Goal: Task Accomplishment & Management: Complete application form

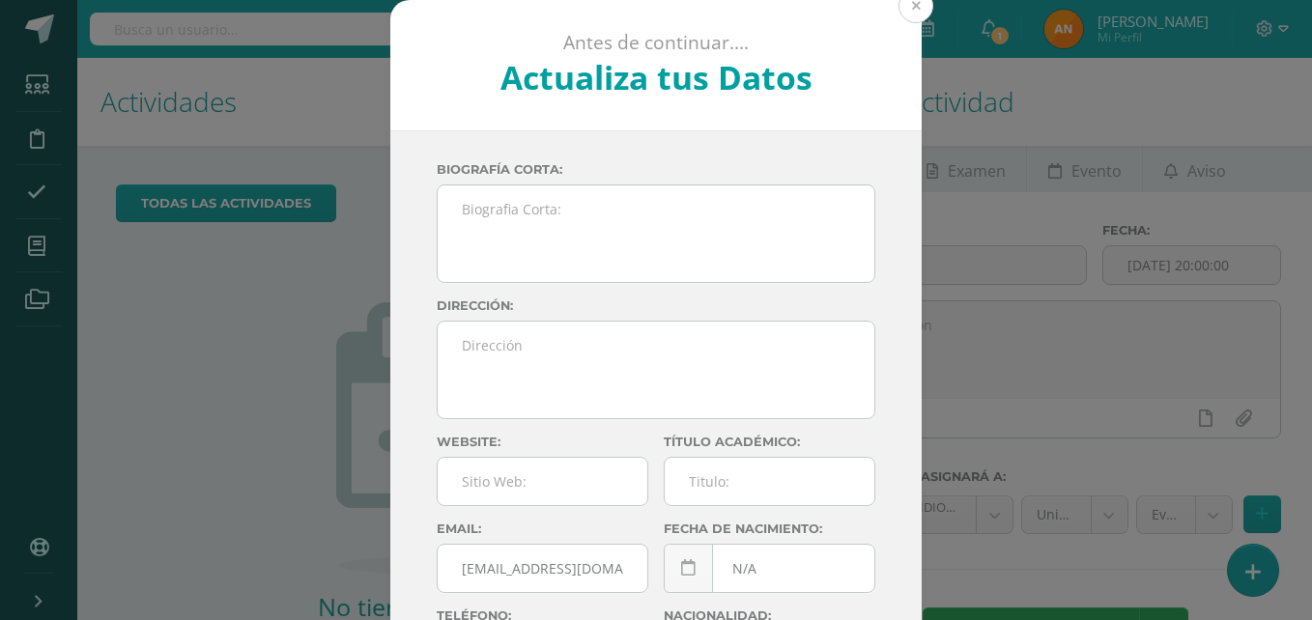
click at [904, 17] on button at bounding box center [915, 5] width 35 height 35
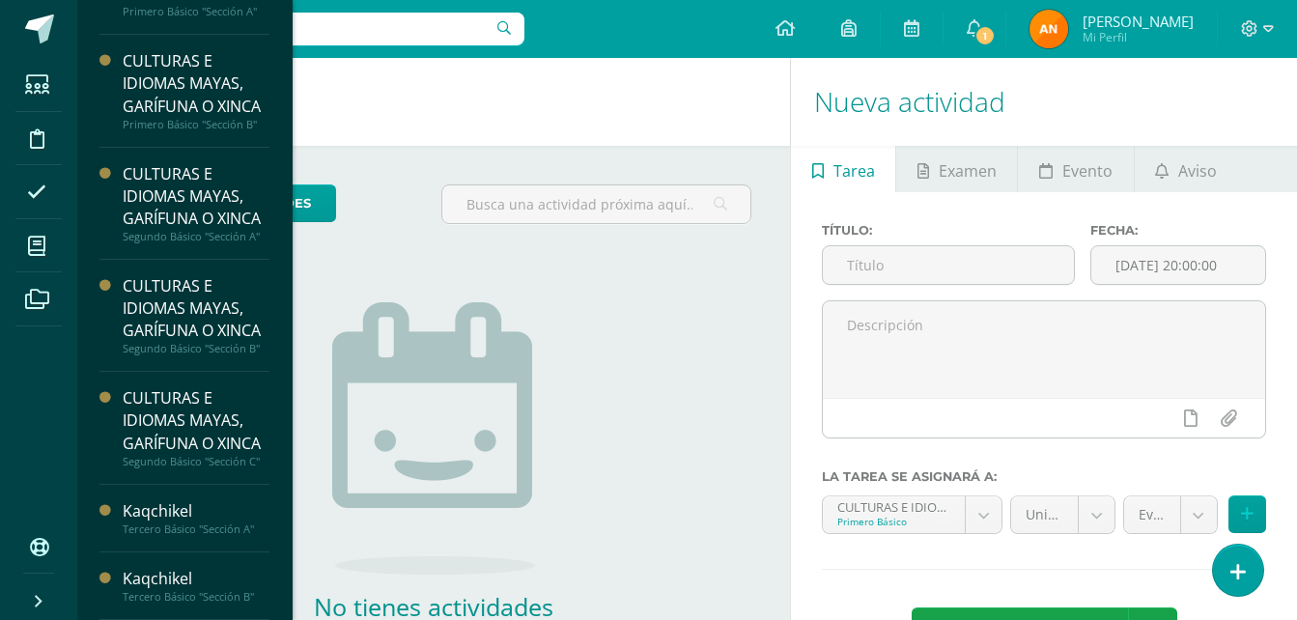
scroll to position [188, 0]
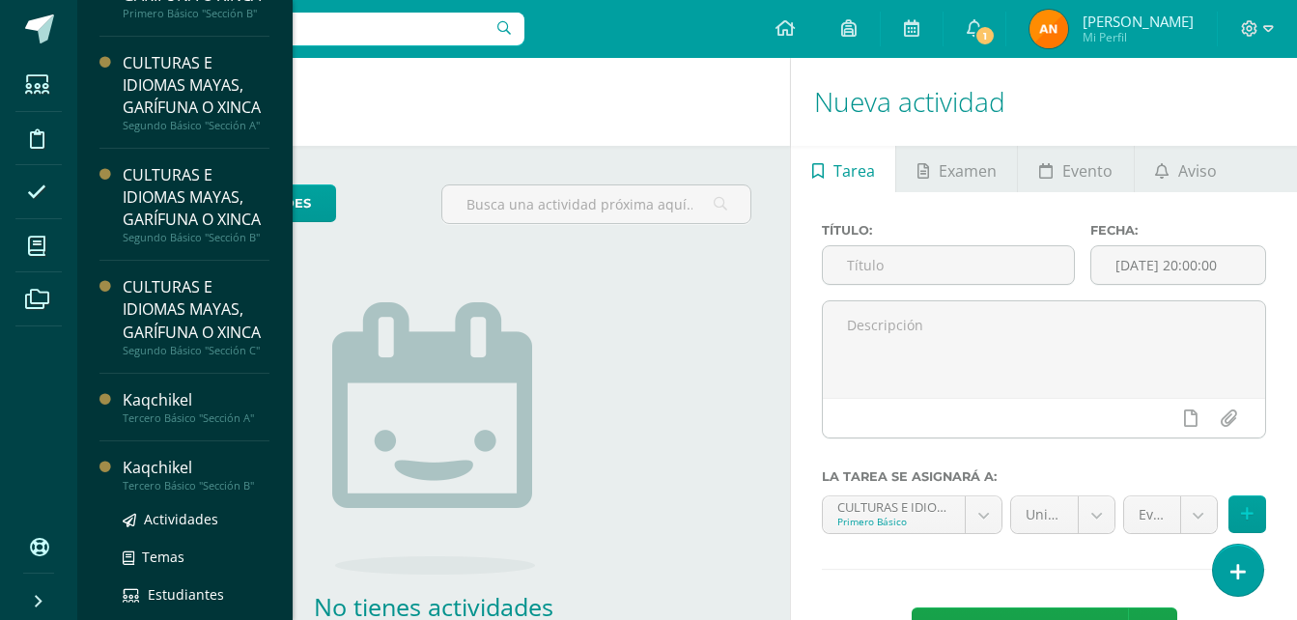
click at [138, 479] on div "Kaqchikel" at bounding box center [196, 468] width 147 height 22
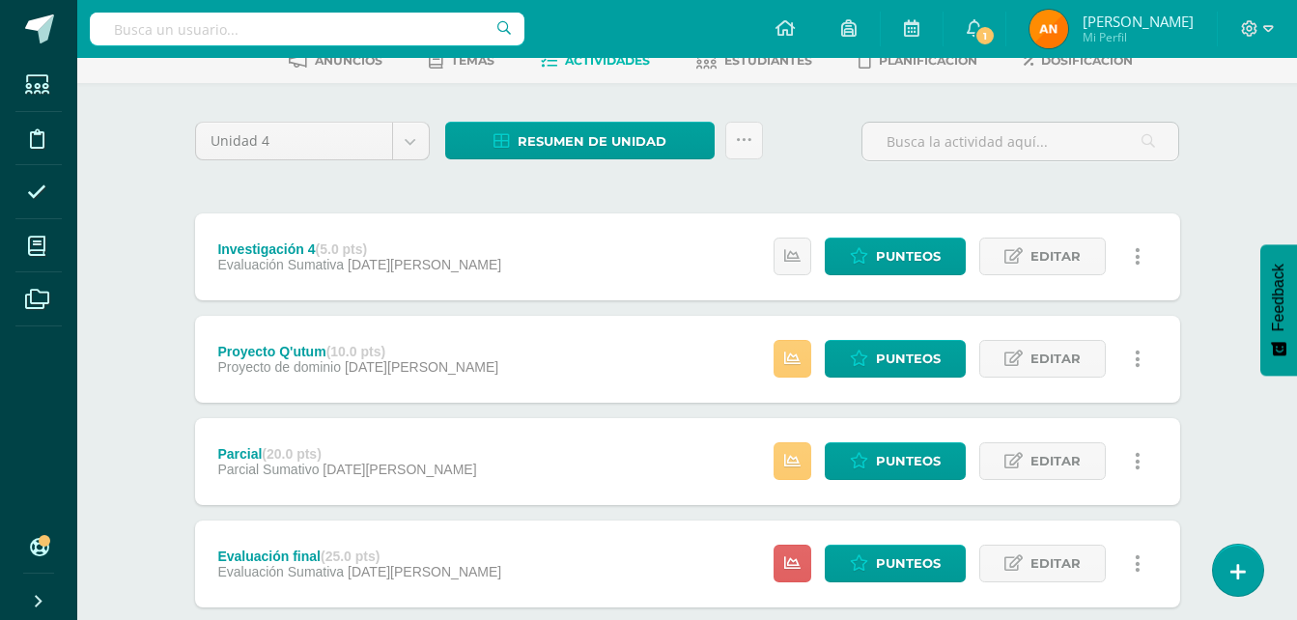
scroll to position [113, 0]
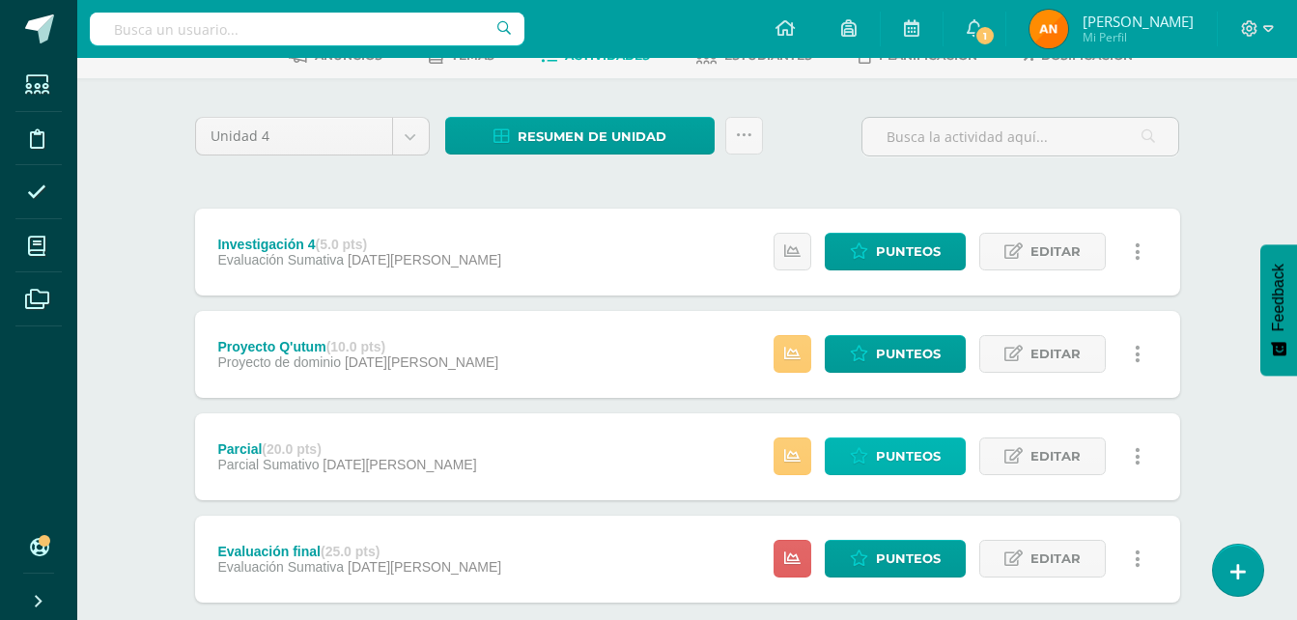
click at [864, 461] on icon at bounding box center [859, 456] width 18 height 16
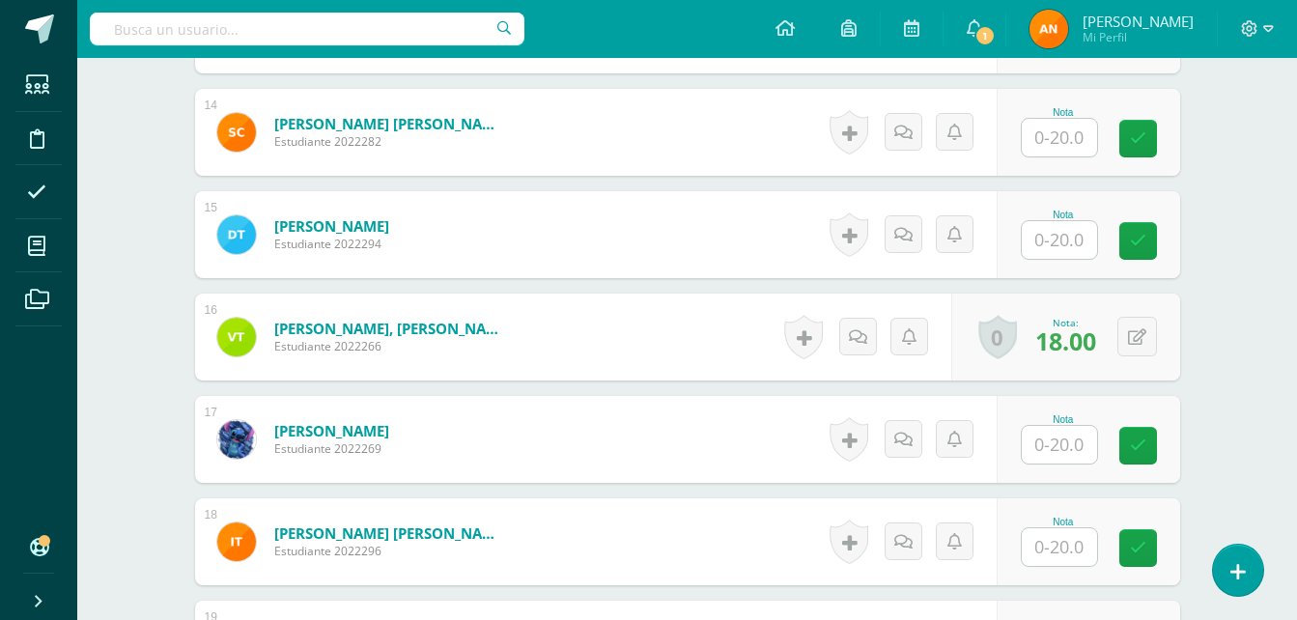
scroll to position [1869, 0]
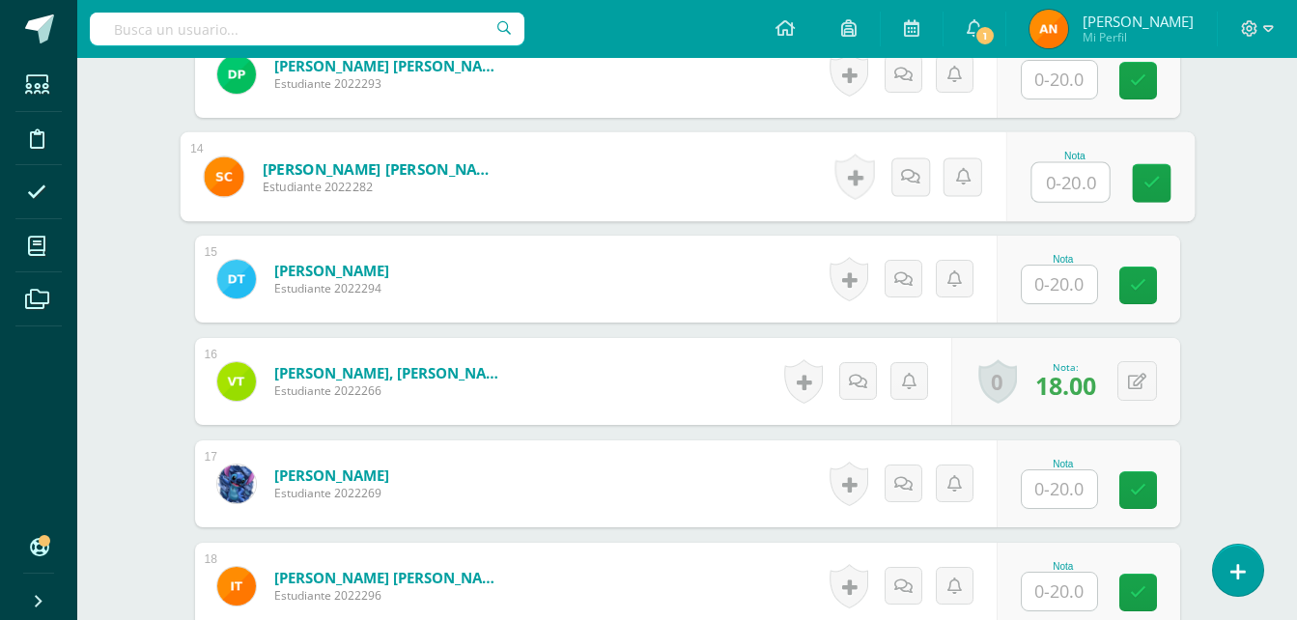
click at [1067, 184] on input "text" at bounding box center [1070, 182] width 77 height 39
type input "20"
click at [1141, 184] on link at bounding box center [1151, 183] width 39 height 39
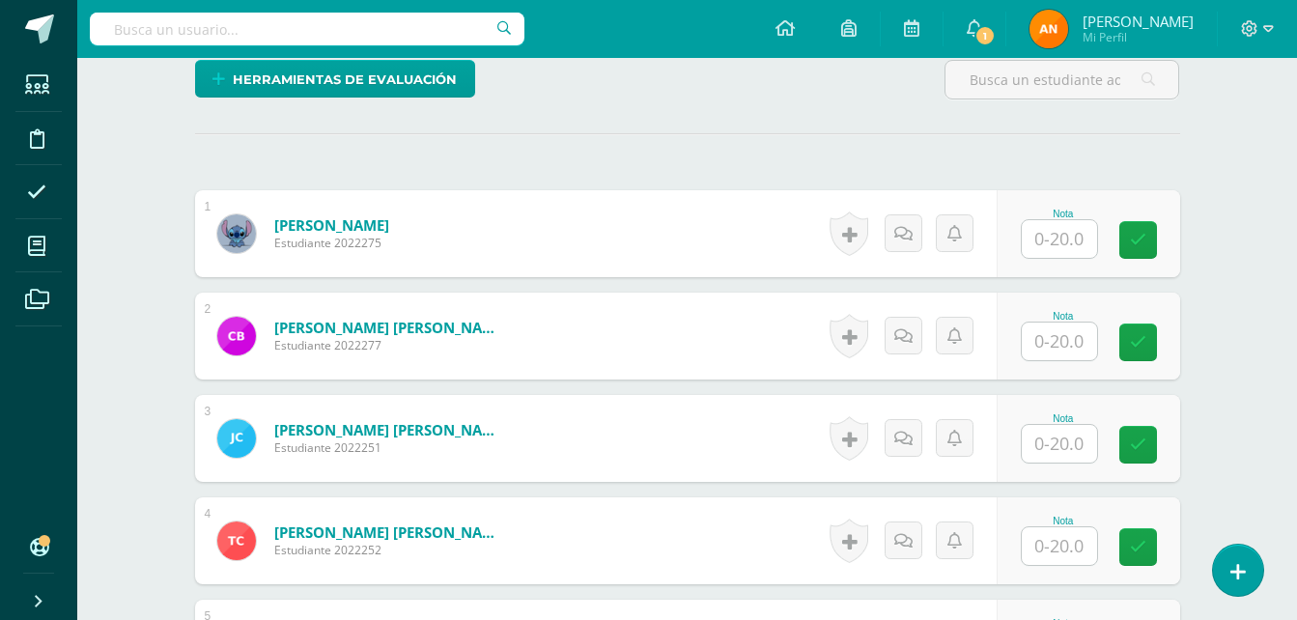
scroll to position [438, 0]
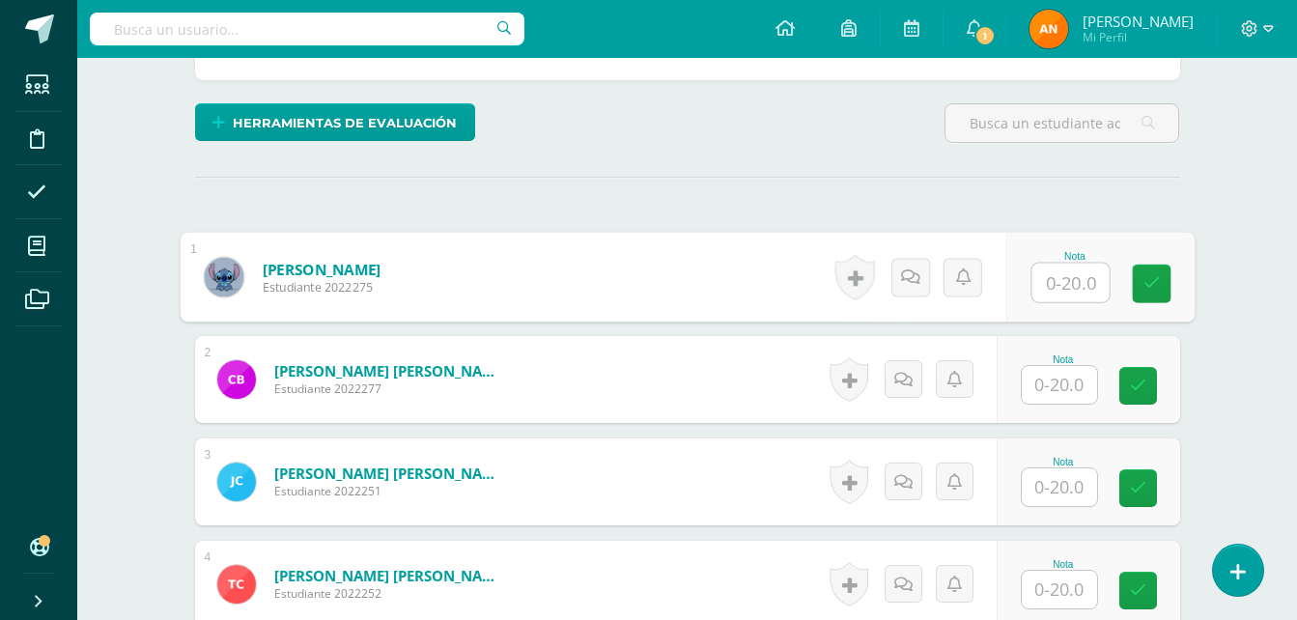
click at [1075, 277] on input "text" at bounding box center [1070, 283] width 77 height 39
type input "20"
click at [1177, 269] on div "Nota 20" at bounding box center [1089, 277] width 184 height 87
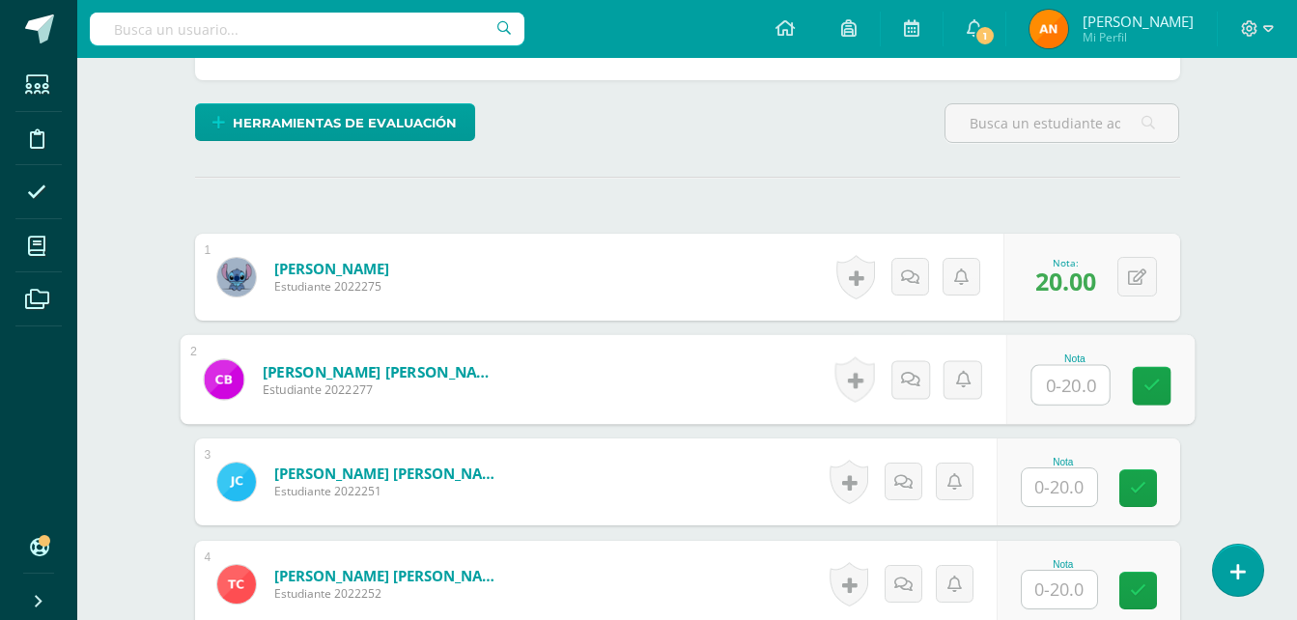
click at [1075, 384] on input "text" at bounding box center [1070, 385] width 77 height 39
type input "20"
click at [1167, 388] on link at bounding box center [1151, 386] width 39 height 39
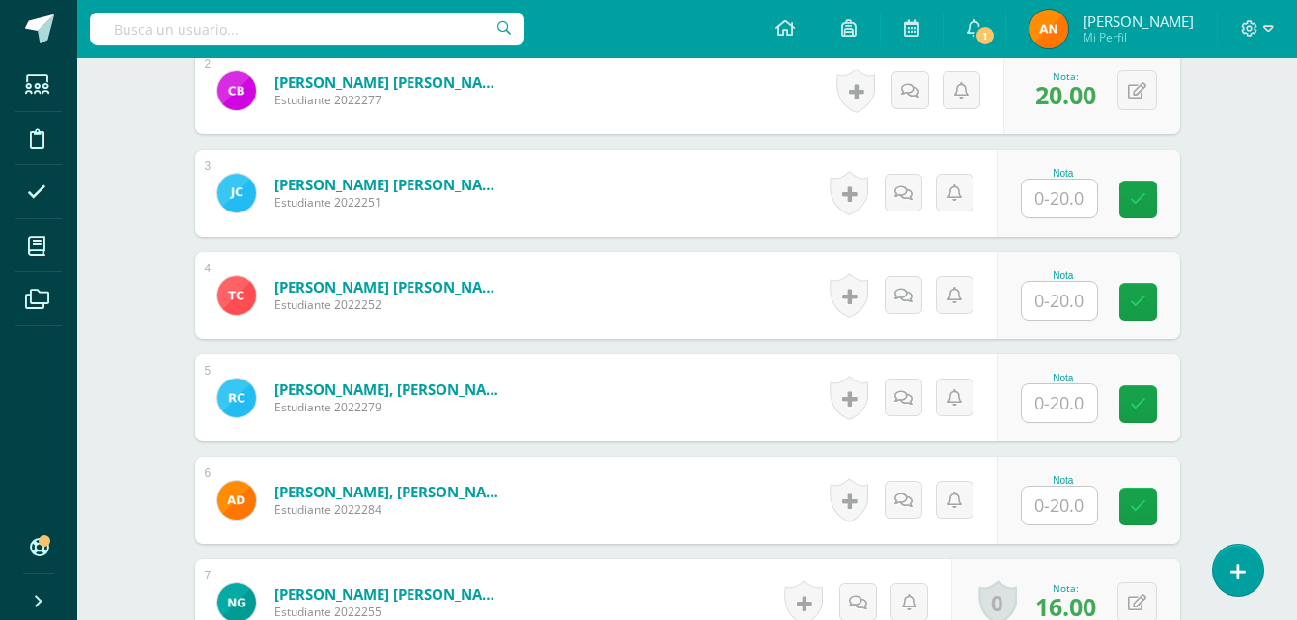
scroll to position [741, 0]
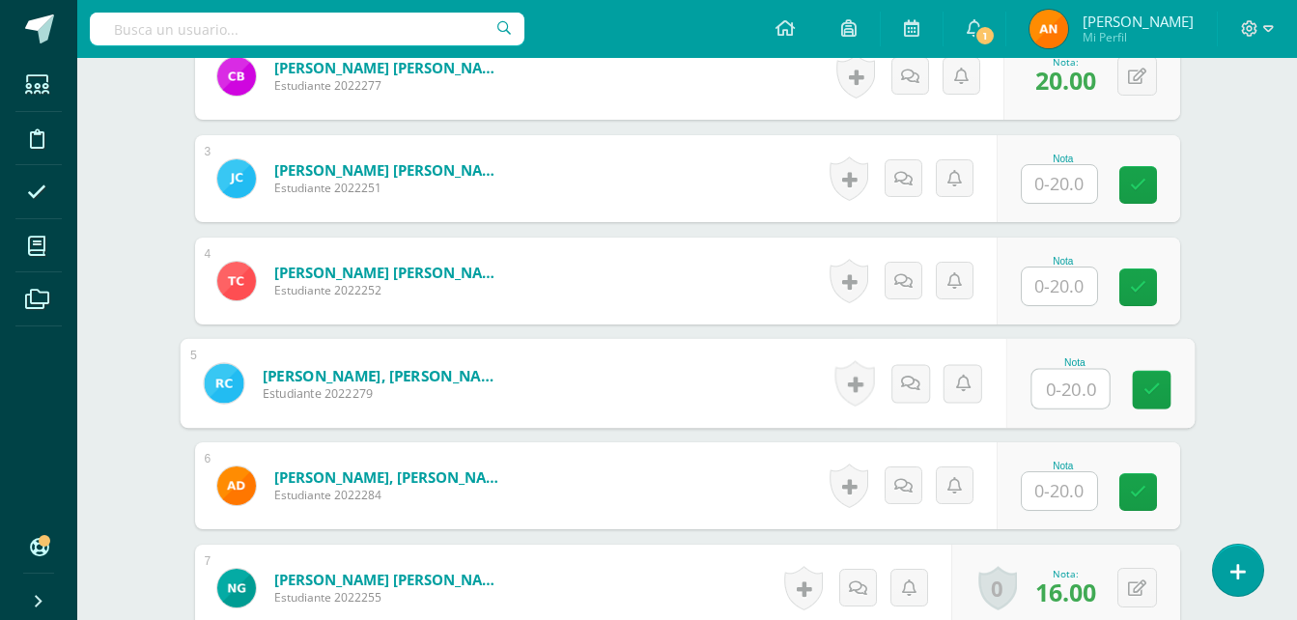
click at [1076, 388] on input "text" at bounding box center [1070, 389] width 77 height 39
type input "19"
click at [1145, 396] on icon at bounding box center [1151, 390] width 17 height 16
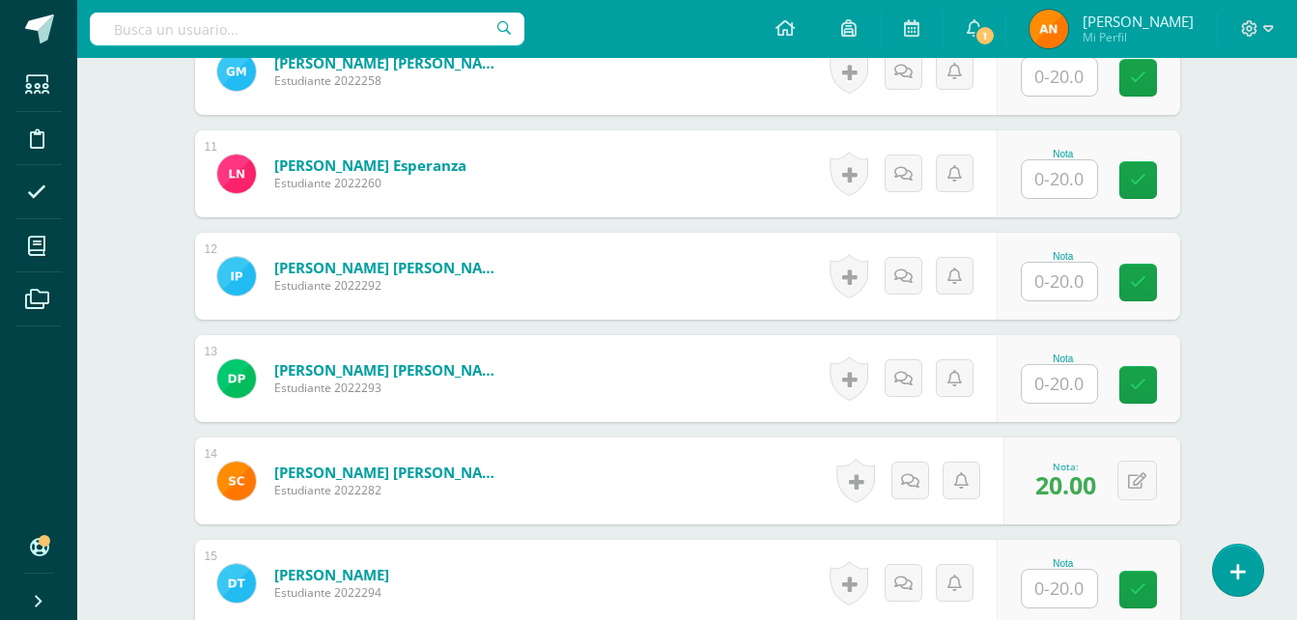
scroll to position [1791, 0]
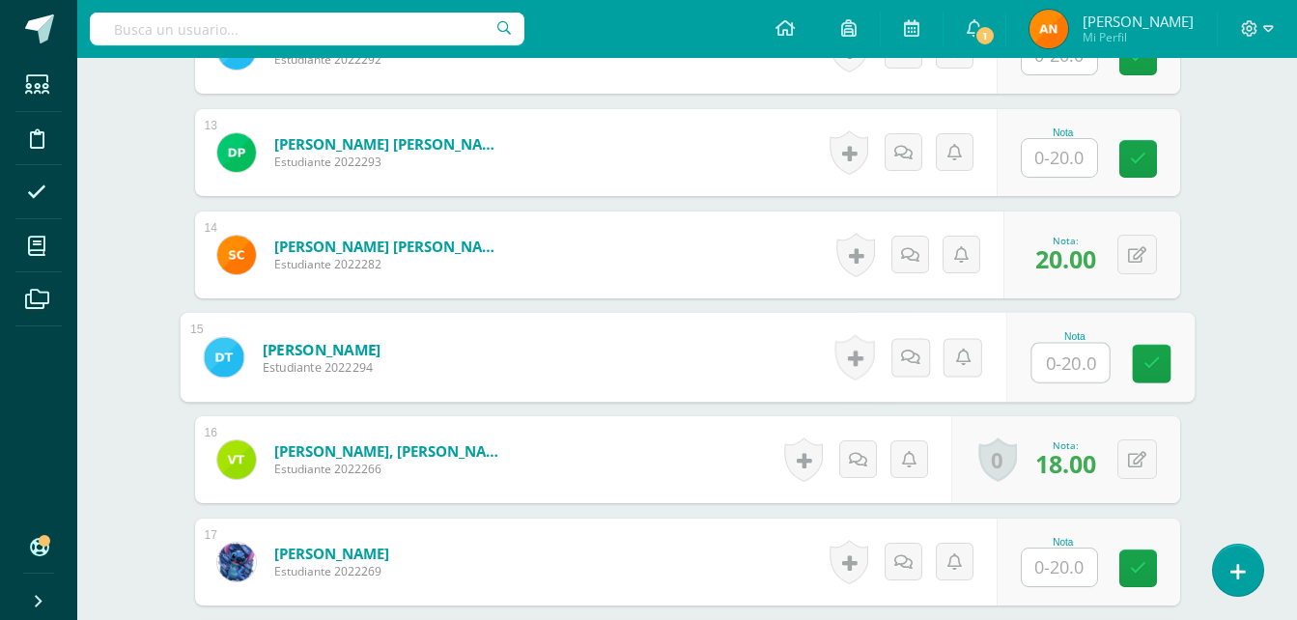
click at [1068, 368] on input "text" at bounding box center [1070, 363] width 77 height 39
type input "20"
click at [1083, 367] on input "20" at bounding box center [1070, 363] width 77 height 39
click at [1157, 358] on icon at bounding box center [1151, 363] width 17 height 16
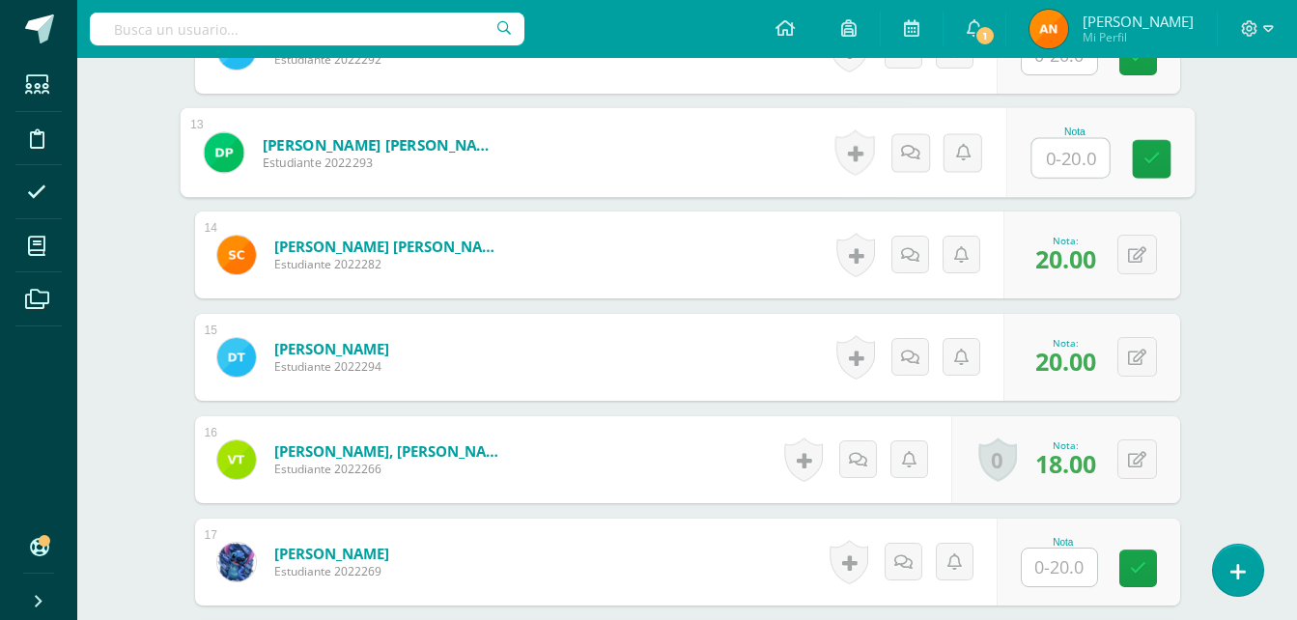
click at [1073, 154] on input "text" at bounding box center [1070, 158] width 77 height 39
type input "19"
click at [1162, 166] on link at bounding box center [1151, 159] width 39 height 39
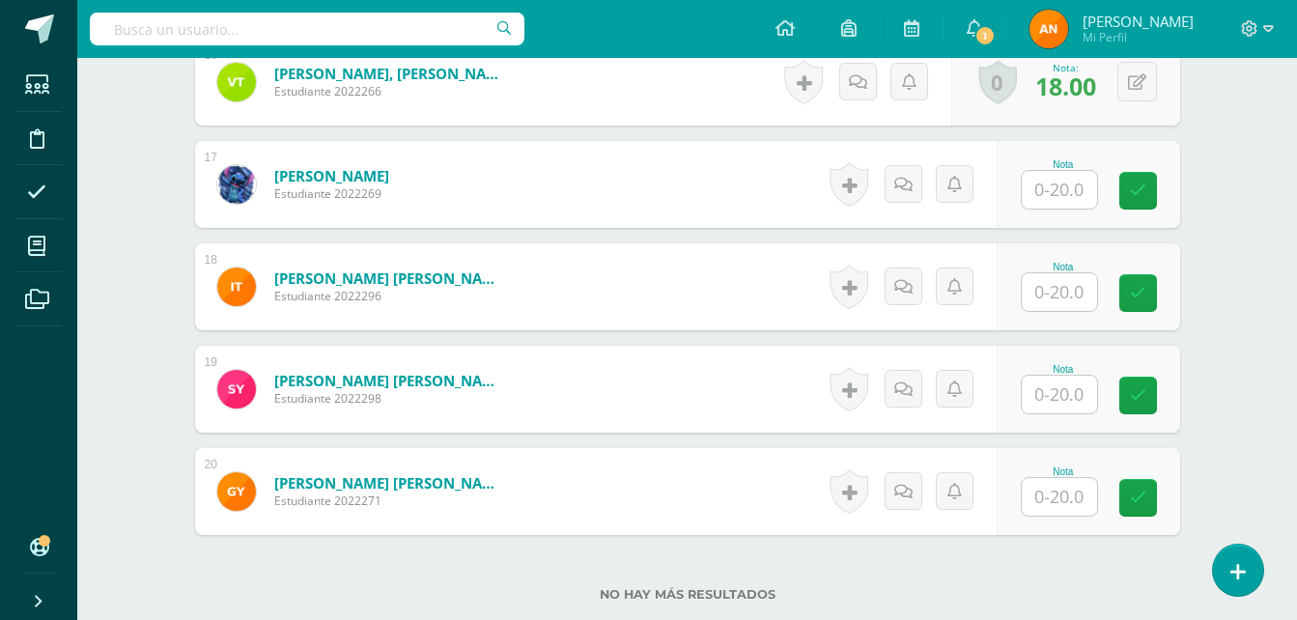
scroll to position [2173, 0]
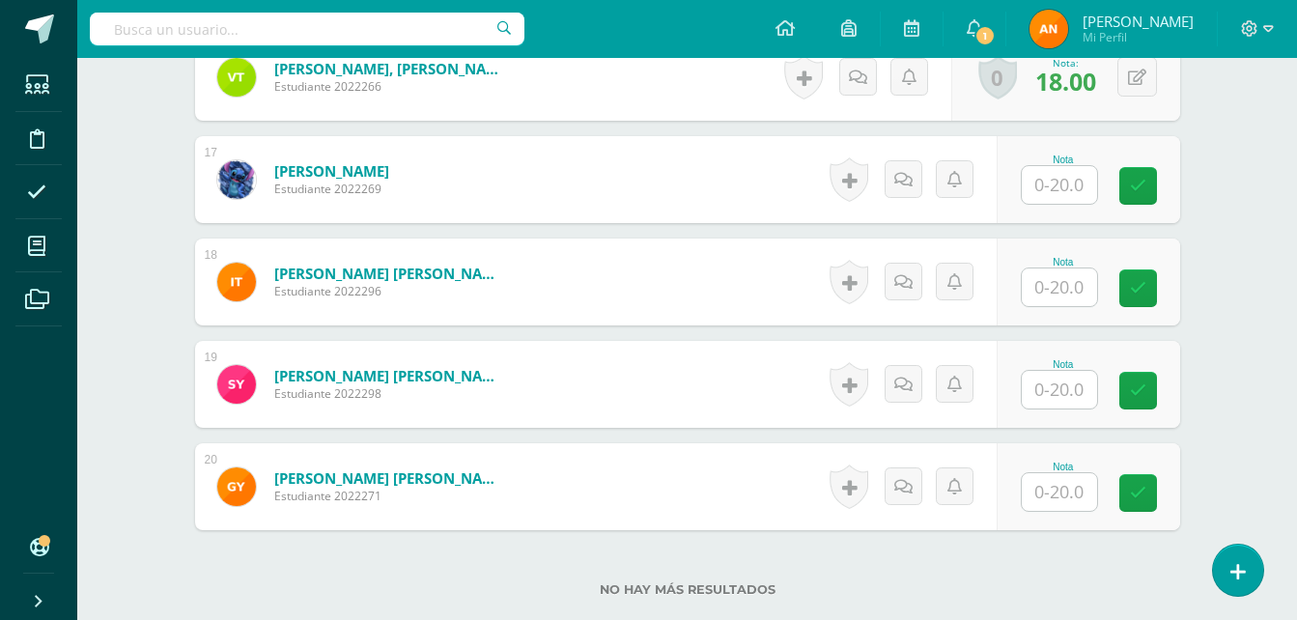
click at [480, 99] on form "Tuíz Tuy, Vilma Josefina Estudiante 2022266 Nota 18.00 0 Logros Logros obtenido…" at bounding box center [687, 77] width 985 height 87
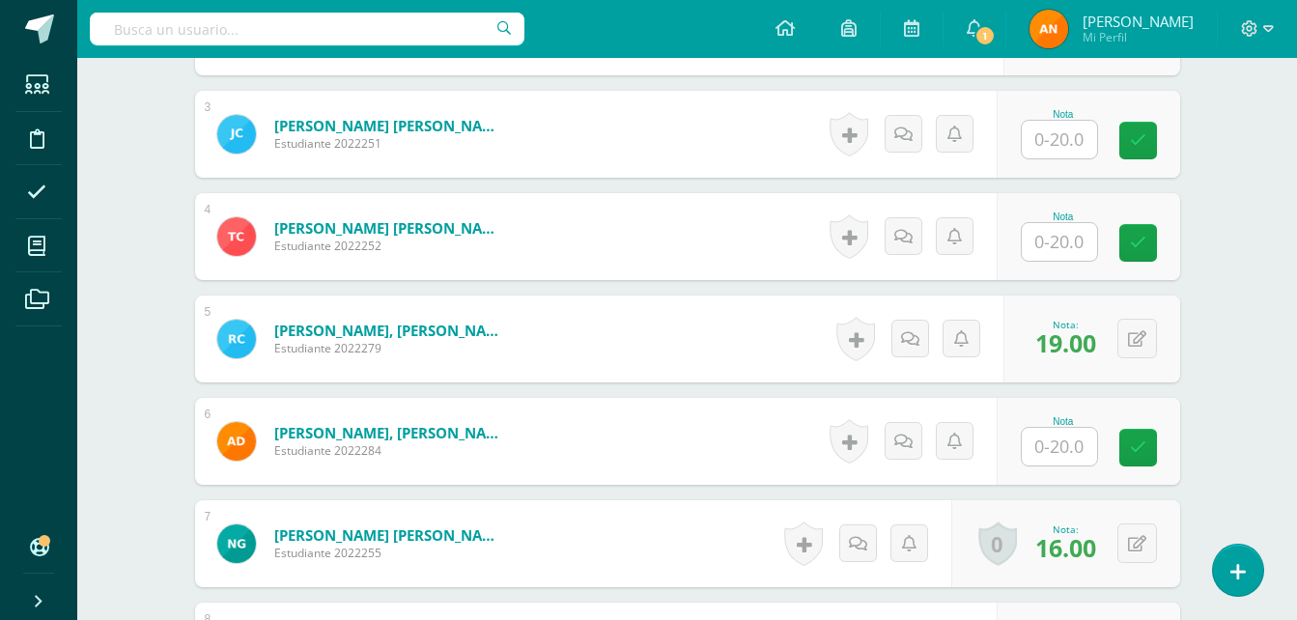
scroll to position [800, 0]
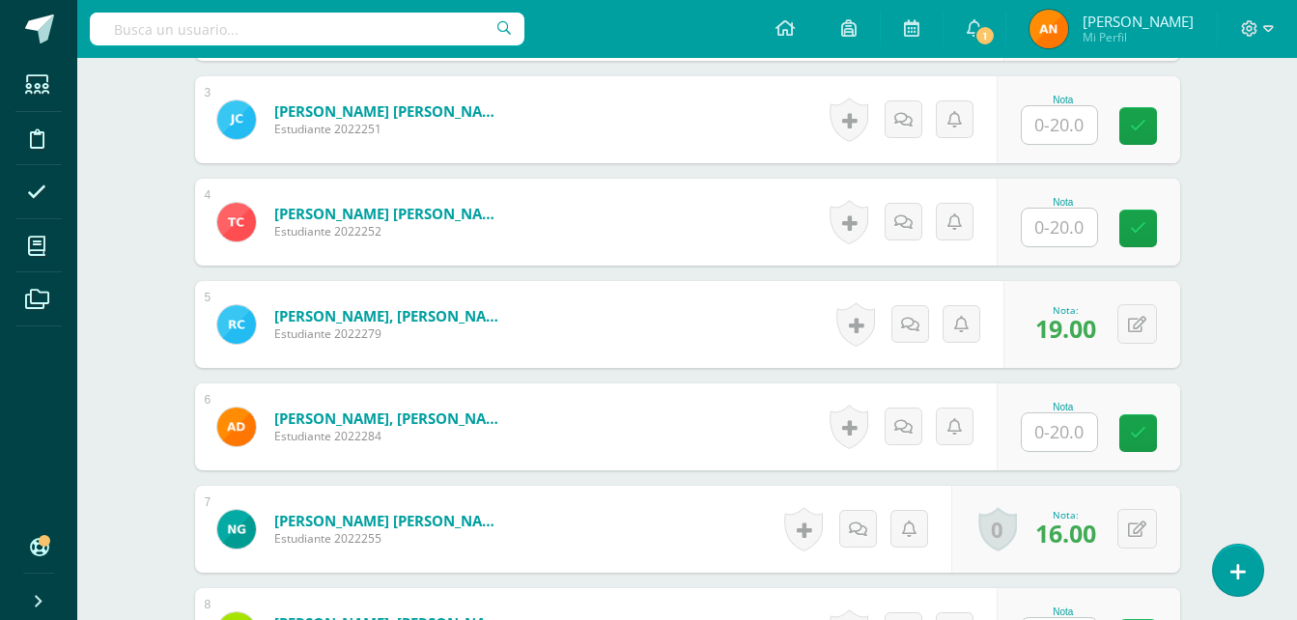
click at [1070, 428] on input "text" at bounding box center [1059, 432] width 75 height 38
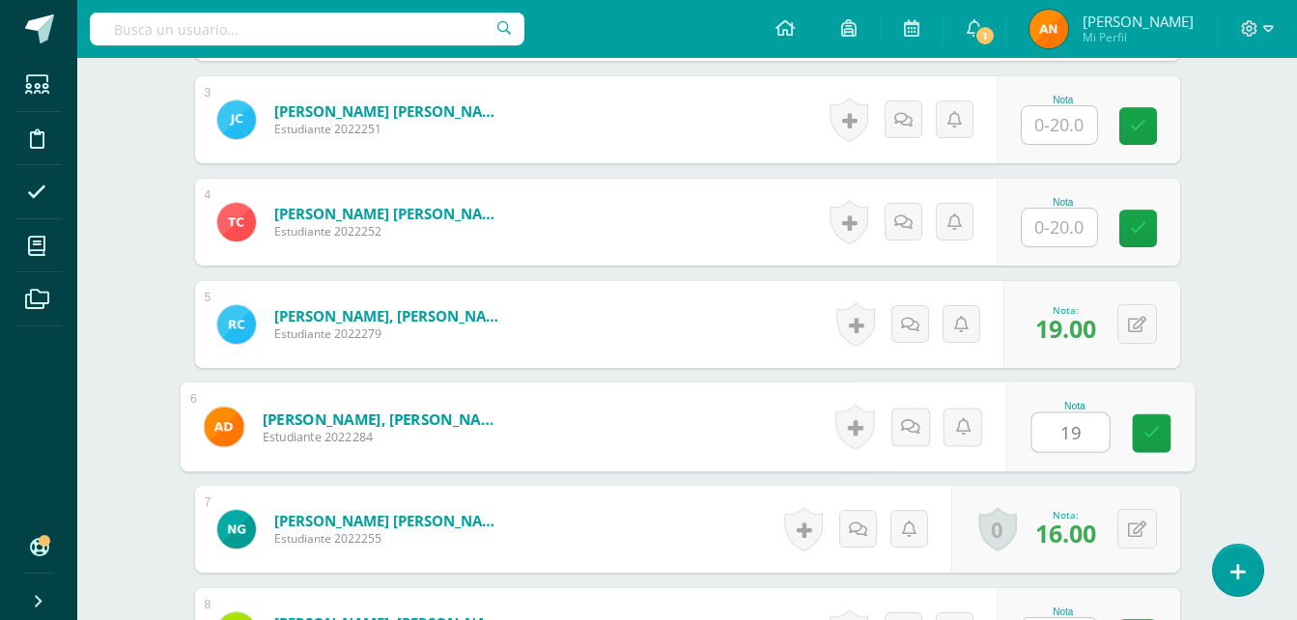
type input "19"
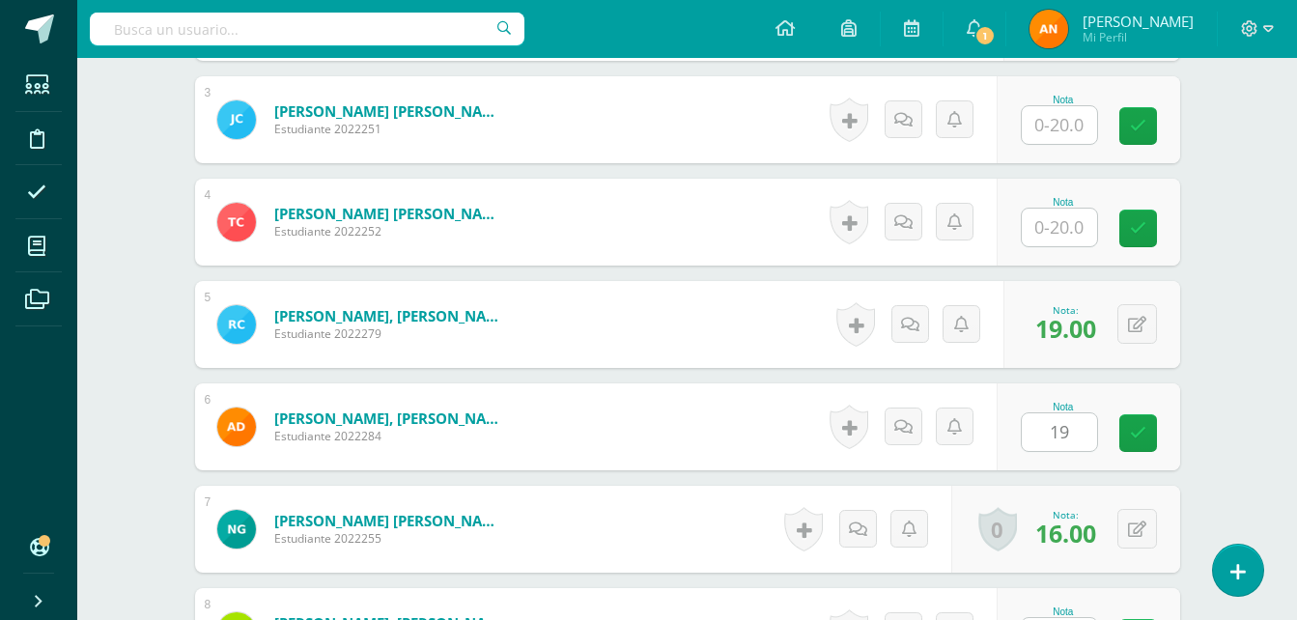
click at [1176, 448] on div "Nota 19" at bounding box center [1089, 426] width 184 height 87
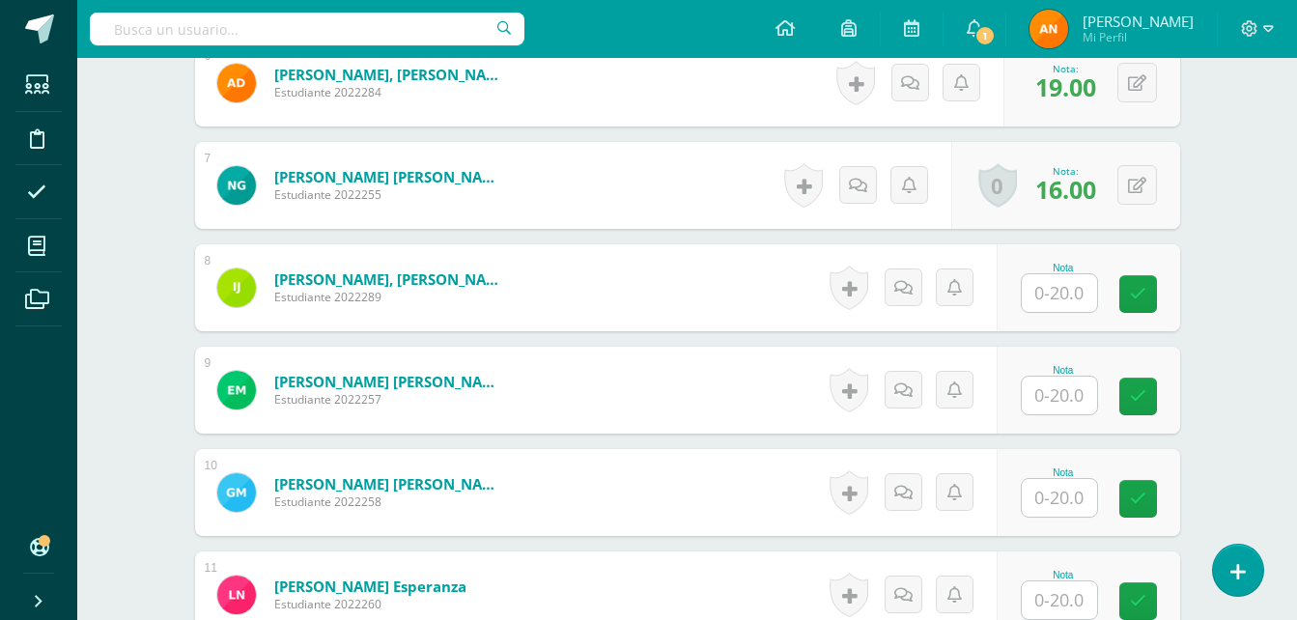
scroll to position [1305, 0]
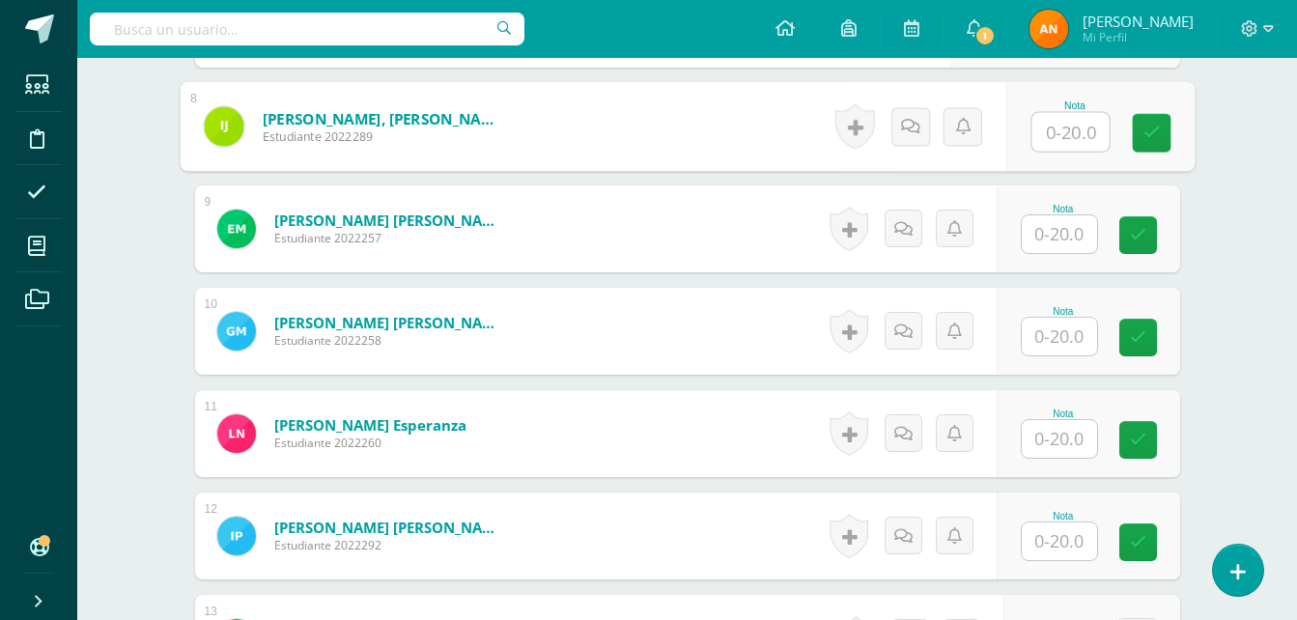
click at [1068, 142] on input "text" at bounding box center [1070, 132] width 77 height 39
type input "19"
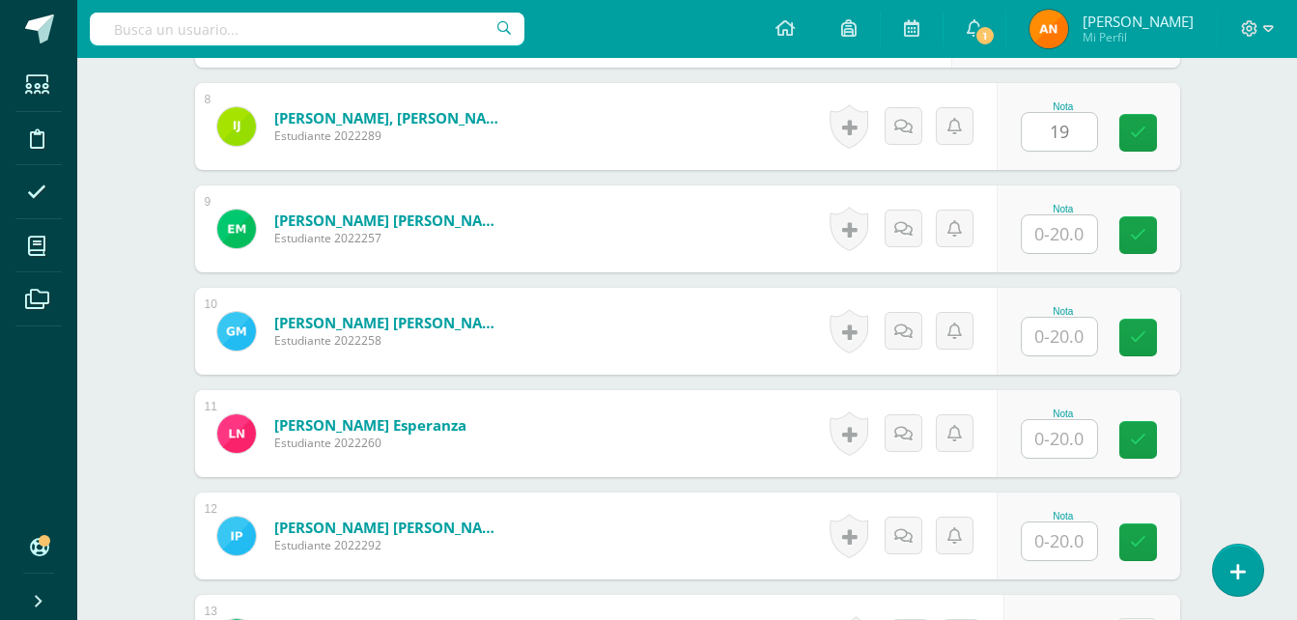
click at [1124, 132] on div "Nota 19" at bounding box center [1089, 126] width 184 height 87
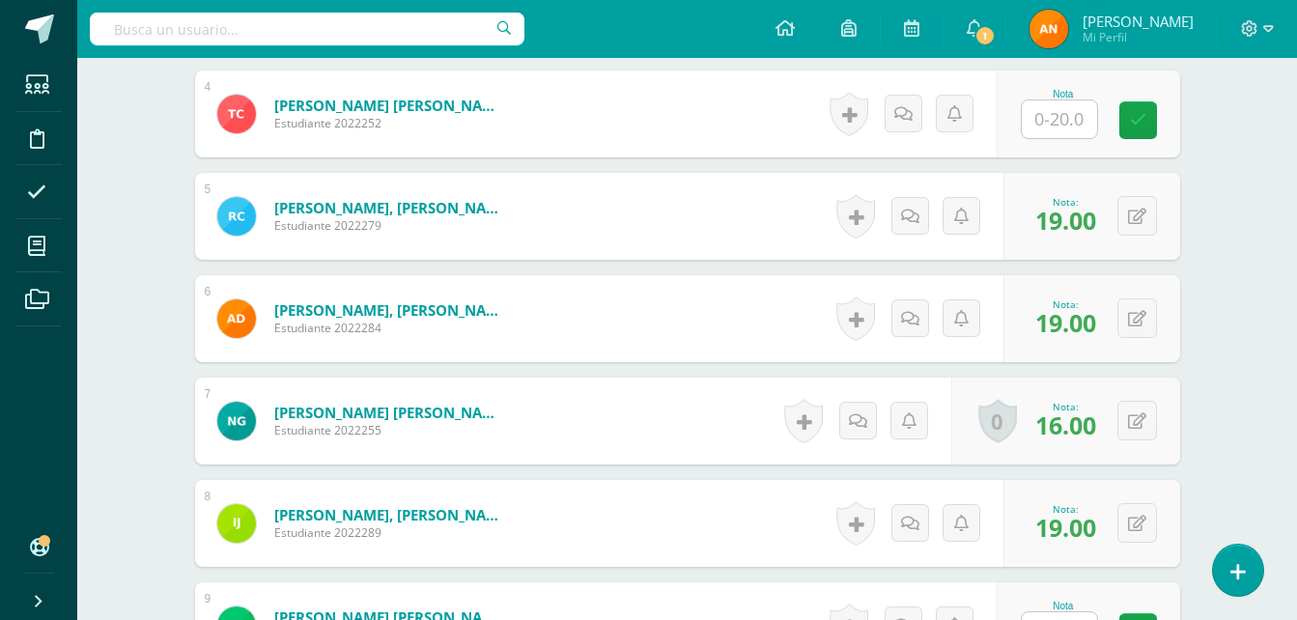
scroll to position [898, 0]
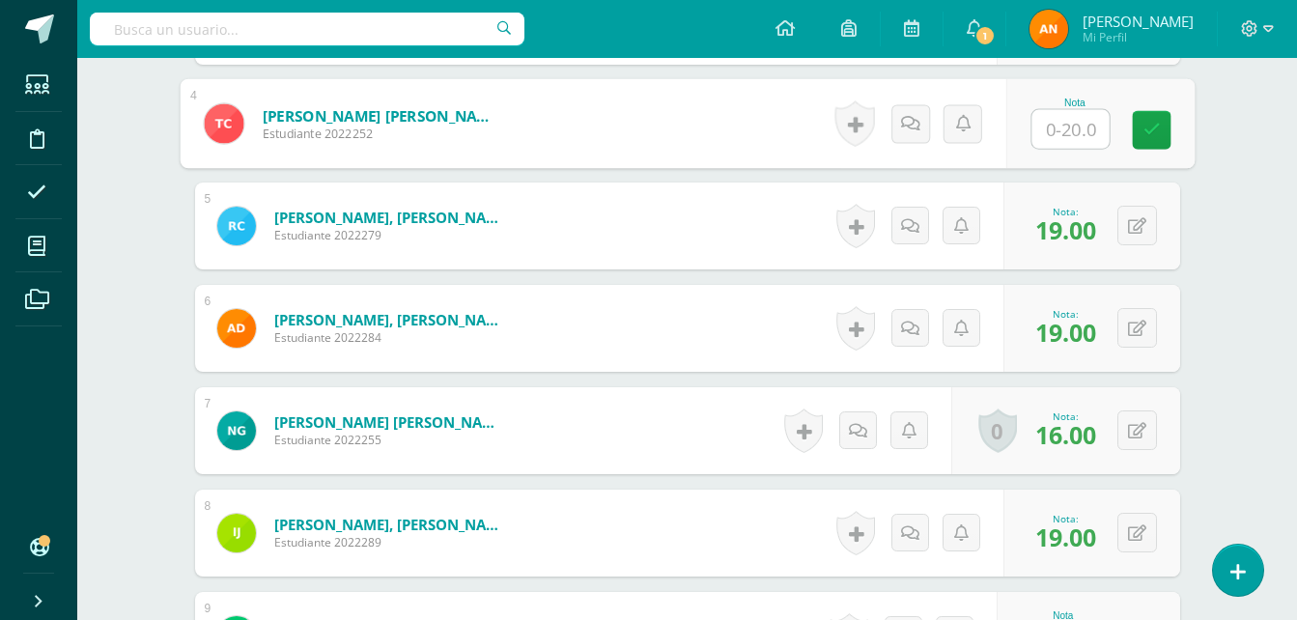
click at [1048, 140] on input "text" at bounding box center [1070, 129] width 77 height 39
type input "19"
click at [1143, 126] on icon at bounding box center [1151, 130] width 17 height 16
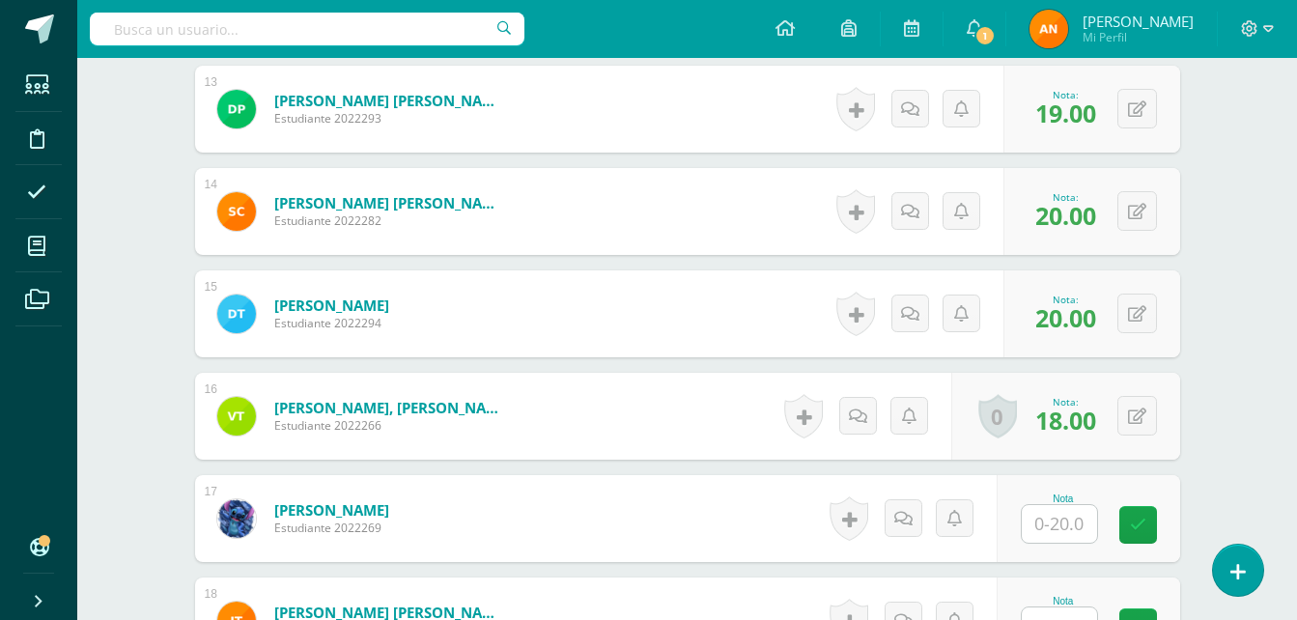
scroll to position [1937, 0]
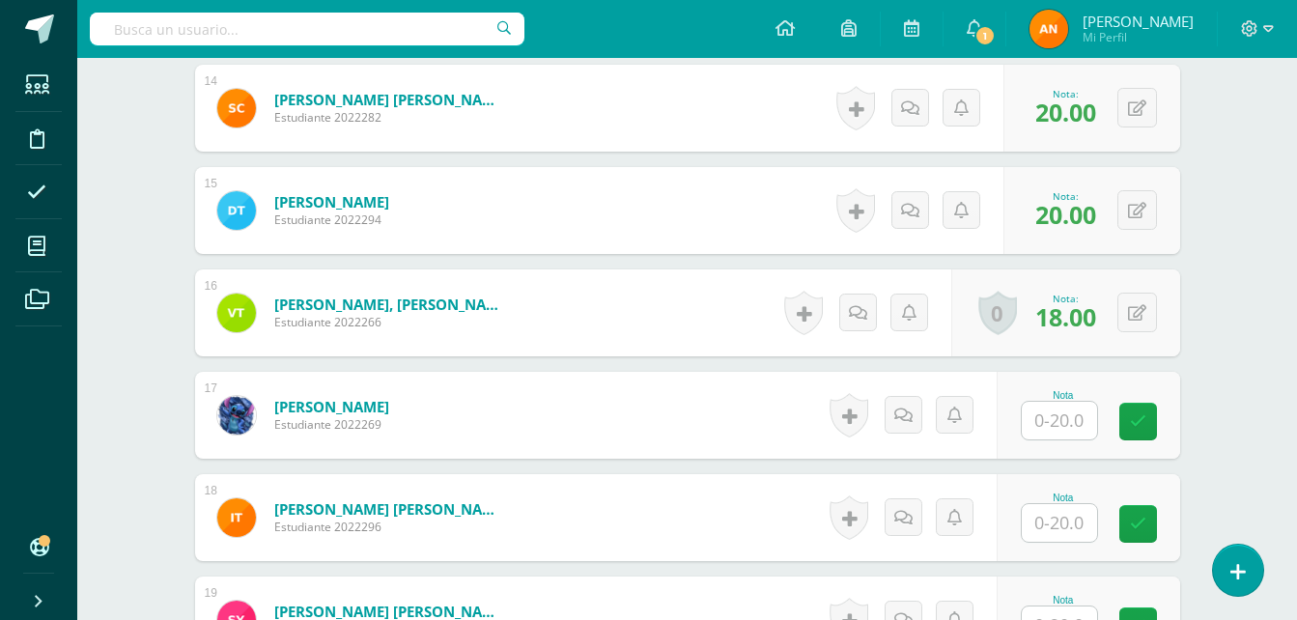
click at [1061, 429] on input "text" at bounding box center [1059, 421] width 75 height 38
type input "19"
click at [1142, 425] on link at bounding box center [1151, 422] width 39 height 39
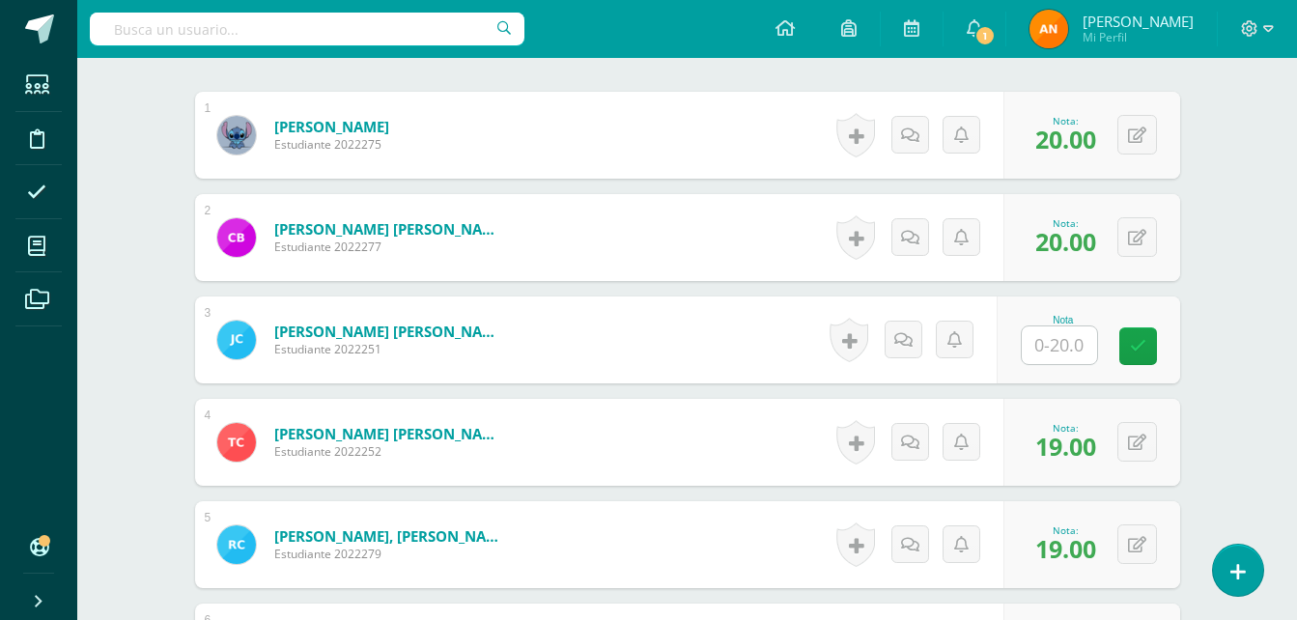
scroll to position [677, 0]
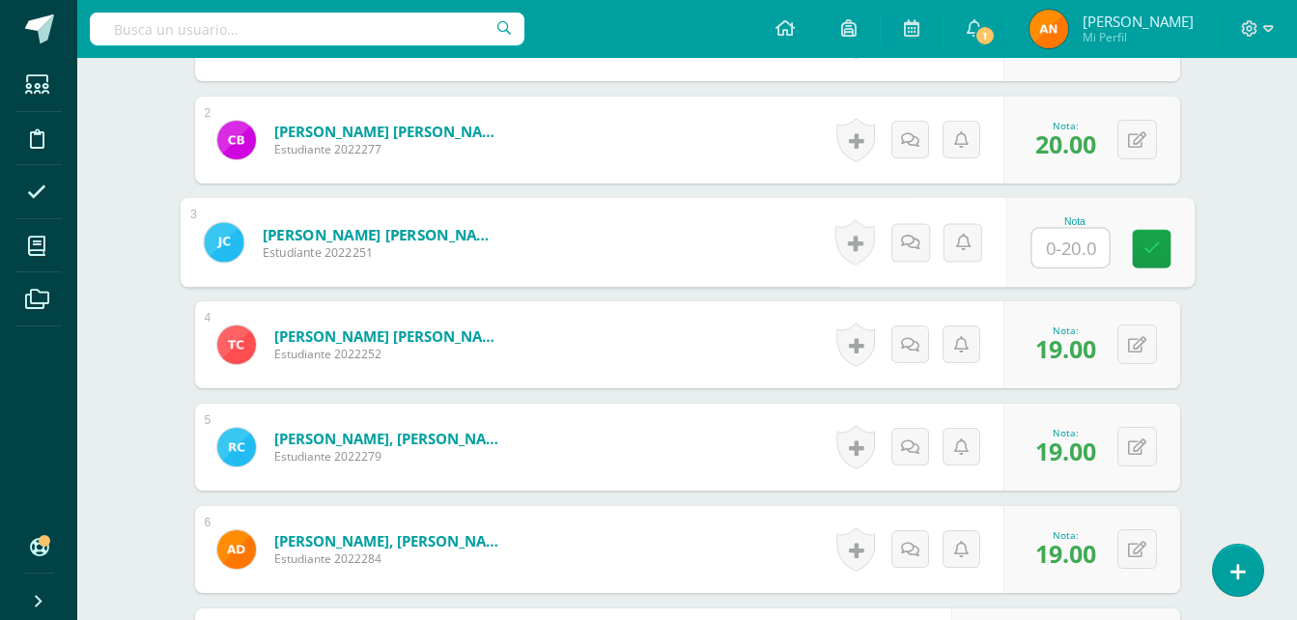
click at [1056, 248] on input "text" at bounding box center [1070, 248] width 77 height 39
type input "19"
click at [1135, 253] on link at bounding box center [1151, 249] width 39 height 39
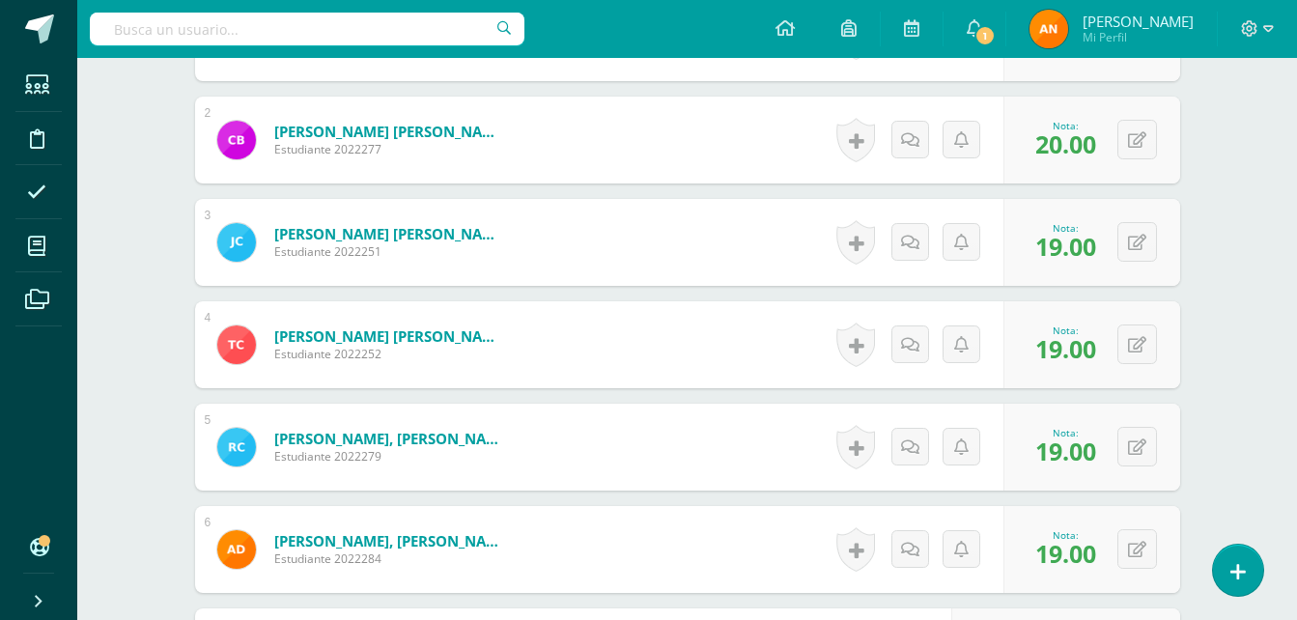
click at [1296, 258] on div at bounding box center [1296, 310] width 1 height 620
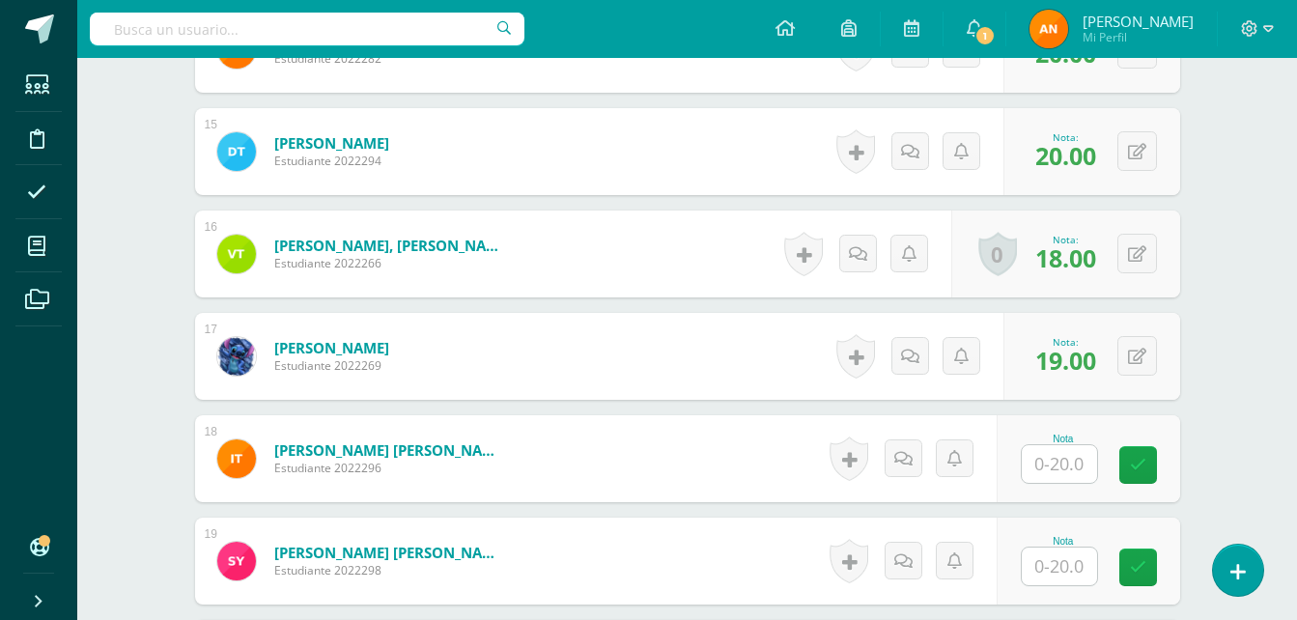
scroll to position [2011, 0]
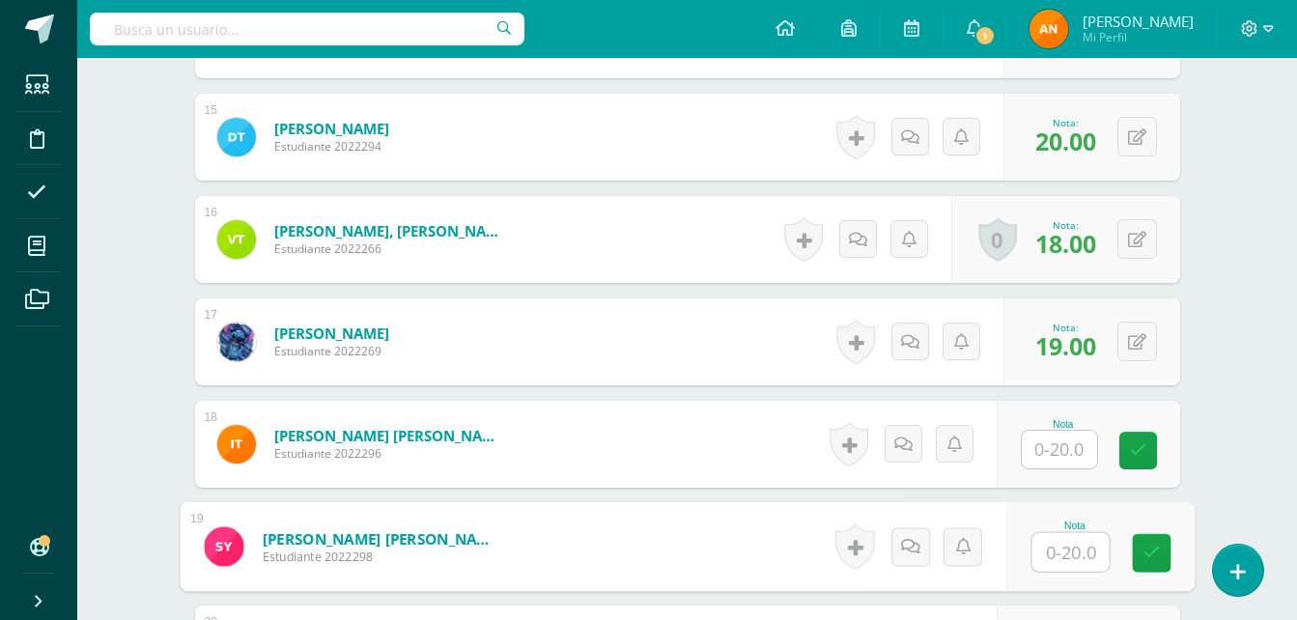
click at [1050, 553] on input "text" at bounding box center [1070, 552] width 77 height 39
type input "20"
click at [1155, 536] on link at bounding box center [1151, 553] width 39 height 39
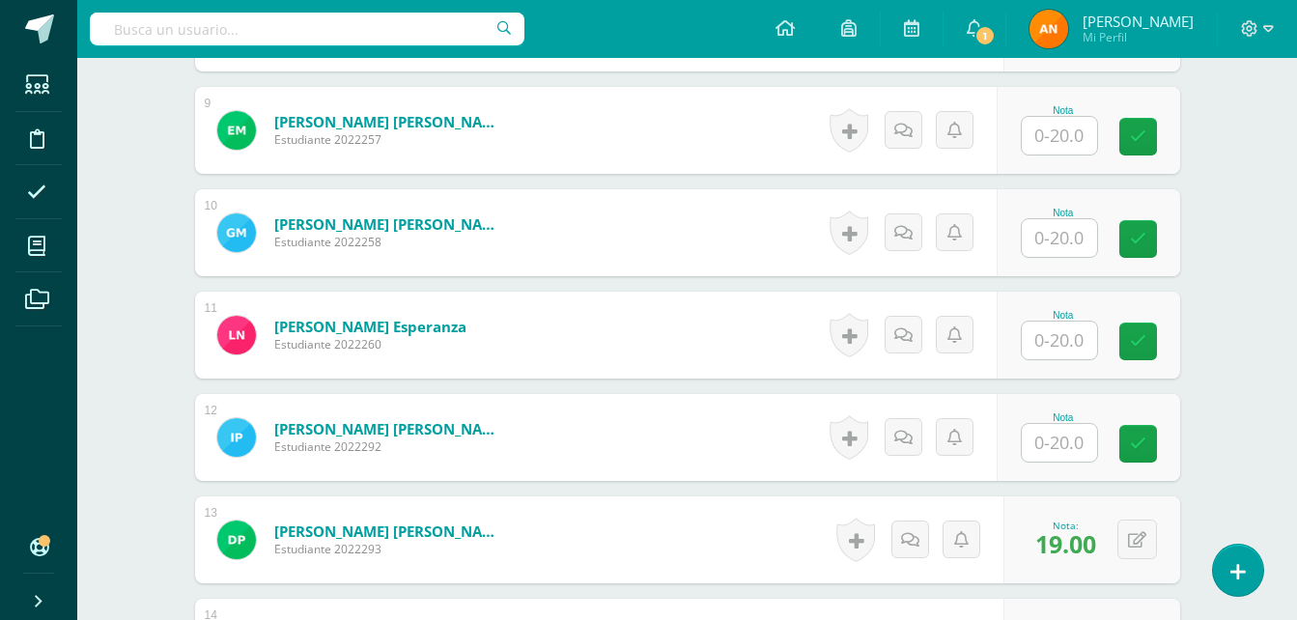
scroll to position [1399, 0]
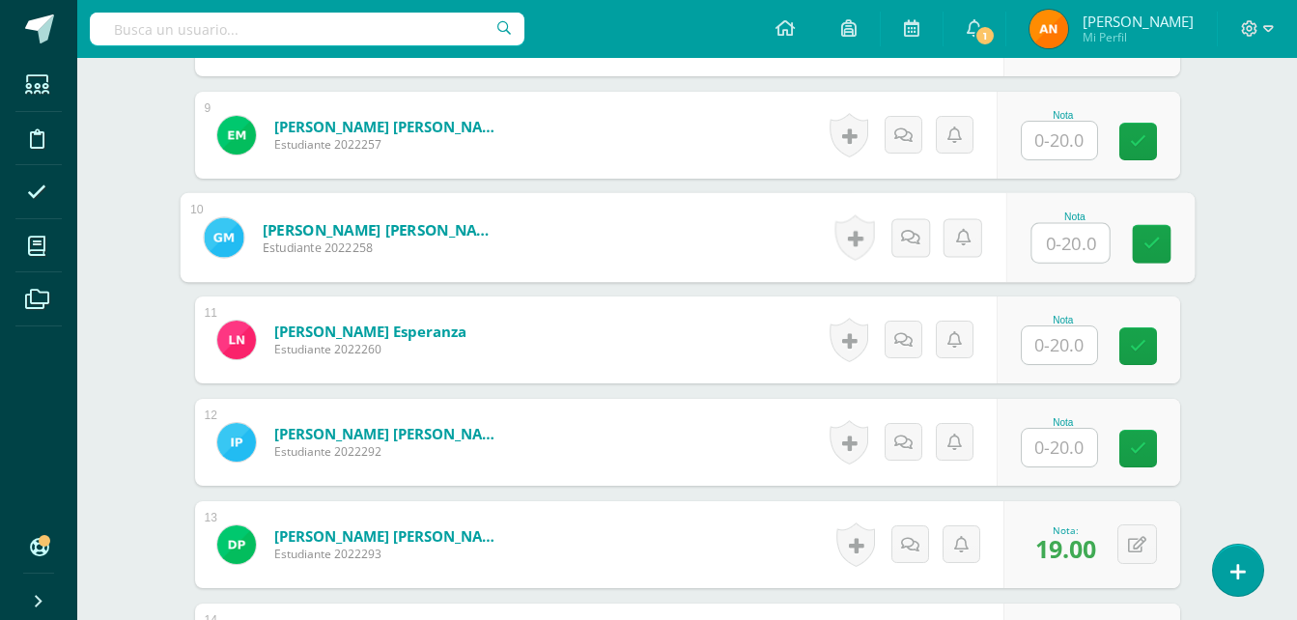
click at [1081, 254] on input "text" at bounding box center [1070, 243] width 77 height 39
type input "17"
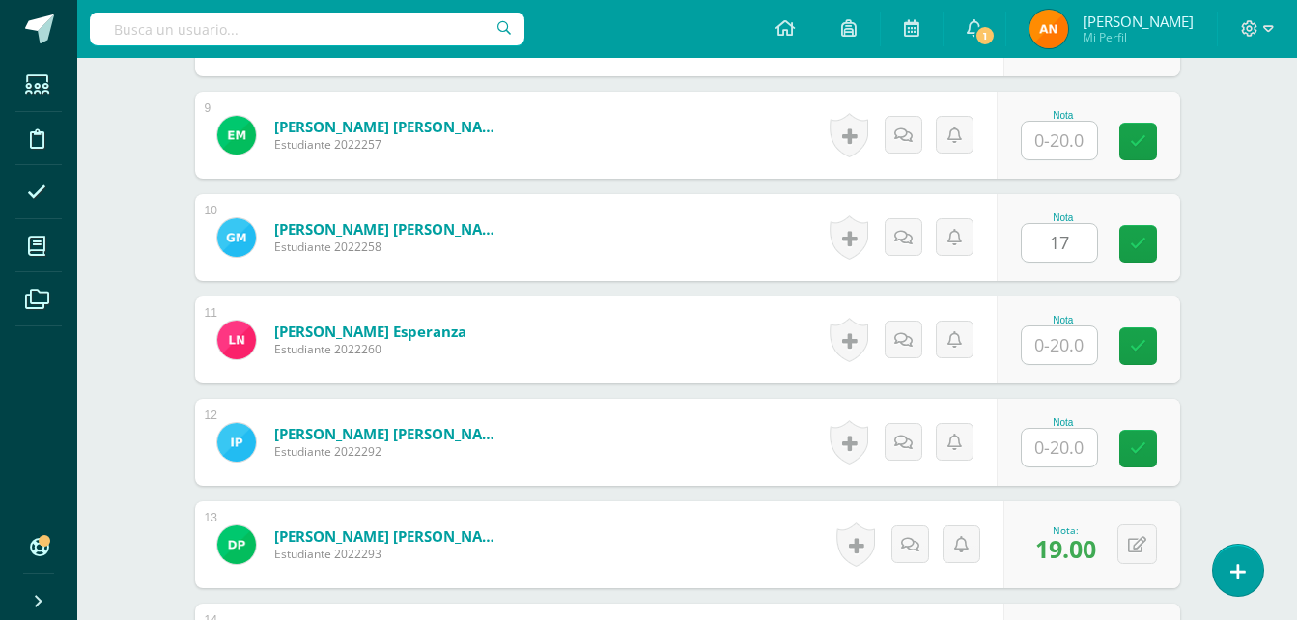
click at [1174, 225] on div "Nota 17" at bounding box center [1089, 237] width 184 height 87
click at [1210, 238] on div "¿Estás seguro que quieres eliminar esta actividad? Esto borrará la actividad y …" at bounding box center [687, 159] width 1062 height 2733
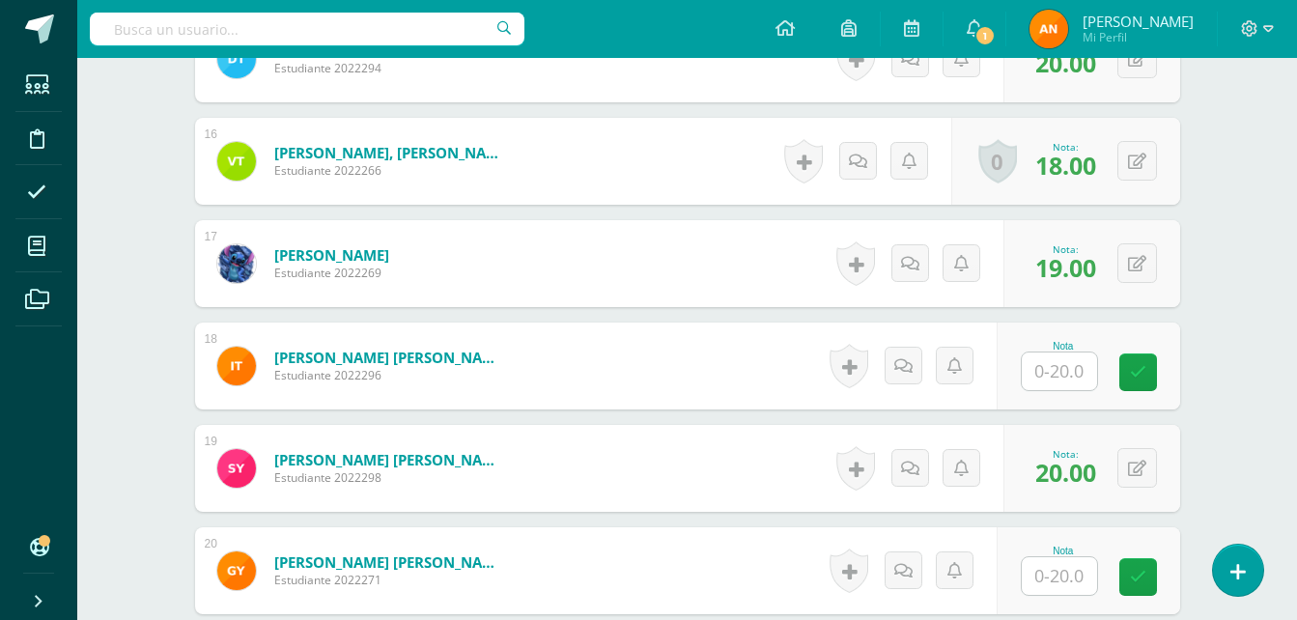
scroll to position [2119, 0]
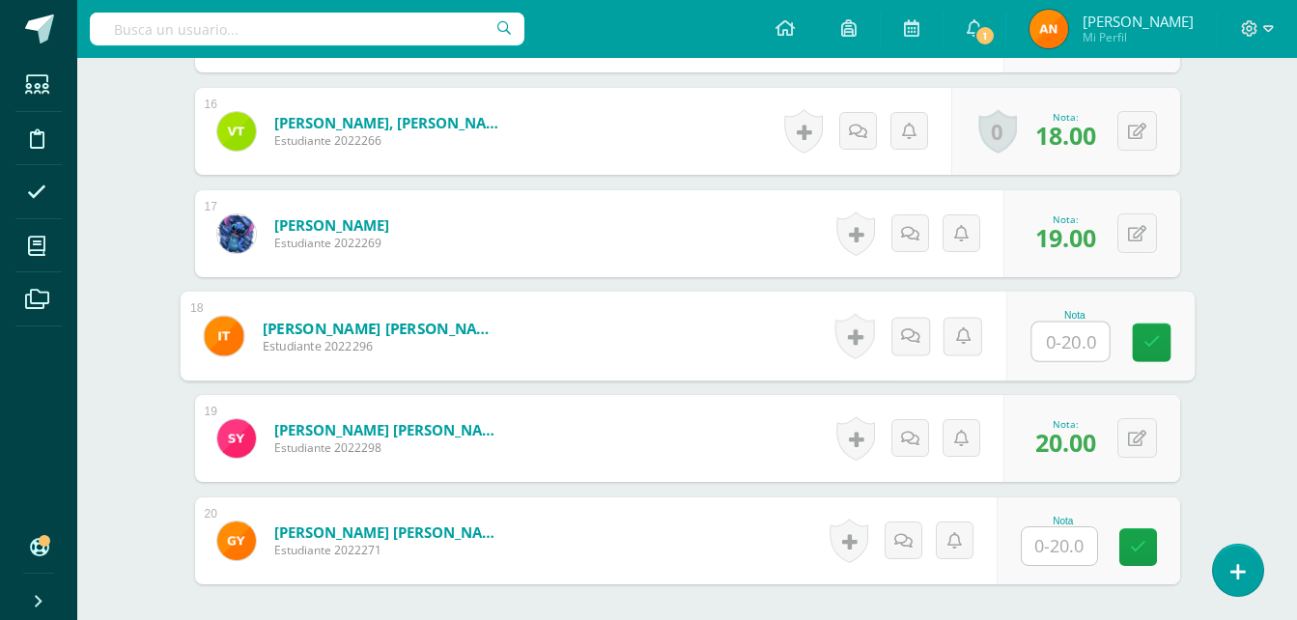
click at [1089, 351] on input "text" at bounding box center [1070, 342] width 77 height 39
type input "18"
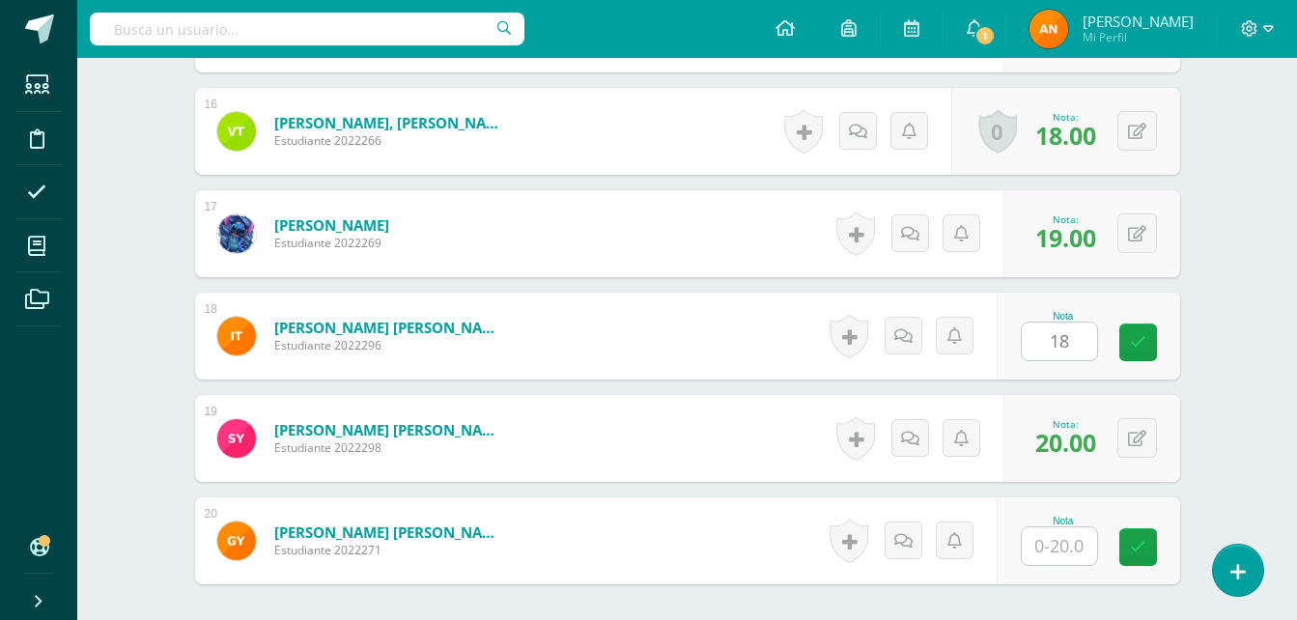
click at [1132, 361] on div "Nota 18" at bounding box center [1089, 336] width 184 height 87
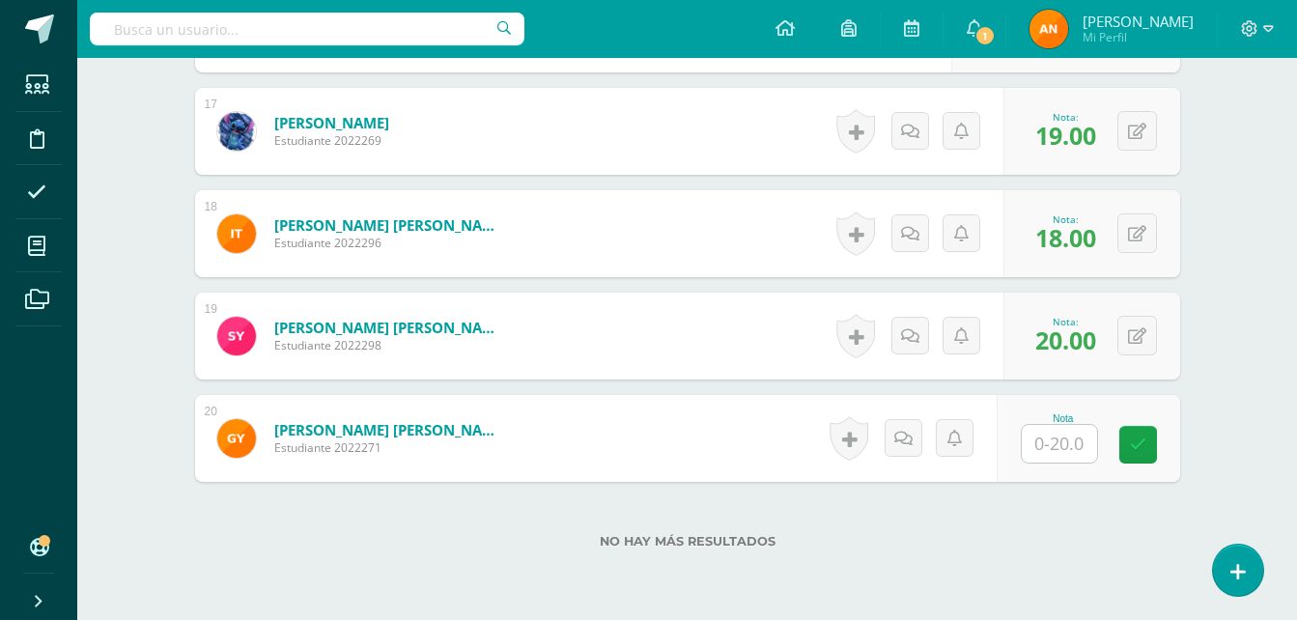
scroll to position [2305, 0]
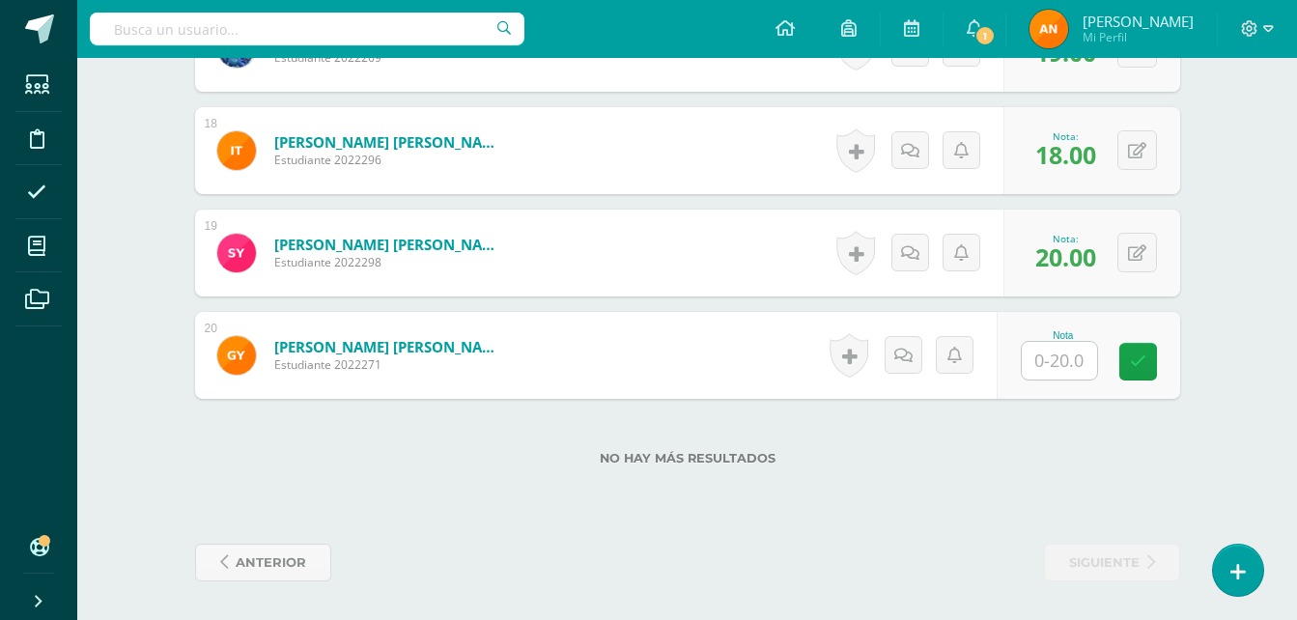
click at [1066, 338] on div "Nota" at bounding box center [1063, 335] width 85 height 11
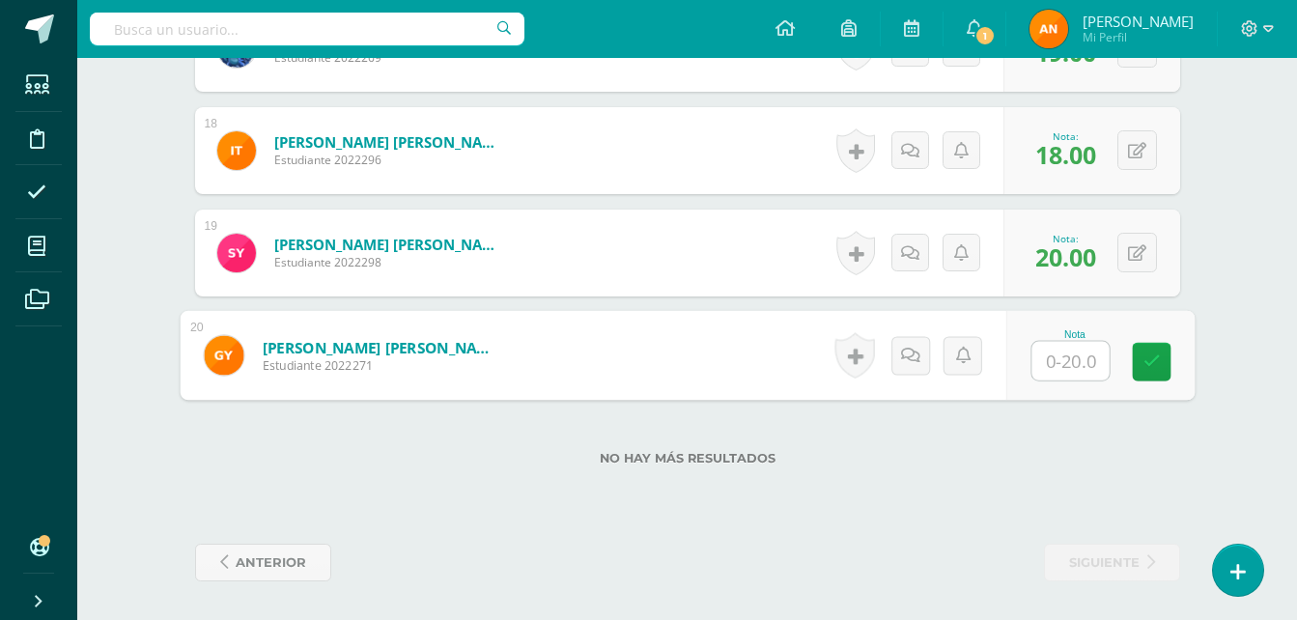
click at [1067, 353] on input "text" at bounding box center [1070, 361] width 77 height 39
type input "17.5"
click at [1145, 354] on icon at bounding box center [1151, 361] width 17 height 16
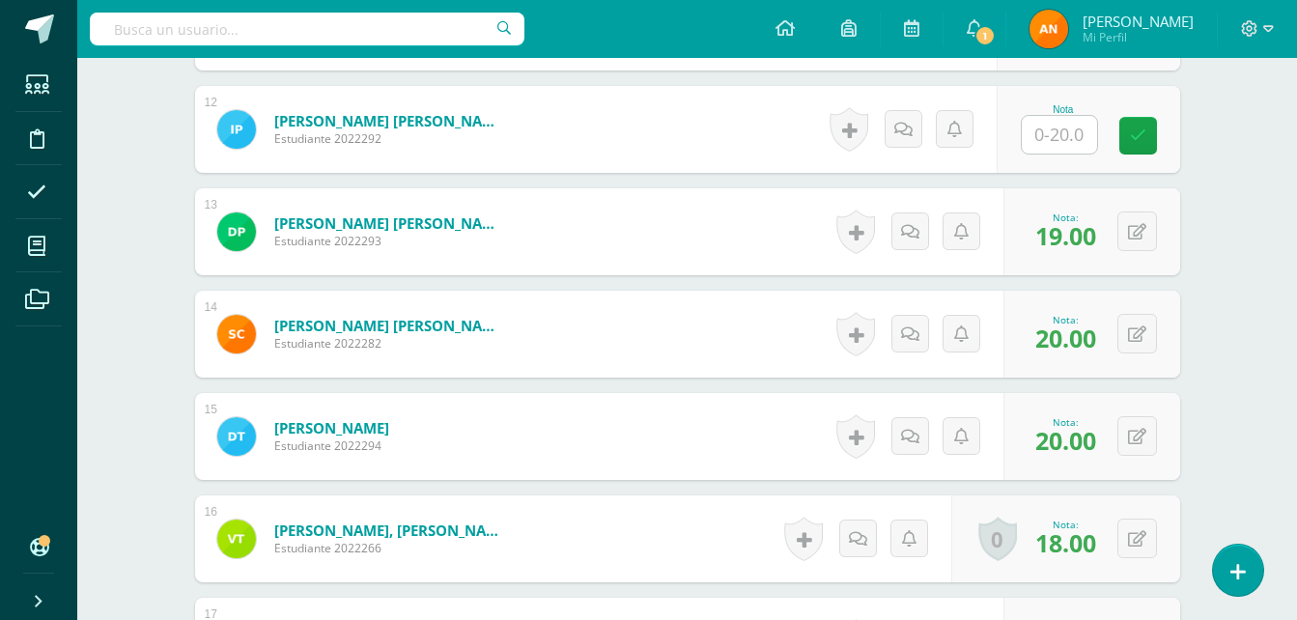
scroll to position [1702, 0]
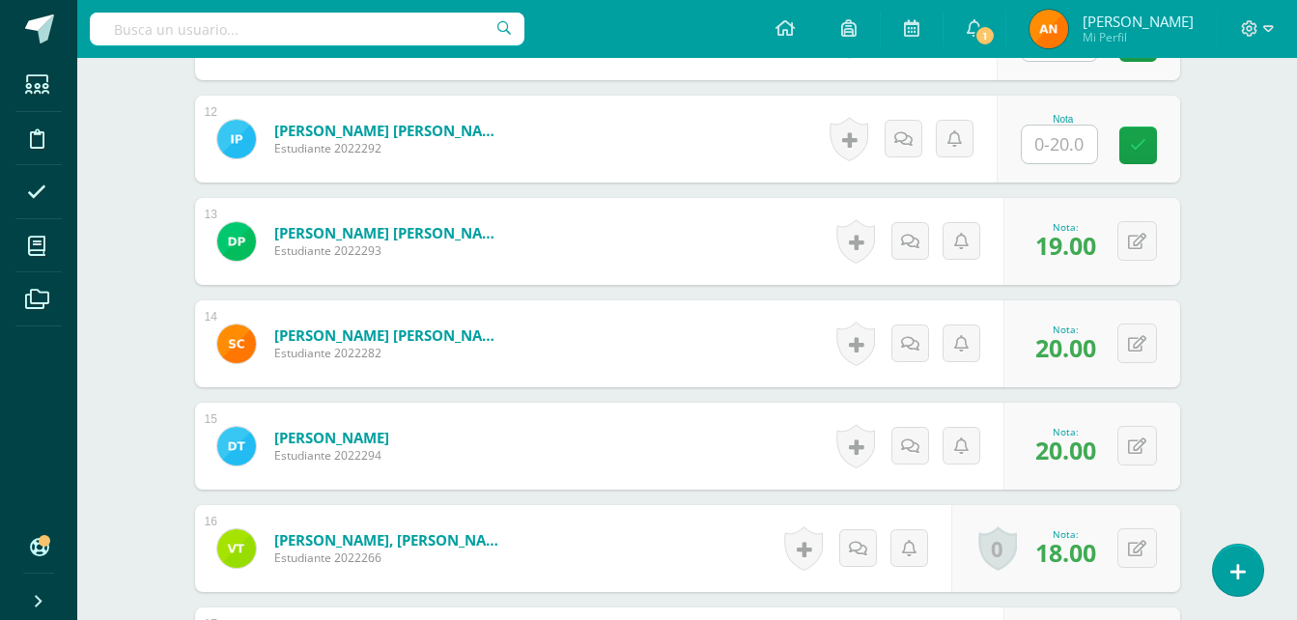
click at [1060, 122] on div "Nota" at bounding box center [1063, 119] width 85 height 11
click at [1073, 136] on input "text" at bounding box center [1070, 145] width 77 height 39
type input "18"
click at [1144, 139] on icon at bounding box center [1151, 145] width 17 height 16
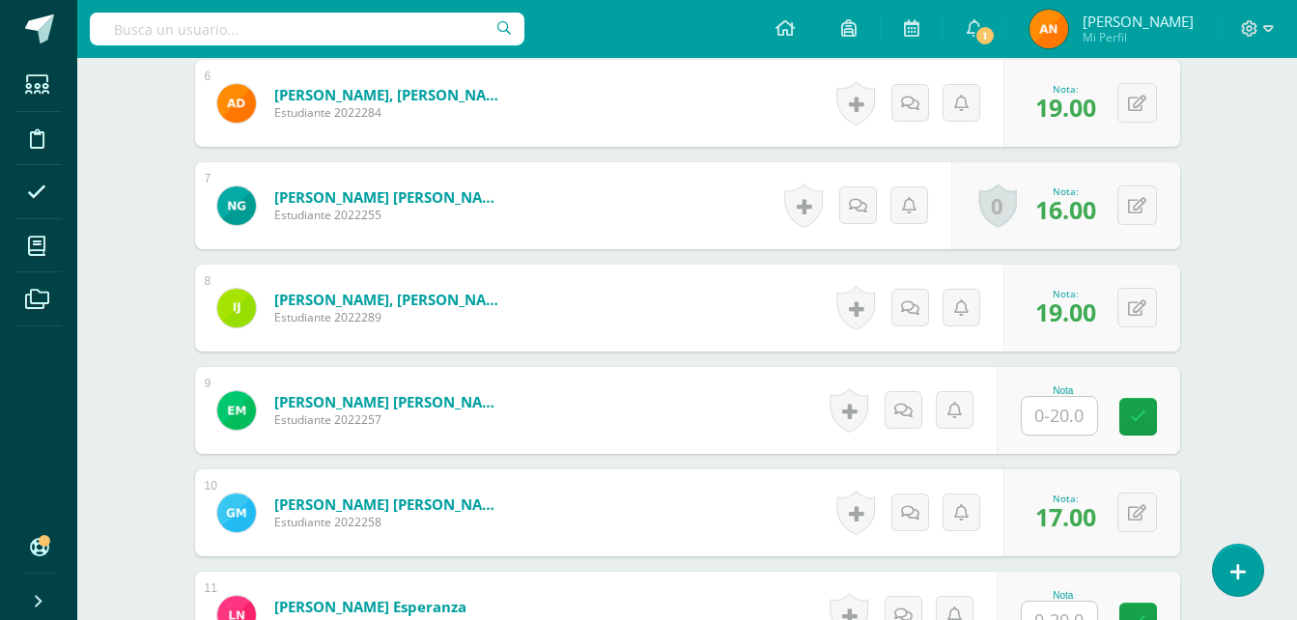
scroll to position [1143, 0]
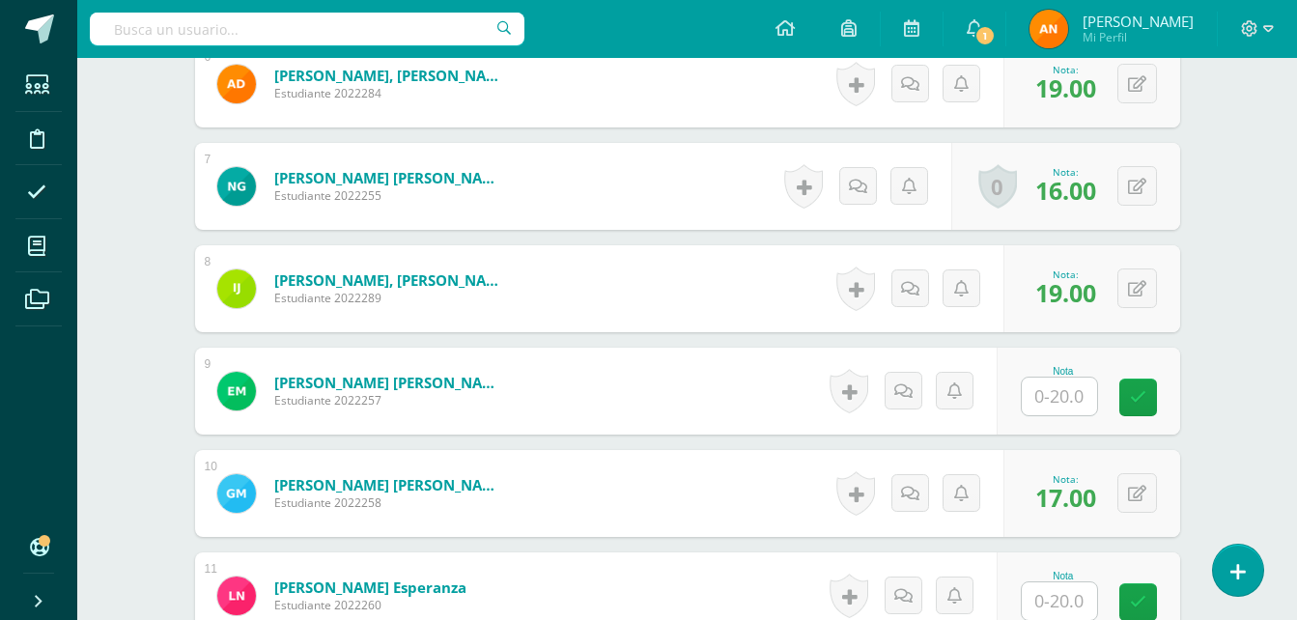
click at [1085, 414] on input "text" at bounding box center [1059, 397] width 75 height 38
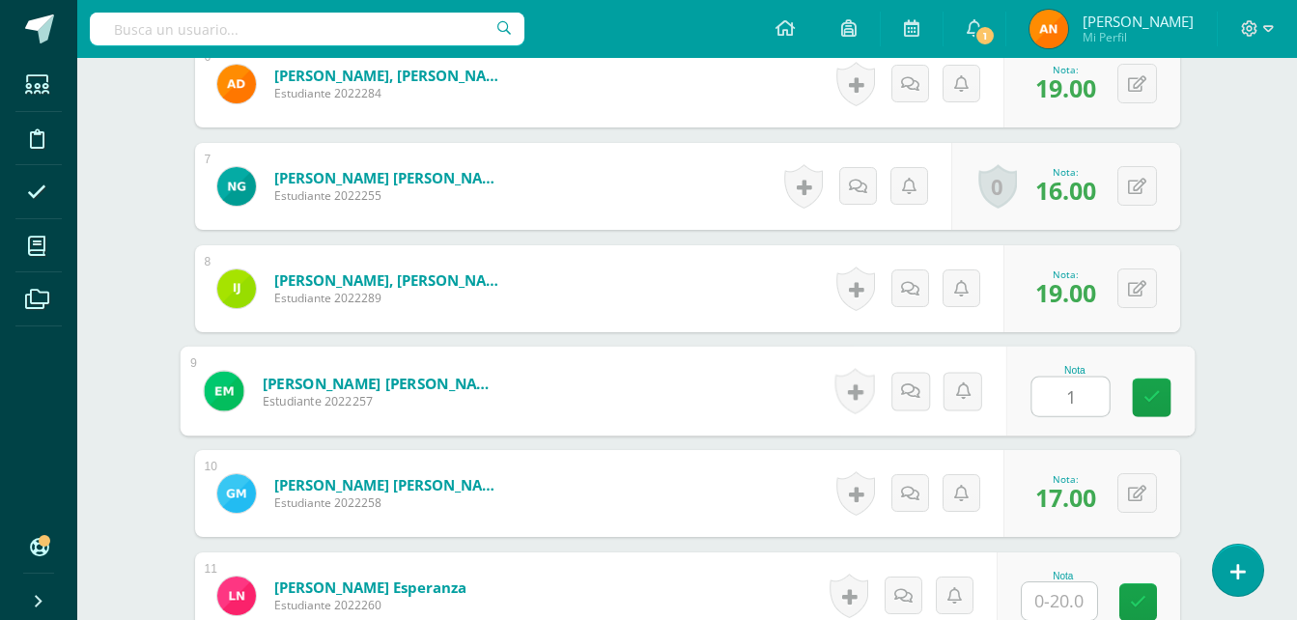
type input "17"
click at [1162, 404] on link at bounding box center [1151, 398] width 39 height 39
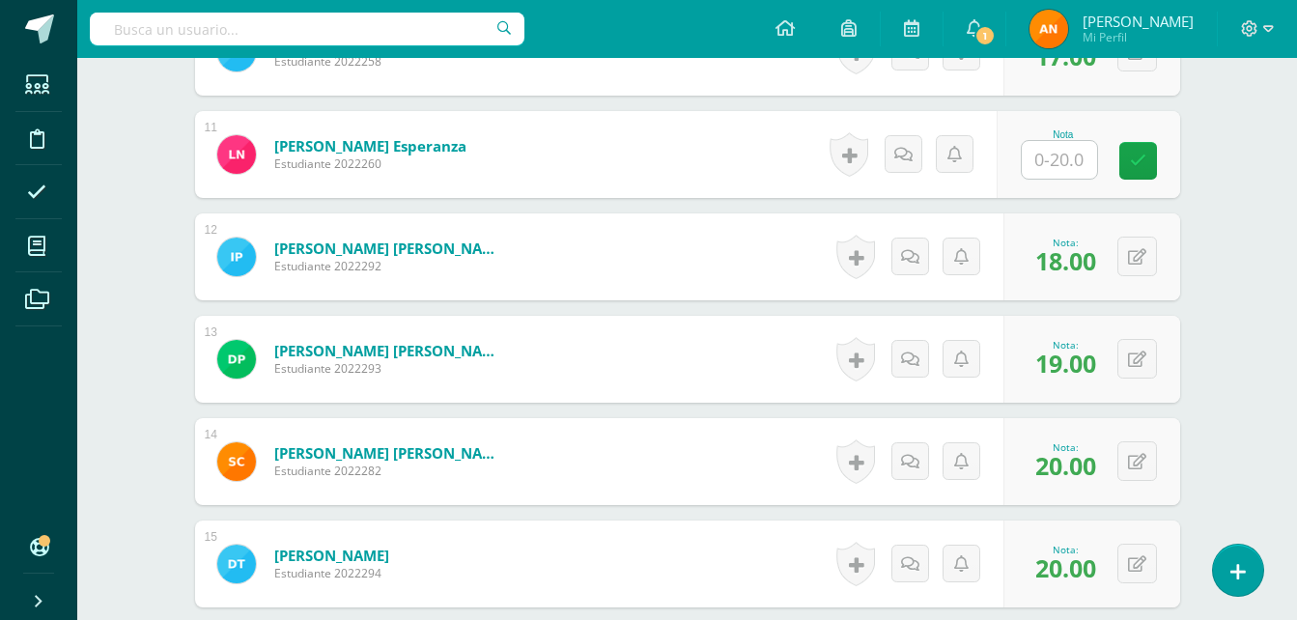
scroll to position [1589, 0]
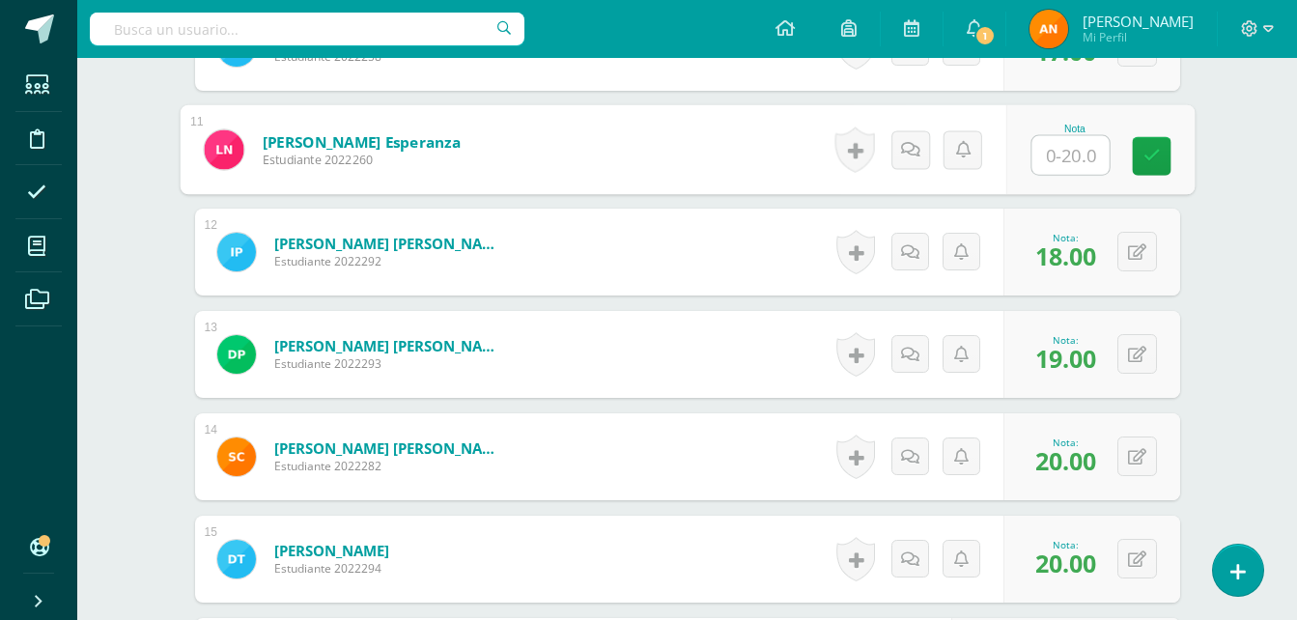
click at [1054, 169] on input "text" at bounding box center [1070, 155] width 77 height 39
type input "18"
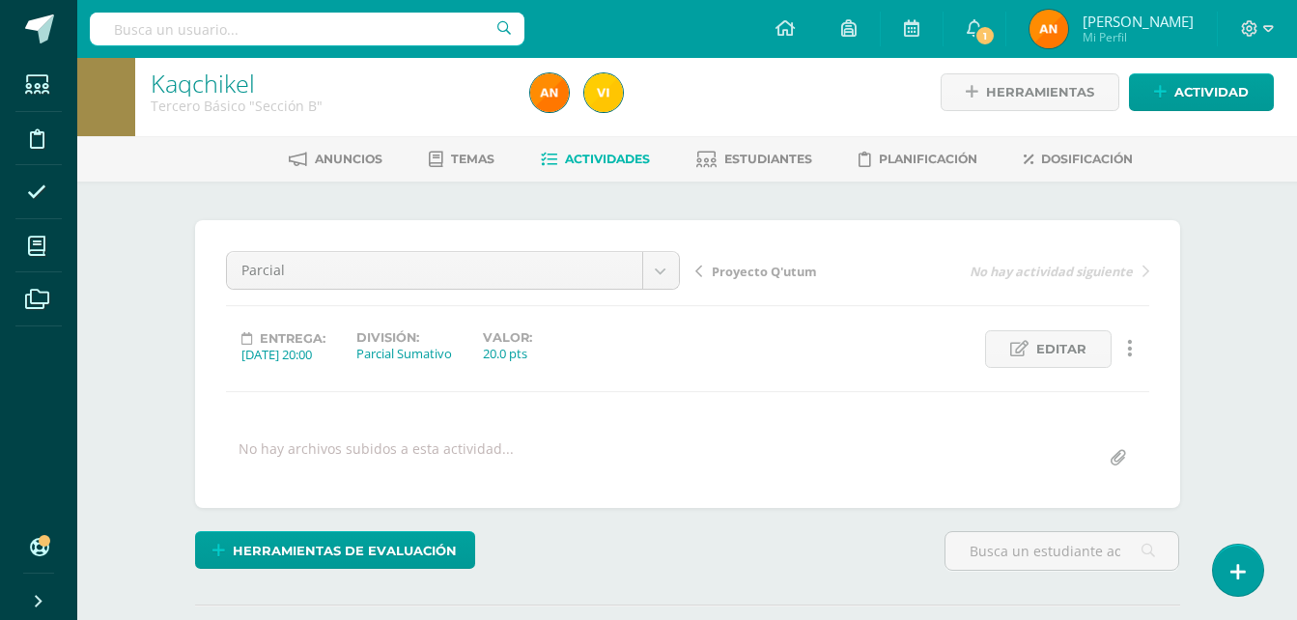
scroll to position [0, 0]
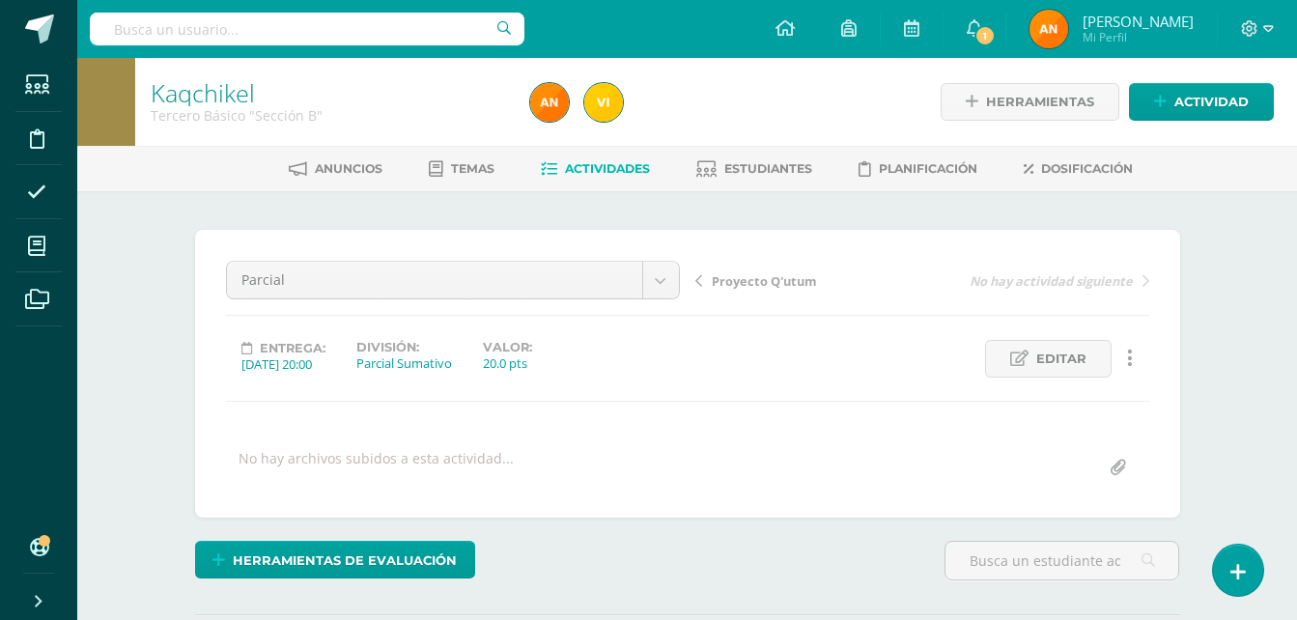
click at [595, 173] on span "Actividades" at bounding box center [607, 168] width 85 height 14
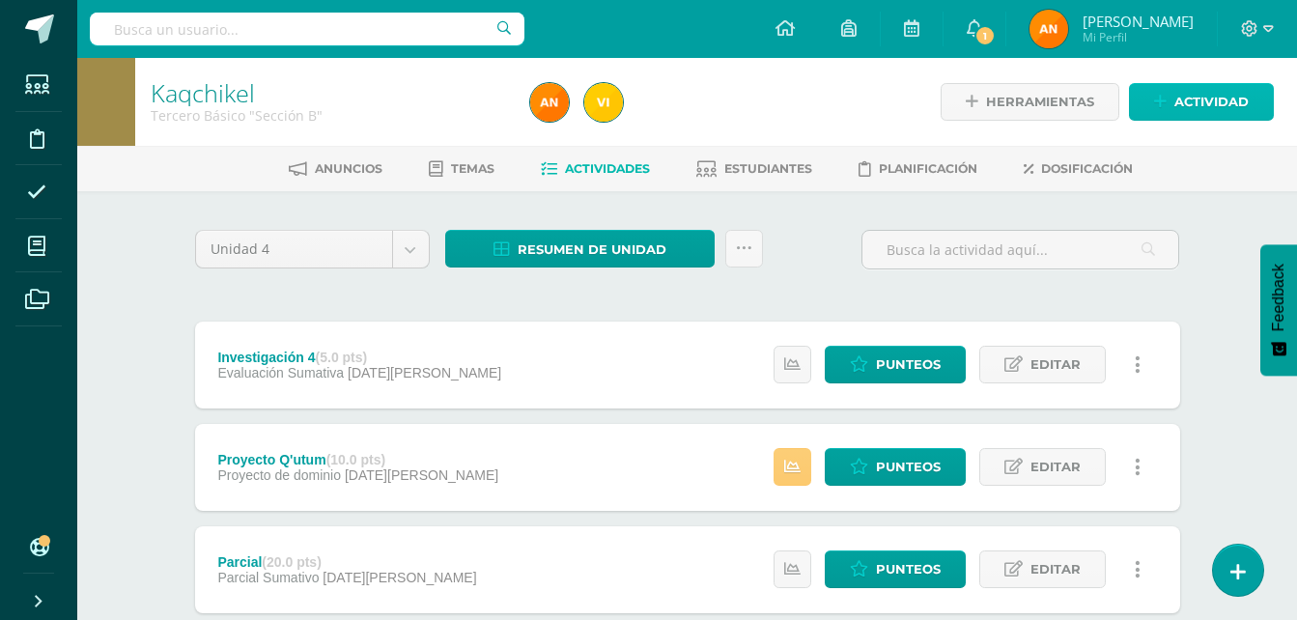
click at [1205, 112] on span "Actividad" at bounding box center [1211, 102] width 74 height 36
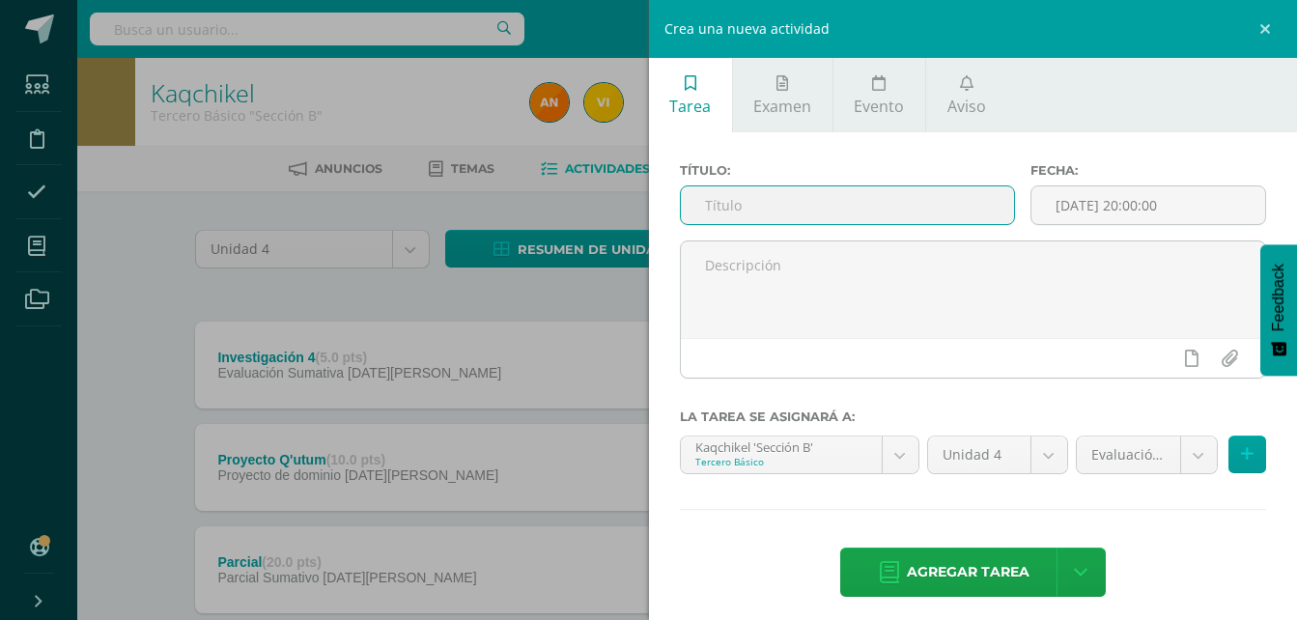
click at [935, 206] on input "text" at bounding box center [848, 205] width 334 height 38
type input "investigación 1"
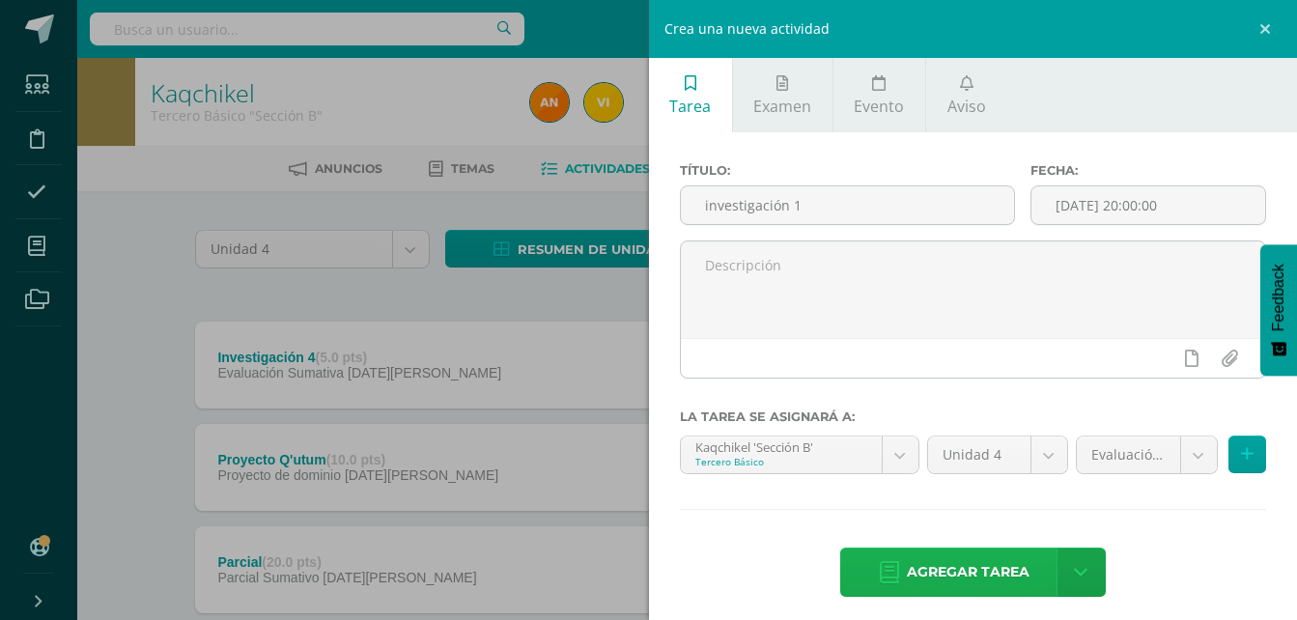
click at [993, 582] on span "Agregar tarea" at bounding box center [968, 572] width 123 height 47
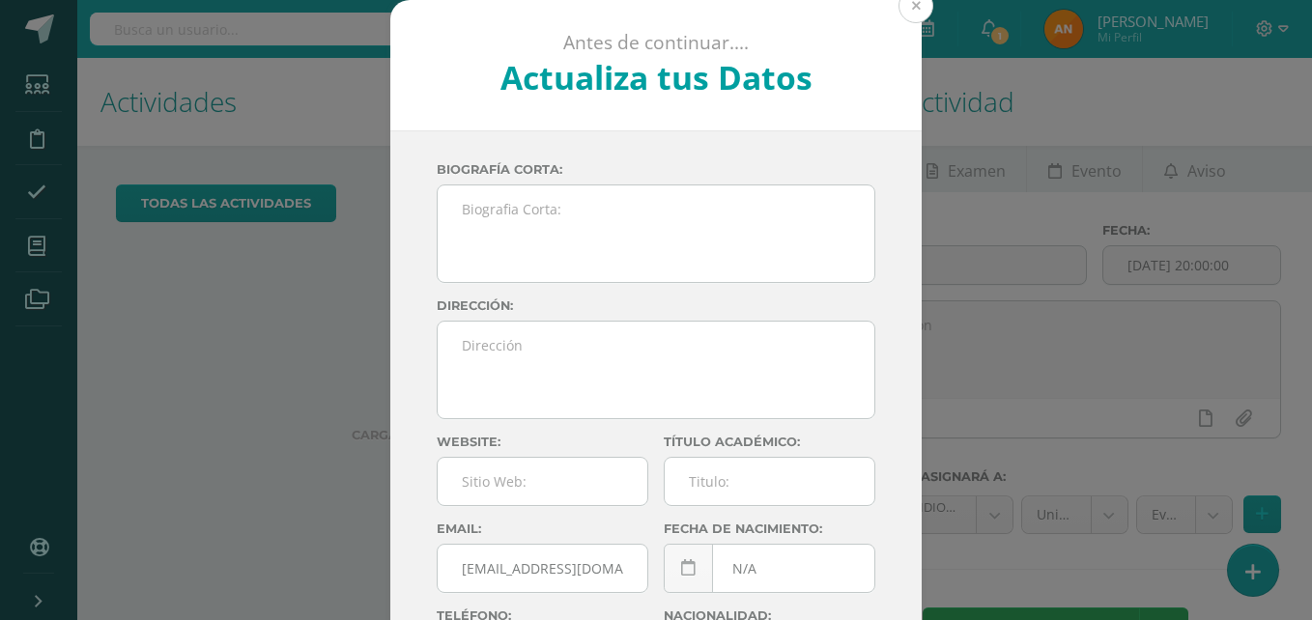
click at [906, 15] on button at bounding box center [915, 5] width 35 height 35
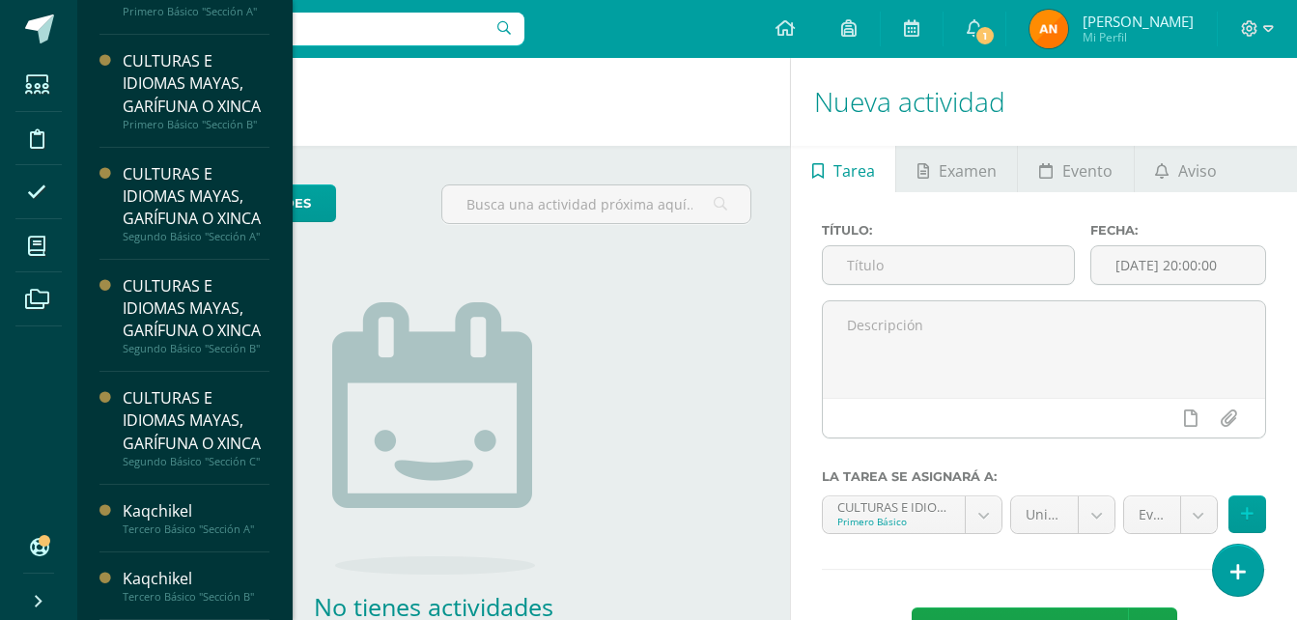
scroll to position [188, 0]
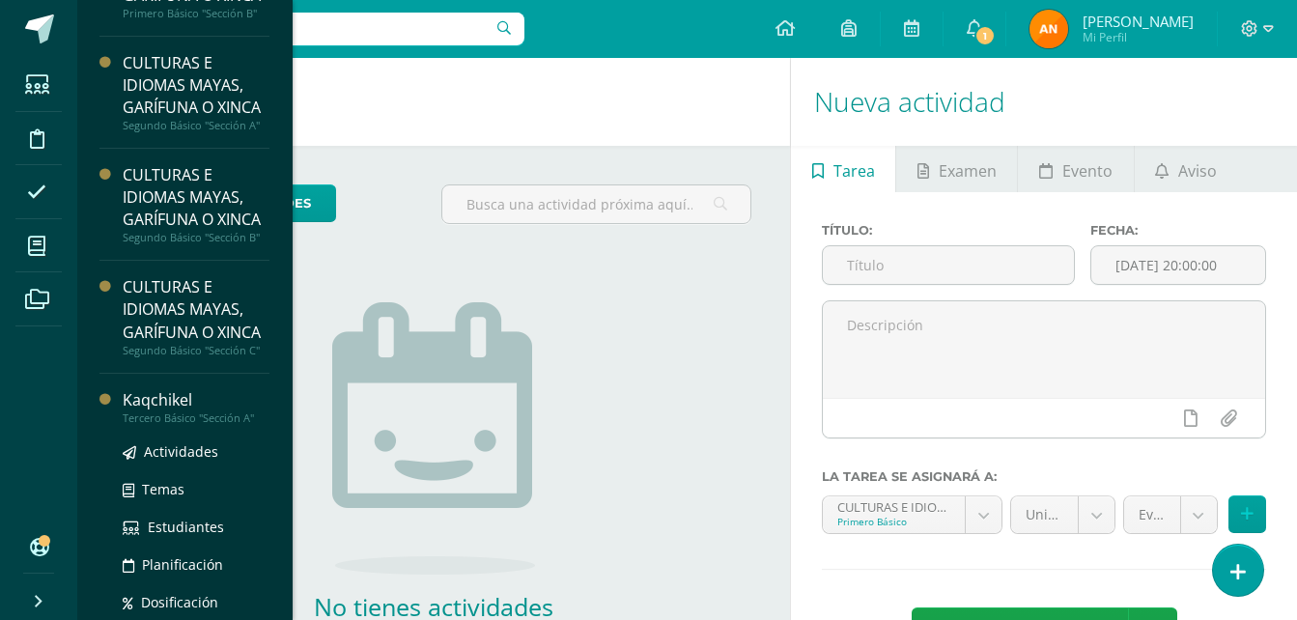
drag, startPoint x: 275, startPoint y: 580, endPoint x: 178, endPoint y: 508, distance: 120.9
click at [178, 411] on div "Kaqchikel" at bounding box center [196, 400] width 147 height 22
click at [171, 461] on span "Actividades" at bounding box center [181, 451] width 74 height 18
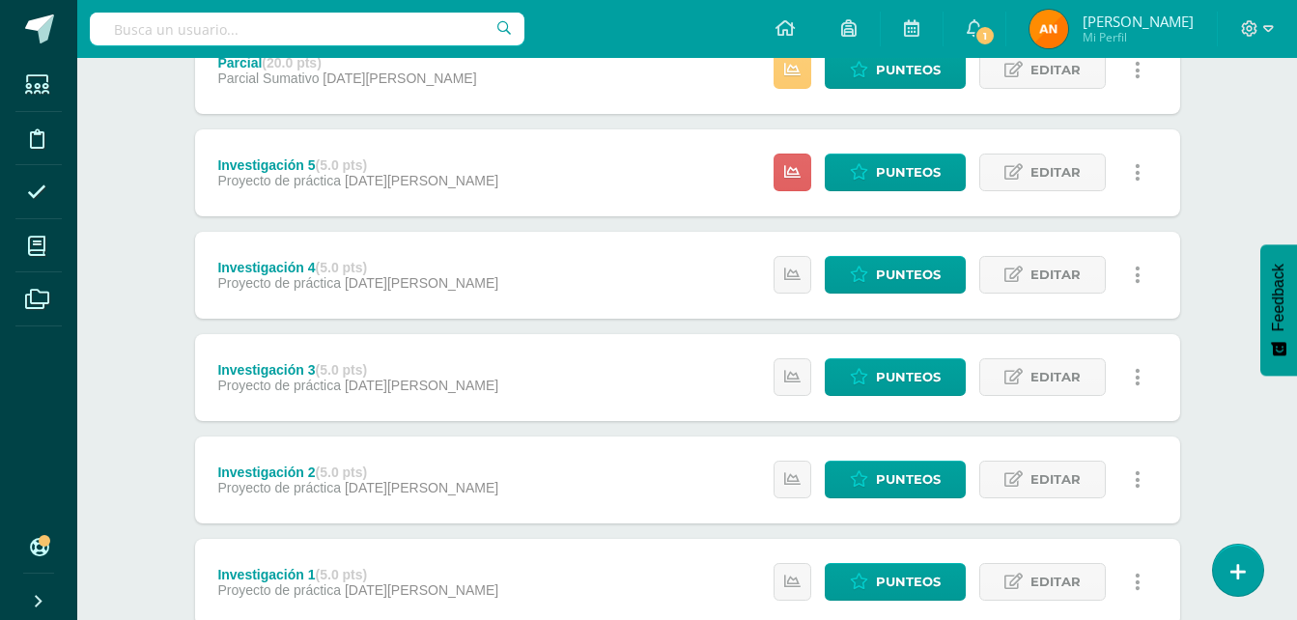
scroll to position [501, 0]
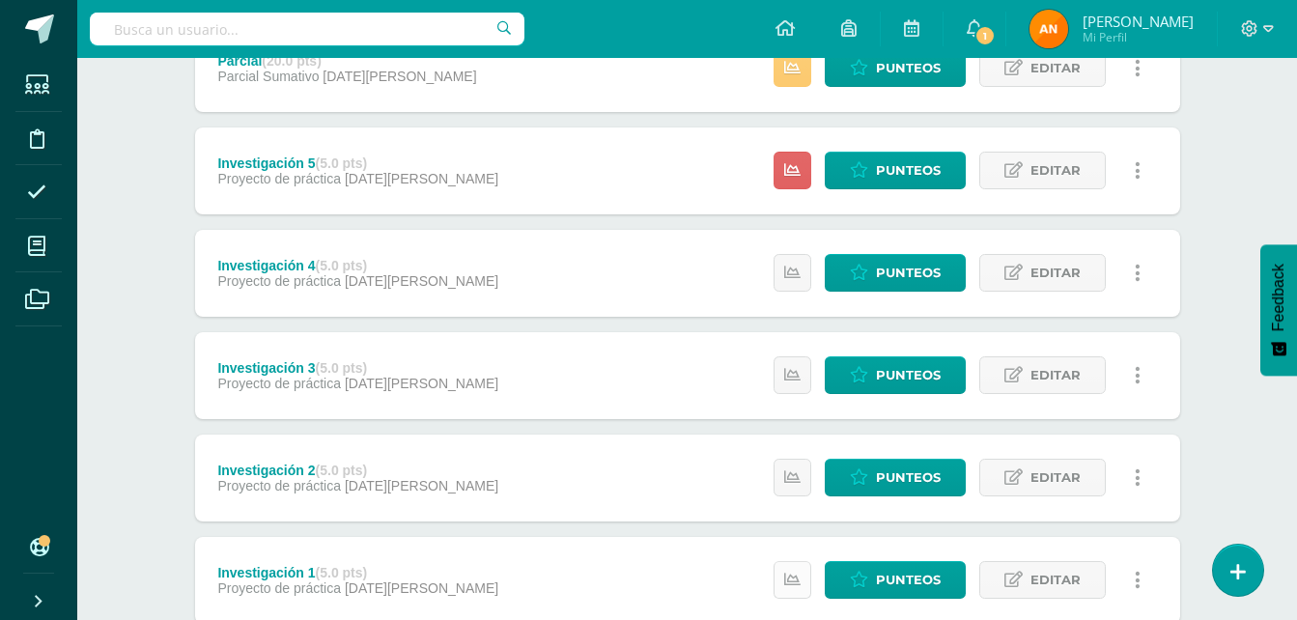
click at [791, 579] on icon at bounding box center [792, 580] width 16 height 16
click at [1209, 397] on div "Unidad 4 Unidad 1 Unidad 2 Unidad 3 Unidad 4 Resumen de unidad Descargar como H…" at bounding box center [687, 272] width 1062 height 1165
click at [792, 483] on icon at bounding box center [792, 477] width 16 height 16
click at [1244, 409] on div "Kaqchikel Tercero Básico "Sección A" Herramientas Detalle de asistencias Activi…" at bounding box center [687, 206] width 1220 height 1298
click at [796, 384] on link at bounding box center [793, 375] width 38 height 38
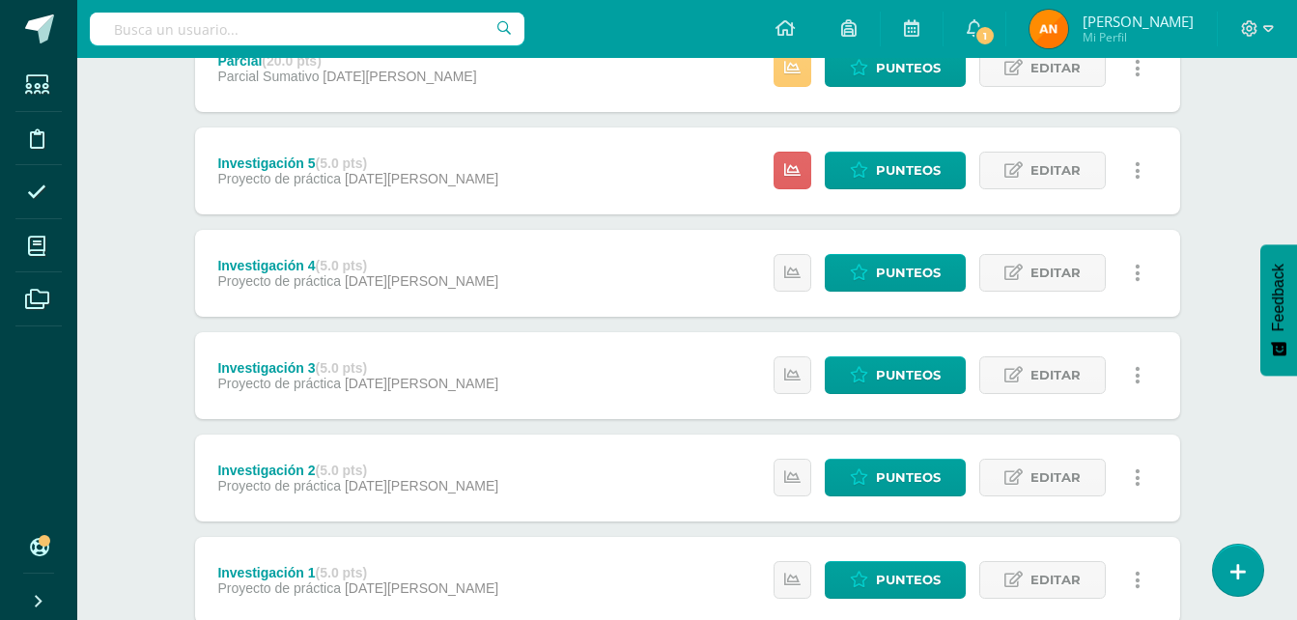
click at [1247, 194] on div "Kaqchikel Tercero Básico "Sección A" Herramientas Detalle de asistencias Activi…" at bounding box center [687, 206] width 1220 height 1298
click at [808, 269] on link at bounding box center [793, 273] width 38 height 38
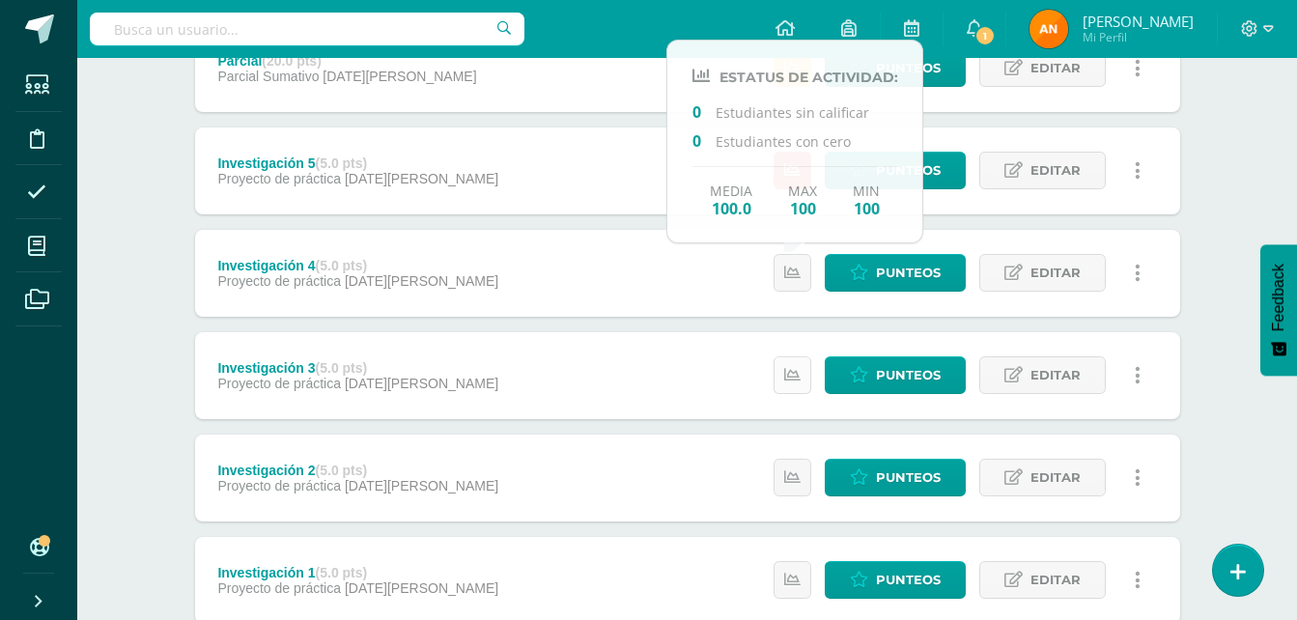
click at [790, 390] on link at bounding box center [793, 375] width 38 height 38
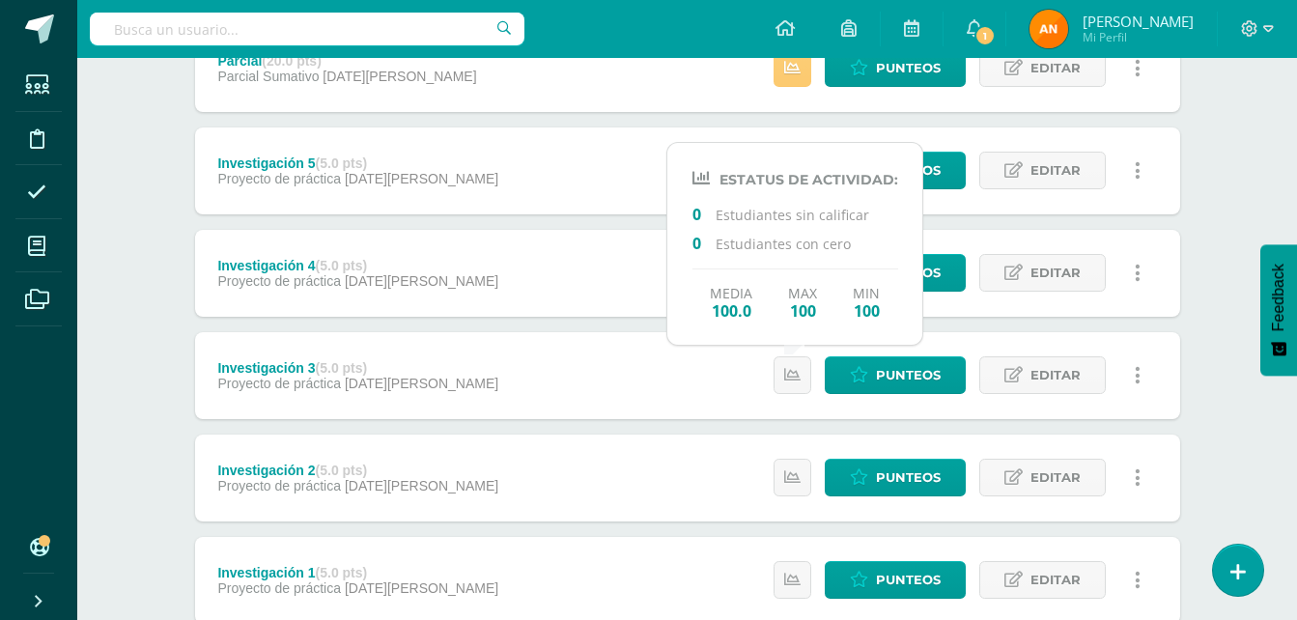
click at [1217, 229] on div "Unidad 4 Unidad 1 Unidad 2 Unidad 3 Unidad 4 Resumen de unidad Descargar como H…" at bounding box center [687, 272] width 1062 height 1165
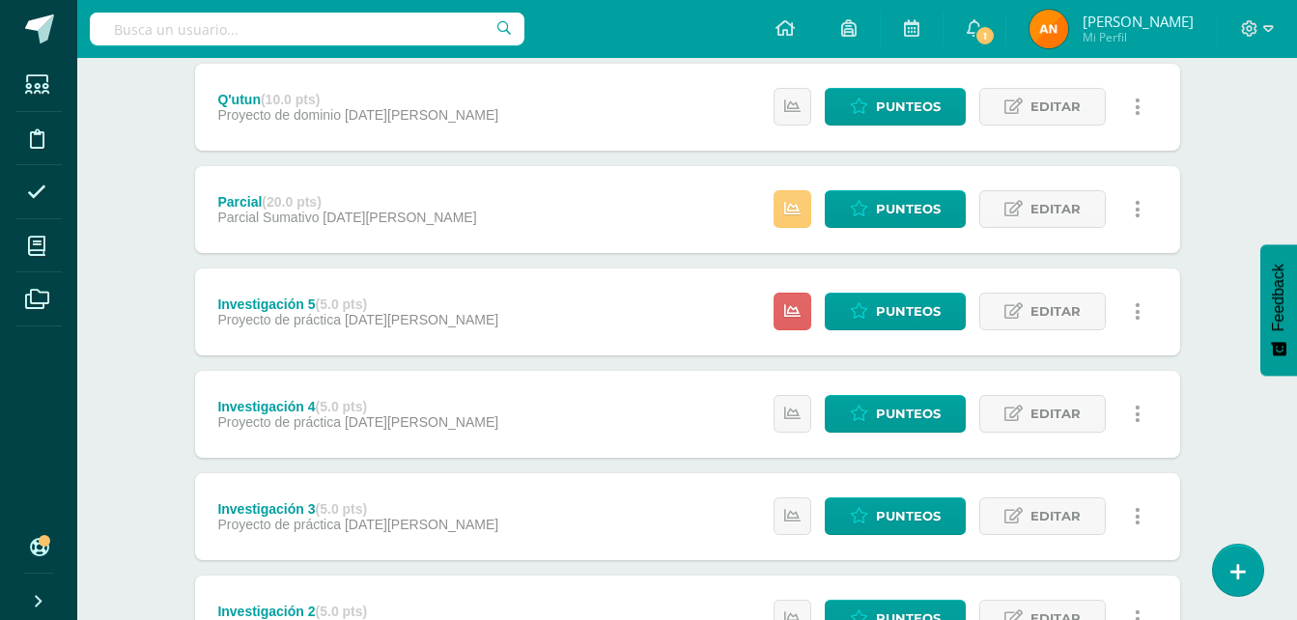
scroll to position [335, 0]
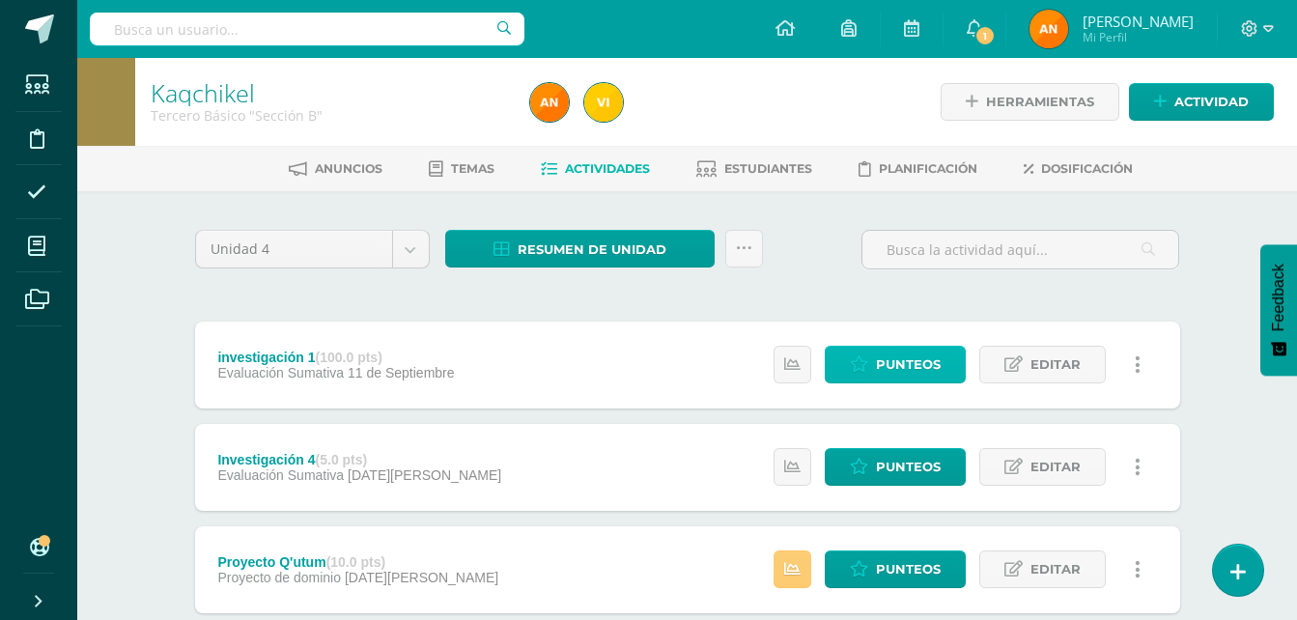
click at [894, 380] on span "Punteos" at bounding box center [908, 365] width 65 height 36
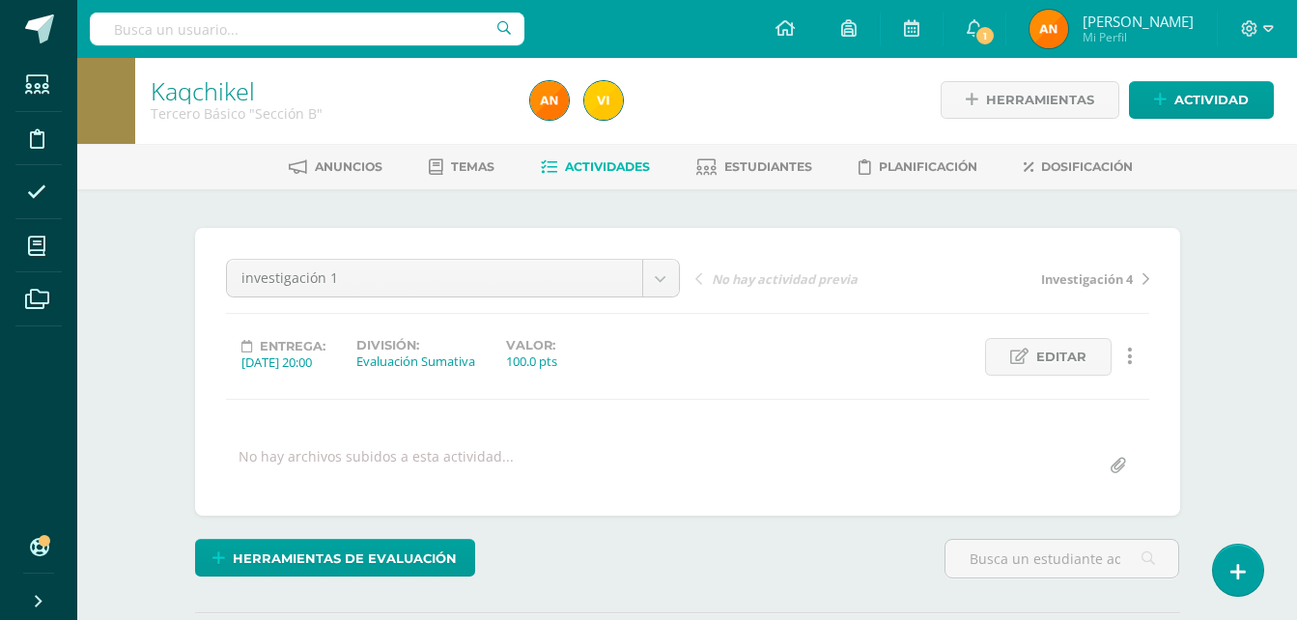
scroll to position [3, 0]
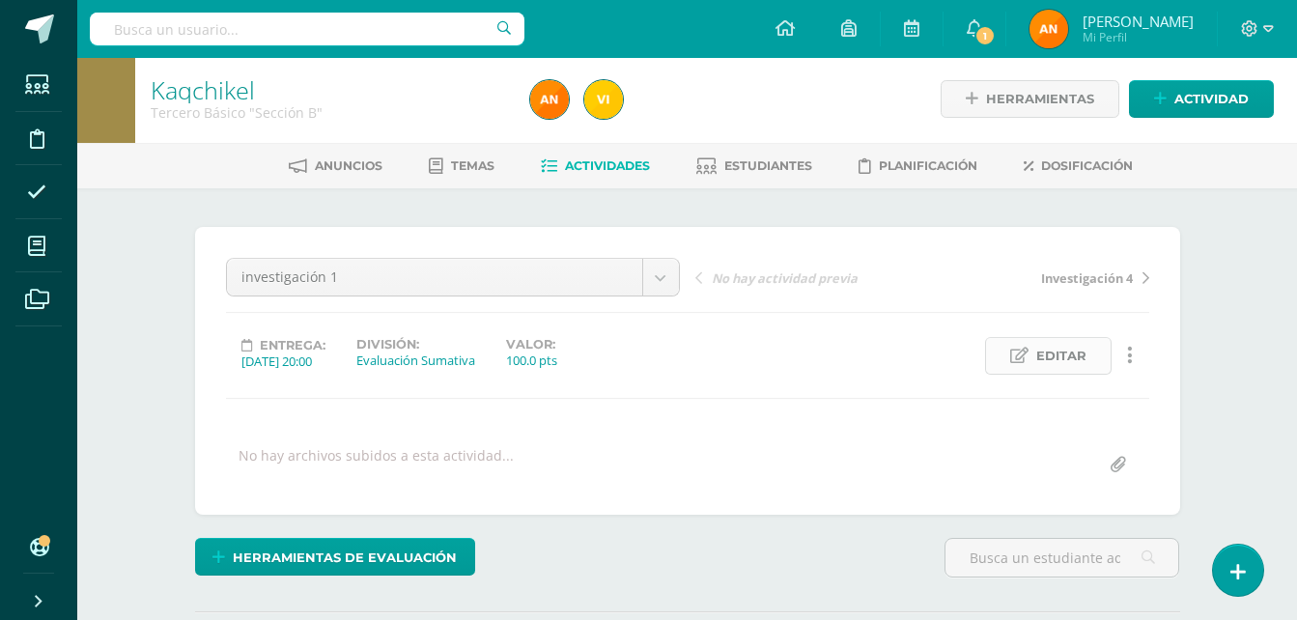
click at [1043, 356] on span "Editar" at bounding box center [1061, 356] width 50 height 36
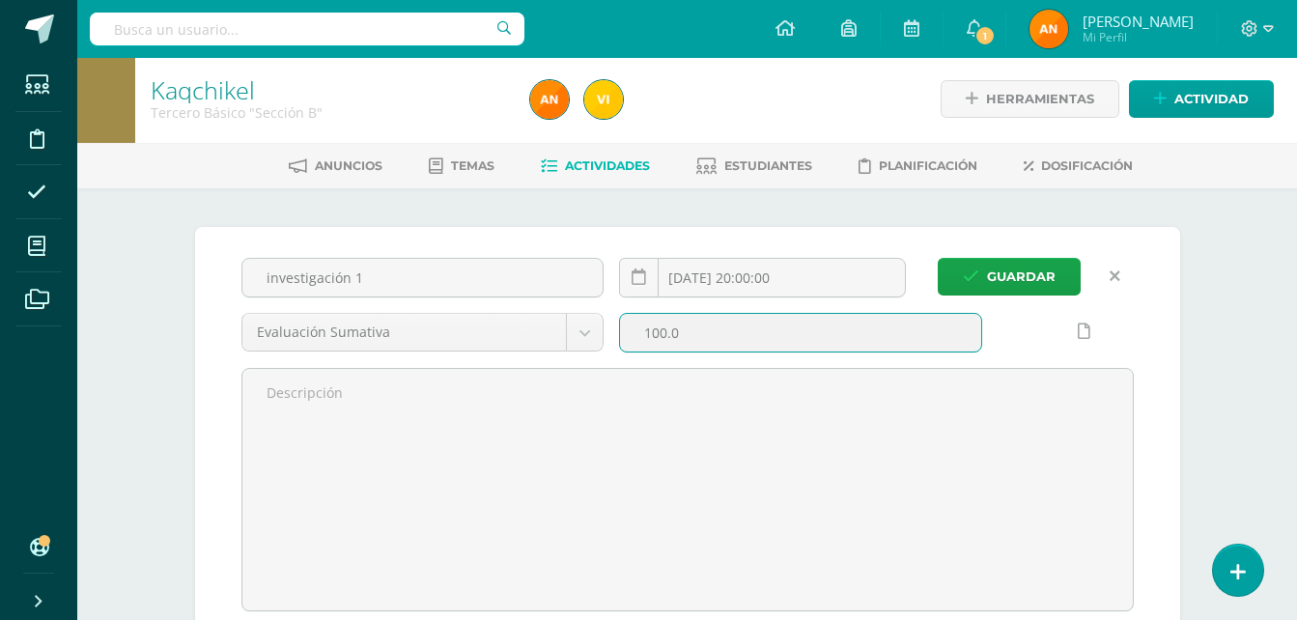
click at [668, 336] on input "100.0" at bounding box center [800, 333] width 361 height 38
type input "5.0"
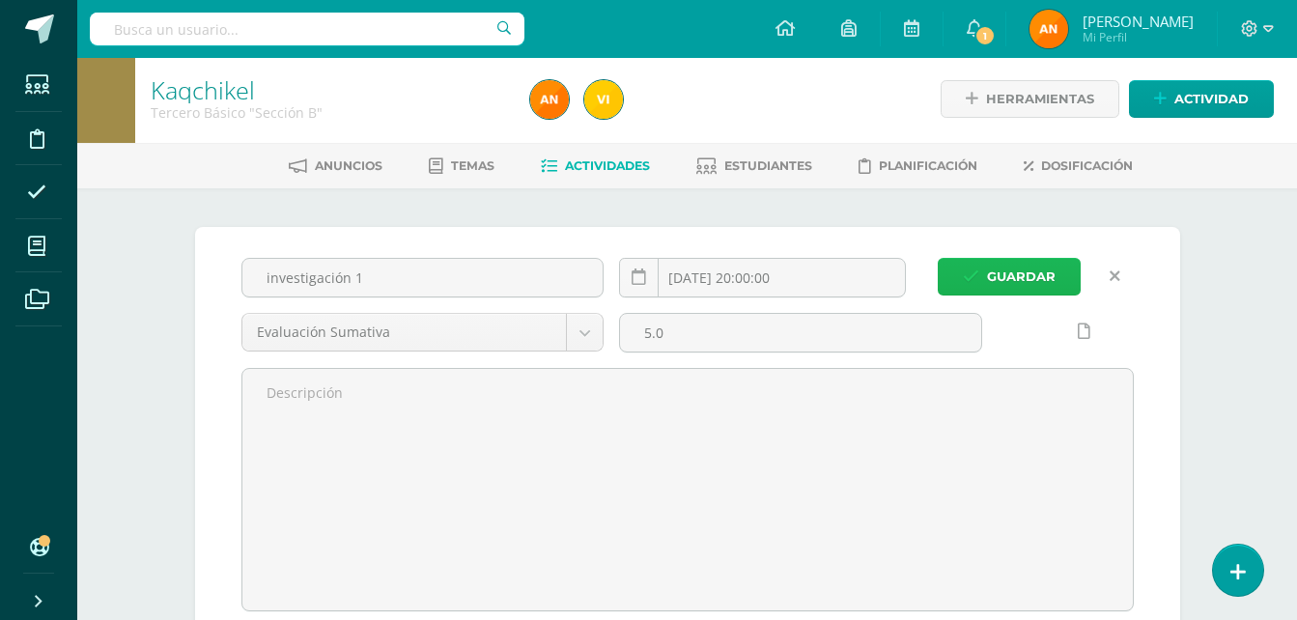
click at [976, 262] on button "Guardar" at bounding box center [1009, 277] width 143 height 38
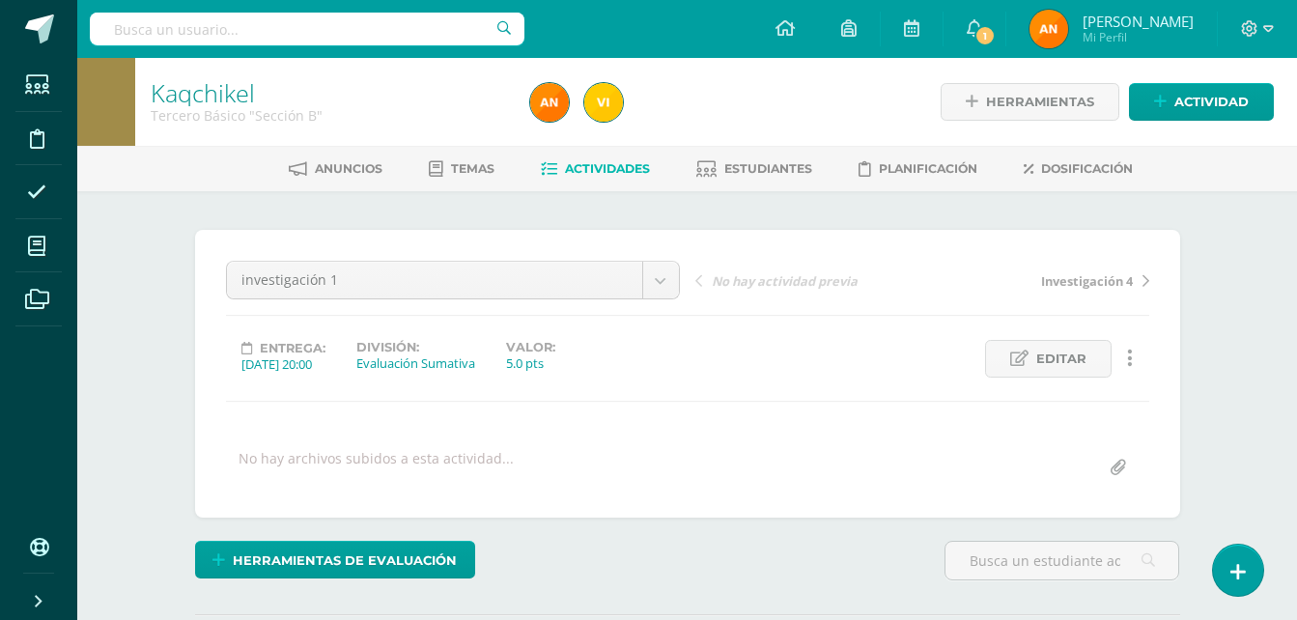
click at [581, 167] on span "Actividades" at bounding box center [607, 168] width 85 height 14
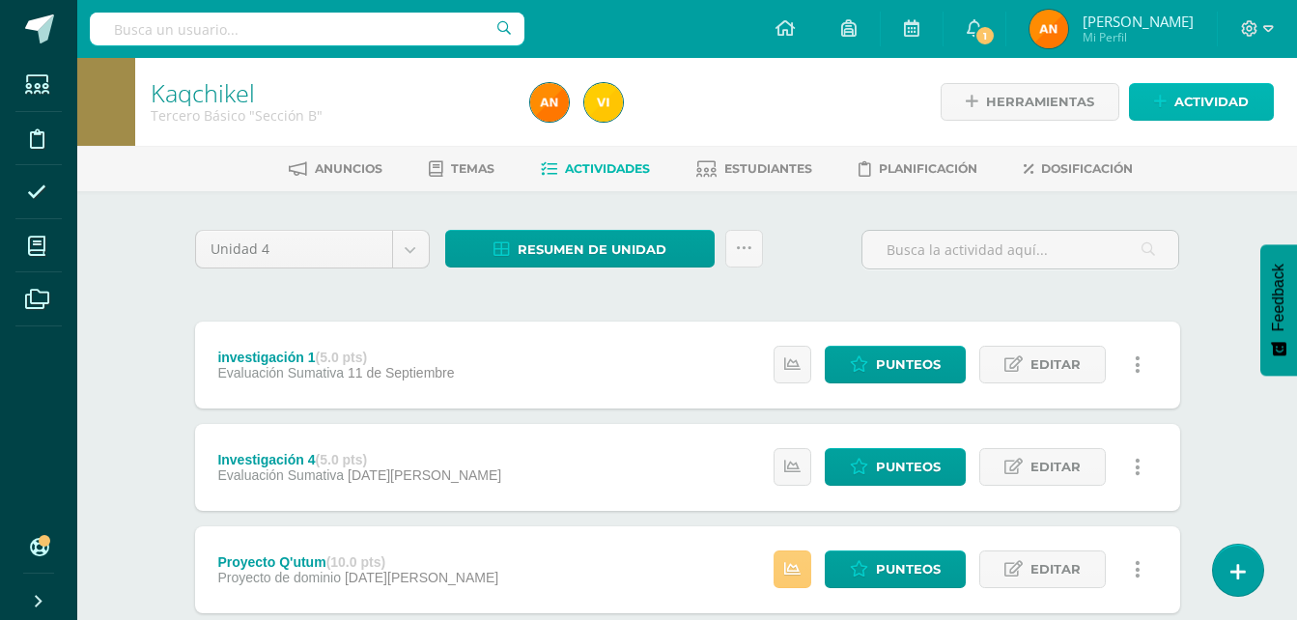
click at [1188, 88] on span "Actividad" at bounding box center [1211, 102] width 74 height 36
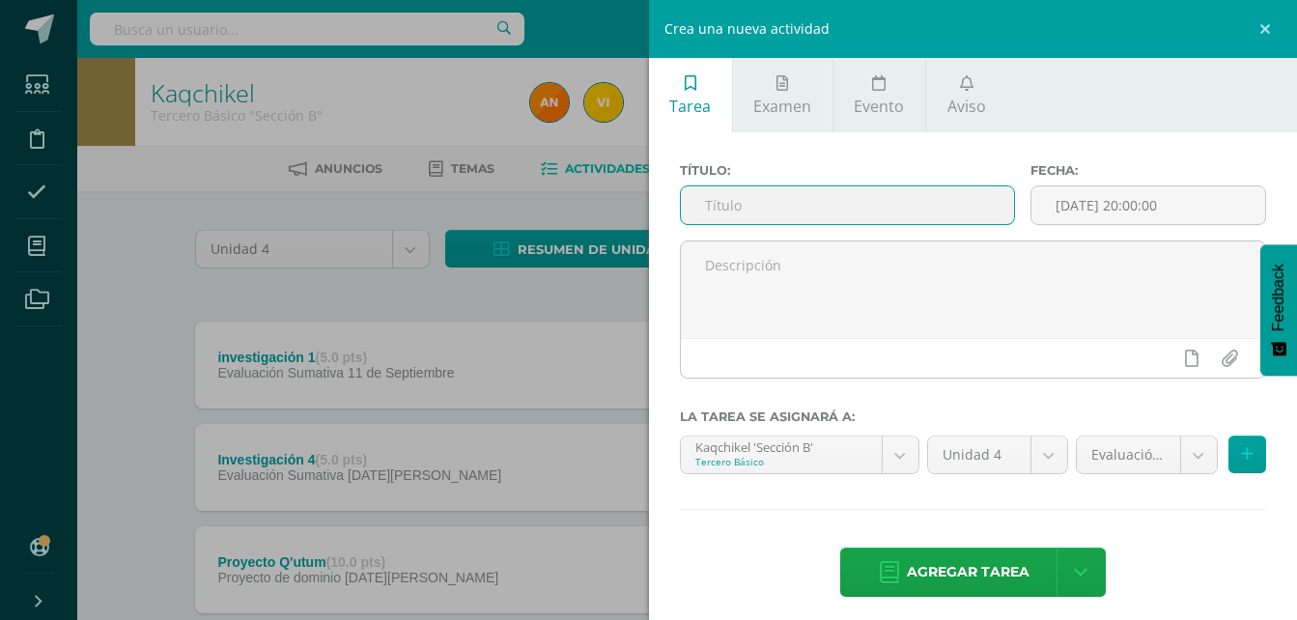
click at [864, 220] on input "text" at bounding box center [848, 205] width 334 height 38
type input "Investigación 2"
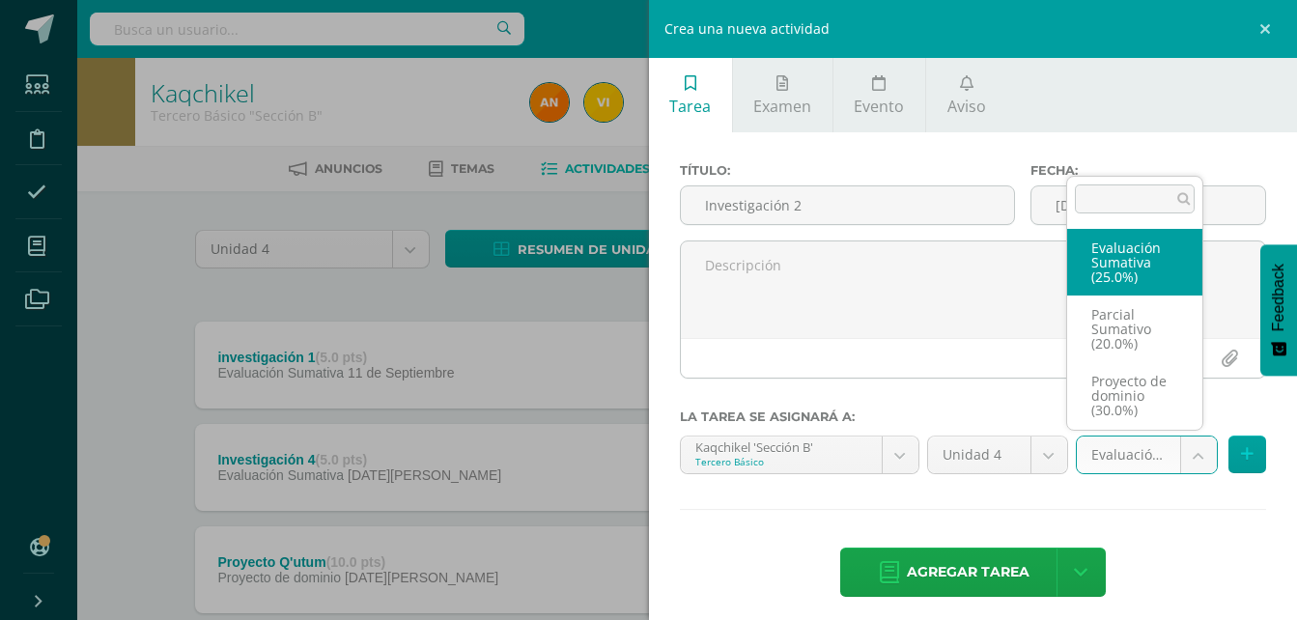
click at [1183, 457] on body "Estudiantes Disciplina Asistencia Mis cursos Archivos Soporte Ayuda Reportar un…" at bounding box center [648, 473] width 1297 height 947
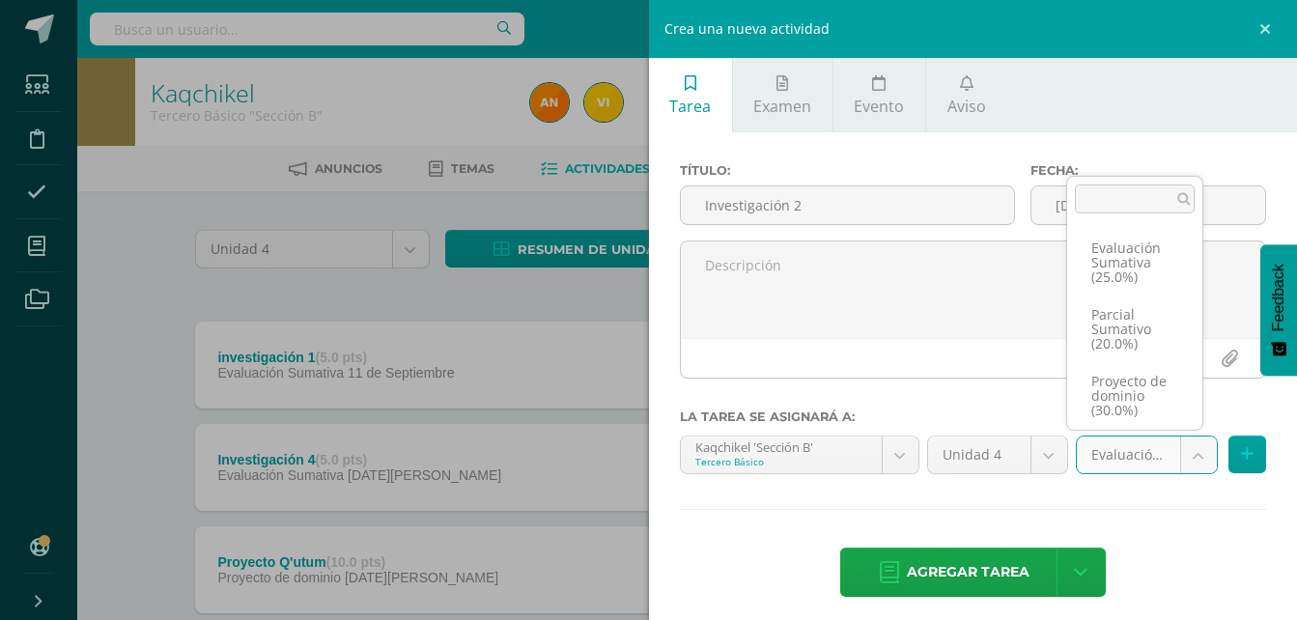
scroll to position [73, 0]
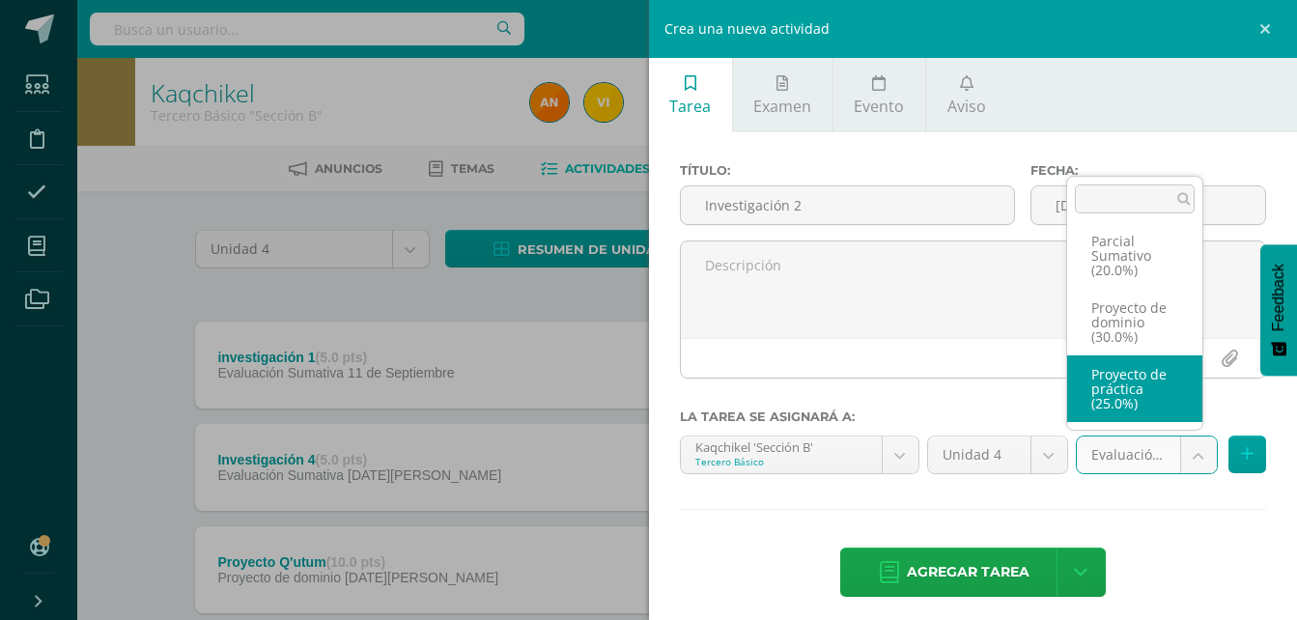
select select "36301"
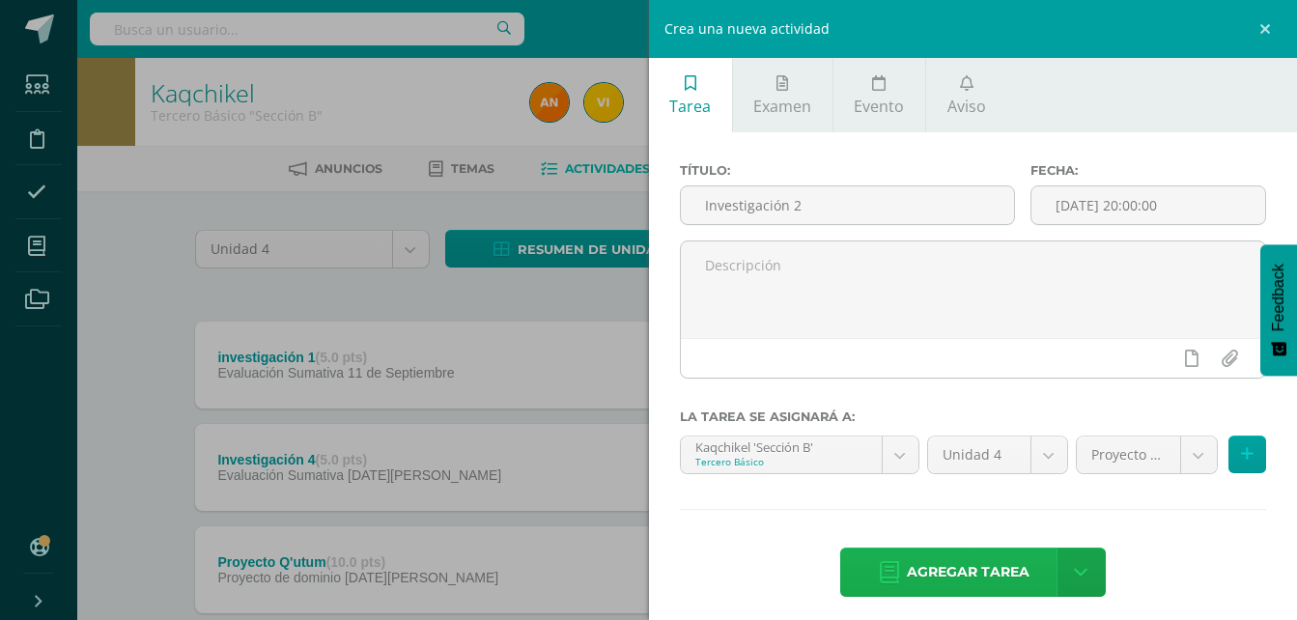
click at [972, 588] on span "Agregar tarea" at bounding box center [968, 572] width 123 height 47
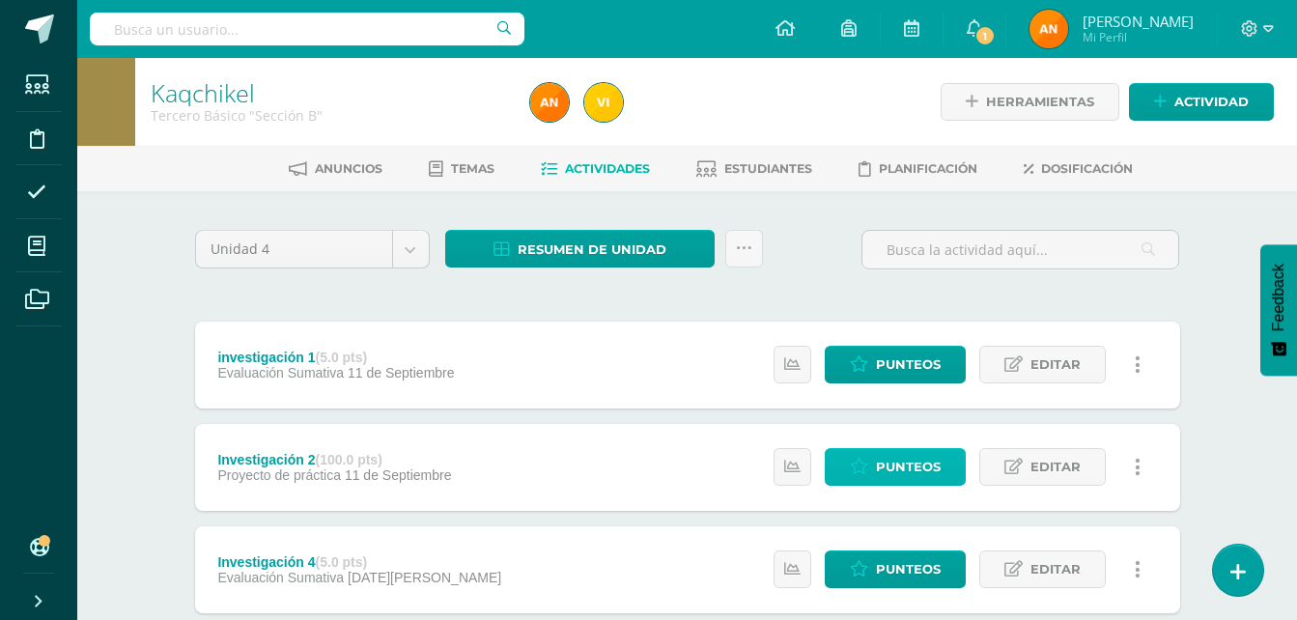
click at [915, 471] on span "Punteos" at bounding box center [908, 467] width 65 height 36
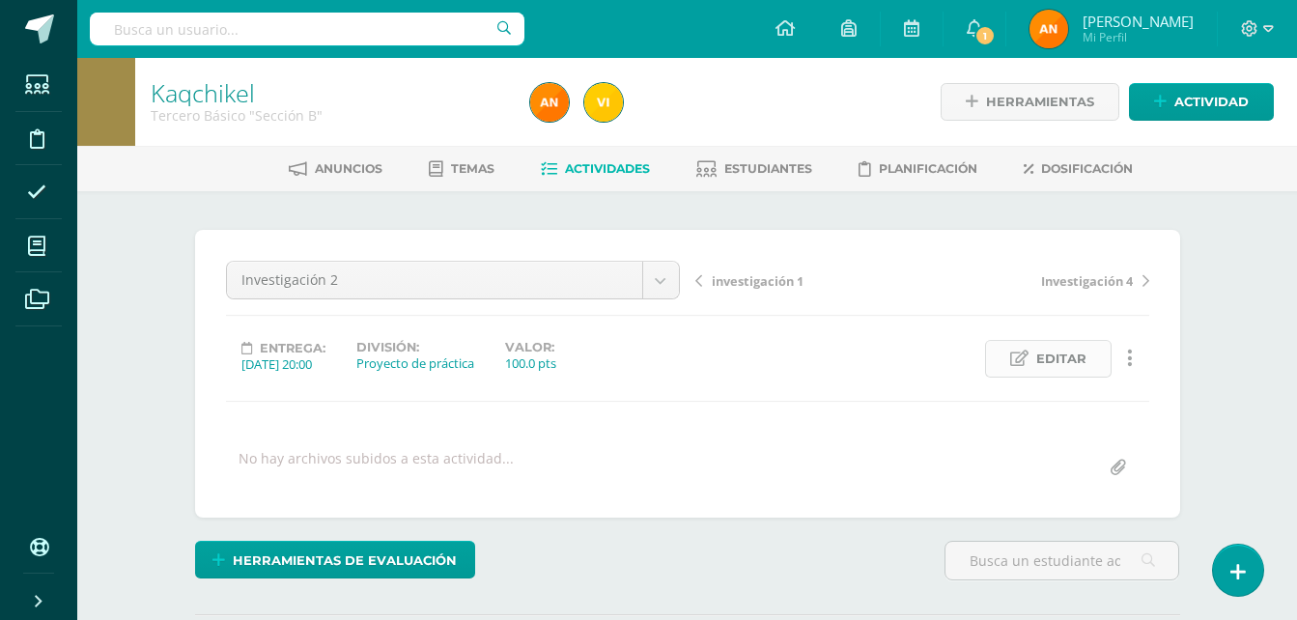
click at [1049, 367] on span "Editar" at bounding box center [1061, 359] width 50 height 36
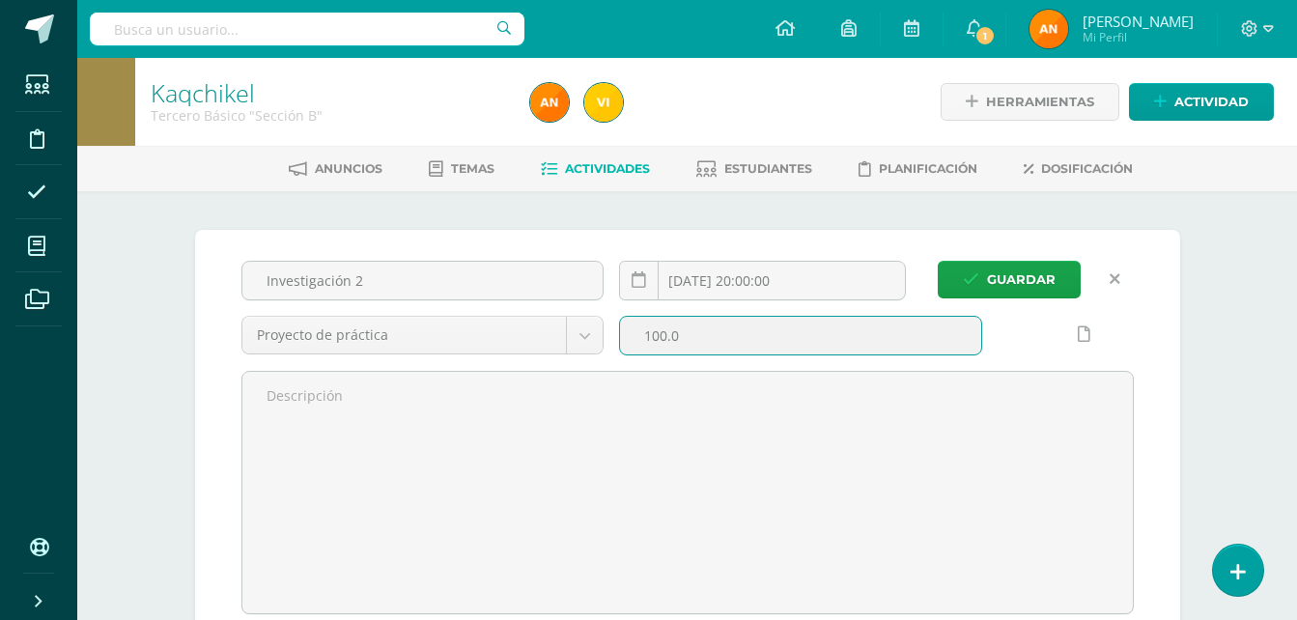
click at [665, 329] on input "100.0" at bounding box center [800, 336] width 361 height 38
type input "5.0"
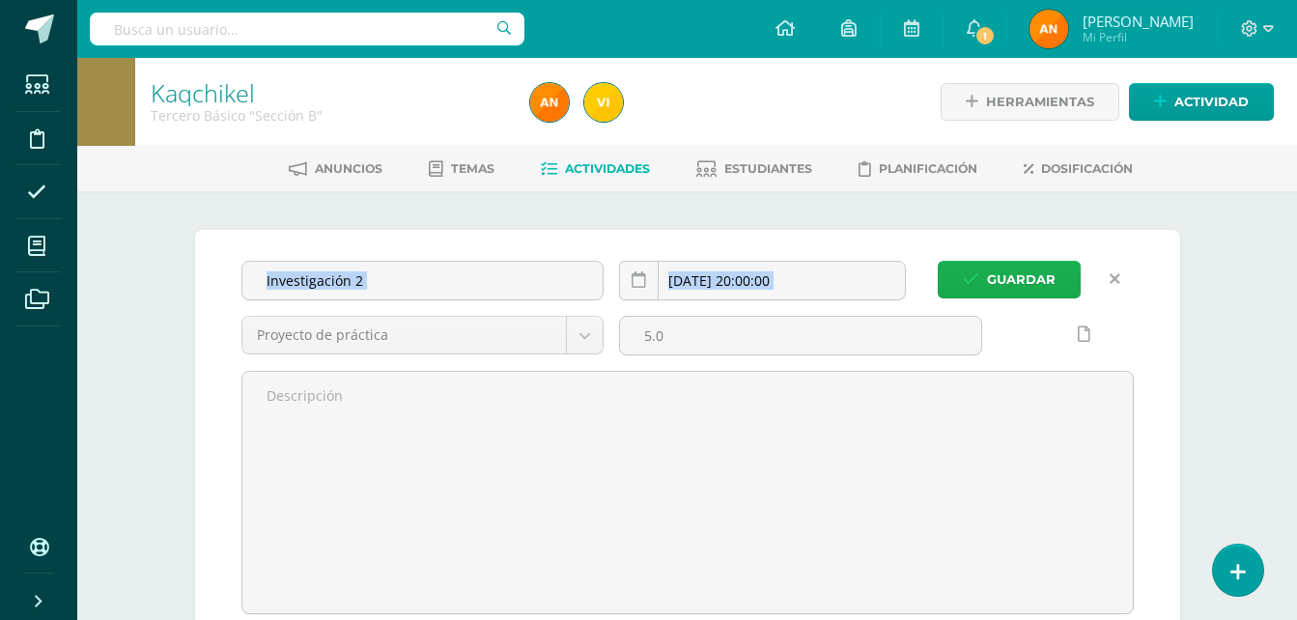
drag, startPoint x: 972, startPoint y: 311, endPoint x: 984, endPoint y: 281, distance: 32.5
click at [984, 281] on form "Guardar Investigación 2 [DATE] 20:00:00 Proyecto de práctica Evaluación Sumativ…" at bounding box center [687, 437] width 892 height 353
click at [984, 281] on button "Guardar" at bounding box center [1009, 280] width 143 height 38
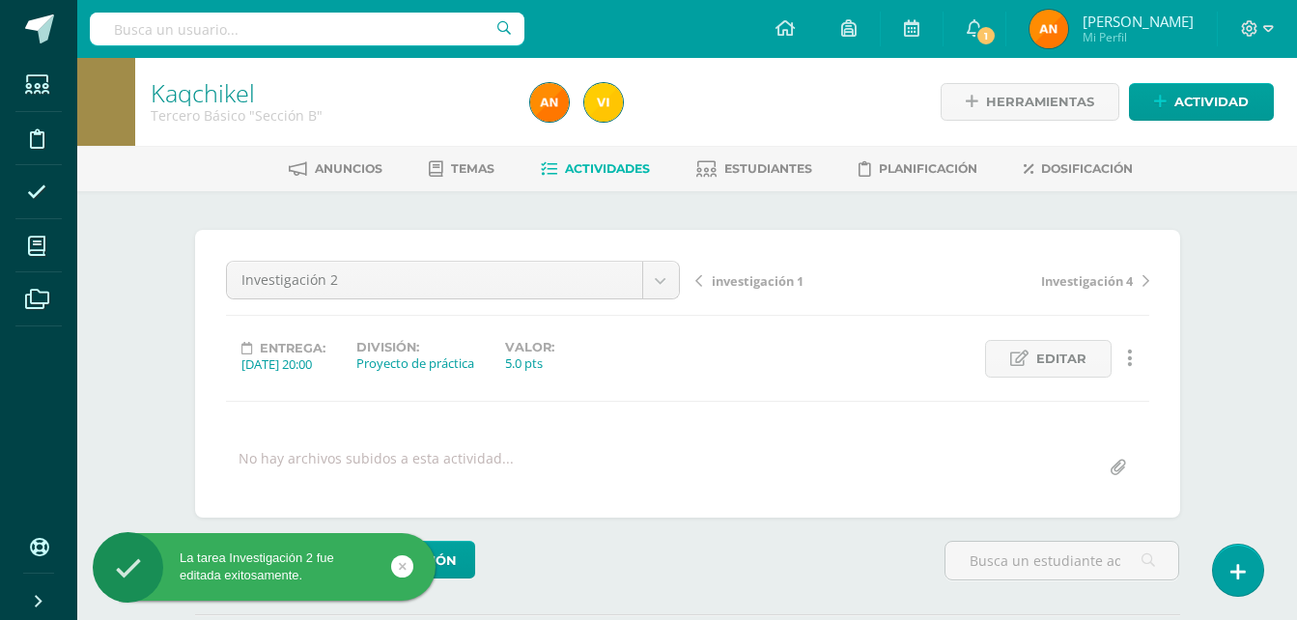
click at [602, 164] on span "Actividades" at bounding box center [607, 168] width 85 height 14
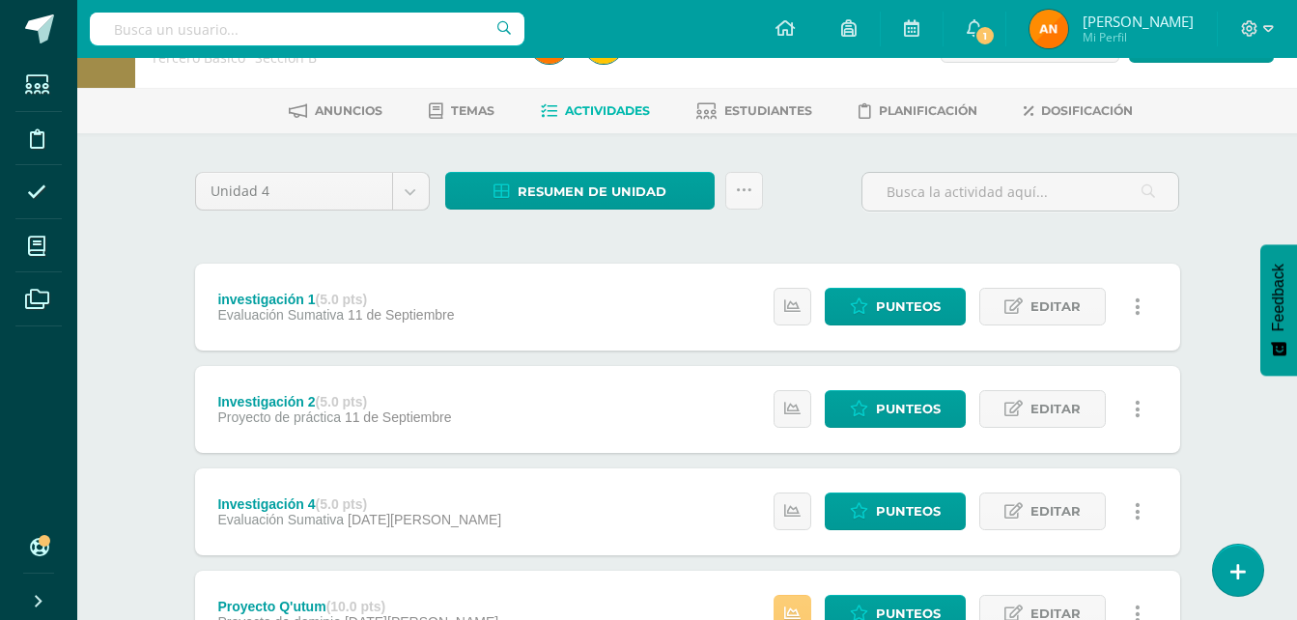
scroll to position [83, 0]
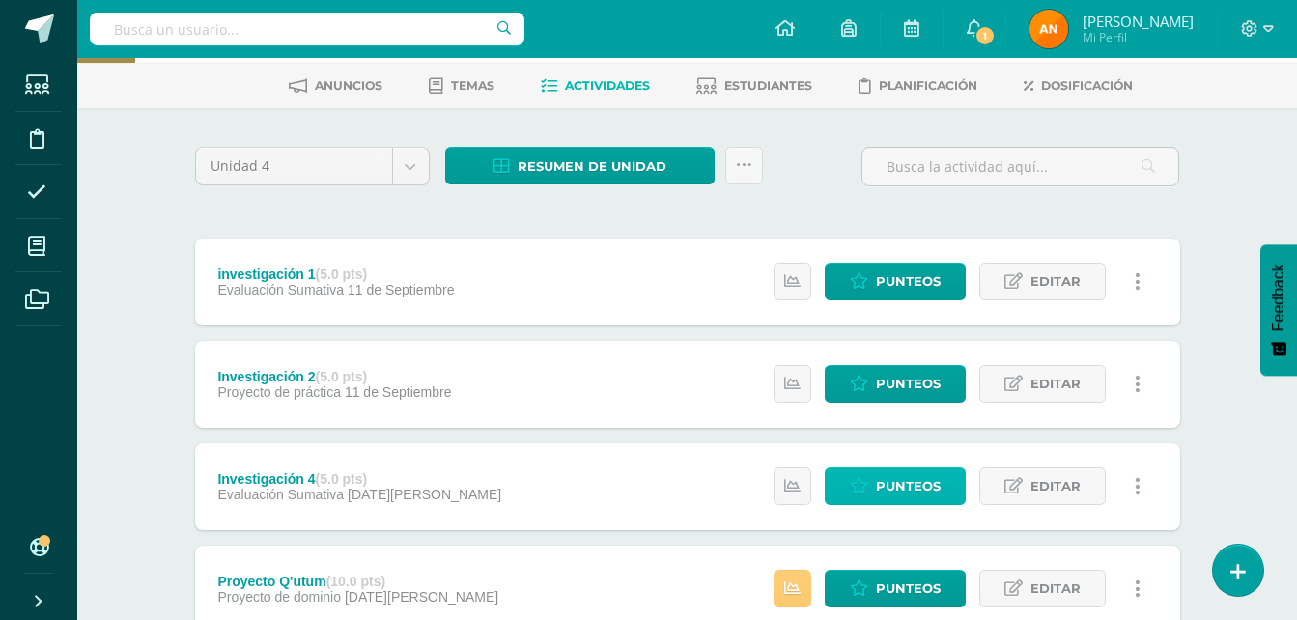
click at [891, 489] on span "Punteos" at bounding box center [908, 486] width 65 height 36
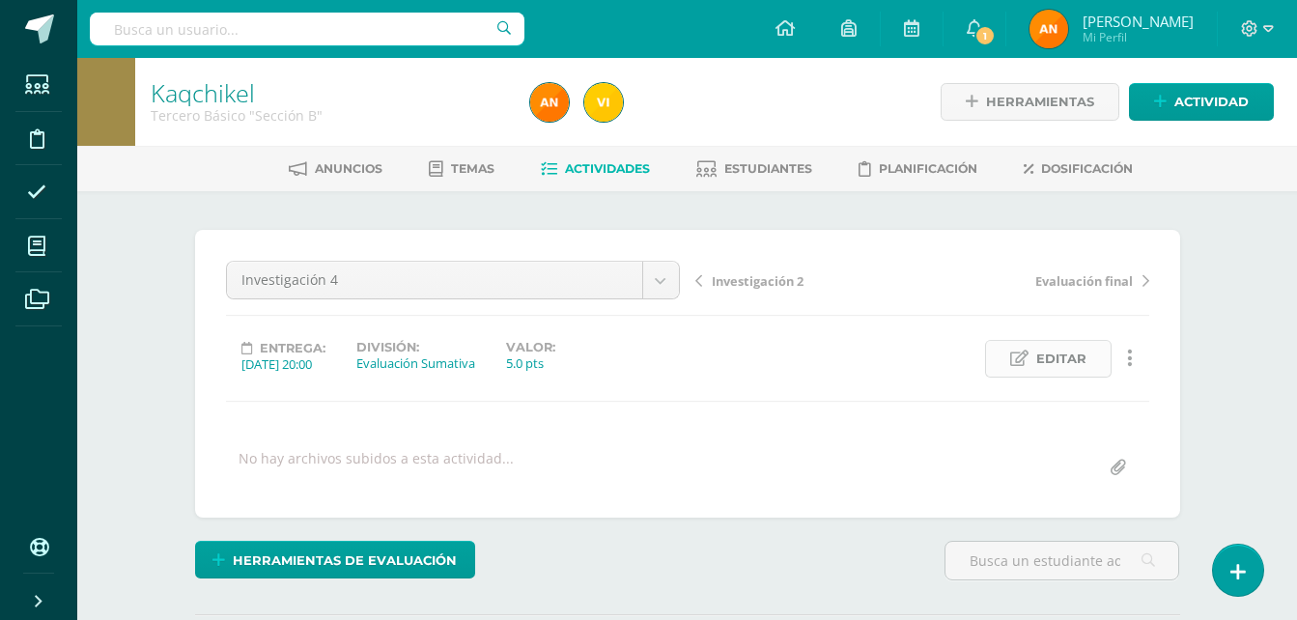
click at [1045, 368] on span "Editar" at bounding box center [1061, 359] width 50 height 36
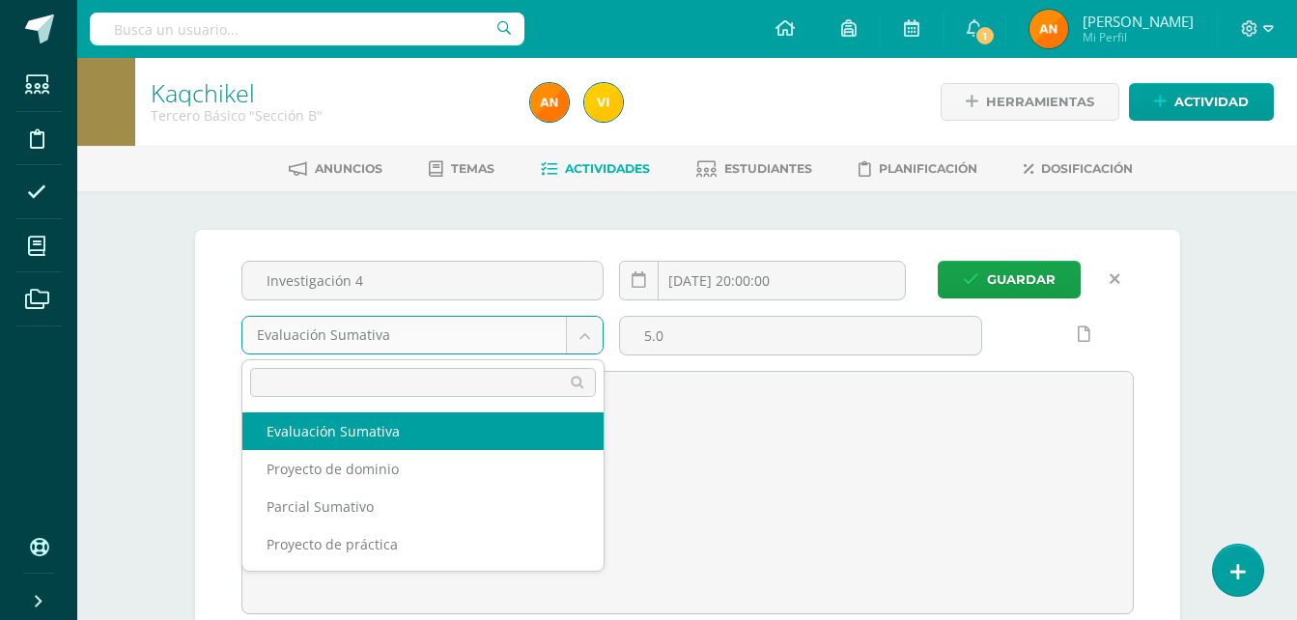
click at [589, 347] on body "Estudiantes Disciplina Asistencia Mis cursos Archivos Soporte Ayuda Reportar un…" at bounding box center [648, 446] width 1297 height 892
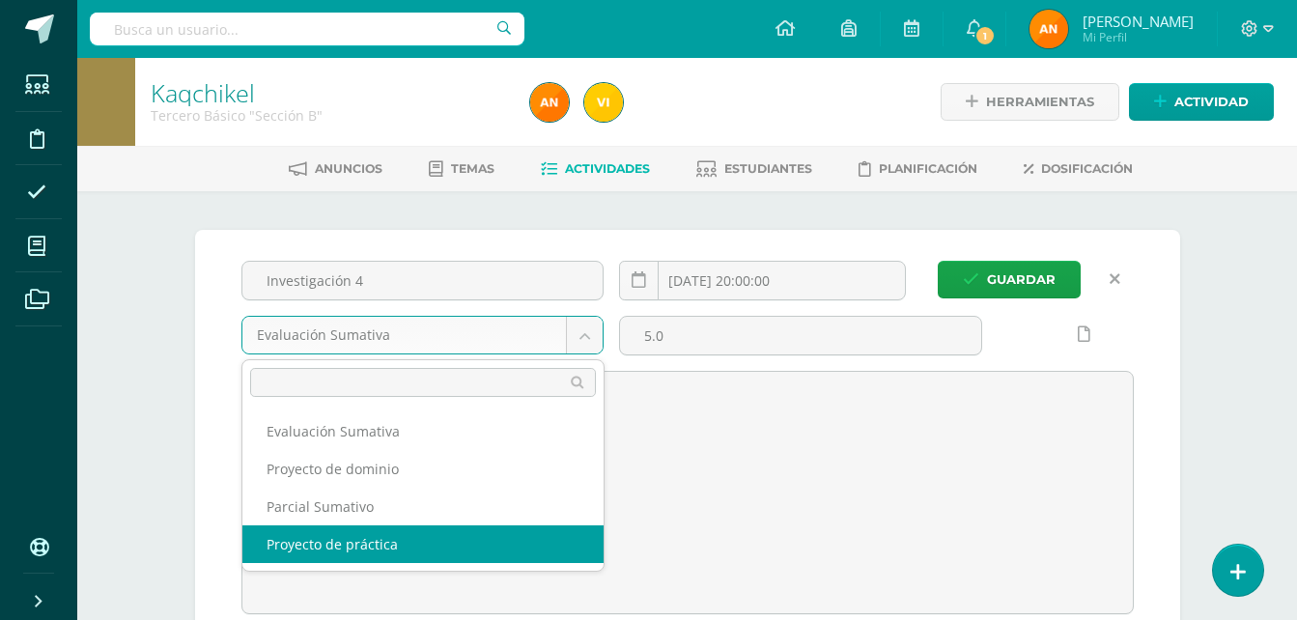
select select "36301"
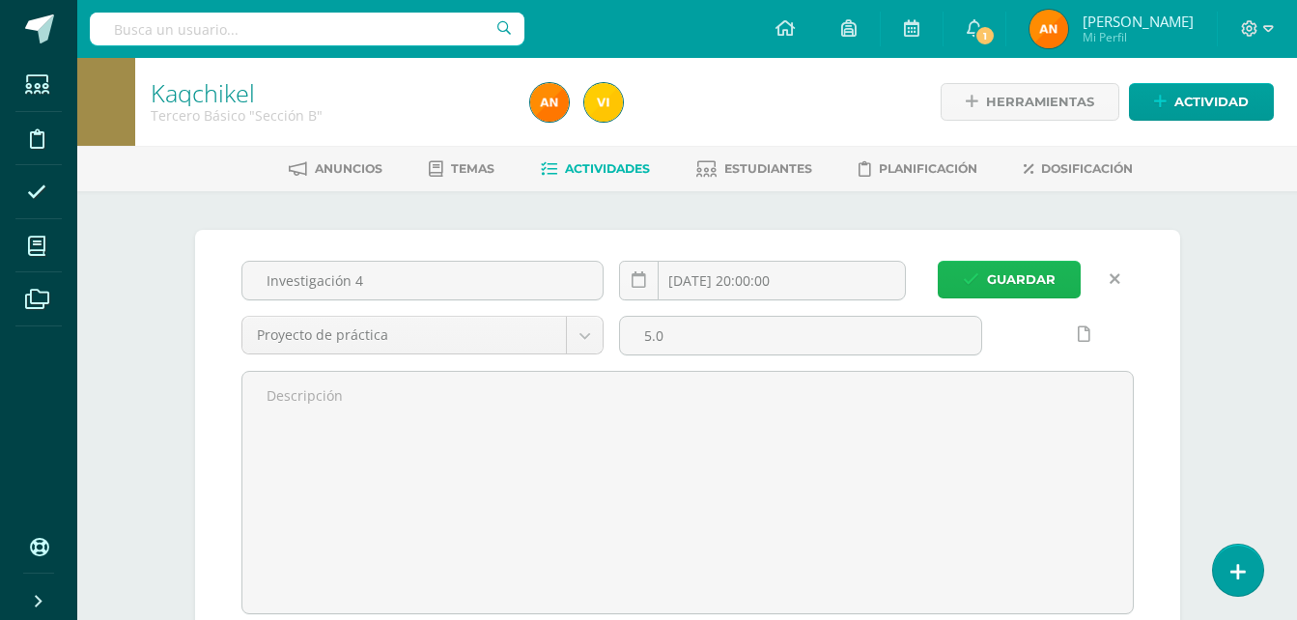
click at [959, 279] on button "Guardar" at bounding box center [1009, 280] width 143 height 38
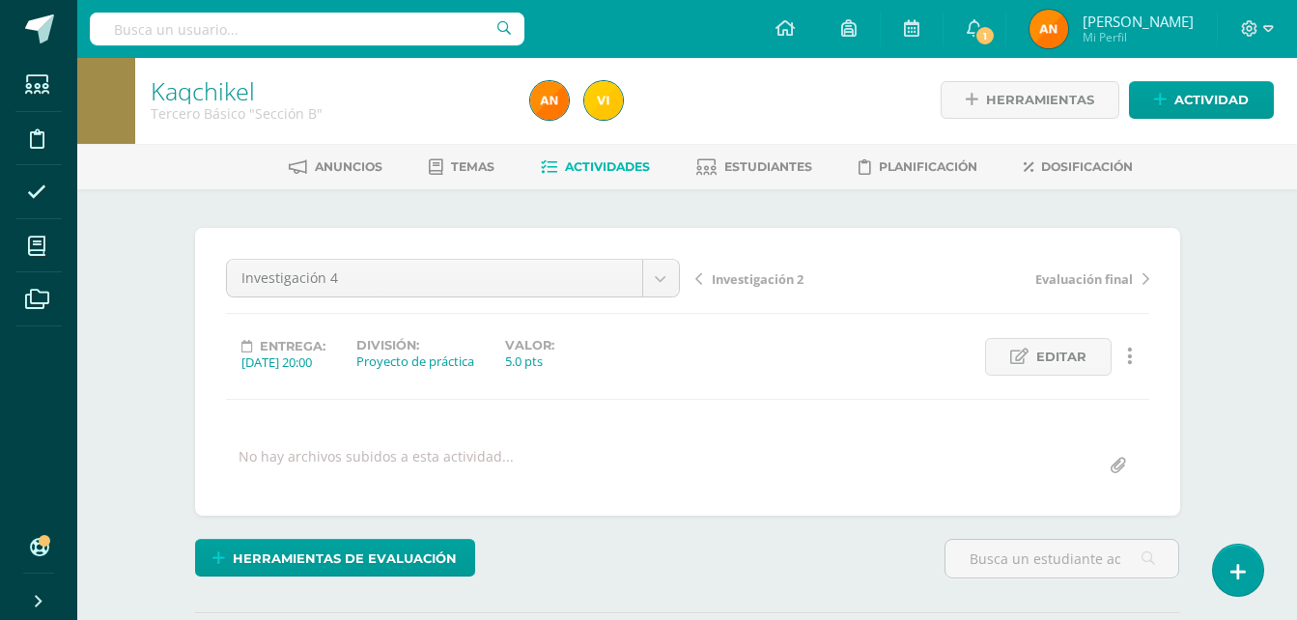
scroll to position [3, 0]
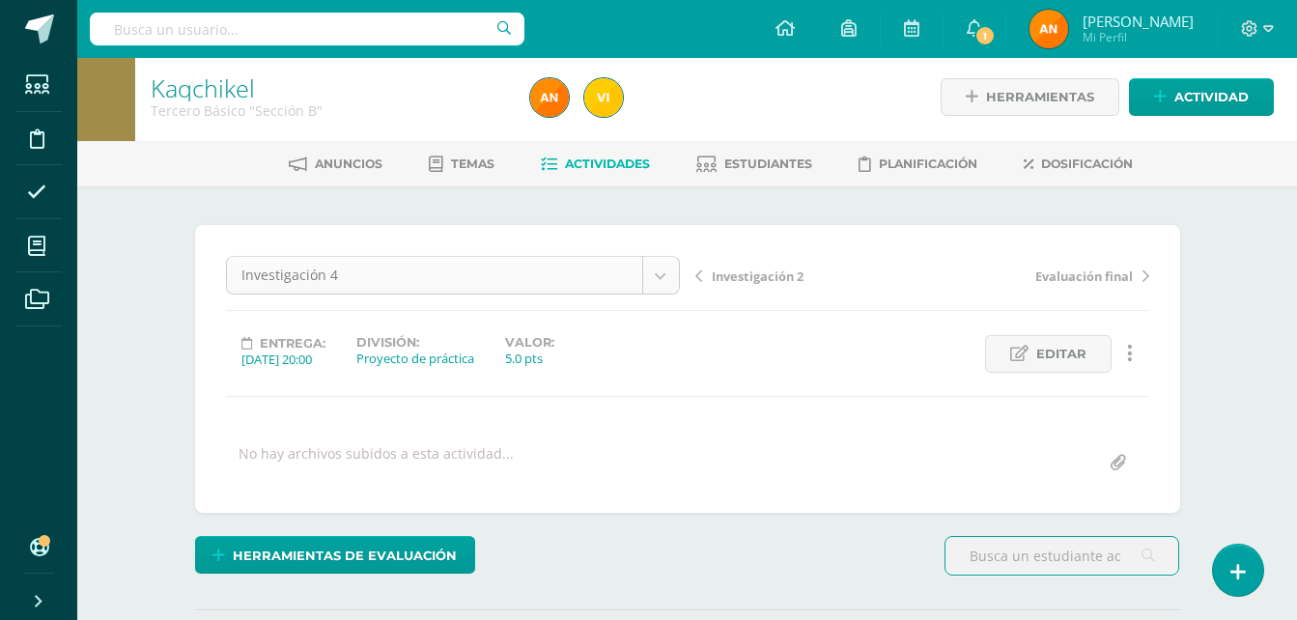
scroll to position [6, 0]
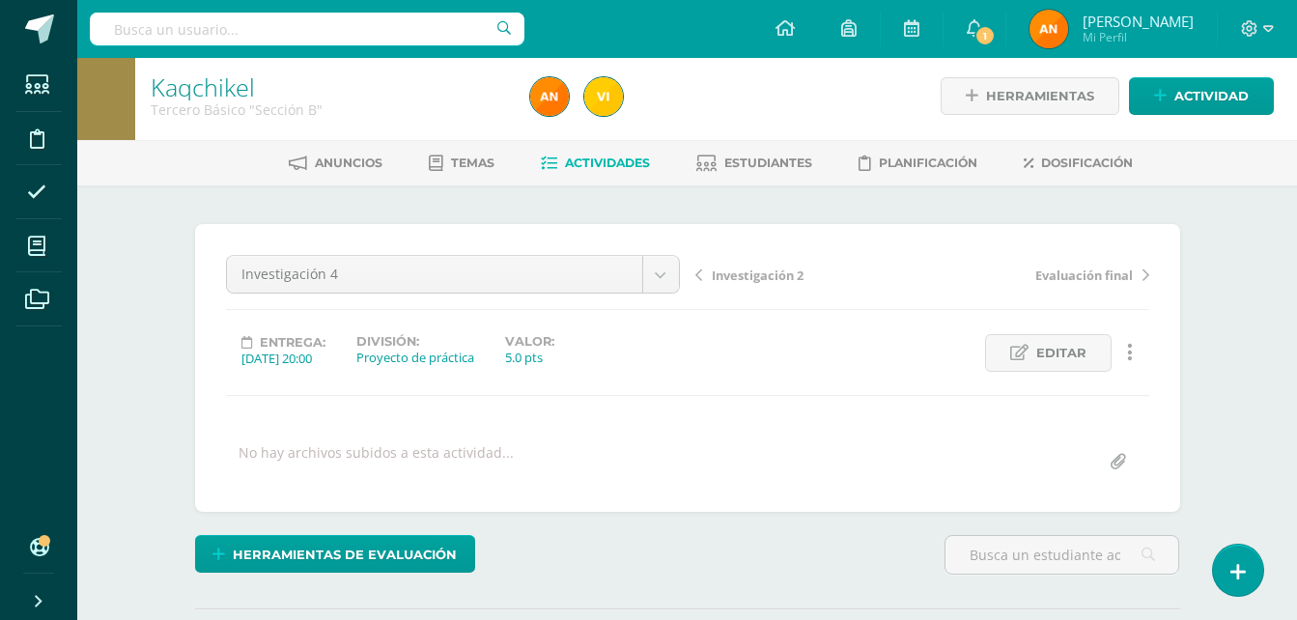
click at [610, 152] on link "Actividades" at bounding box center [595, 163] width 109 height 31
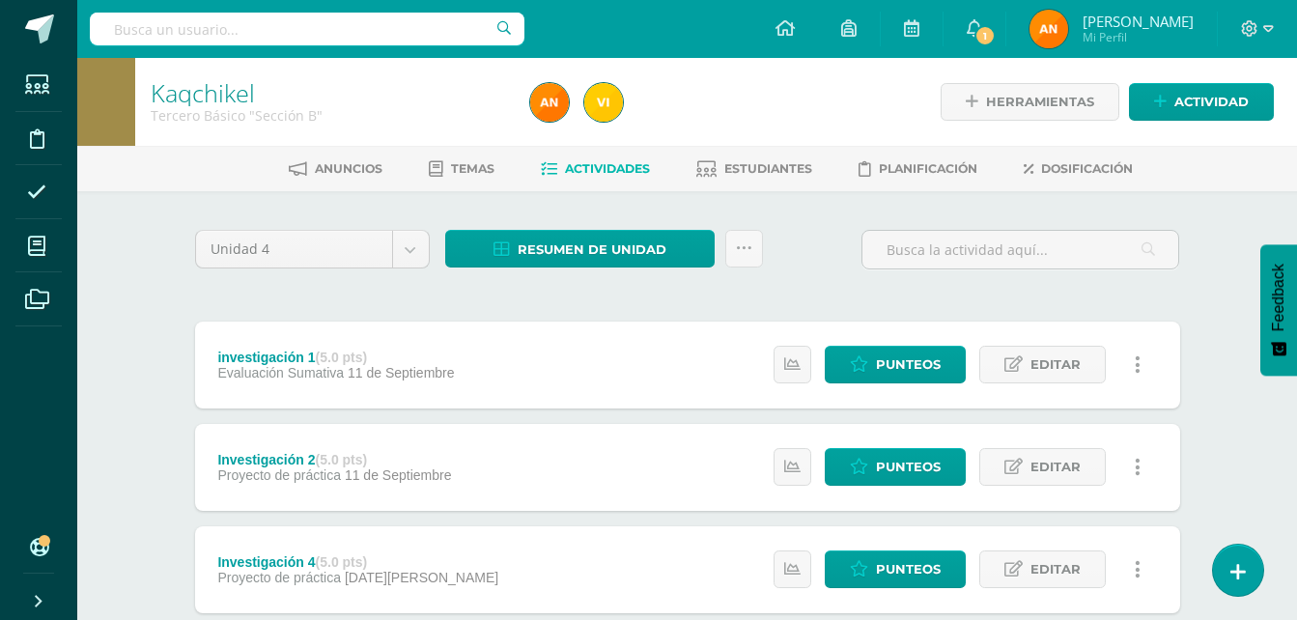
drag, startPoint x: 1287, startPoint y: 126, endPoint x: 1288, endPoint y: 145, distance: 19.4
click at [1288, 145] on div "Kaqchikel Tercero Básico "Sección B" Herramientas Detalle de asistencias Activi…" at bounding box center [687, 102] width 1220 height 88
click at [904, 353] on span "Punteos" at bounding box center [908, 365] width 65 height 36
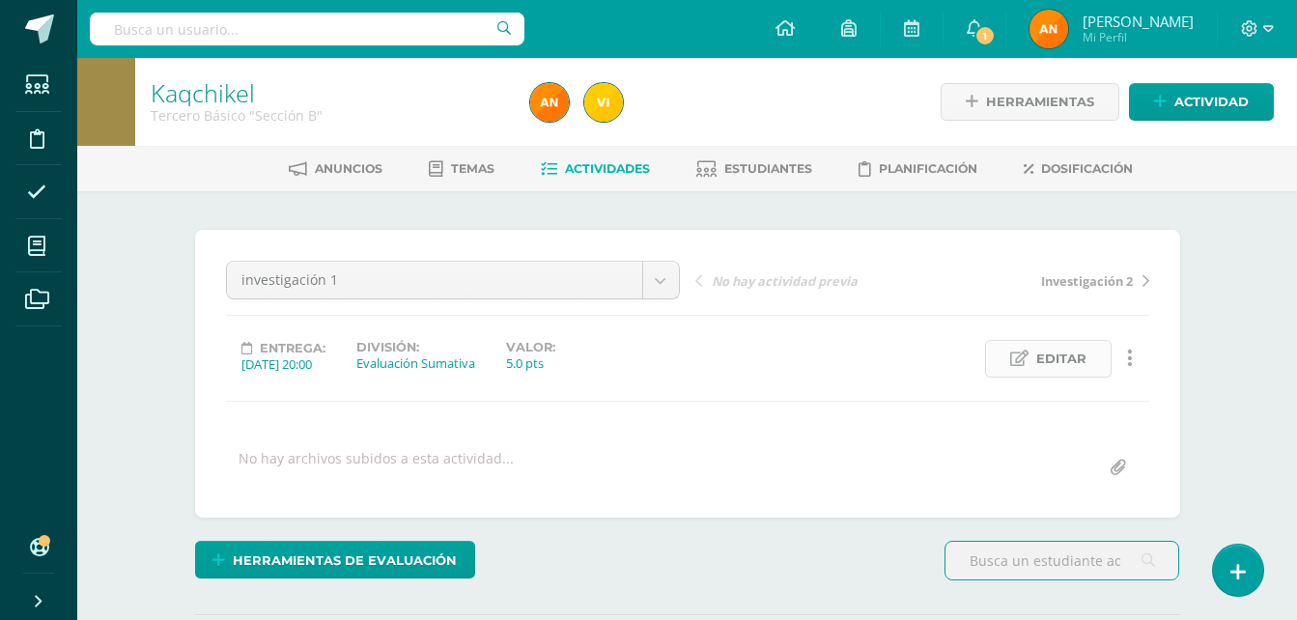
scroll to position [1, 0]
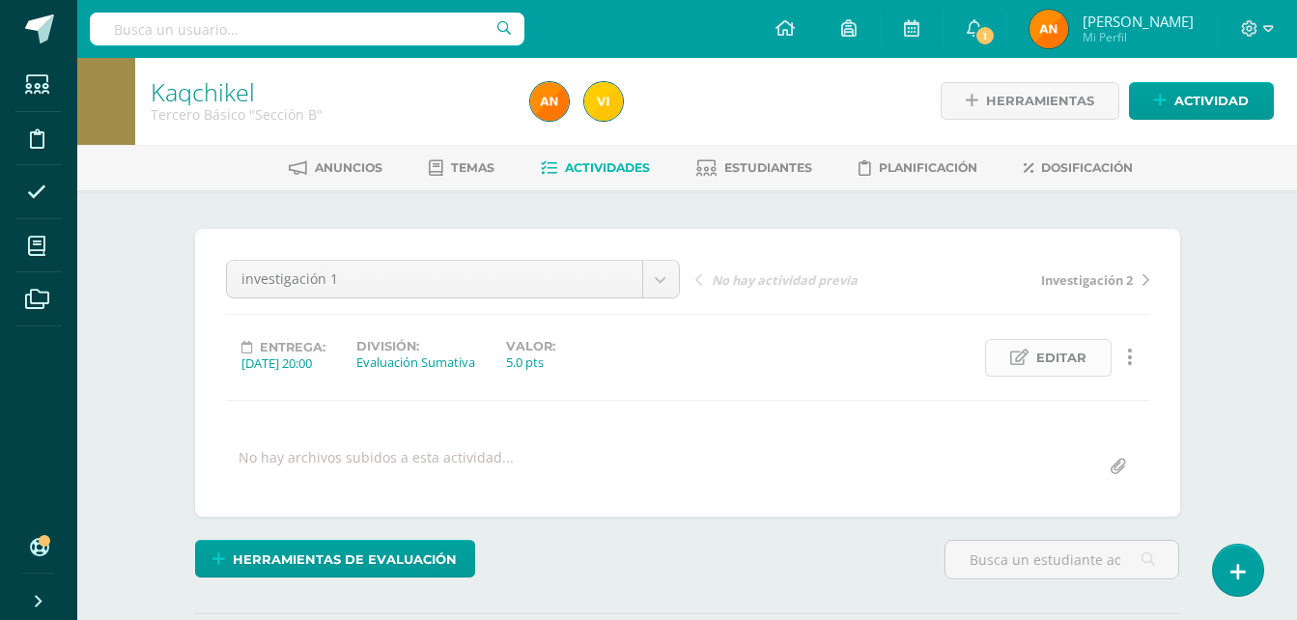
click at [1034, 363] on link "Editar" at bounding box center [1048, 358] width 127 height 38
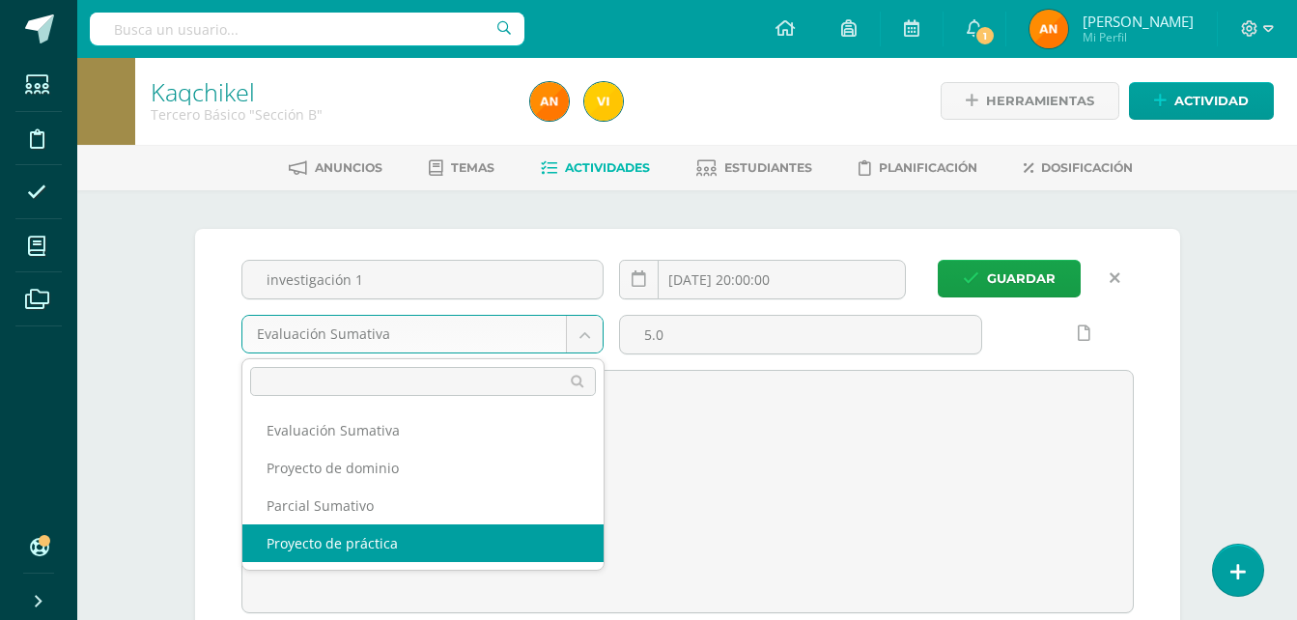
select select "36301"
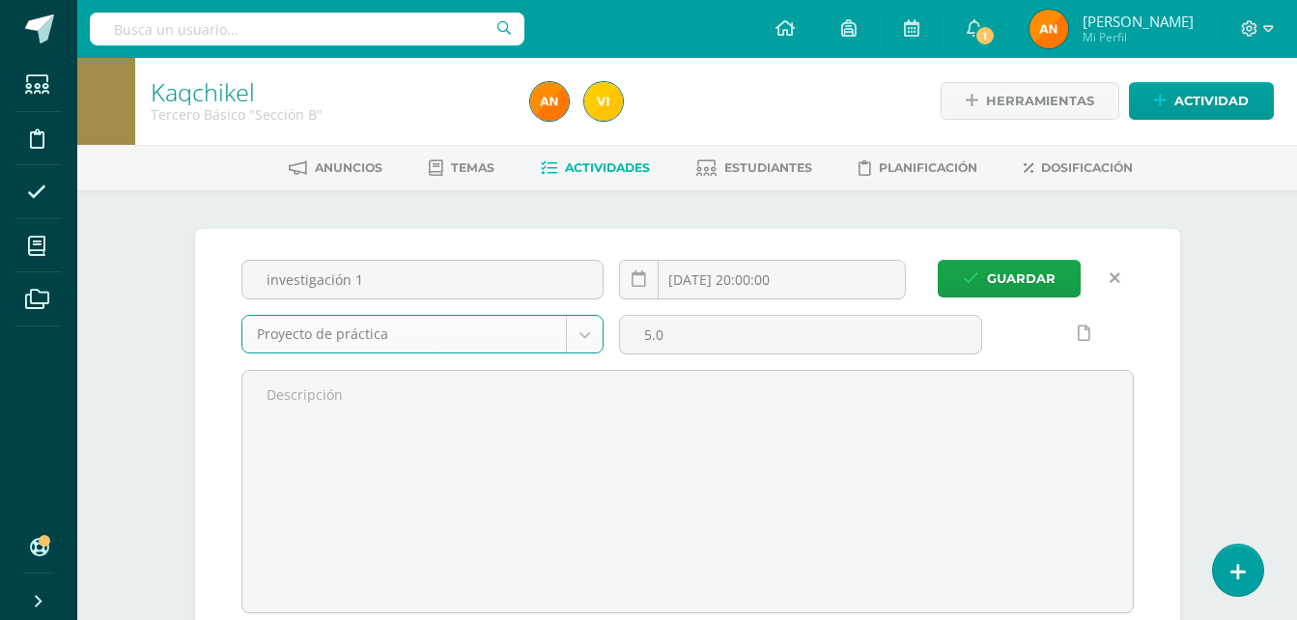
scroll to position [2, 0]
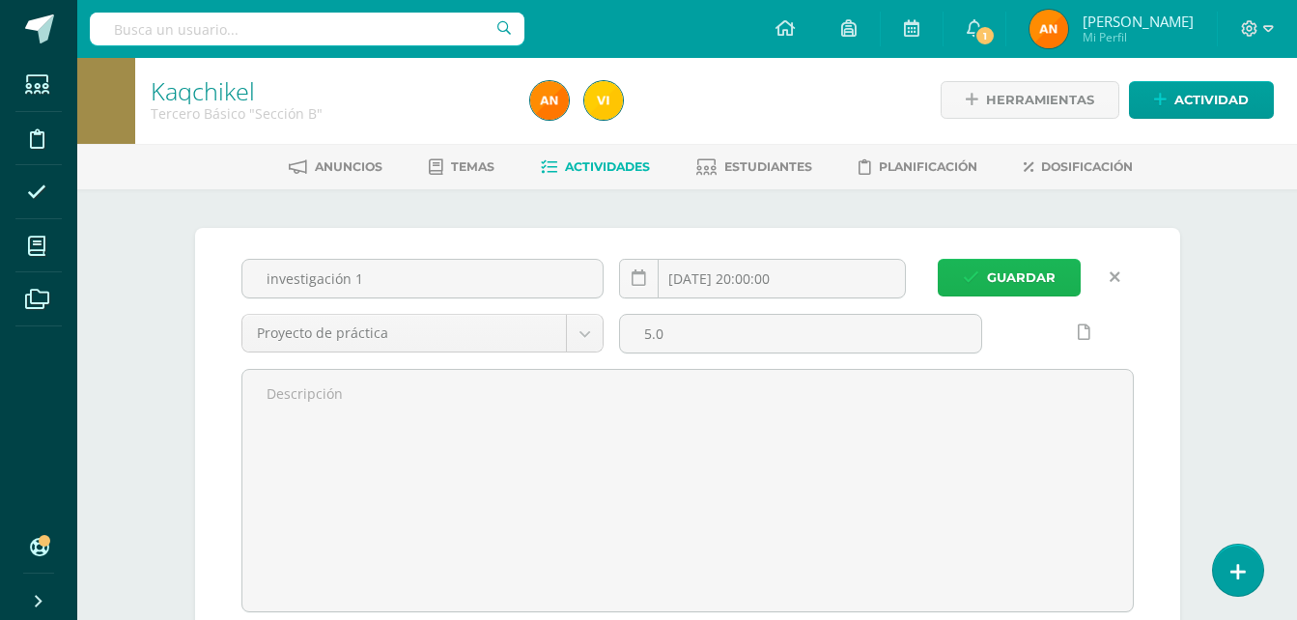
click at [1024, 288] on span "Guardar" at bounding box center [1021, 278] width 69 height 36
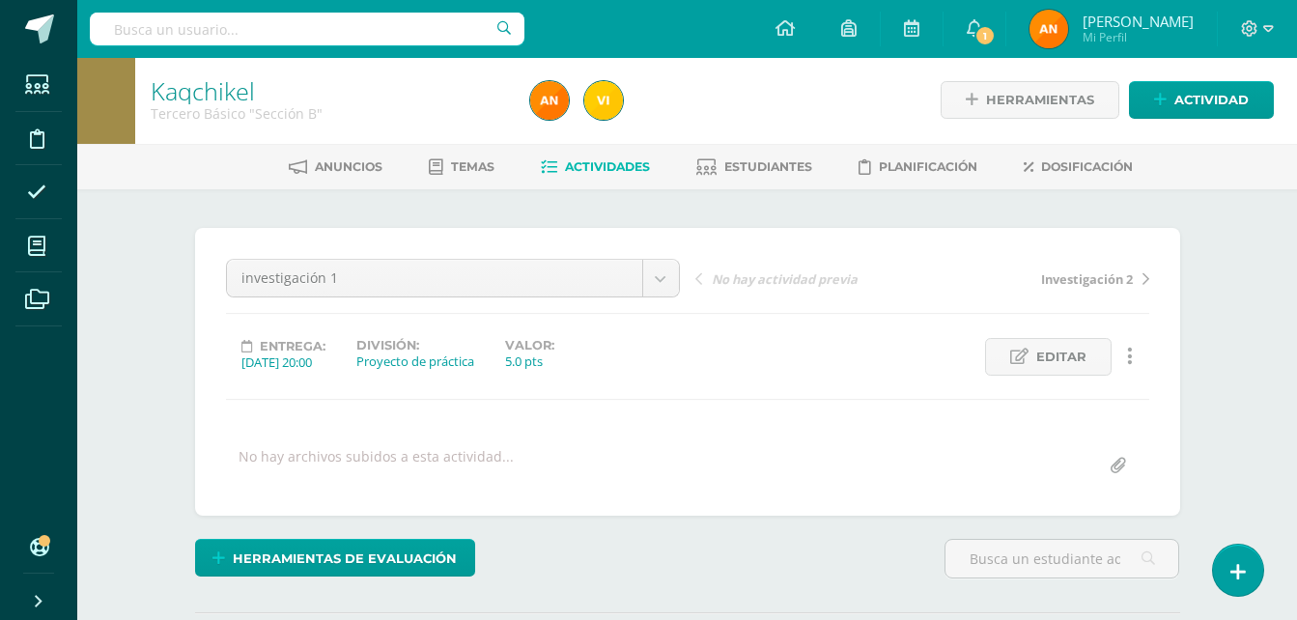
scroll to position [3, 0]
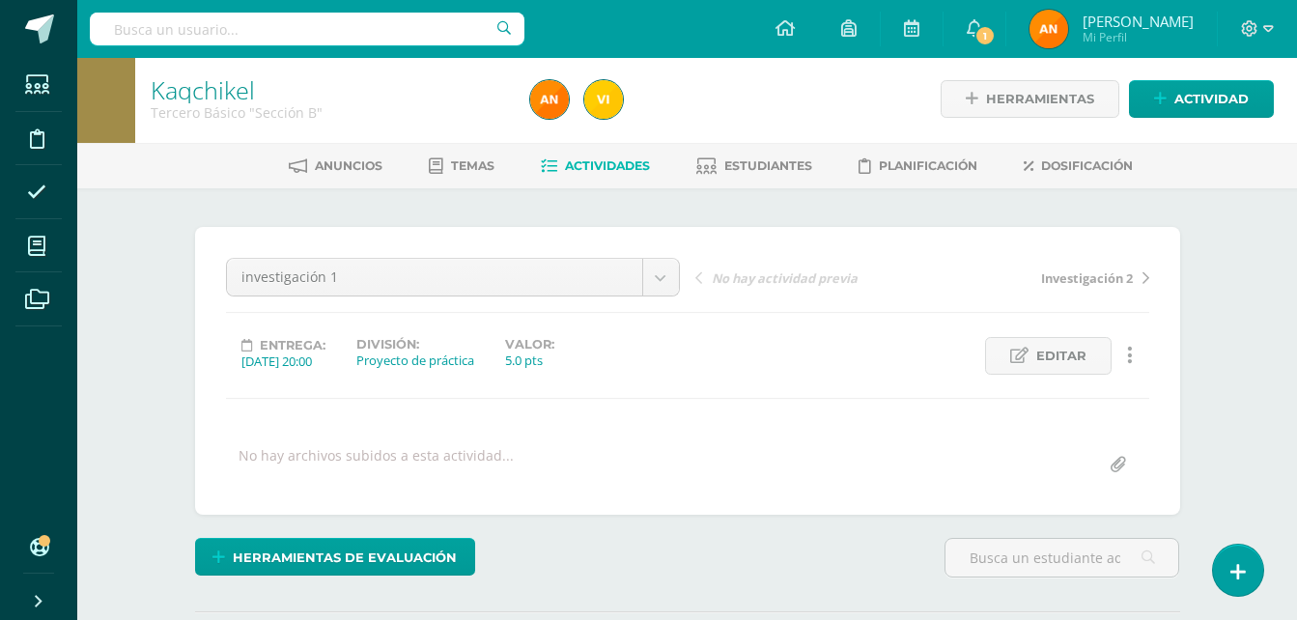
click at [586, 145] on div "Anuncios Temas Actividades Estudiantes Planificación Dosificación" at bounding box center [710, 165] width 1266 height 45
click at [586, 156] on link "Actividades" at bounding box center [595, 166] width 109 height 31
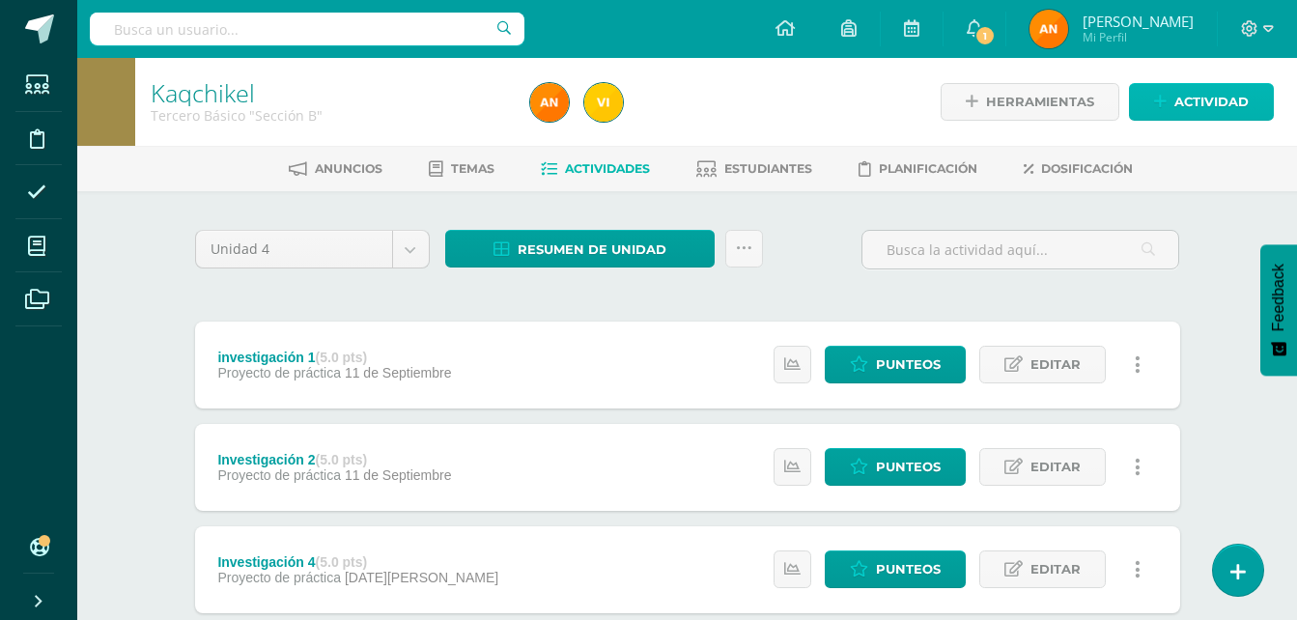
click at [1182, 97] on span "Actividad" at bounding box center [1211, 102] width 74 height 36
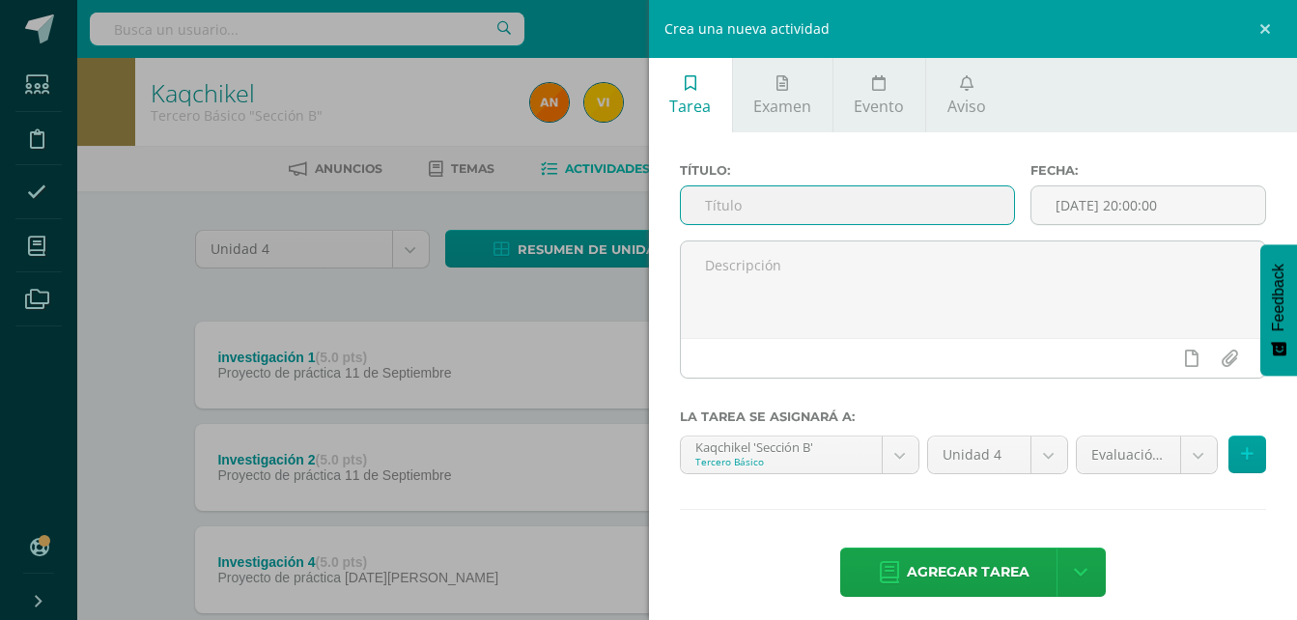
click at [796, 210] on input "text" at bounding box center [848, 205] width 334 height 38
type input "investigación 3"
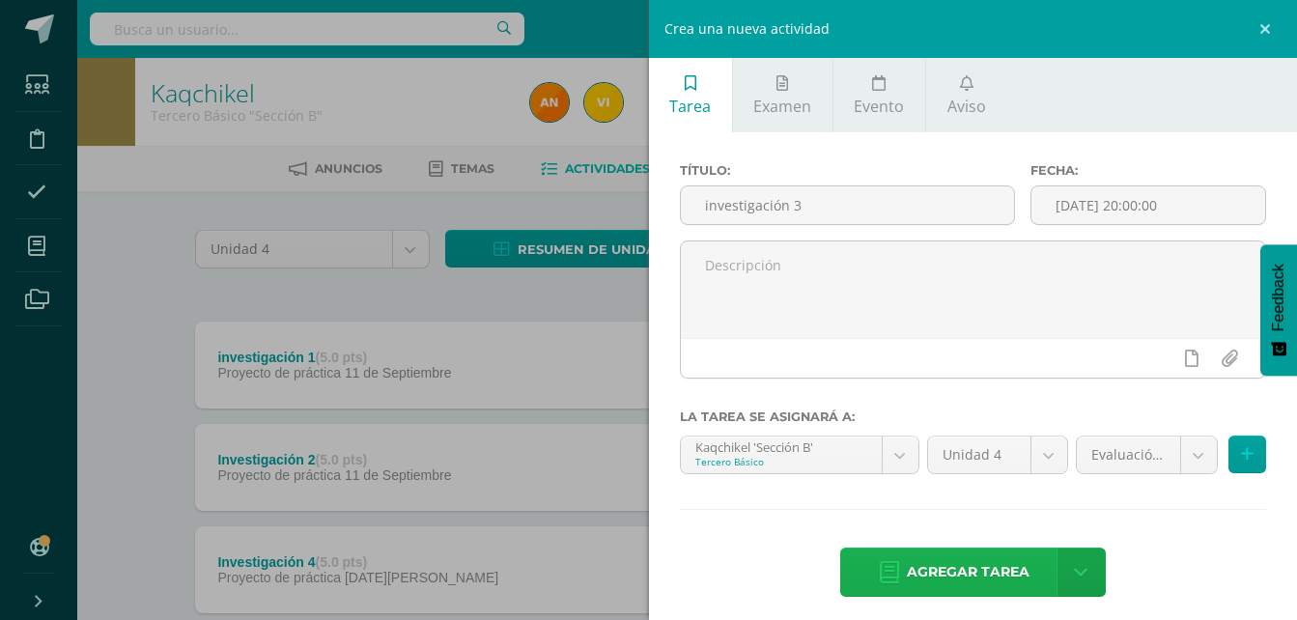
click at [934, 584] on span "Agregar tarea" at bounding box center [968, 572] width 123 height 47
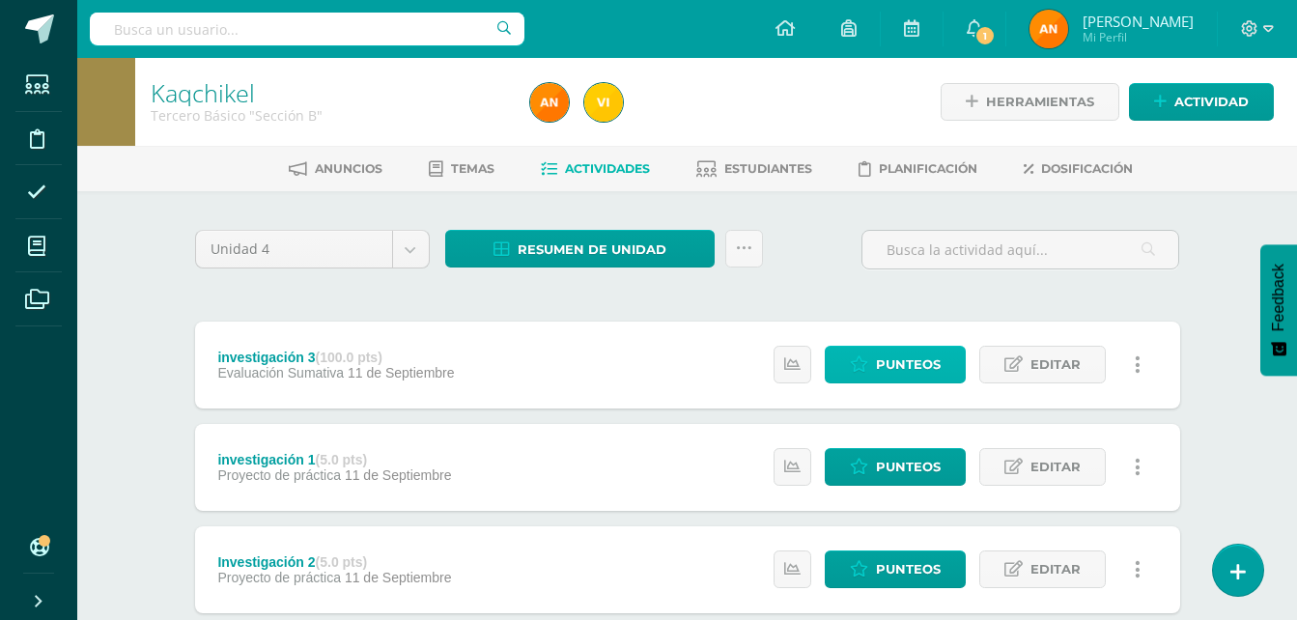
click at [893, 375] on span "Punteos" at bounding box center [908, 365] width 65 height 36
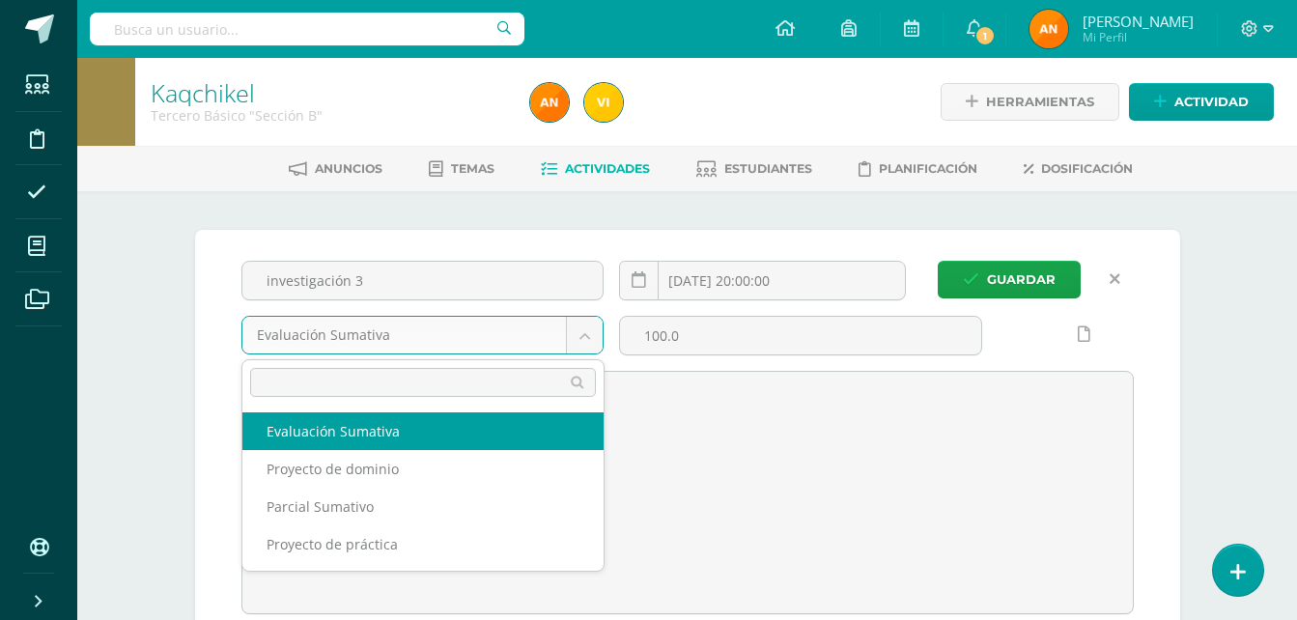
click at [594, 330] on body "Estudiantes Disciplina Asistencia Mis cursos Archivos Soporte Ayuda Reportar un…" at bounding box center [648, 446] width 1297 height 892
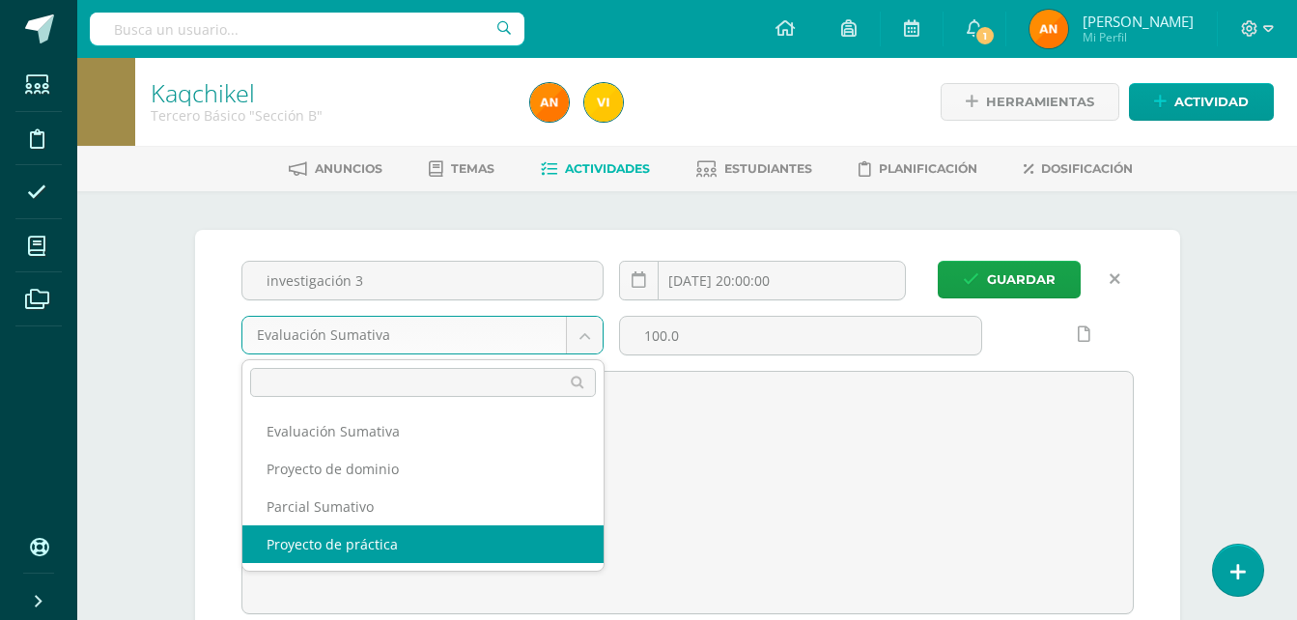
select select "36301"
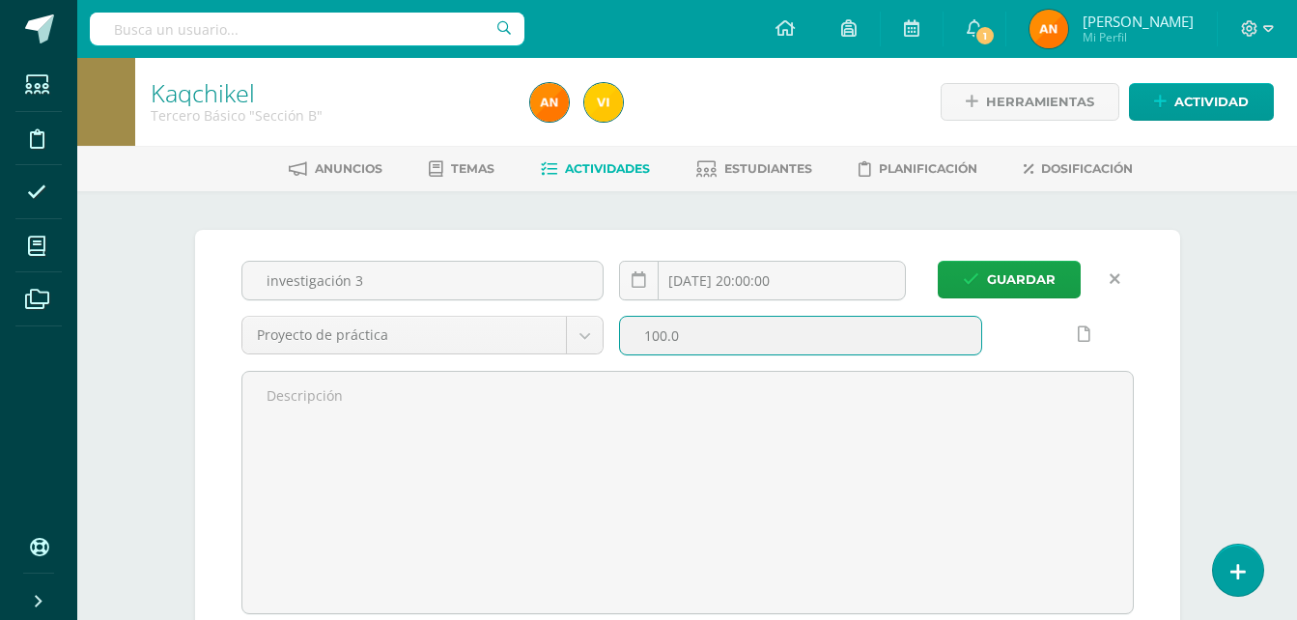
click at [667, 334] on input "100.0" at bounding box center [800, 336] width 361 height 38
type input "5.0"
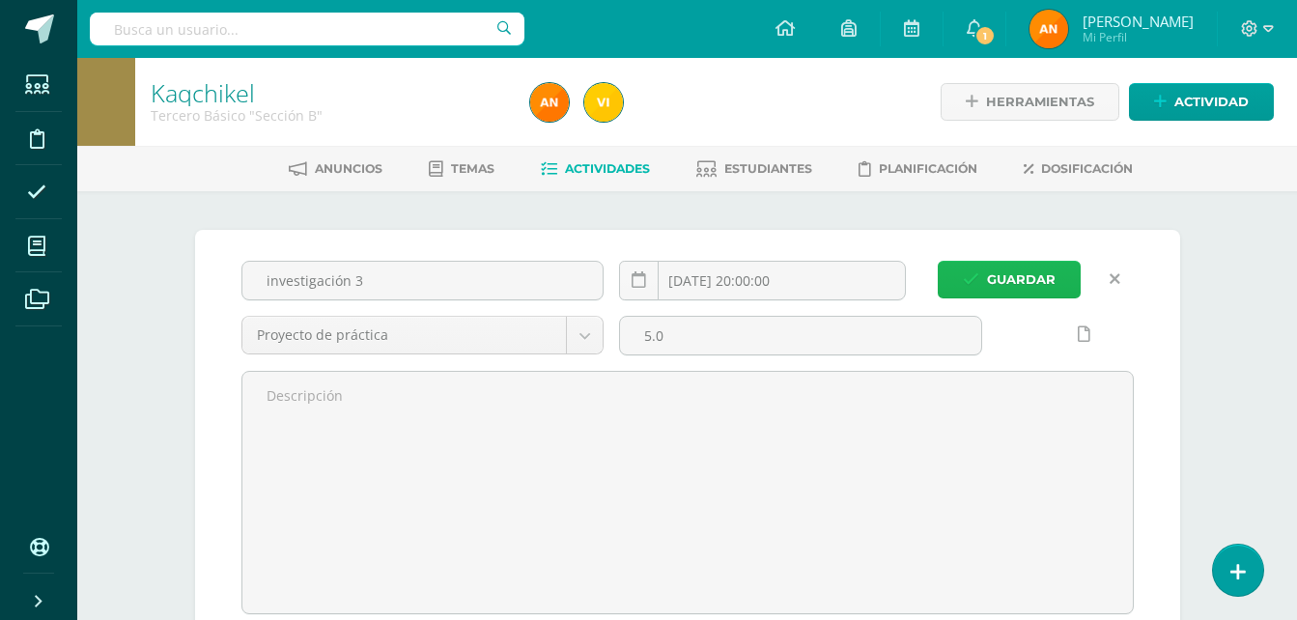
click at [989, 288] on span "Guardar" at bounding box center [1021, 280] width 69 height 36
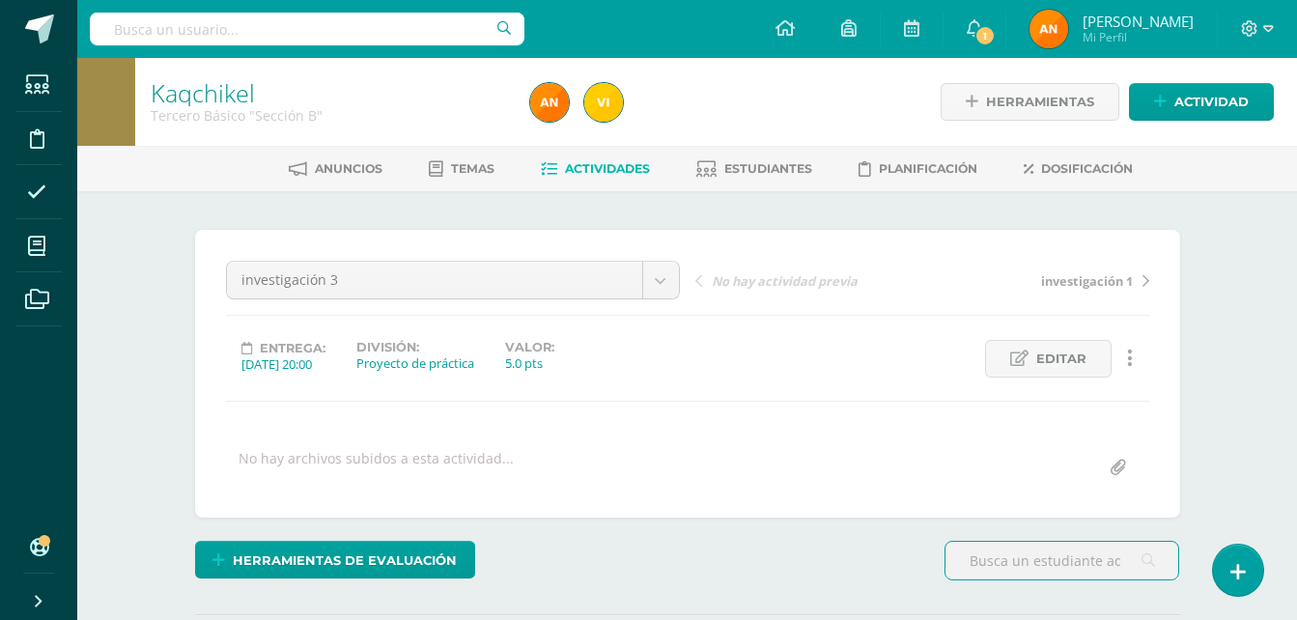
scroll to position [1, 0]
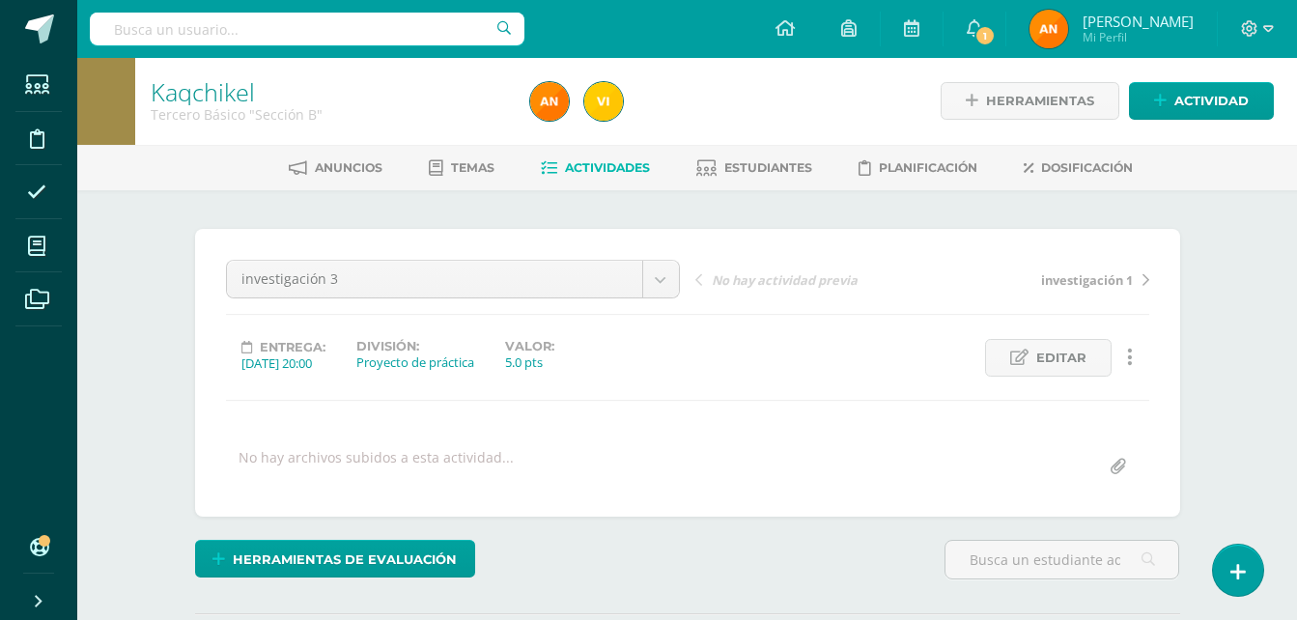
click at [593, 158] on link "Actividades" at bounding box center [595, 168] width 109 height 31
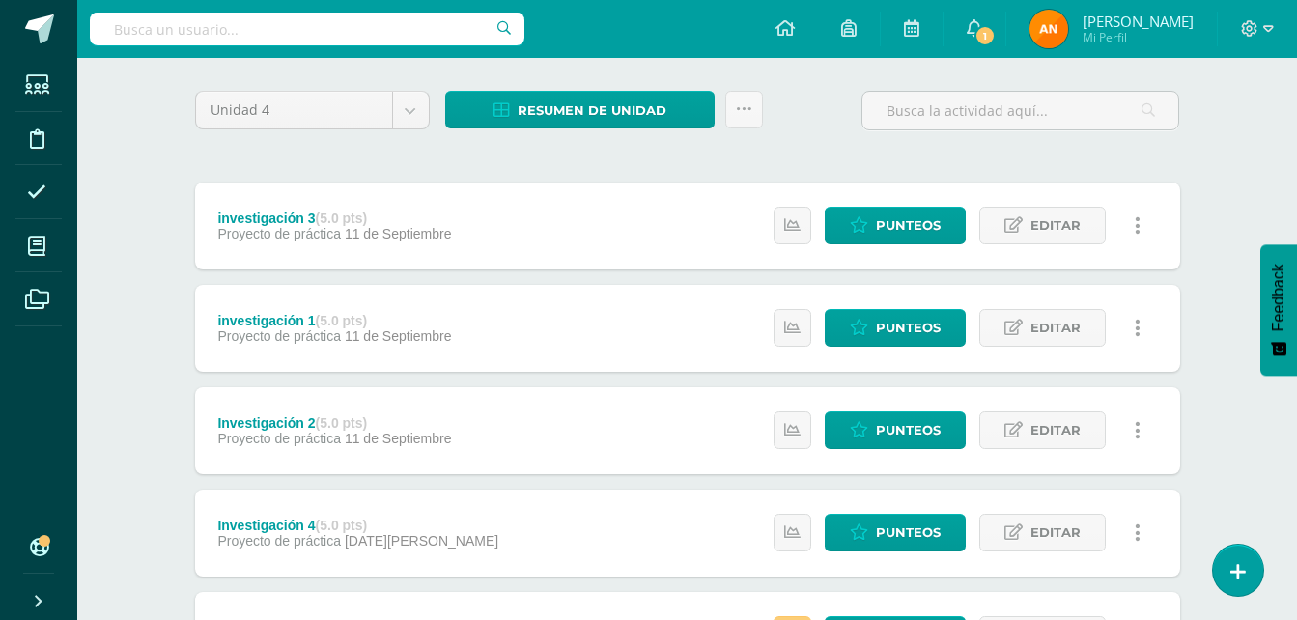
scroll to position [39, 0]
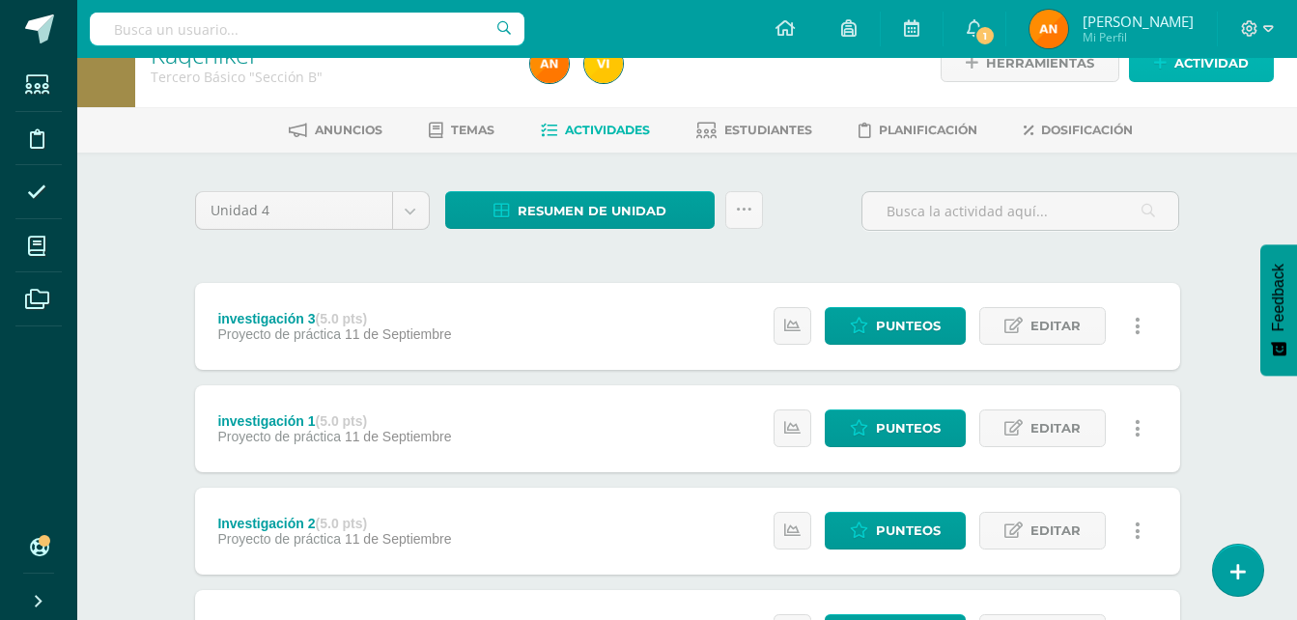
click at [1185, 58] on span "Actividad" at bounding box center [1211, 63] width 74 height 36
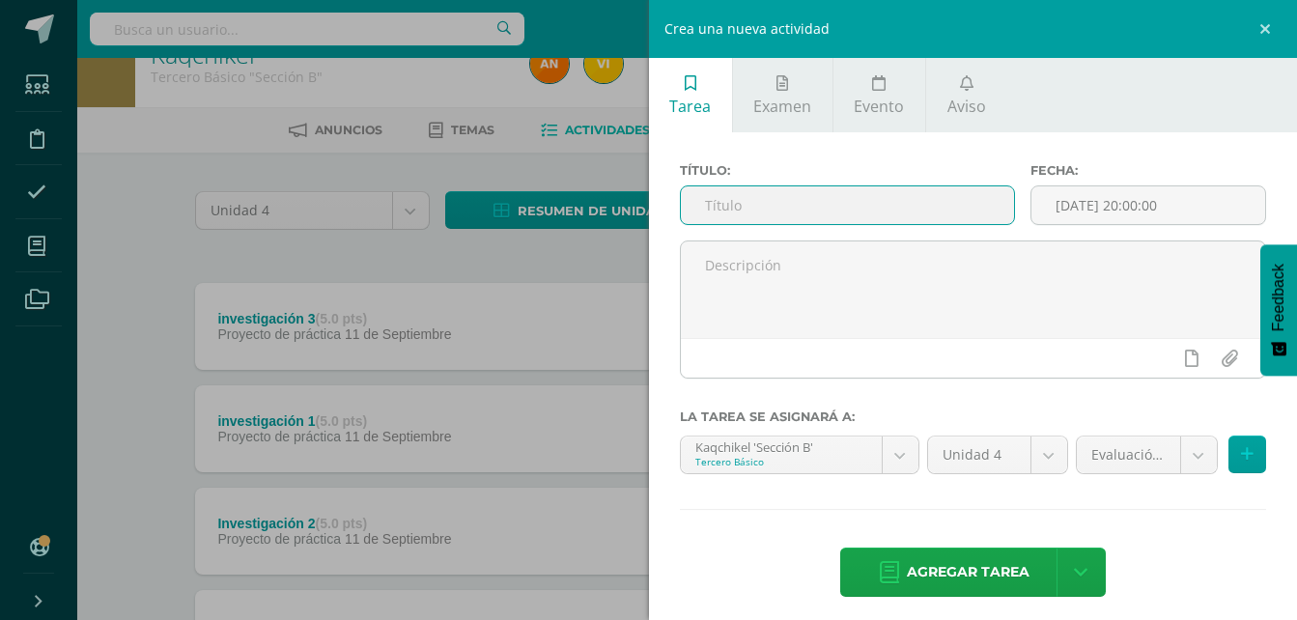
click at [830, 220] on input "text" at bounding box center [848, 205] width 334 height 38
type input "i"
type input "Investigación 5"
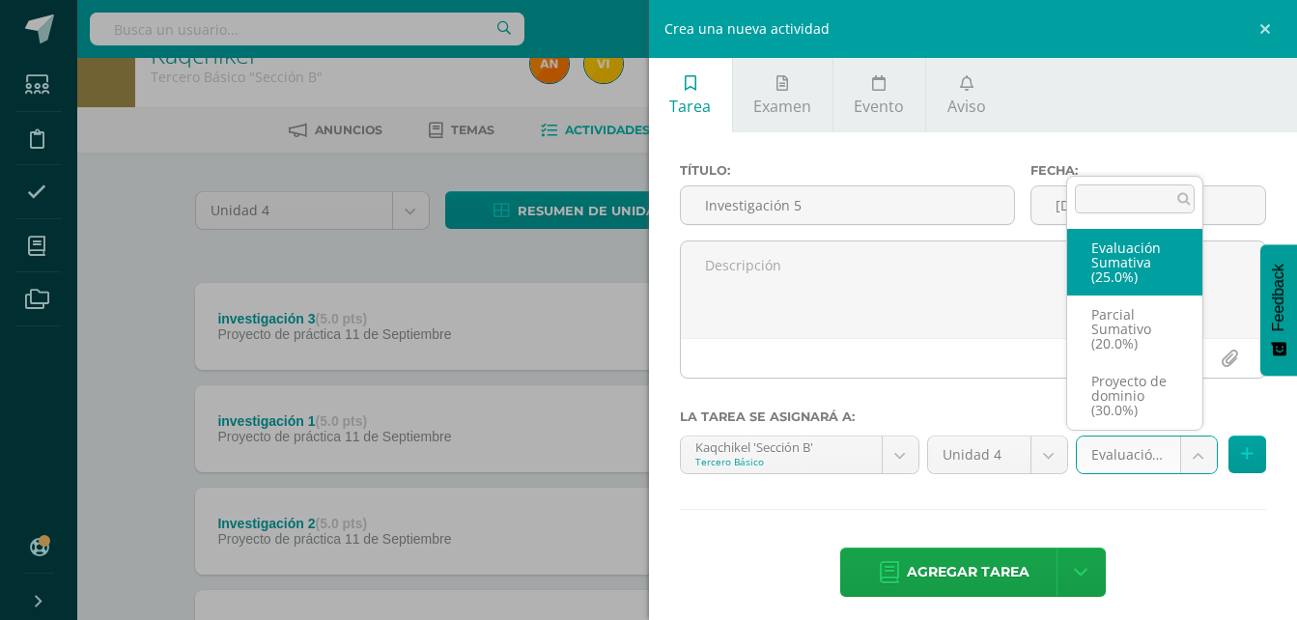
click at [1178, 465] on body "Estudiantes Disciplina Asistencia Mis cursos Archivos Soporte Ayuda Reportar un…" at bounding box center [648, 536] width 1297 height 1151
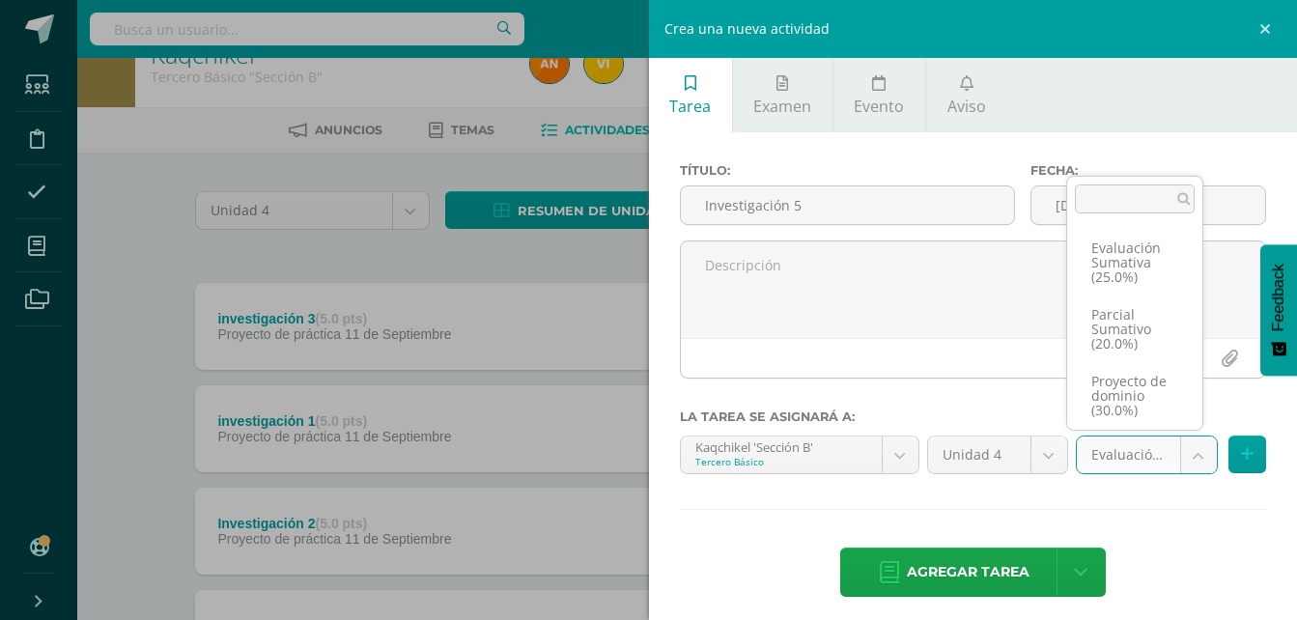
scroll to position [73, 0]
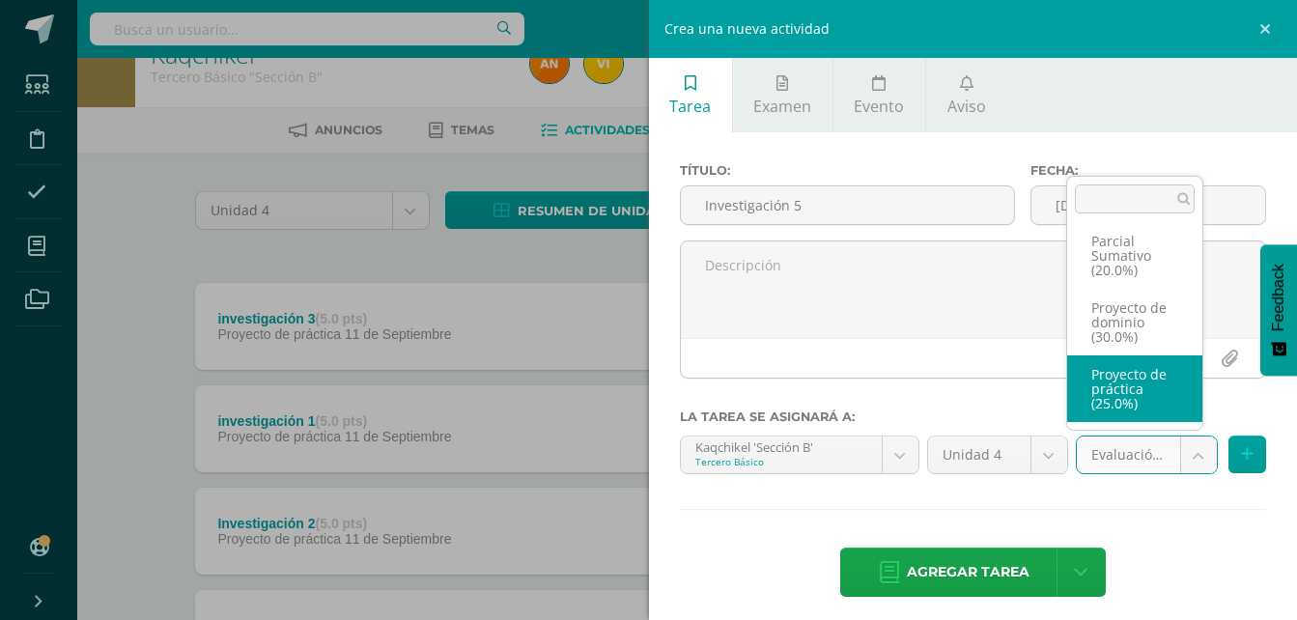
select select "36301"
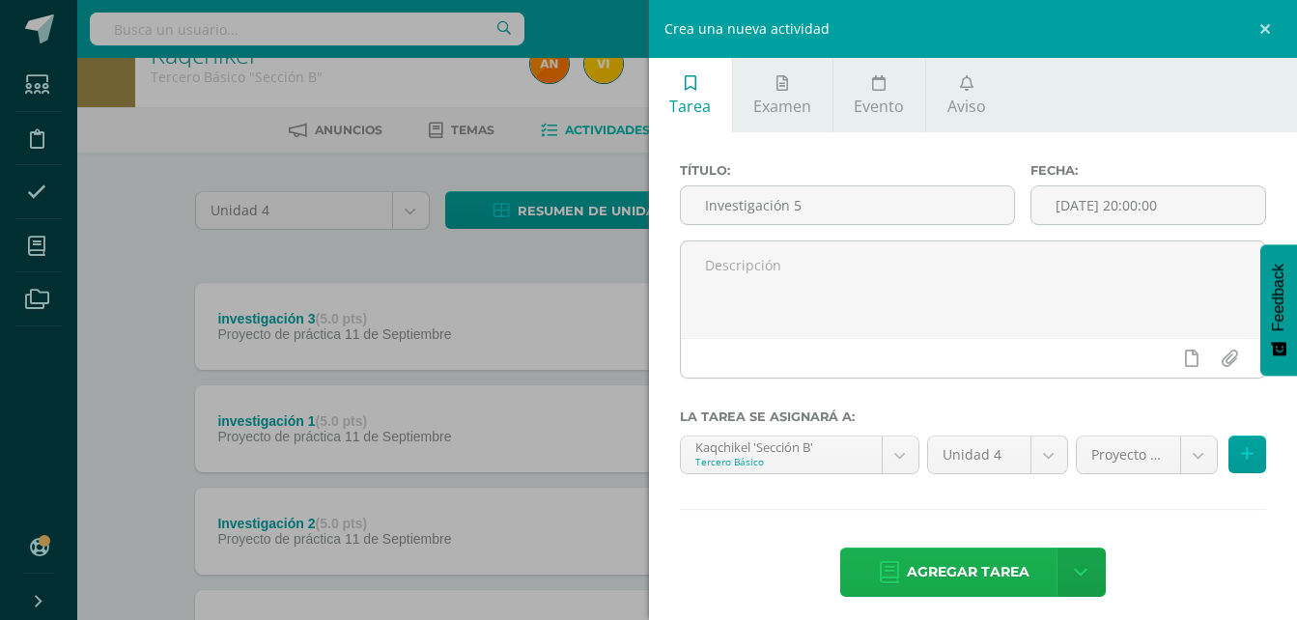
click at [996, 562] on span "Agregar tarea" at bounding box center [968, 572] width 123 height 47
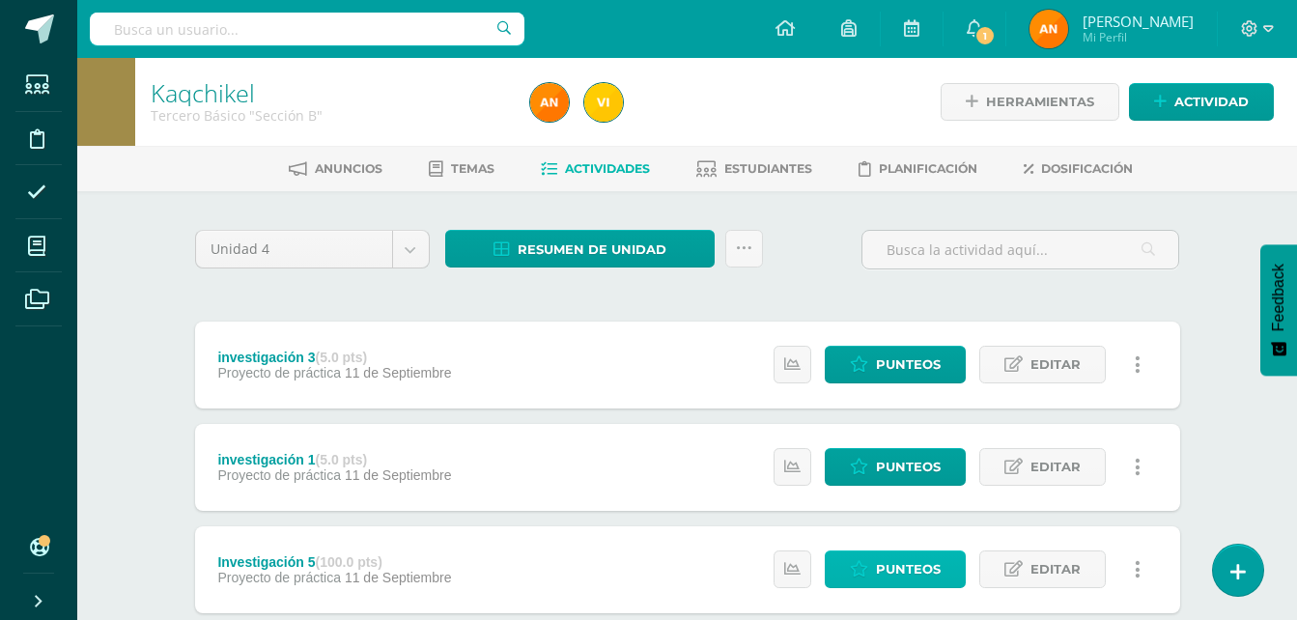
click at [880, 570] on span "Punteos" at bounding box center [908, 569] width 65 height 36
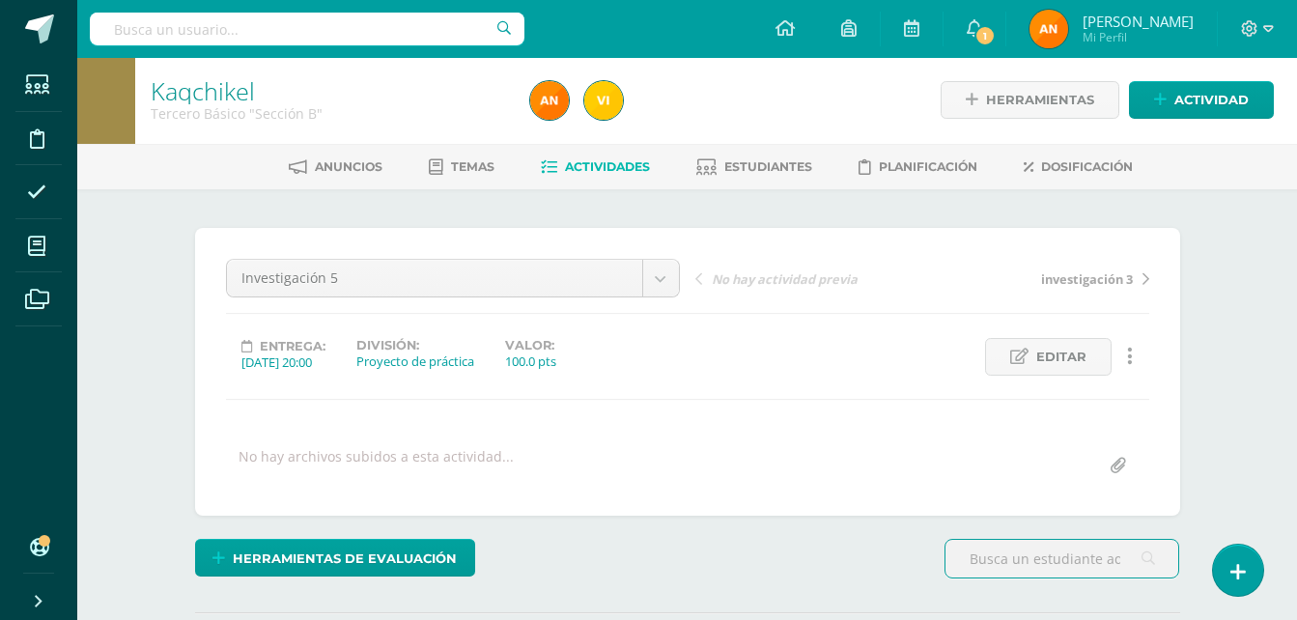
scroll to position [3, 0]
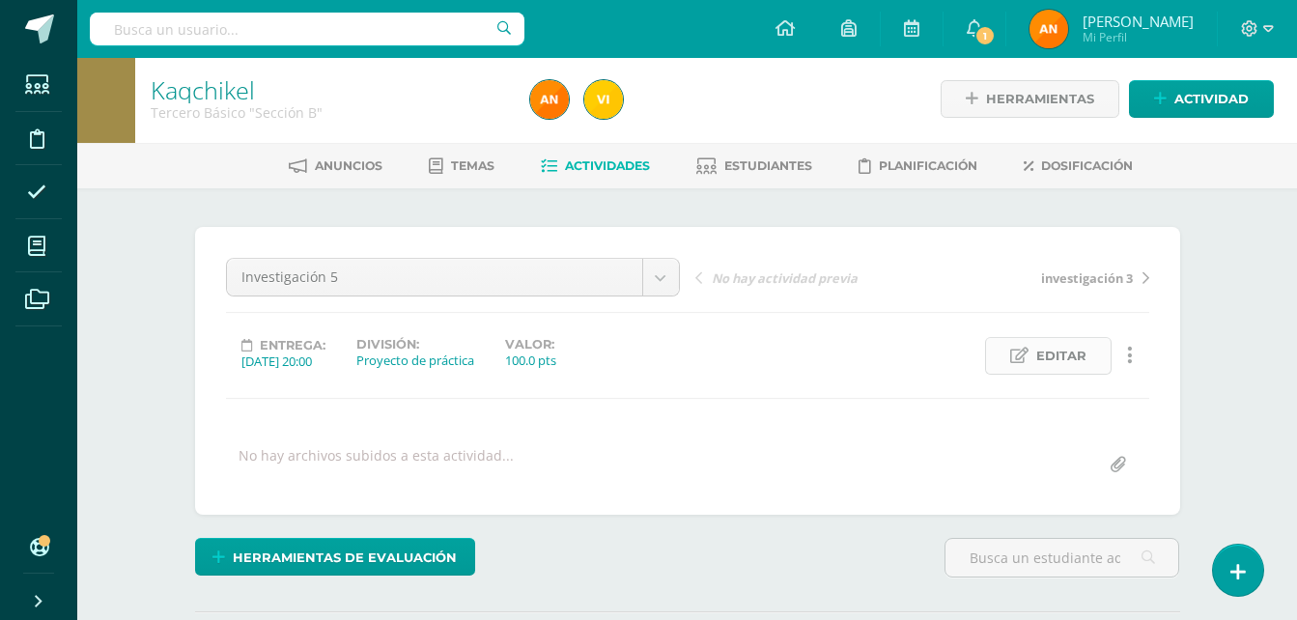
click at [1026, 351] on icon at bounding box center [1019, 356] width 18 height 16
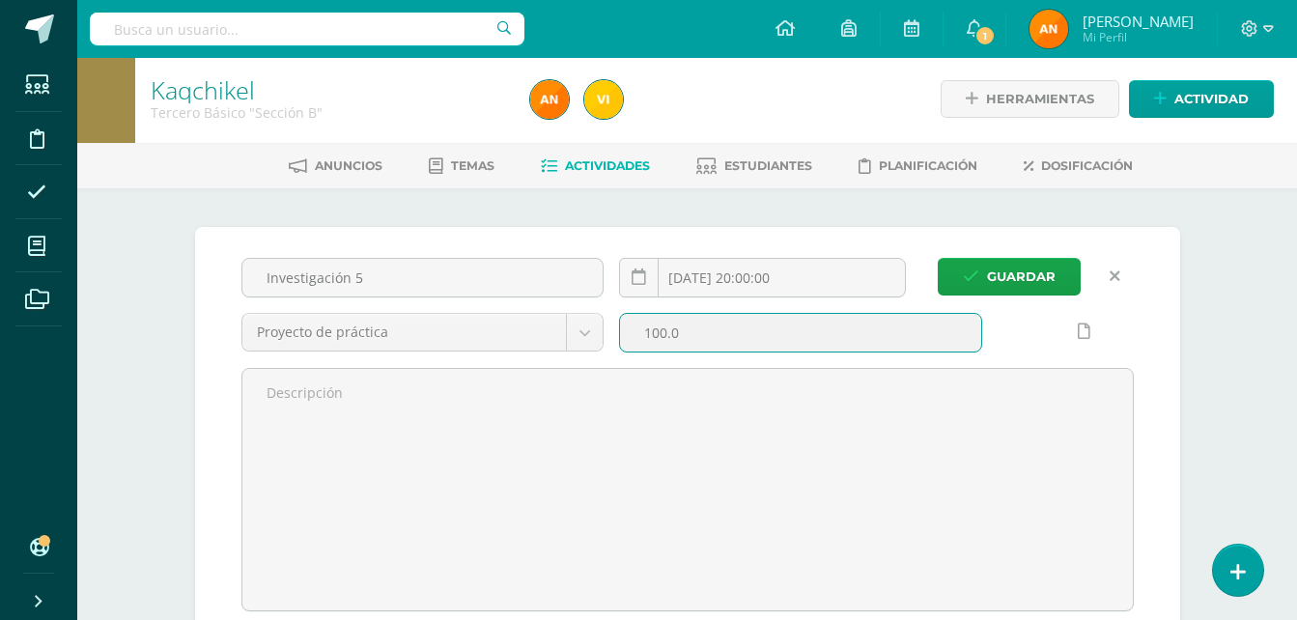
click at [669, 333] on input "100.0" at bounding box center [800, 333] width 361 height 38
type input "5.0"
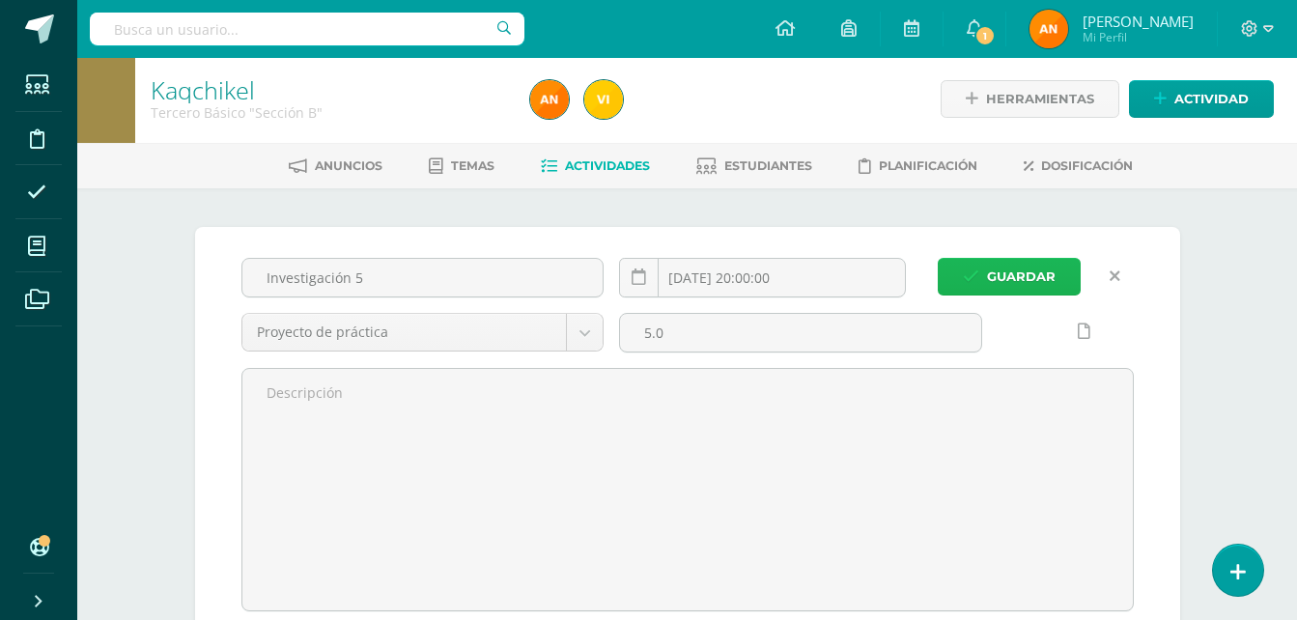
click at [979, 274] on icon "submit" at bounding box center [971, 277] width 16 height 16
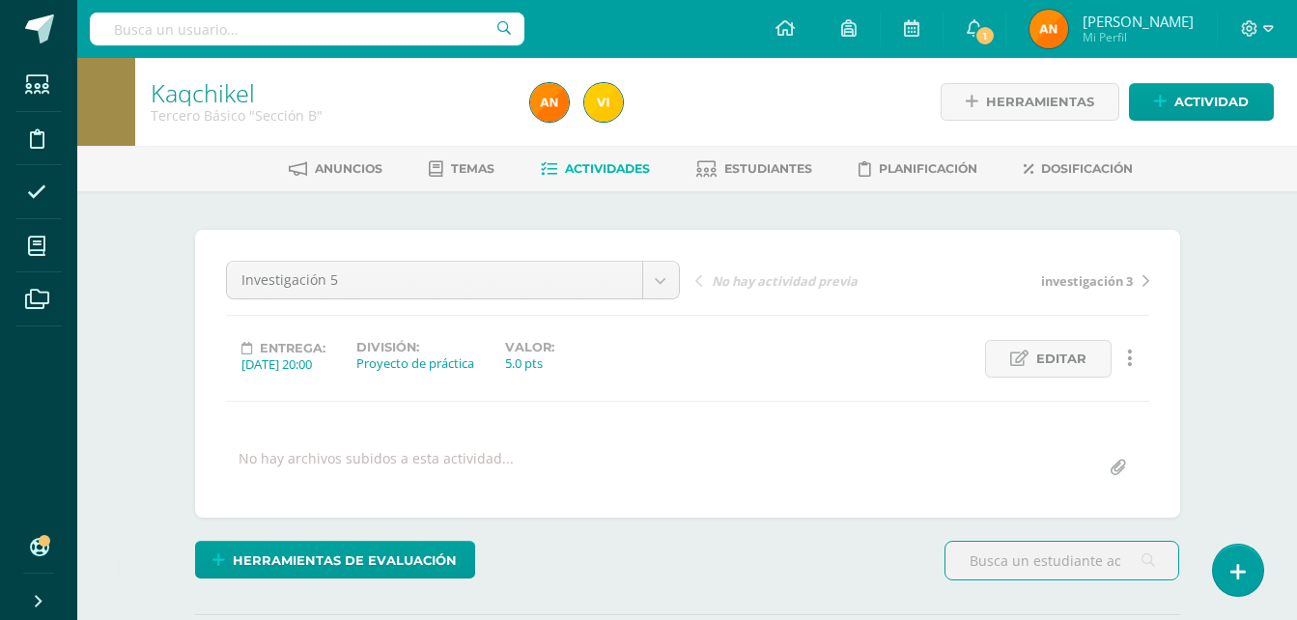
scroll to position [1, 0]
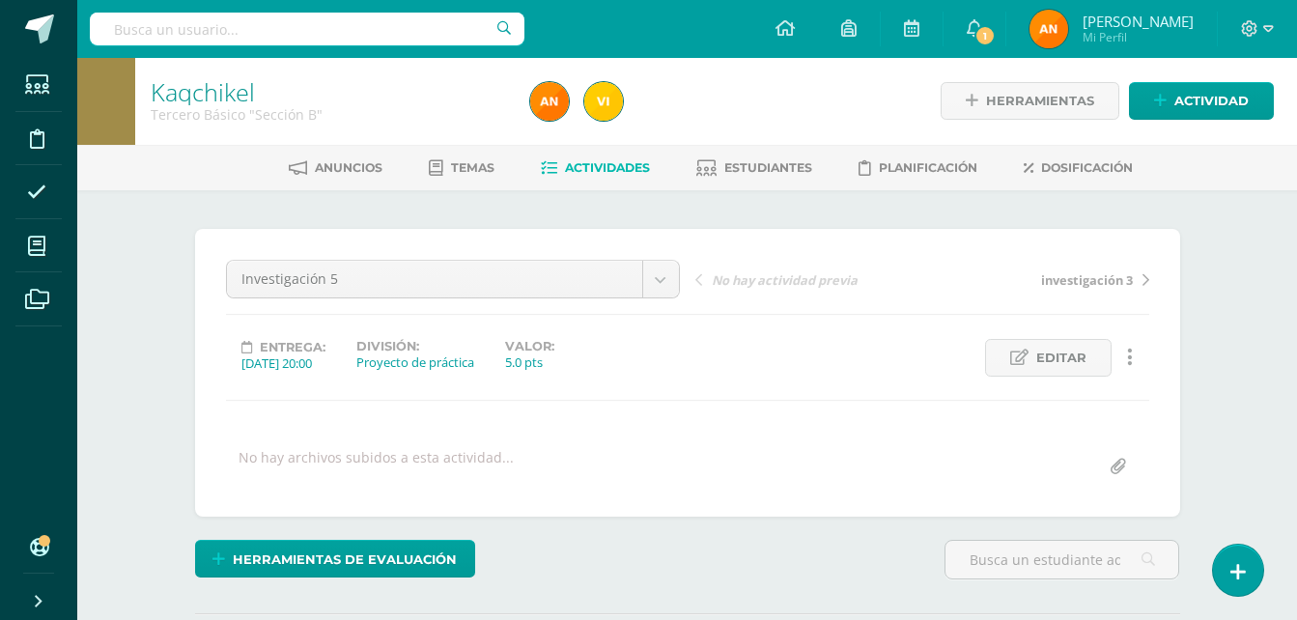
click at [623, 181] on link "Actividades" at bounding box center [595, 168] width 109 height 31
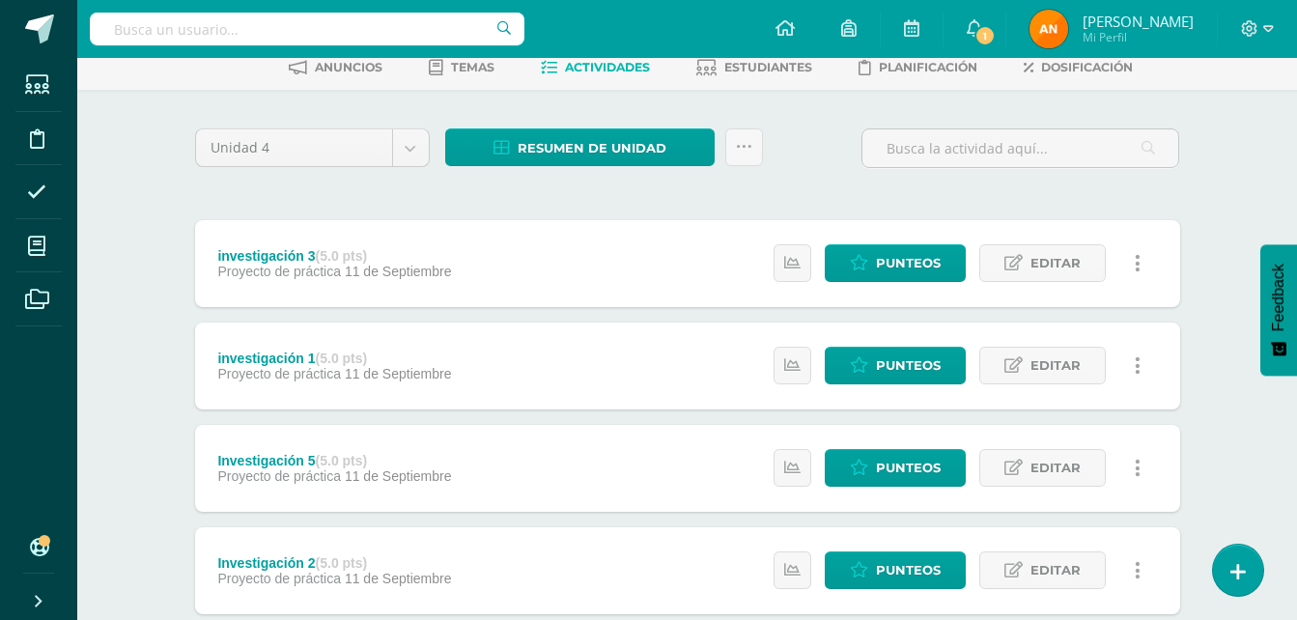
scroll to position [114, 0]
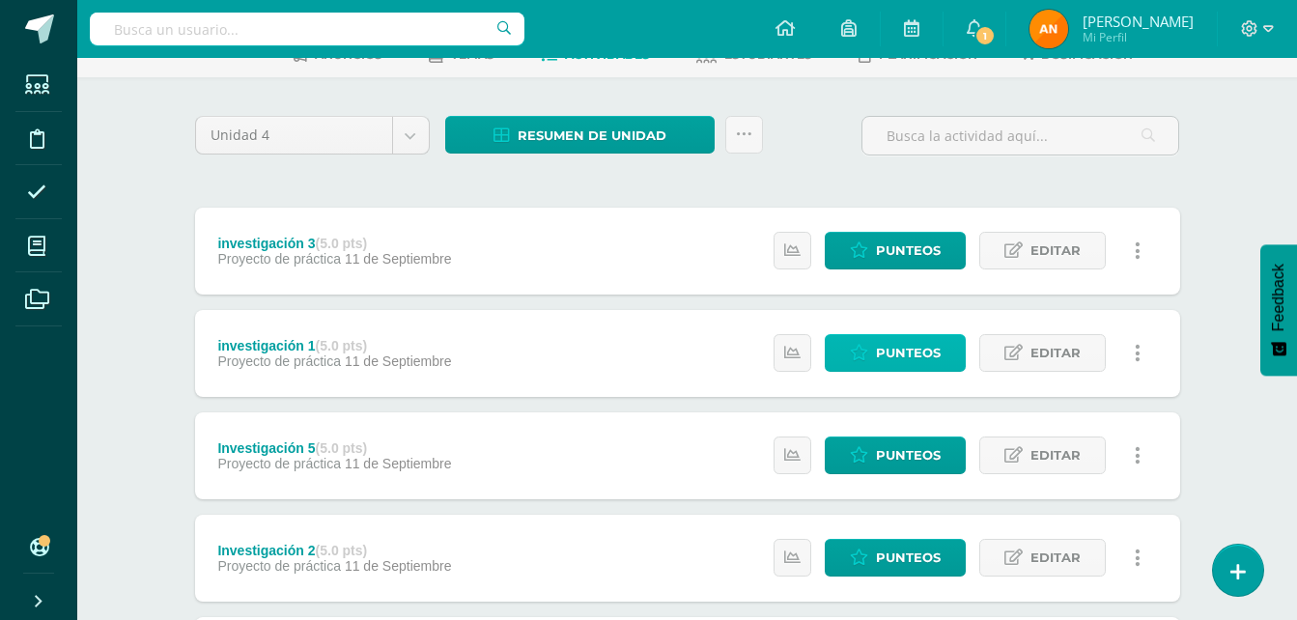
click at [853, 356] on icon at bounding box center [859, 353] width 18 height 16
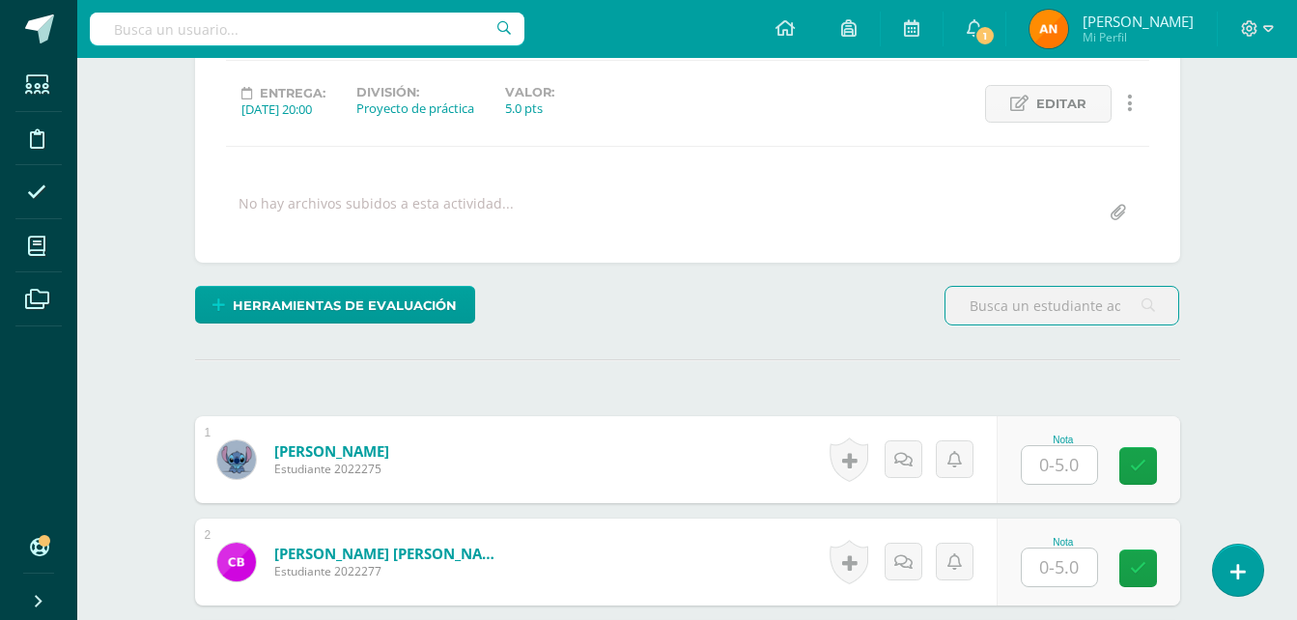
scroll to position [360, 0]
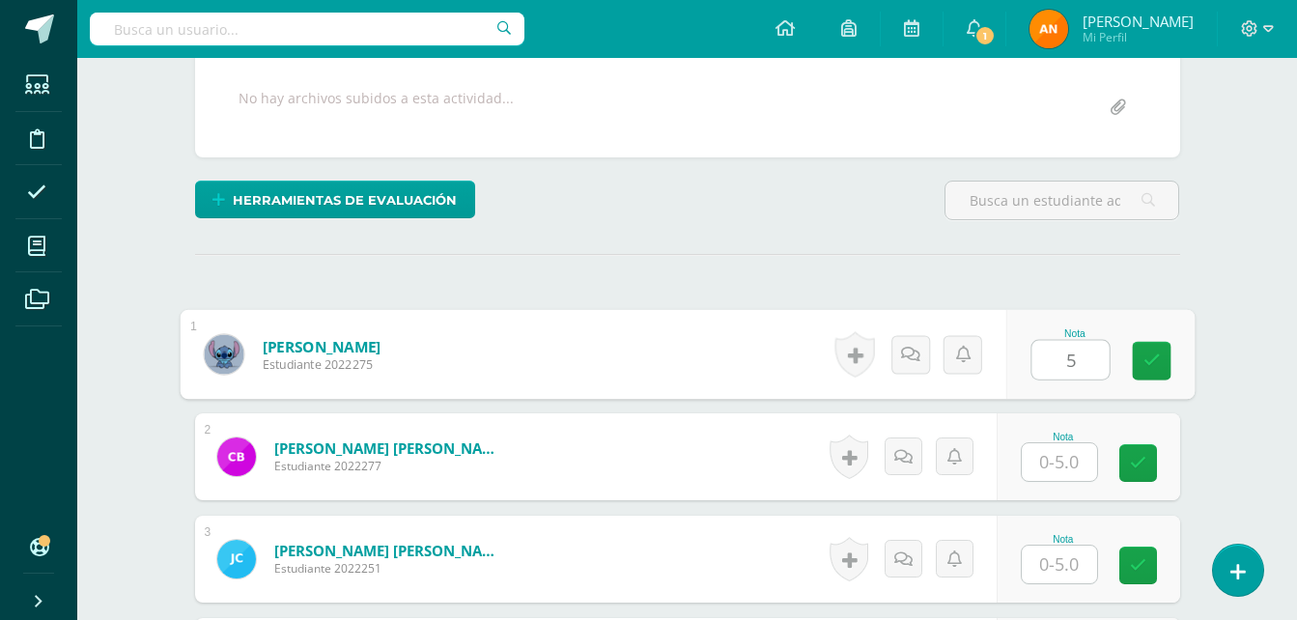
click at [1067, 369] on input "5" at bounding box center [1070, 360] width 77 height 39
type input "5"
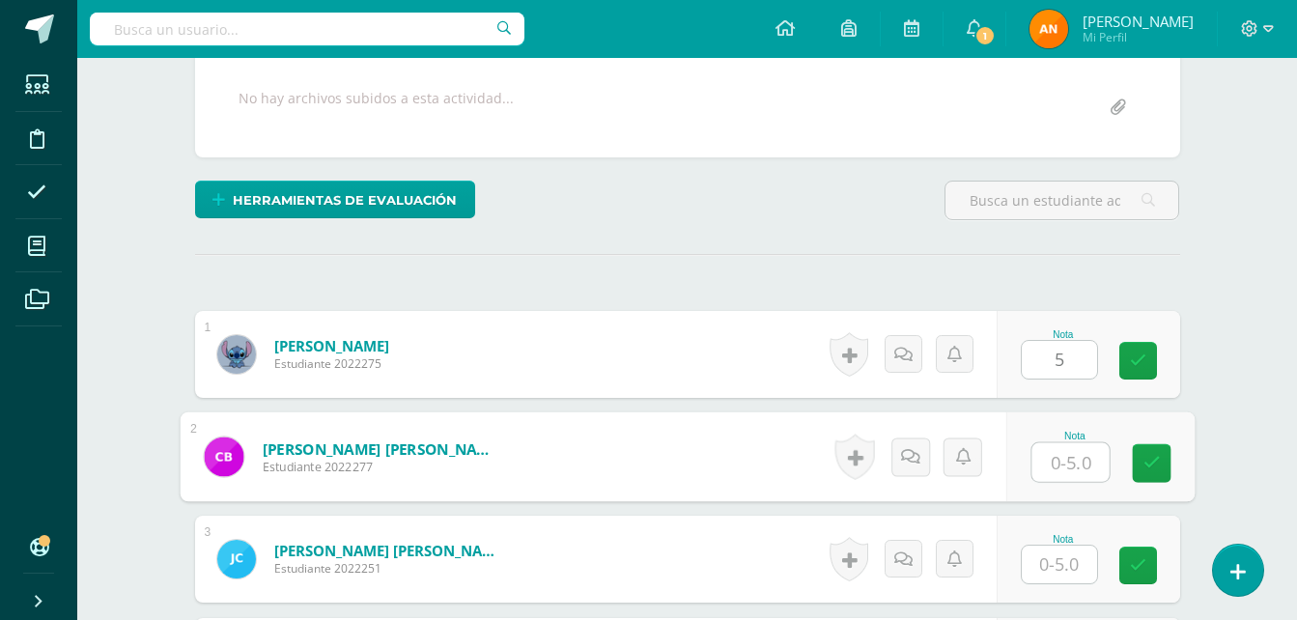
click at [1055, 470] on input "text" at bounding box center [1070, 462] width 77 height 39
type input "5"
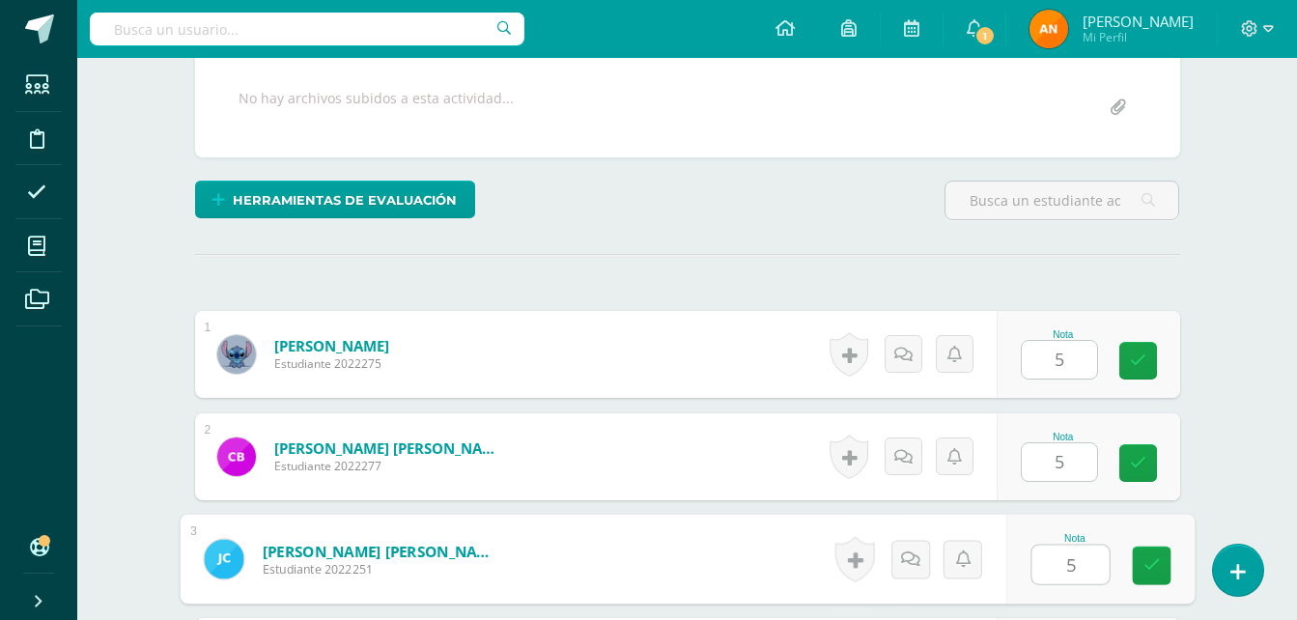
click at [1051, 567] on input "5" at bounding box center [1070, 565] width 77 height 39
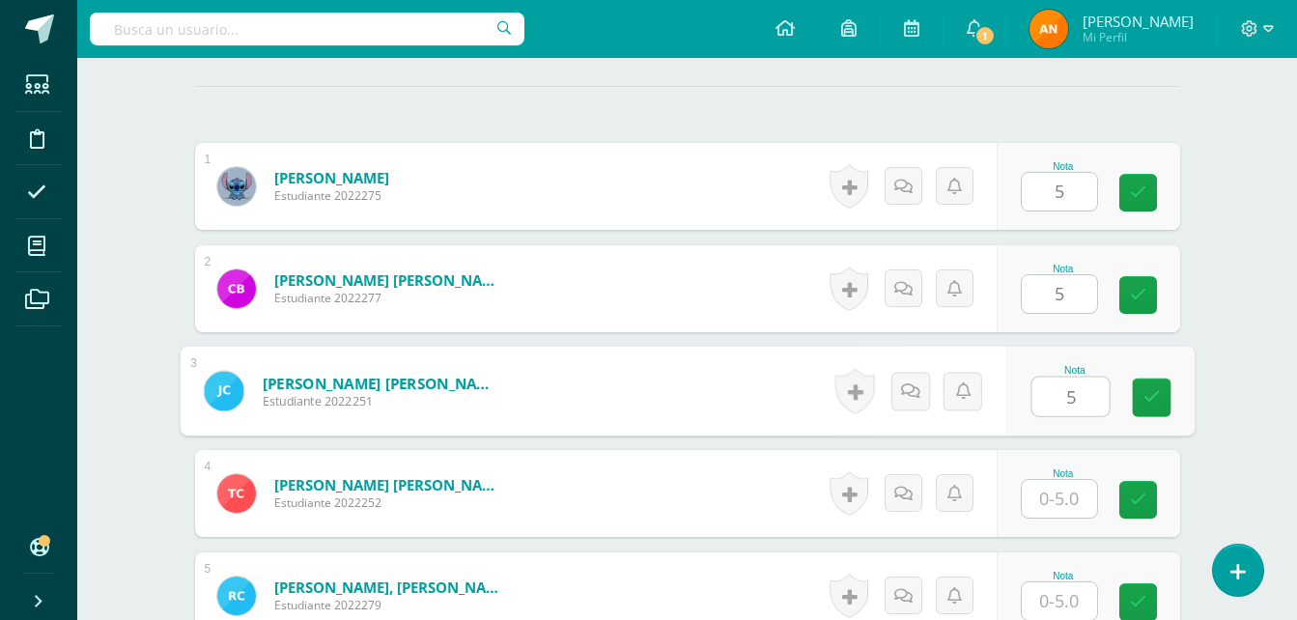
scroll to position [566, 0]
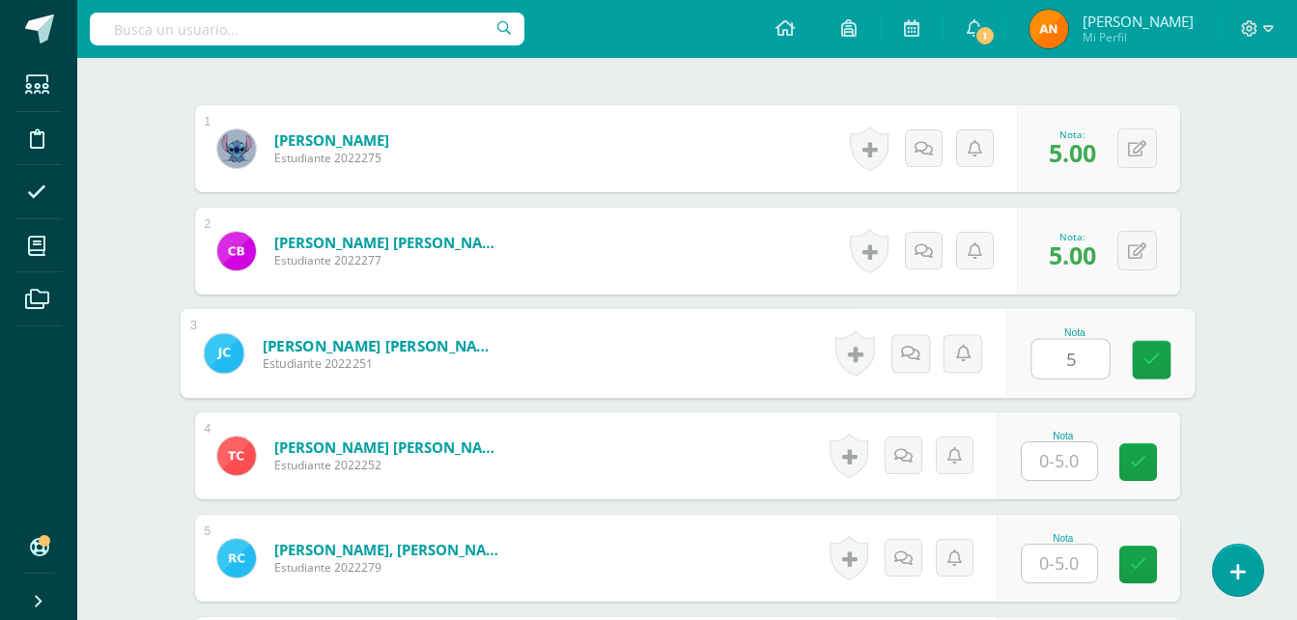
type input "5"
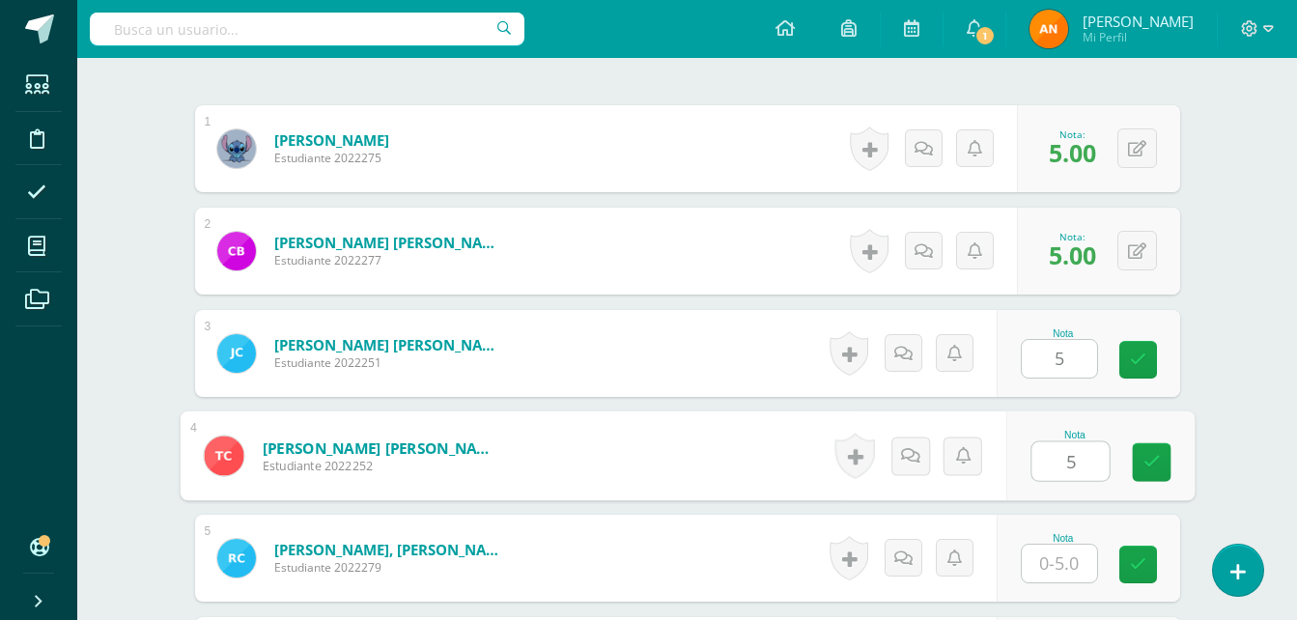
click at [1054, 446] on input "5" at bounding box center [1070, 461] width 77 height 39
type input "5"
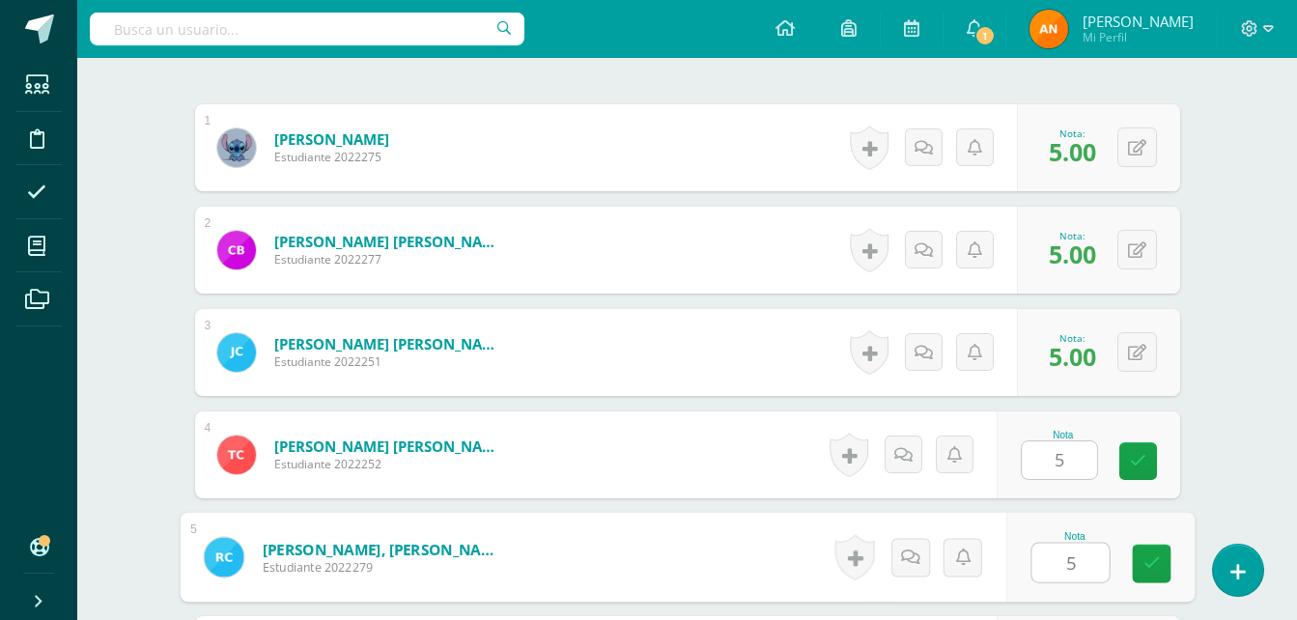
click at [1046, 563] on input "5" at bounding box center [1070, 563] width 77 height 39
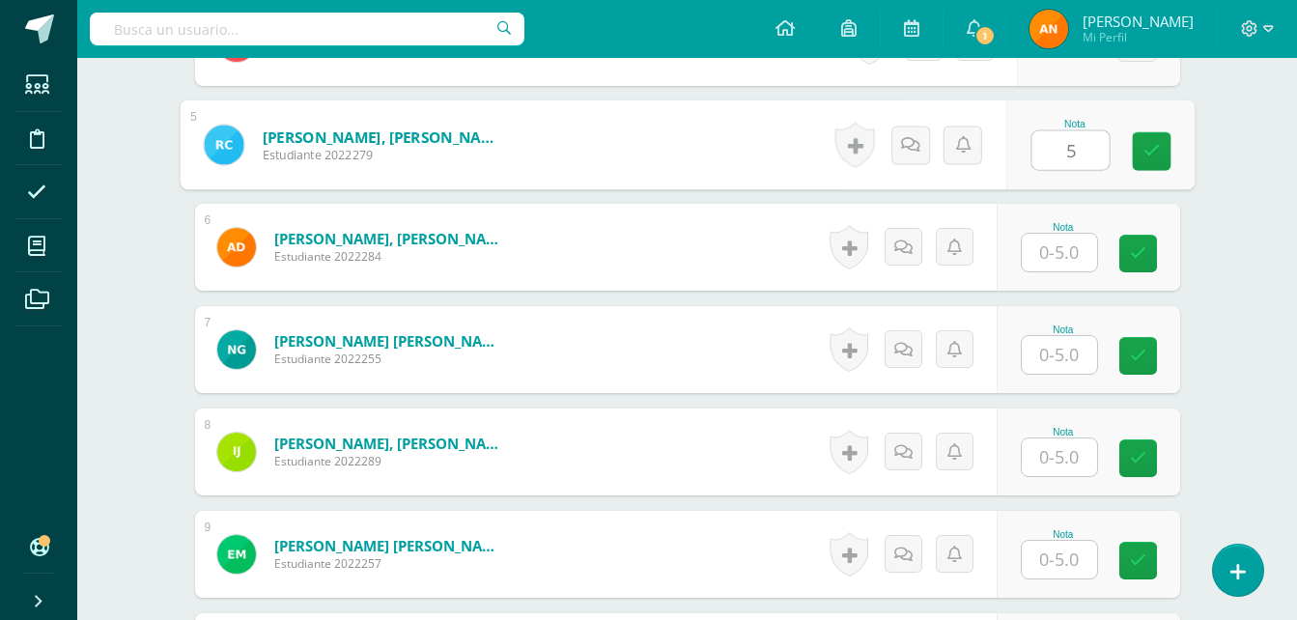
scroll to position [1004, 0]
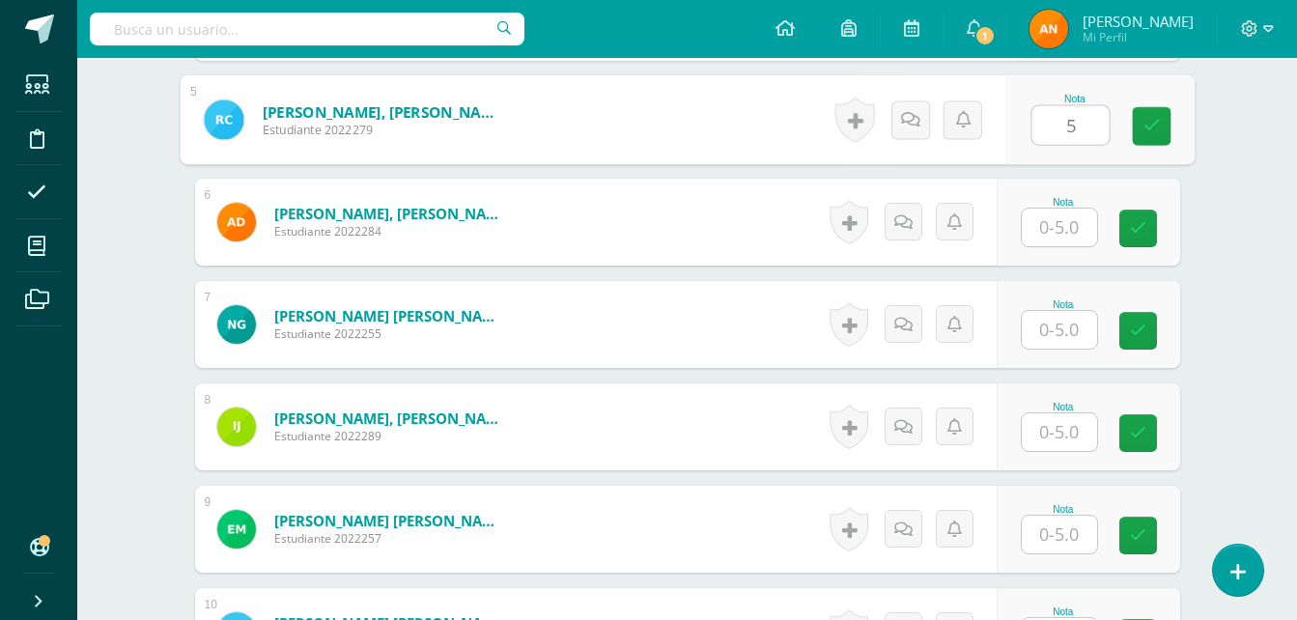
type input "5"
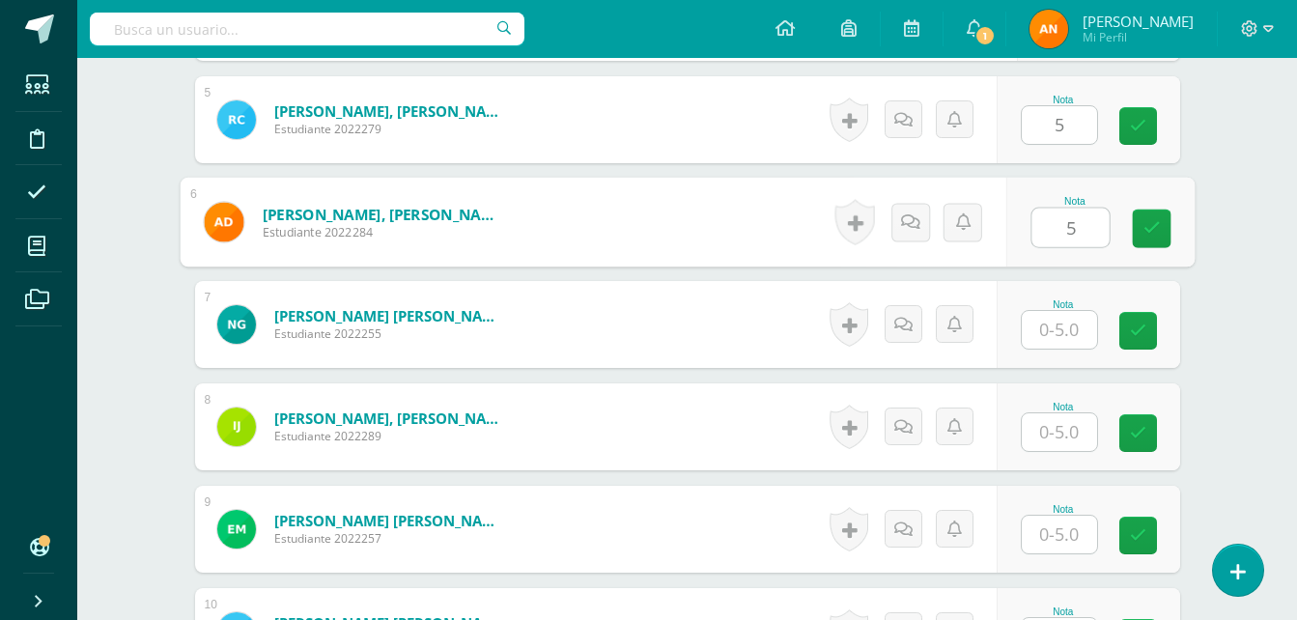
click at [1079, 224] on input "5" at bounding box center [1070, 228] width 77 height 39
type input "5"
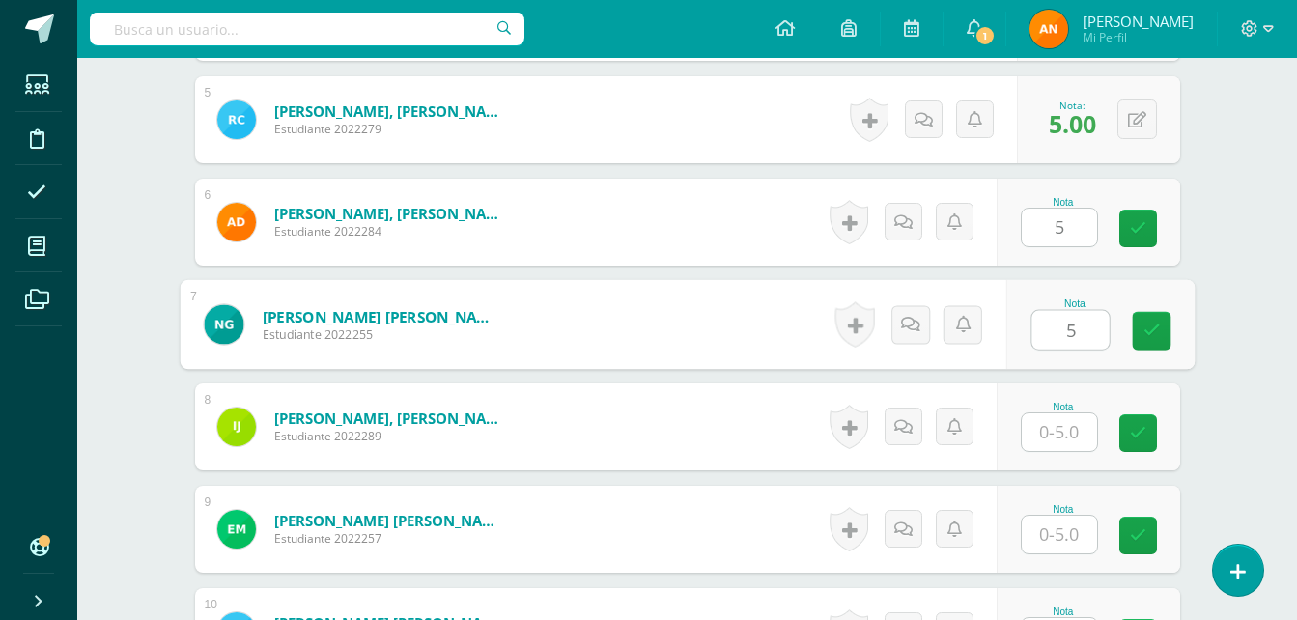
click at [1059, 334] on input "5" at bounding box center [1070, 330] width 77 height 39
type input "5"
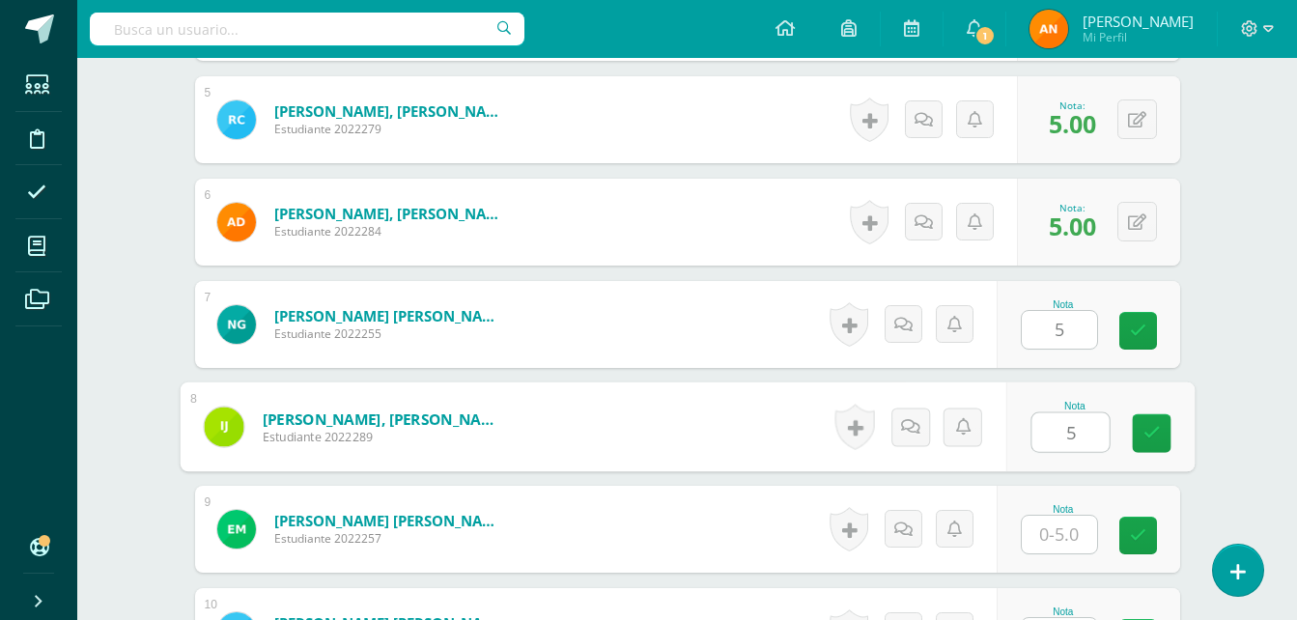
click at [1054, 436] on input "5" at bounding box center [1070, 432] width 77 height 39
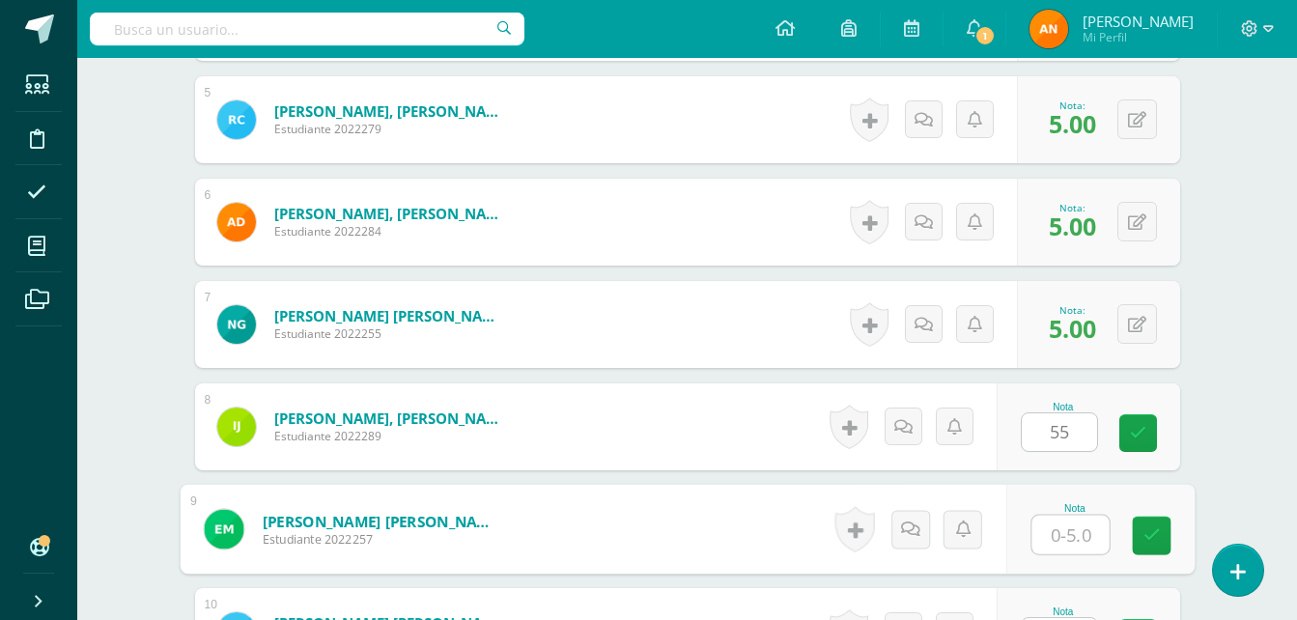
click at [1085, 534] on input "text" at bounding box center [1070, 535] width 77 height 39
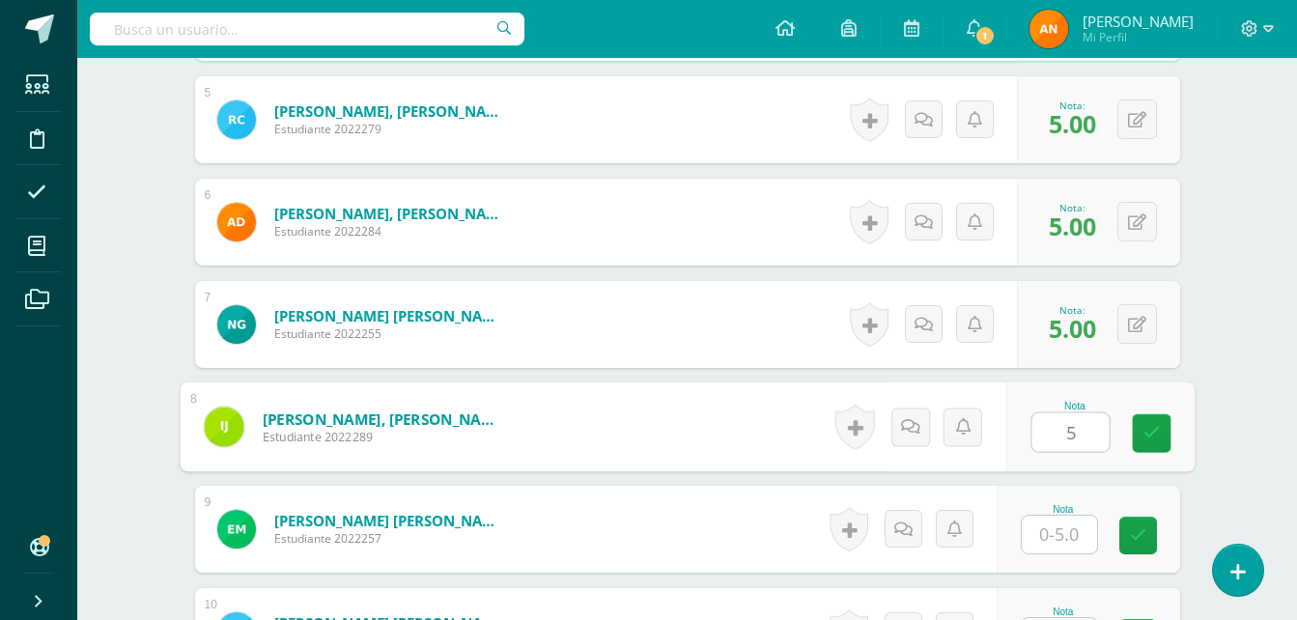
type input "5"
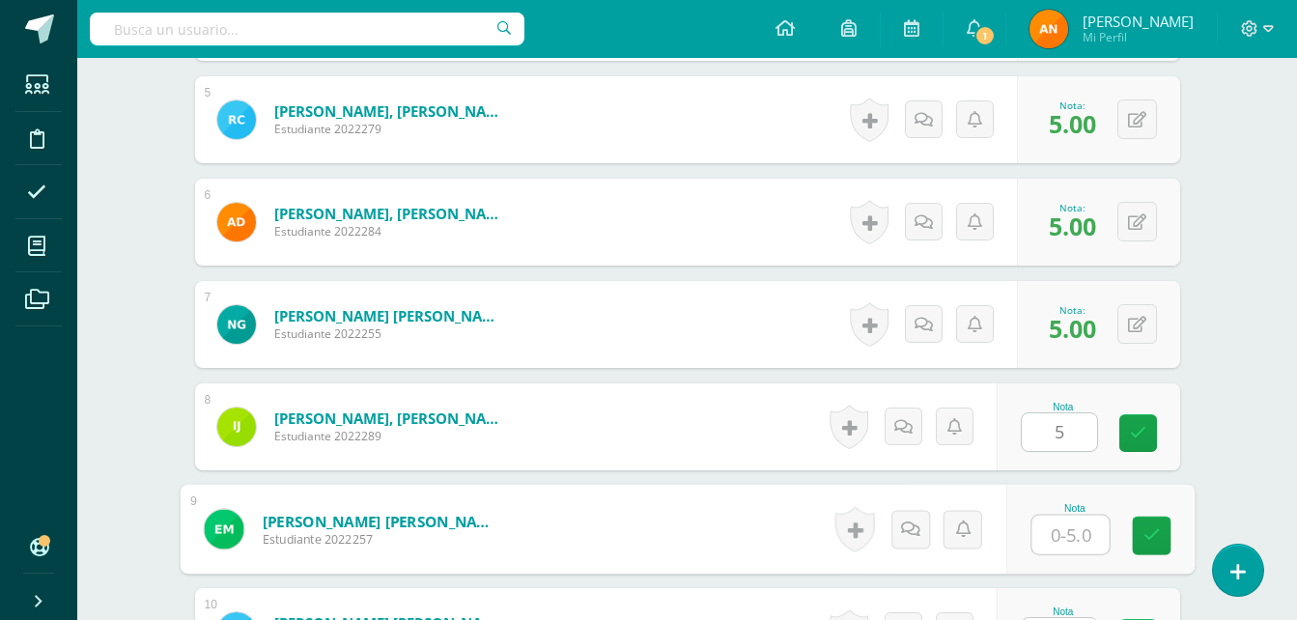
click at [1085, 534] on input "text" at bounding box center [1070, 535] width 77 height 39
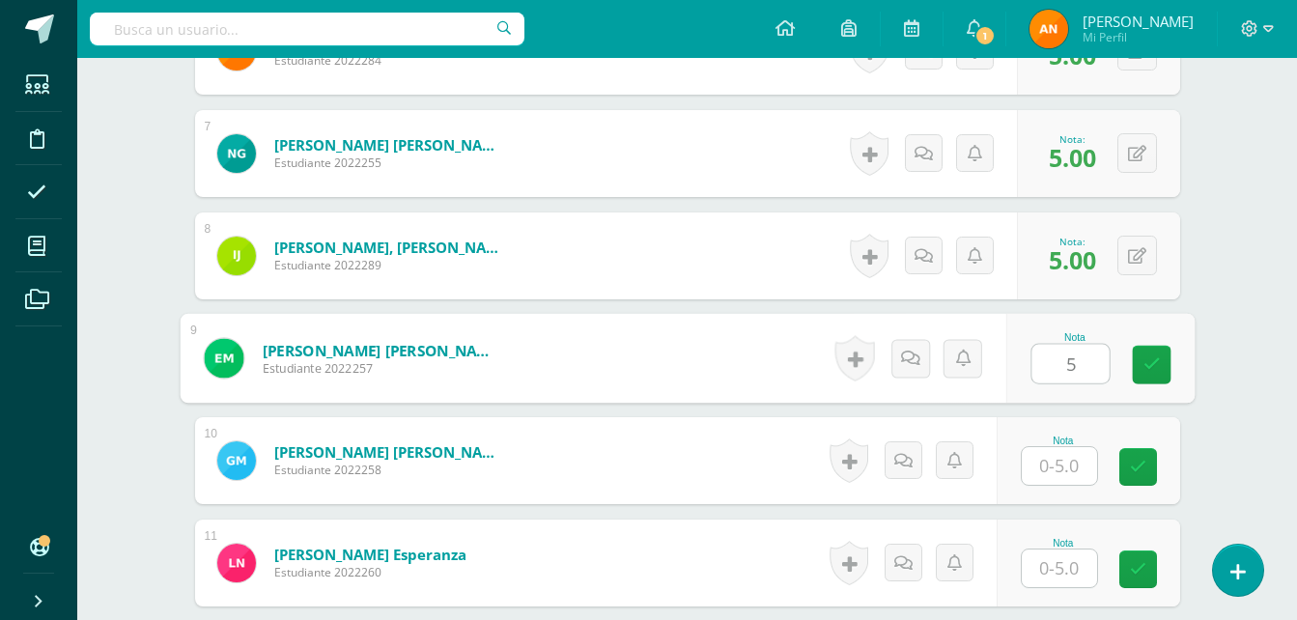
type input "5"
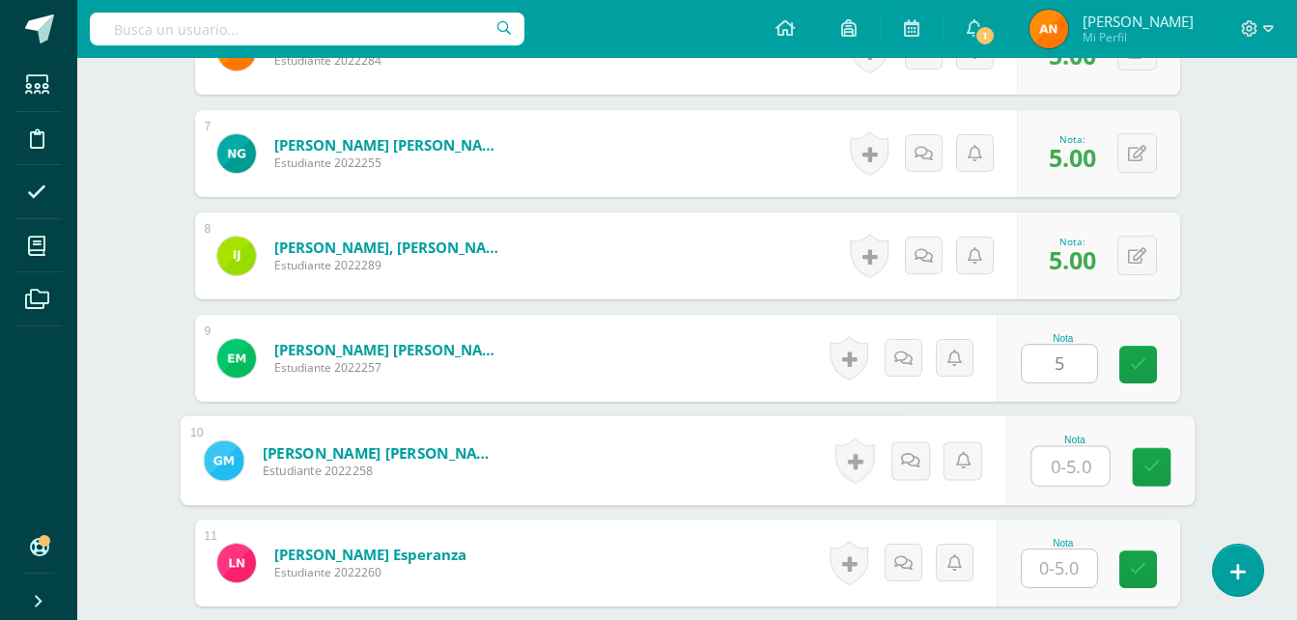
click at [1067, 452] on input "text" at bounding box center [1070, 466] width 77 height 39
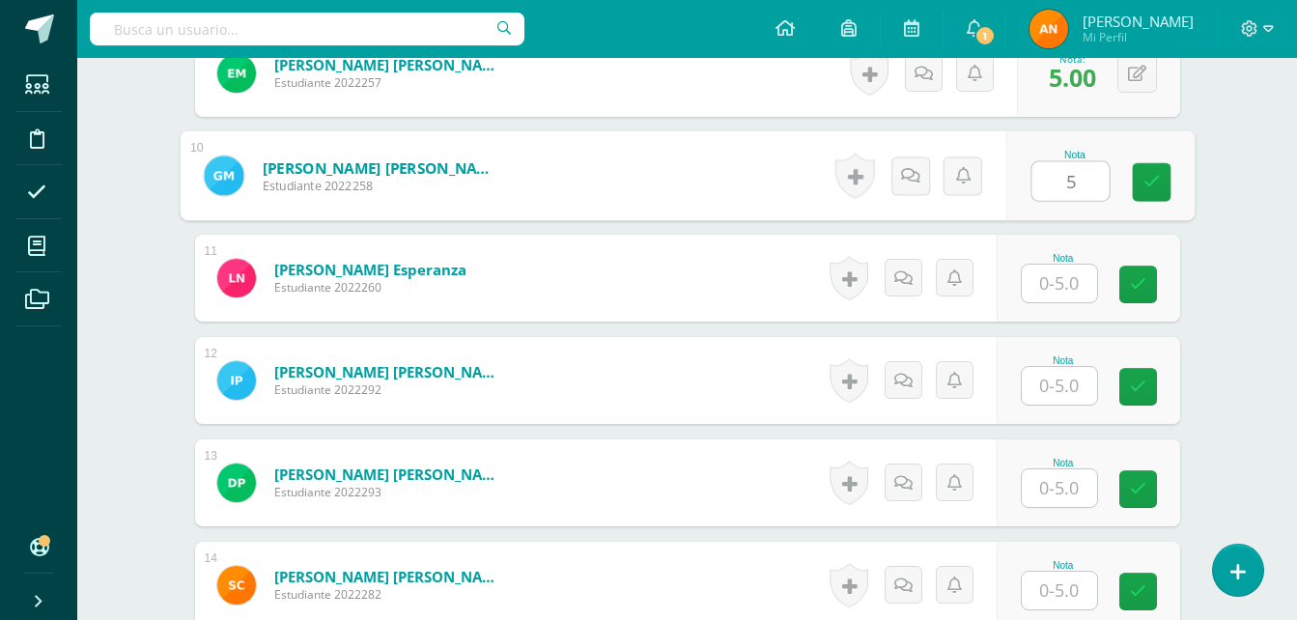
scroll to position [1475, 0]
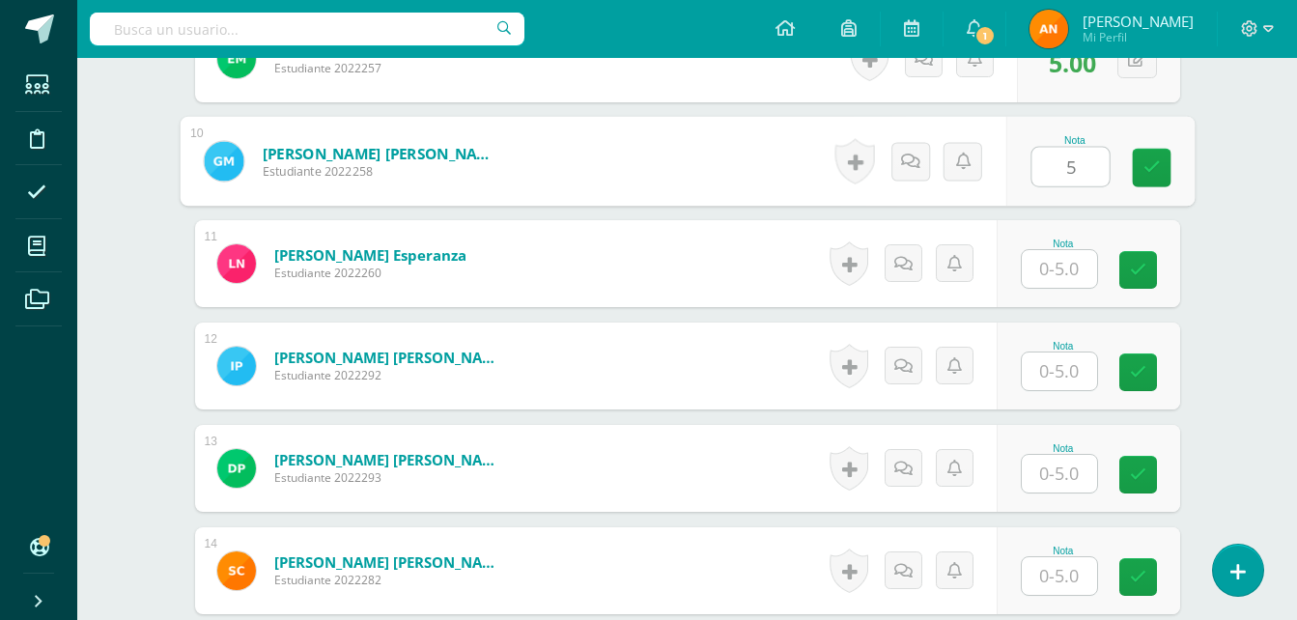
type input "5"
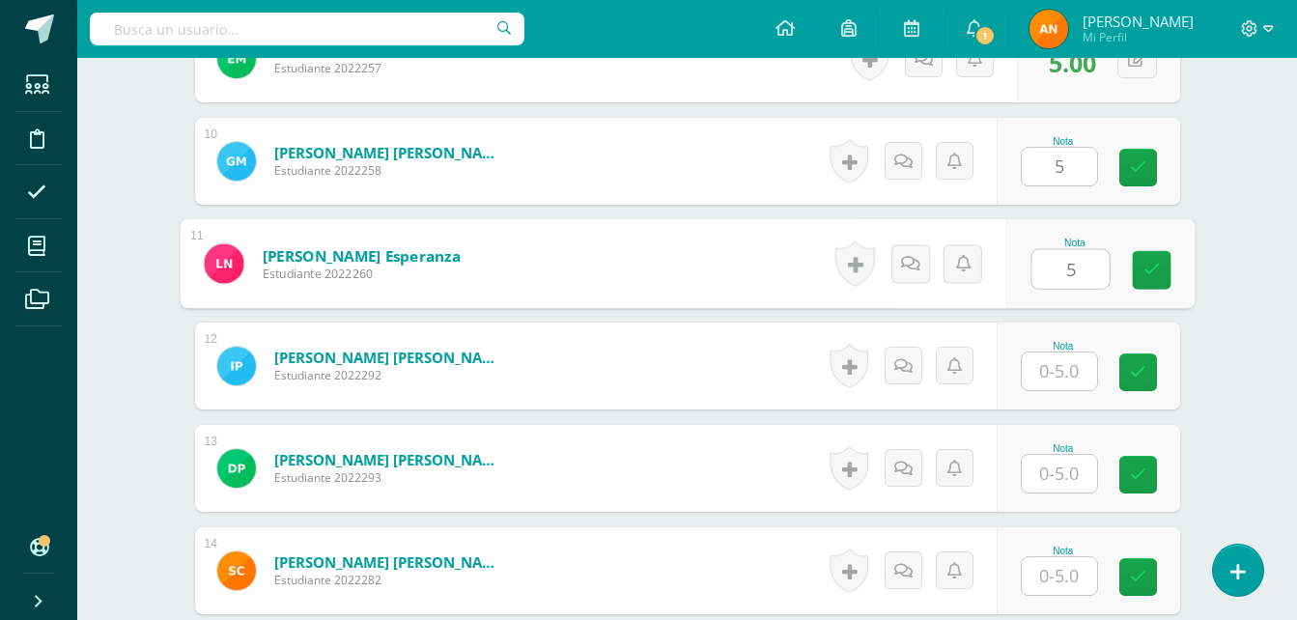
click at [1059, 264] on input "5" at bounding box center [1070, 269] width 77 height 39
type input "5"
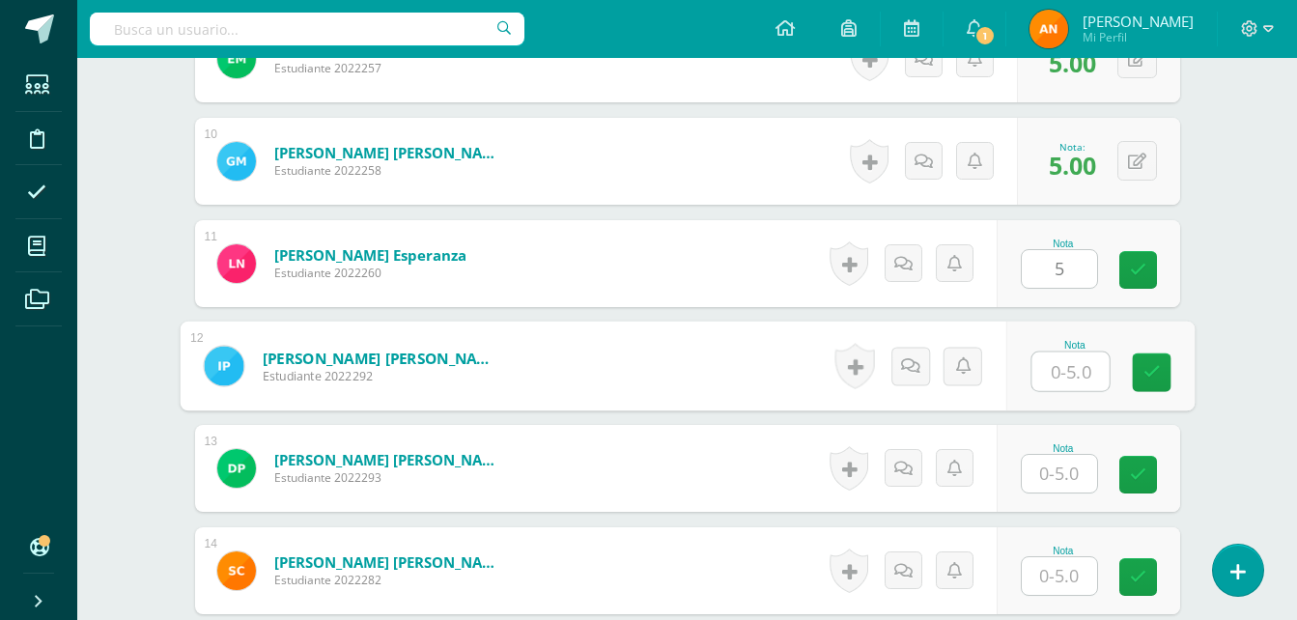
click at [1065, 386] on input "text" at bounding box center [1070, 372] width 77 height 39
type input "5"
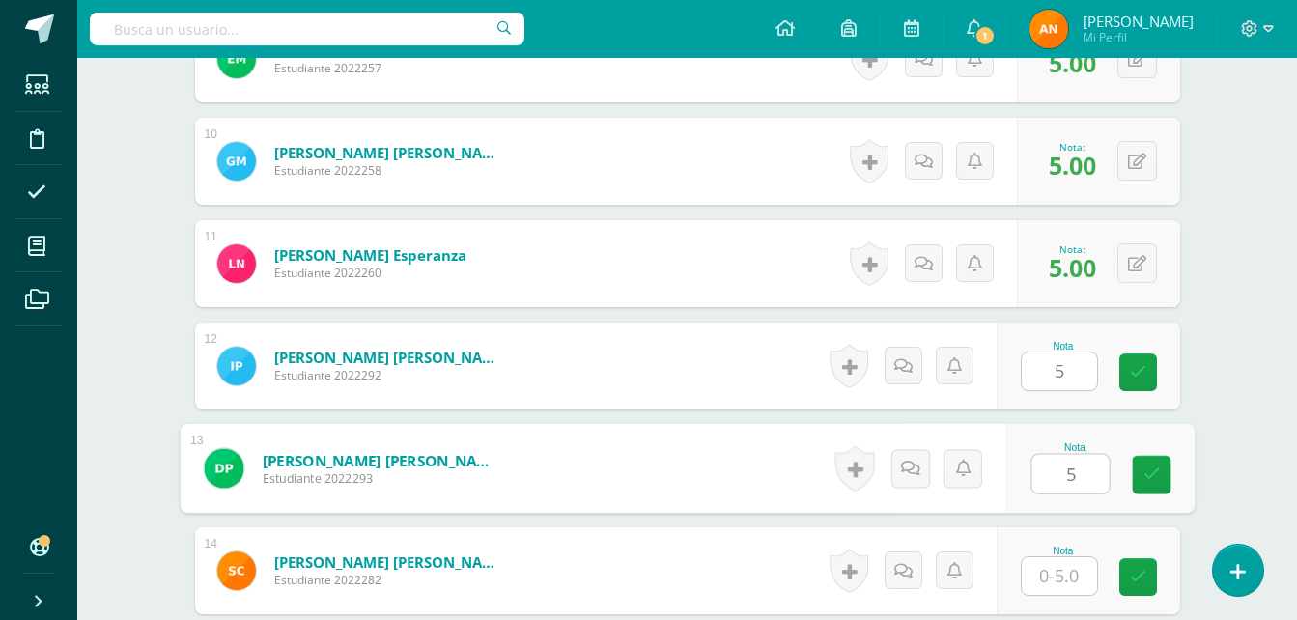
click at [1059, 461] on input "5" at bounding box center [1070, 474] width 77 height 39
type input "5"
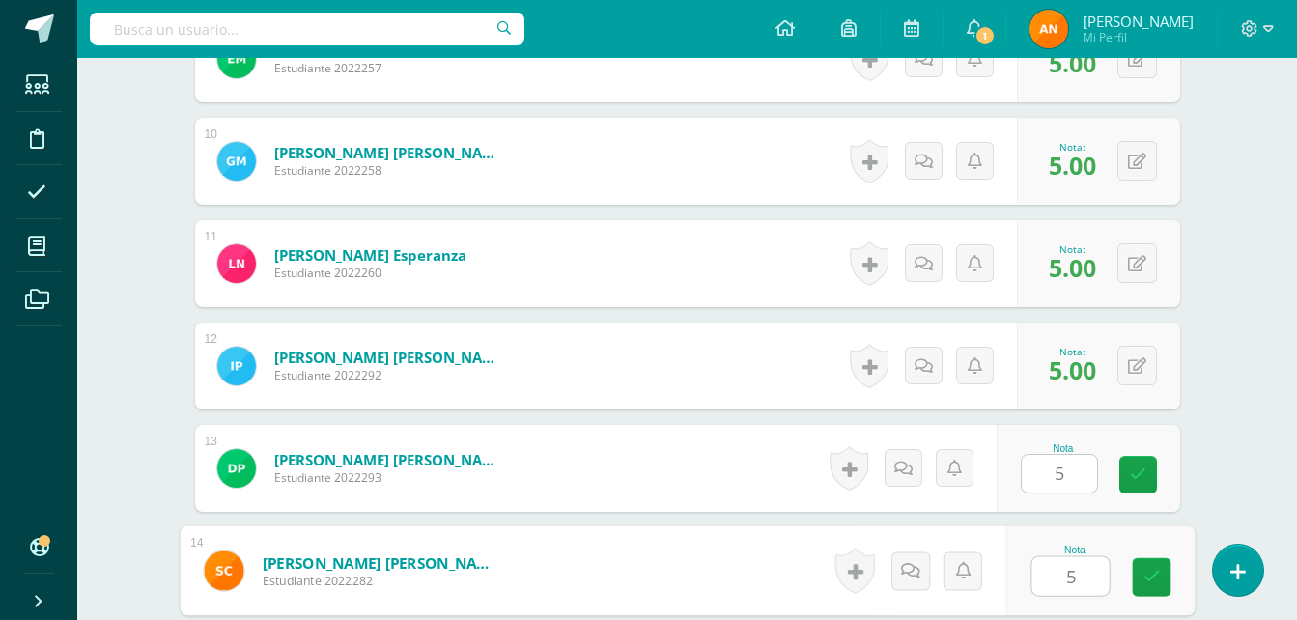
click at [1056, 572] on input "5" at bounding box center [1070, 576] width 77 height 39
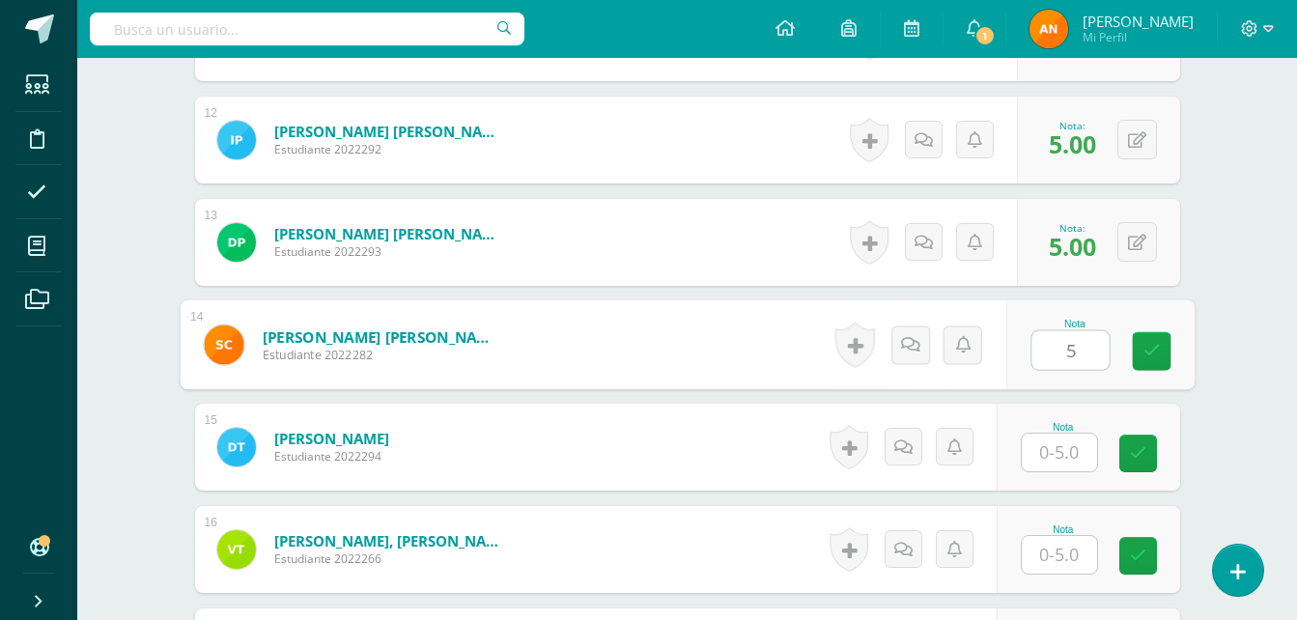
scroll to position [1769, 0]
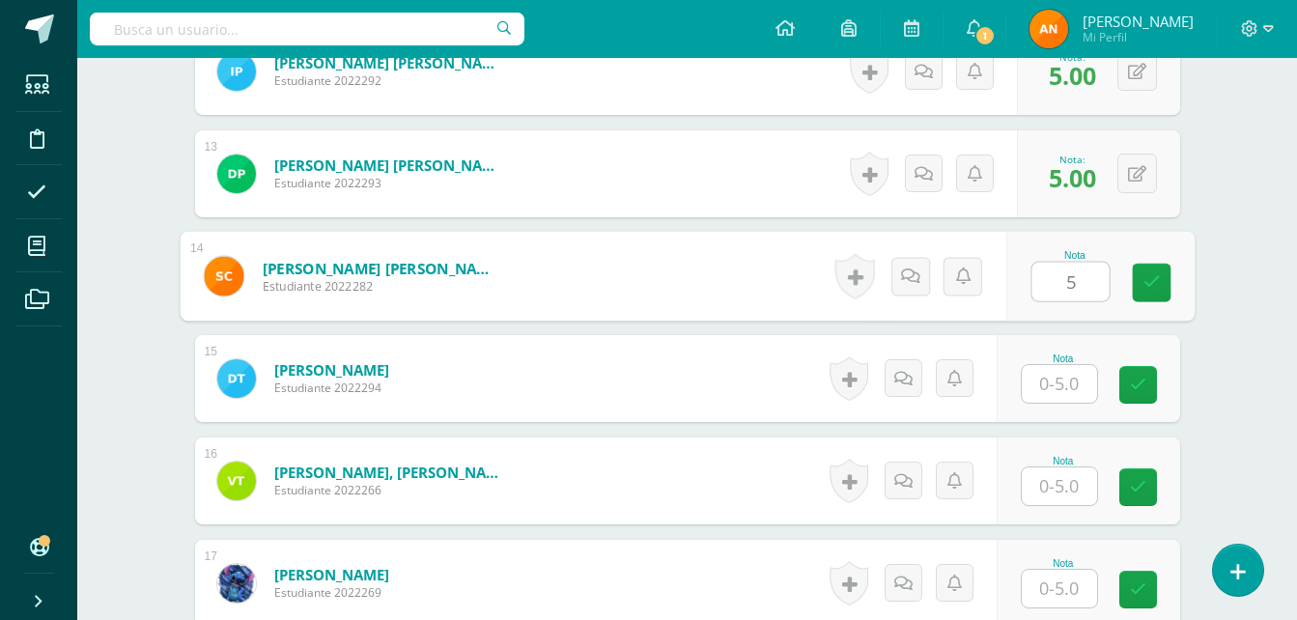
type input "5"
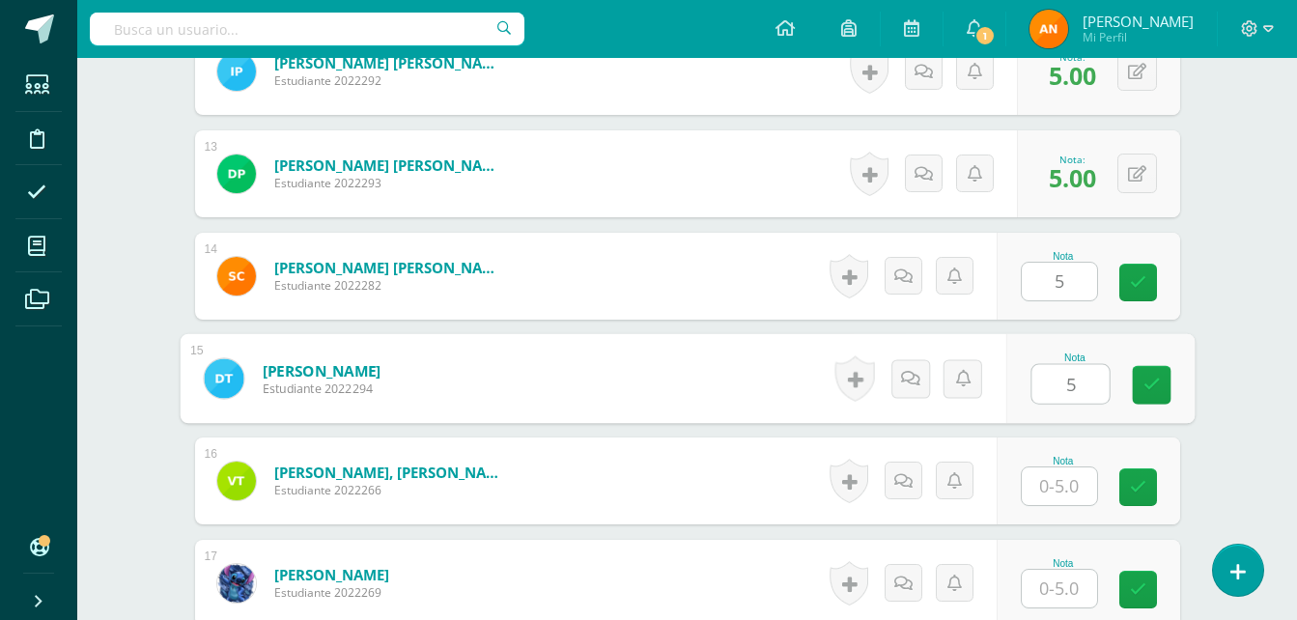
click at [1050, 382] on input "5" at bounding box center [1070, 384] width 77 height 39
type input "5"
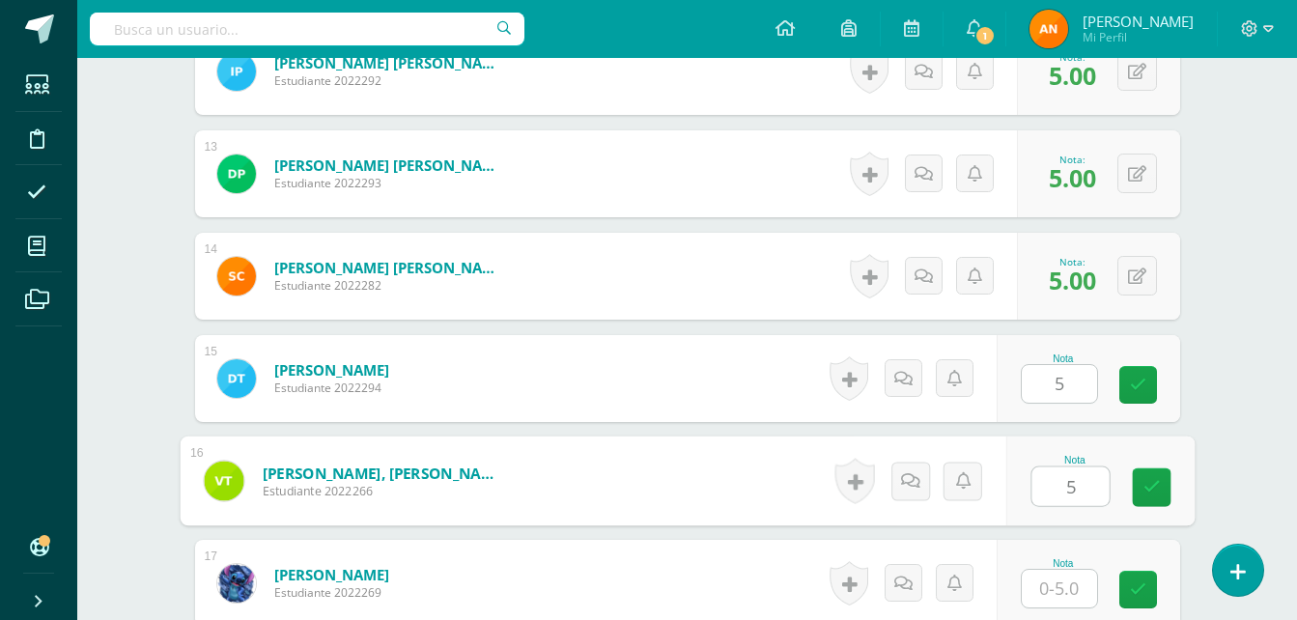
click at [1060, 480] on input "5" at bounding box center [1070, 486] width 77 height 39
type input "5"
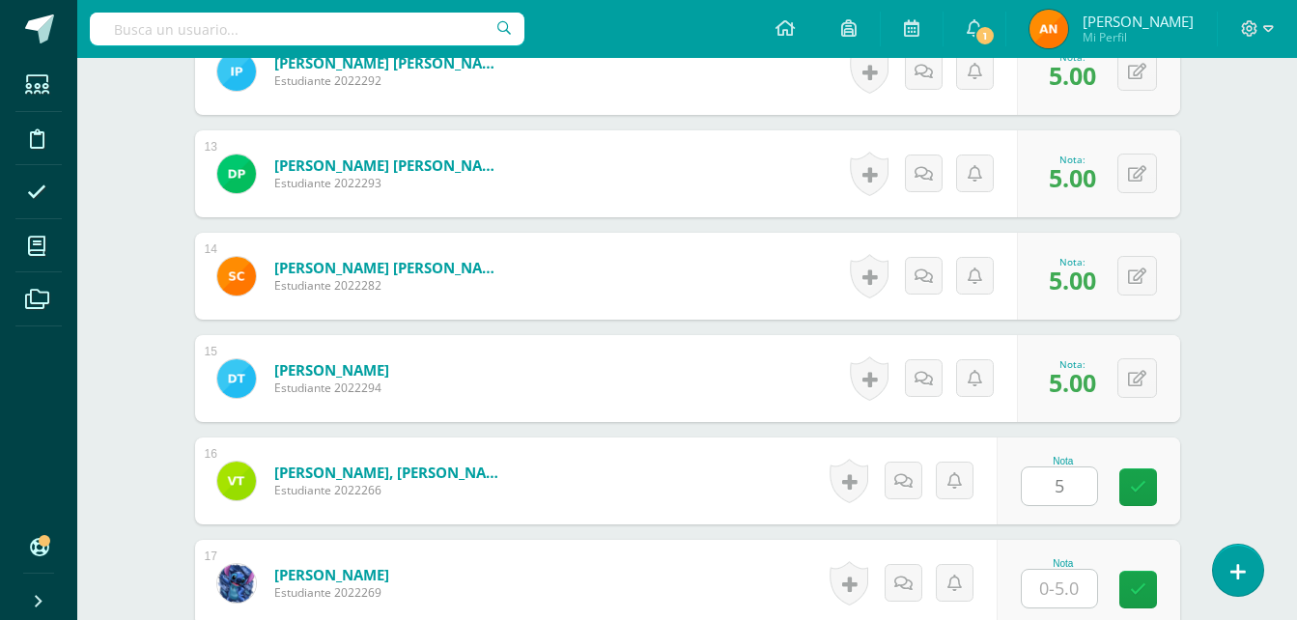
drag, startPoint x: 1295, startPoint y: 437, endPoint x: 1295, endPoint y: 460, distance: 23.2
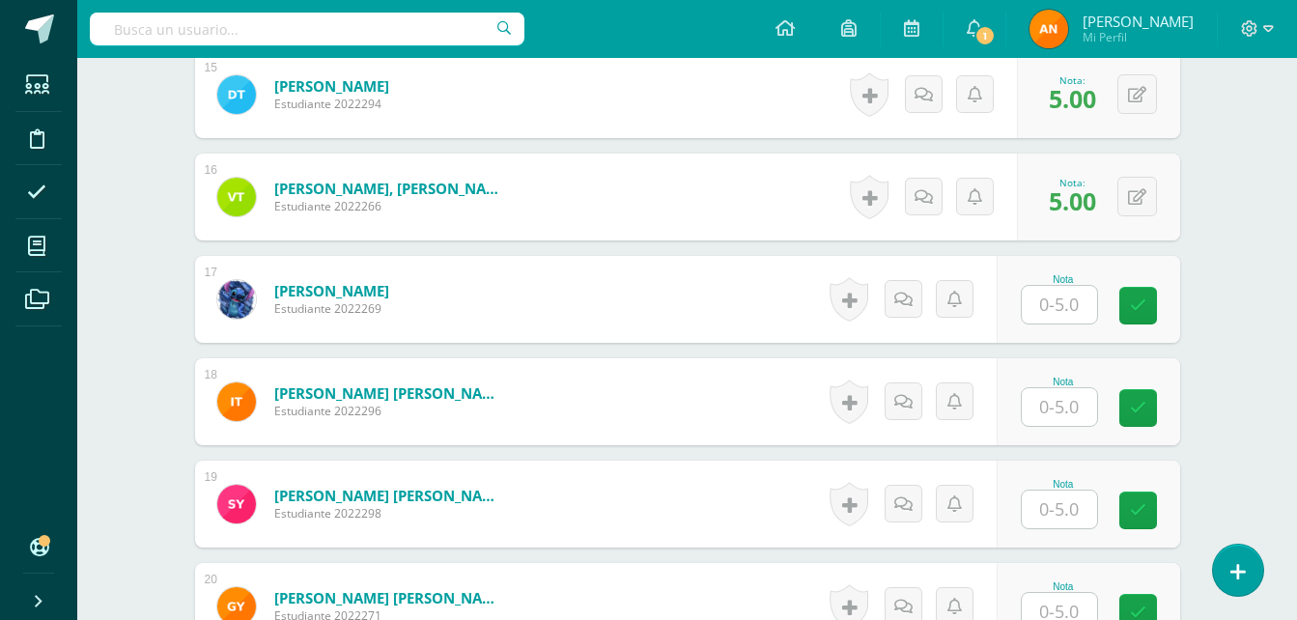
scroll to position [2058, 0]
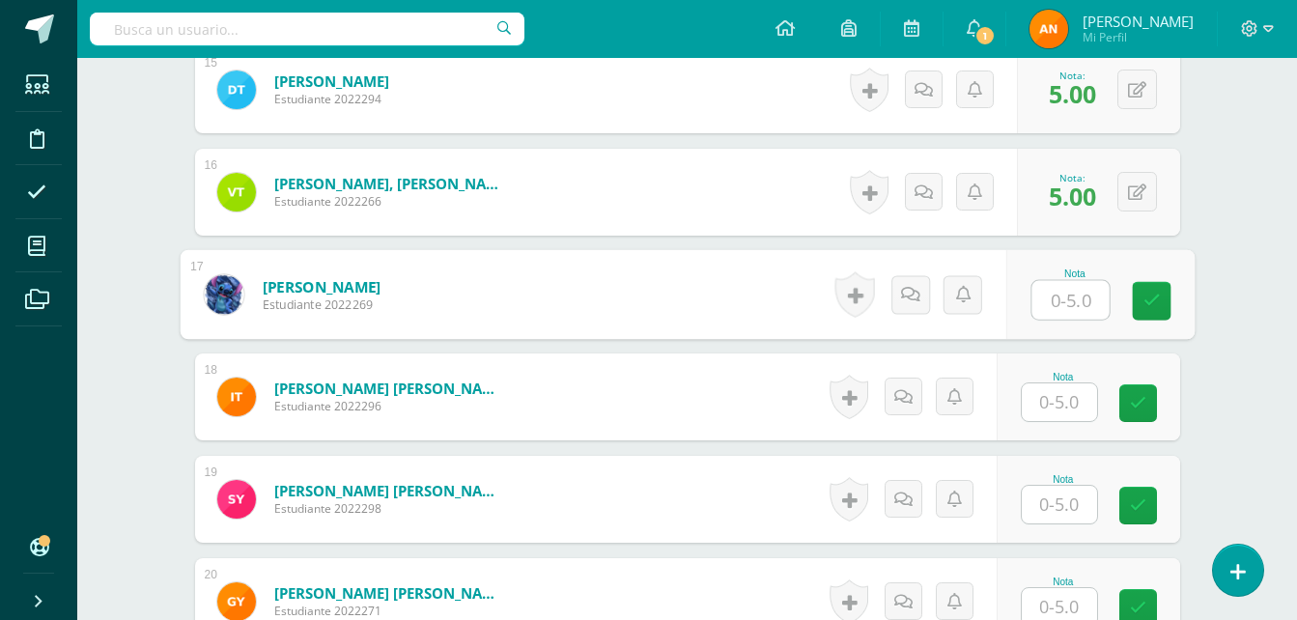
click at [1029, 307] on div "Nota" at bounding box center [1099, 295] width 188 height 90
type input "5"
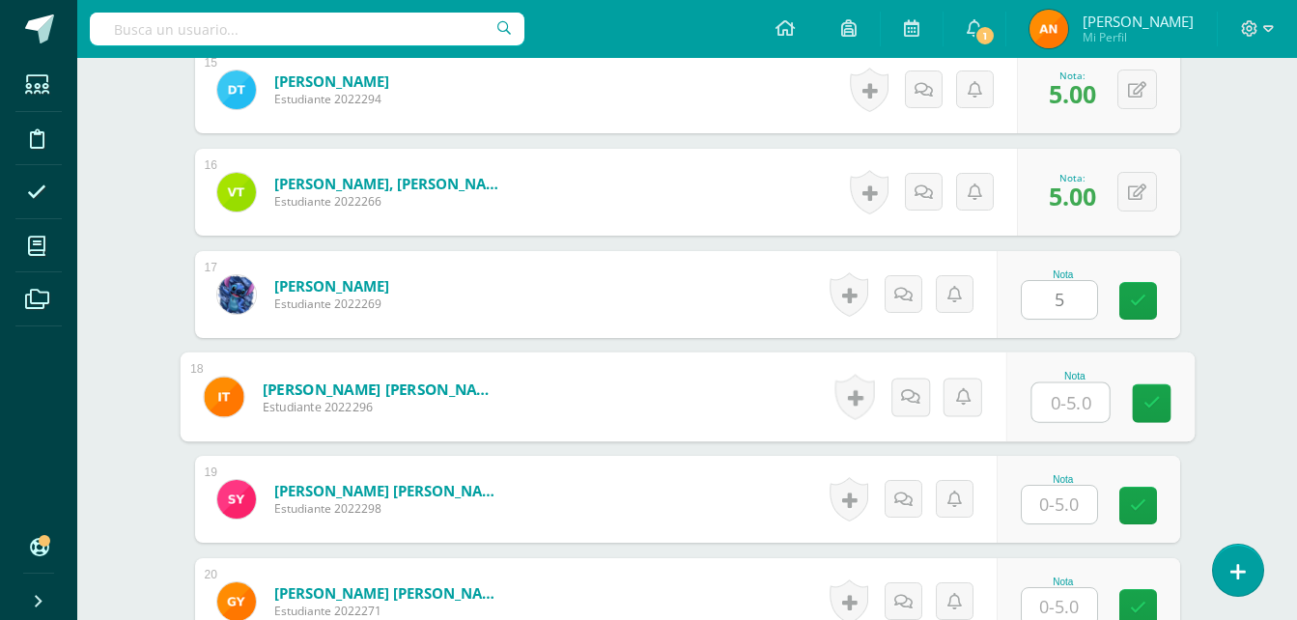
click at [1037, 383] on input "text" at bounding box center [1070, 402] width 77 height 39
type input "5"
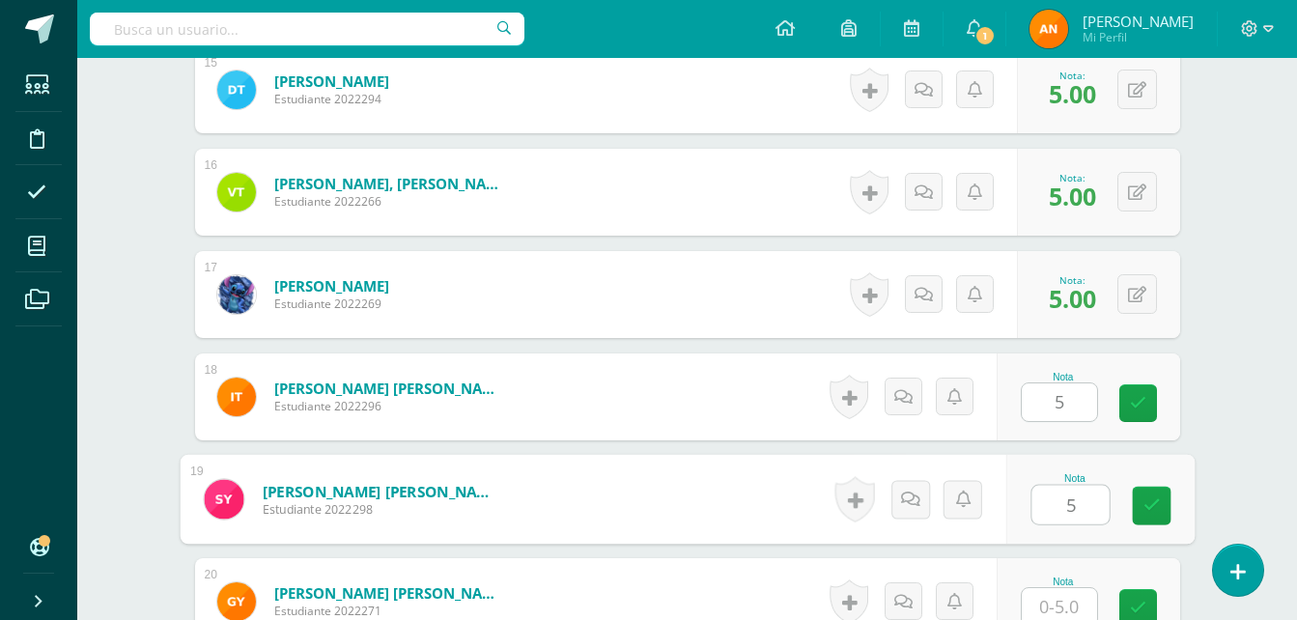
click at [1071, 508] on input "5" at bounding box center [1070, 505] width 77 height 39
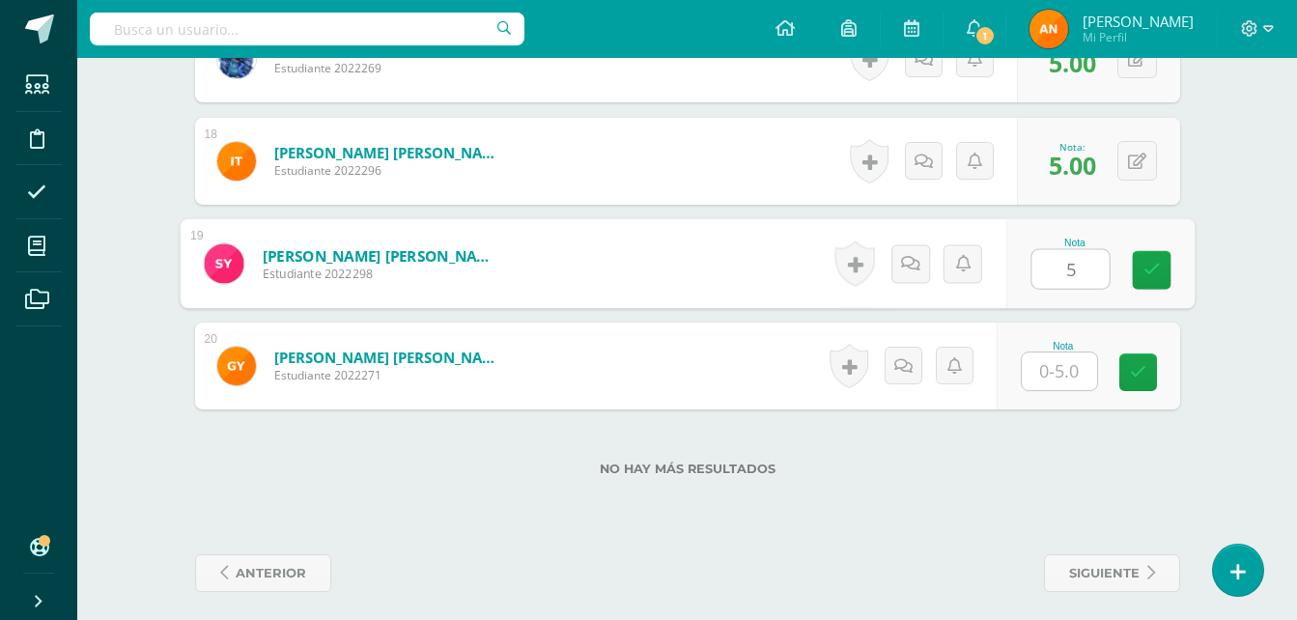
scroll to position [2305, 0]
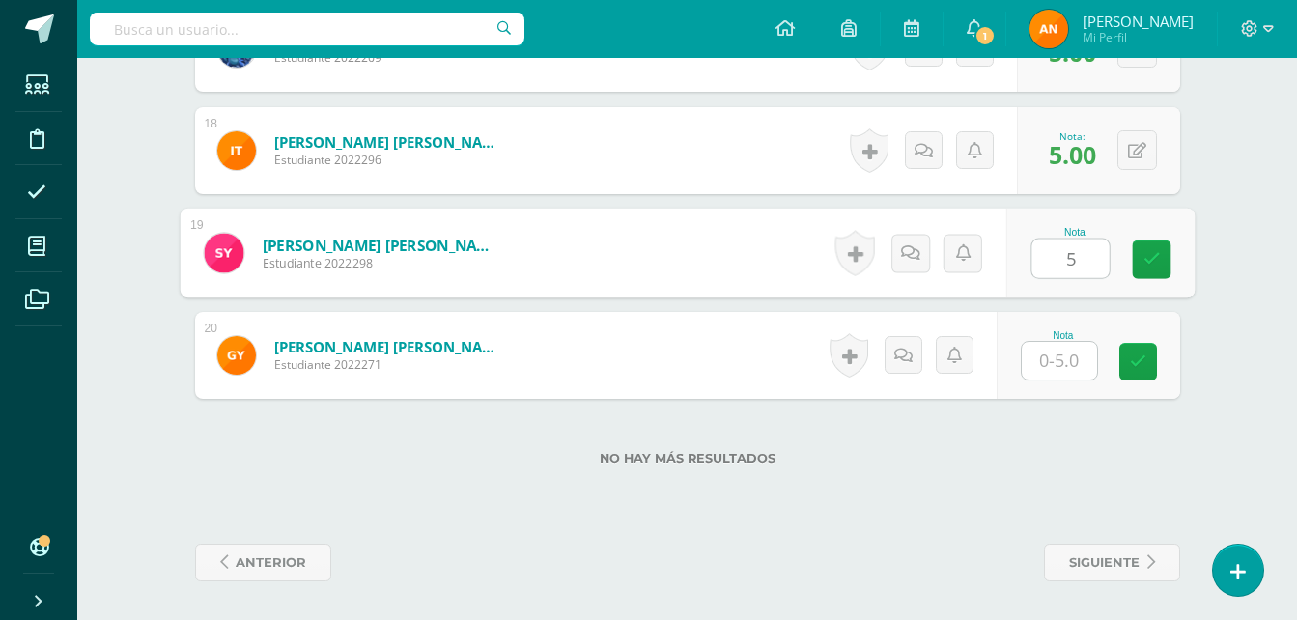
type input "5"
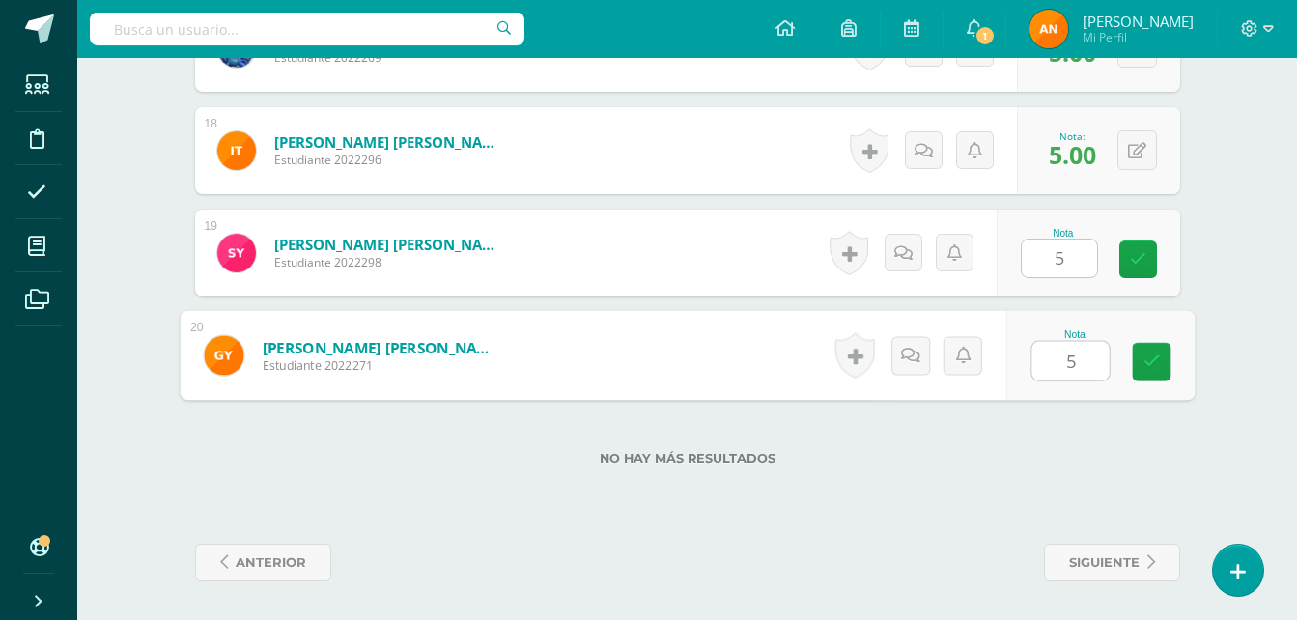
click at [1072, 365] on input "5" at bounding box center [1070, 361] width 77 height 39
type input "5"
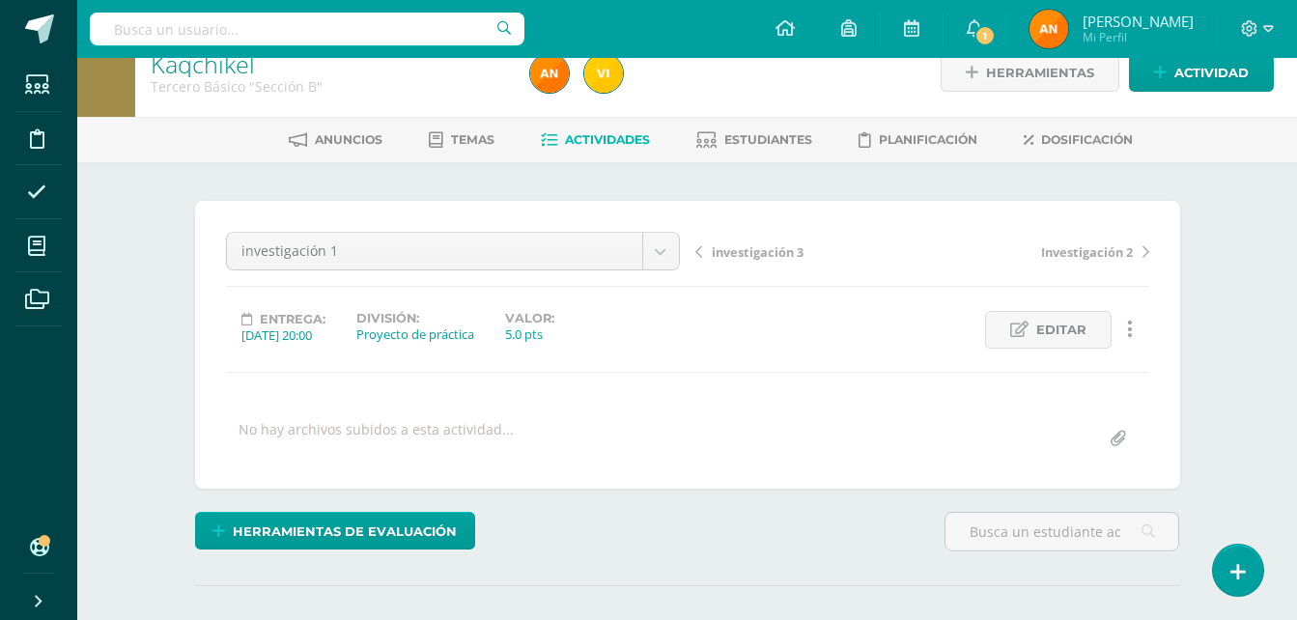
scroll to position [0, 0]
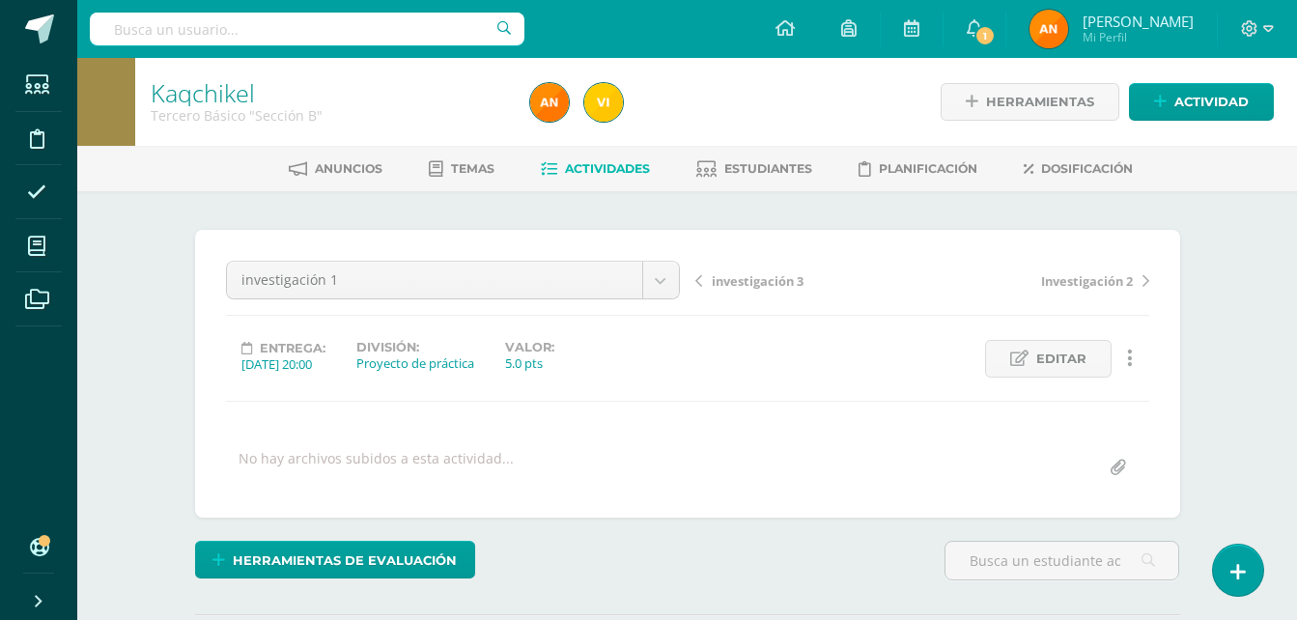
click at [603, 171] on span "Actividades" at bounding box center [607, 168] width 85 height 14
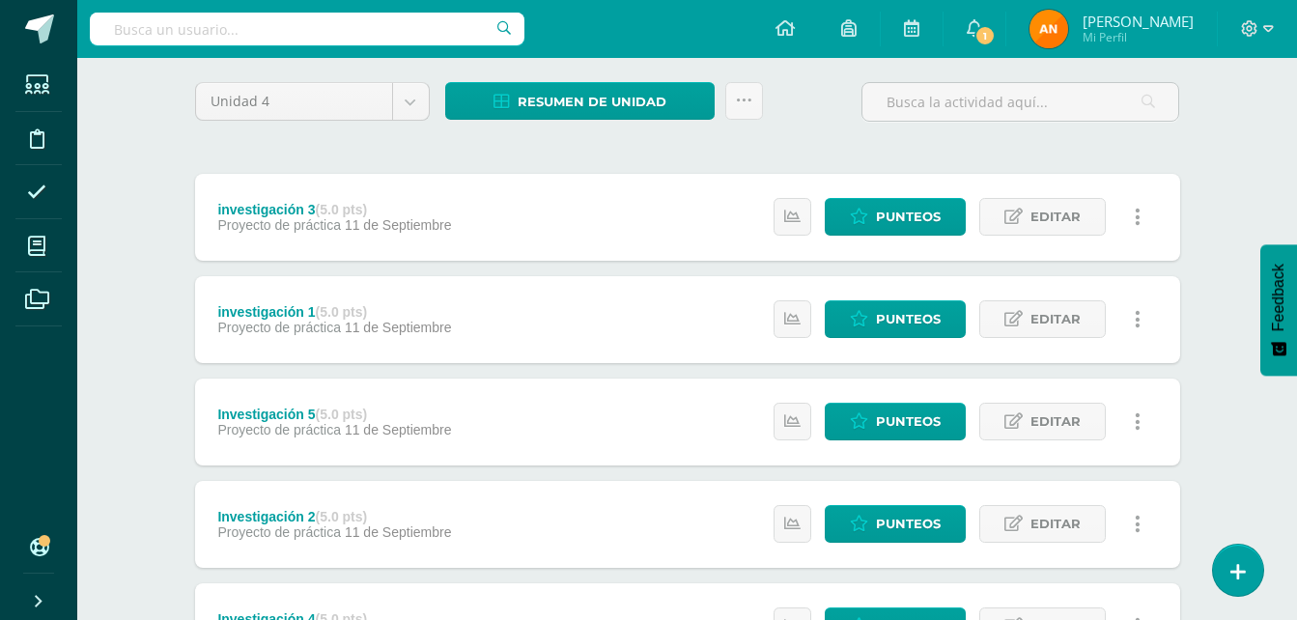
scroll to position [171, 0]
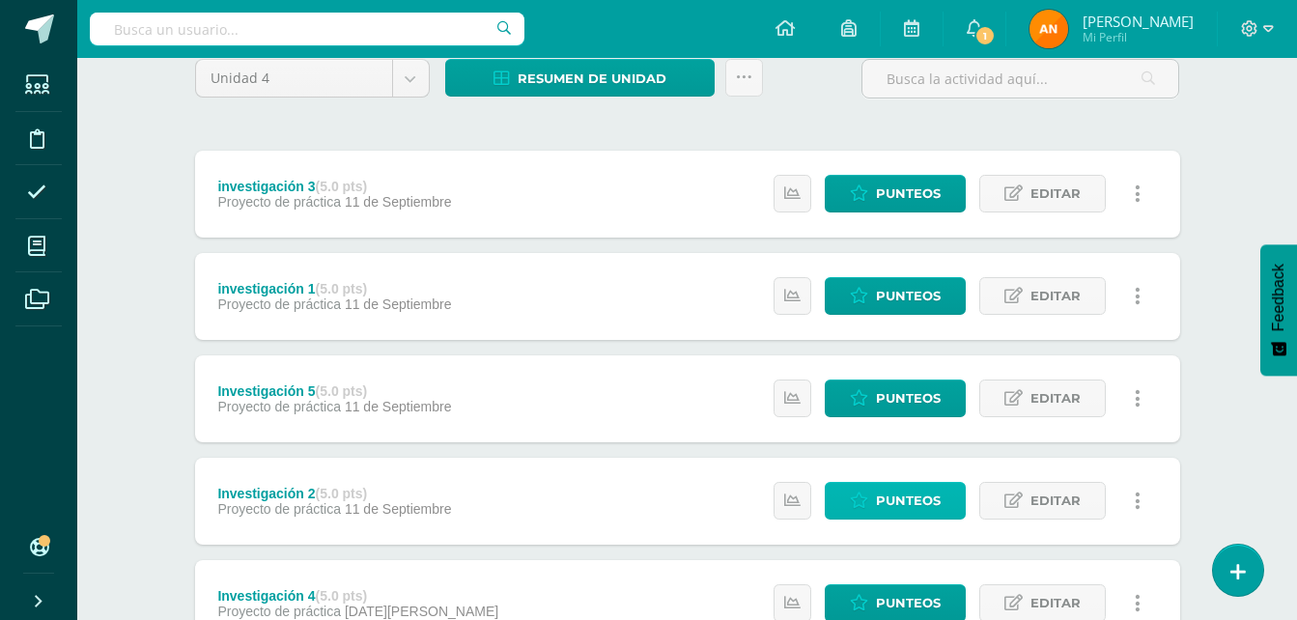
click at [868, 495] on icon at bounding box center [859, 501] width 18 height 16
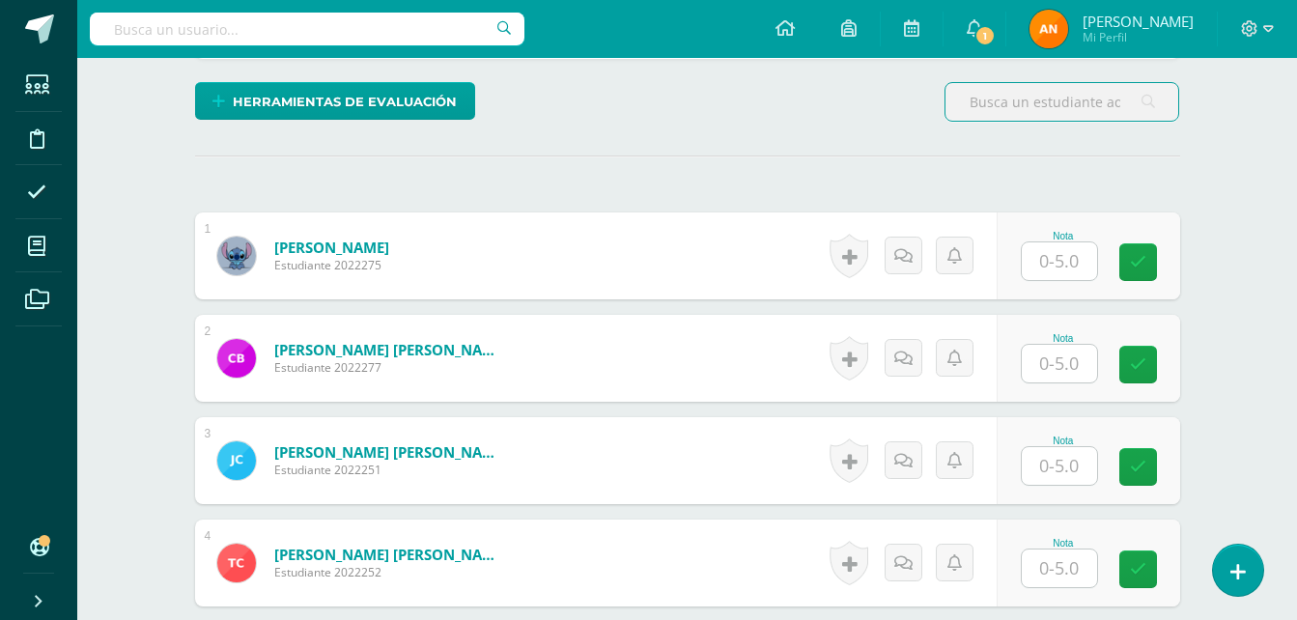
scroll to position [471, 0]
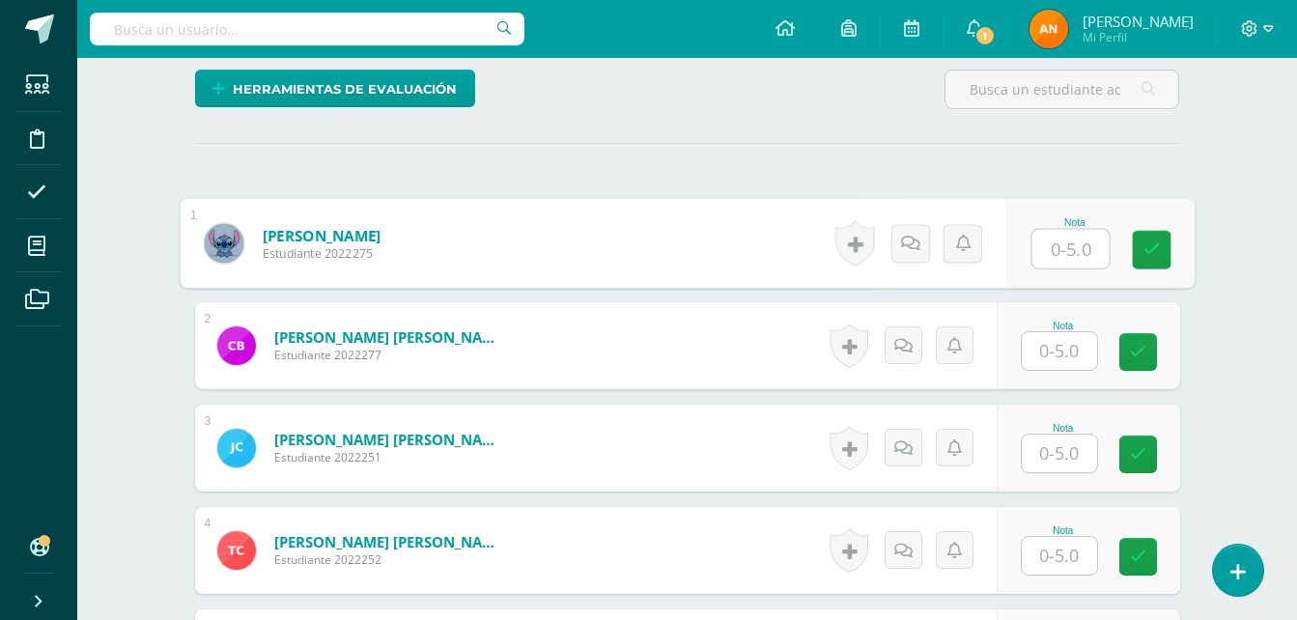
click at [1074, 242] on input "text" at bounding box center [1070, 249] width 77 height 39
type input "5"
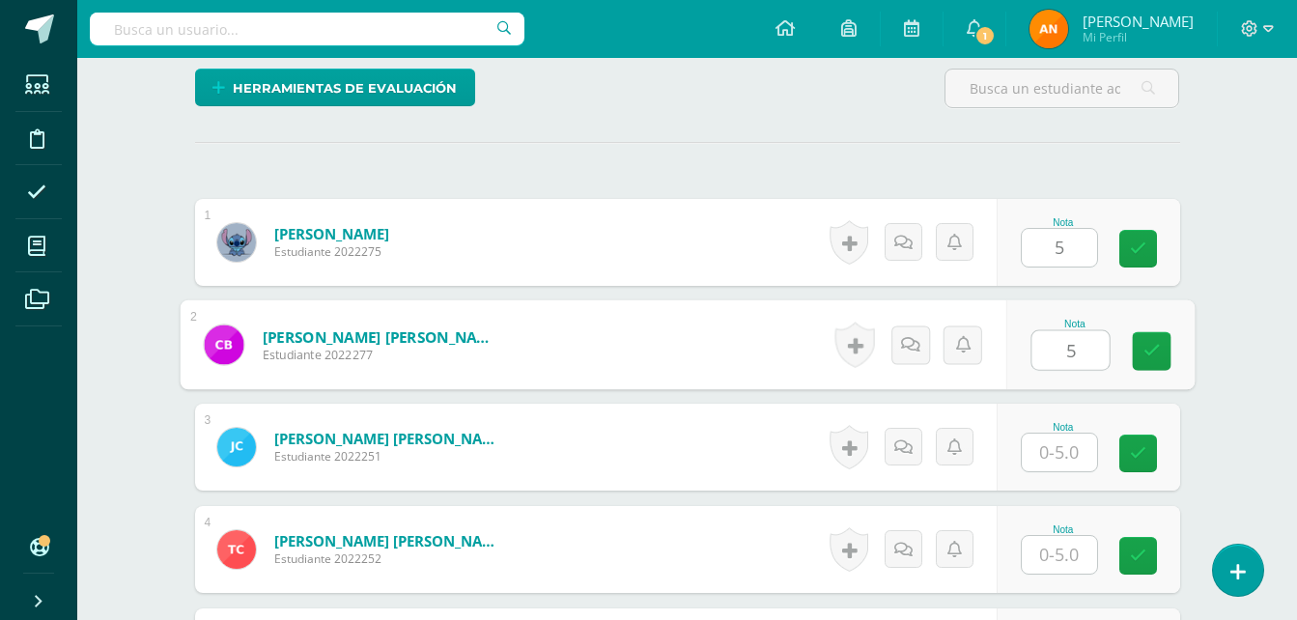
click at [1061, 353] on input "5" at bounding box center [1070, 350] width 77 height 39
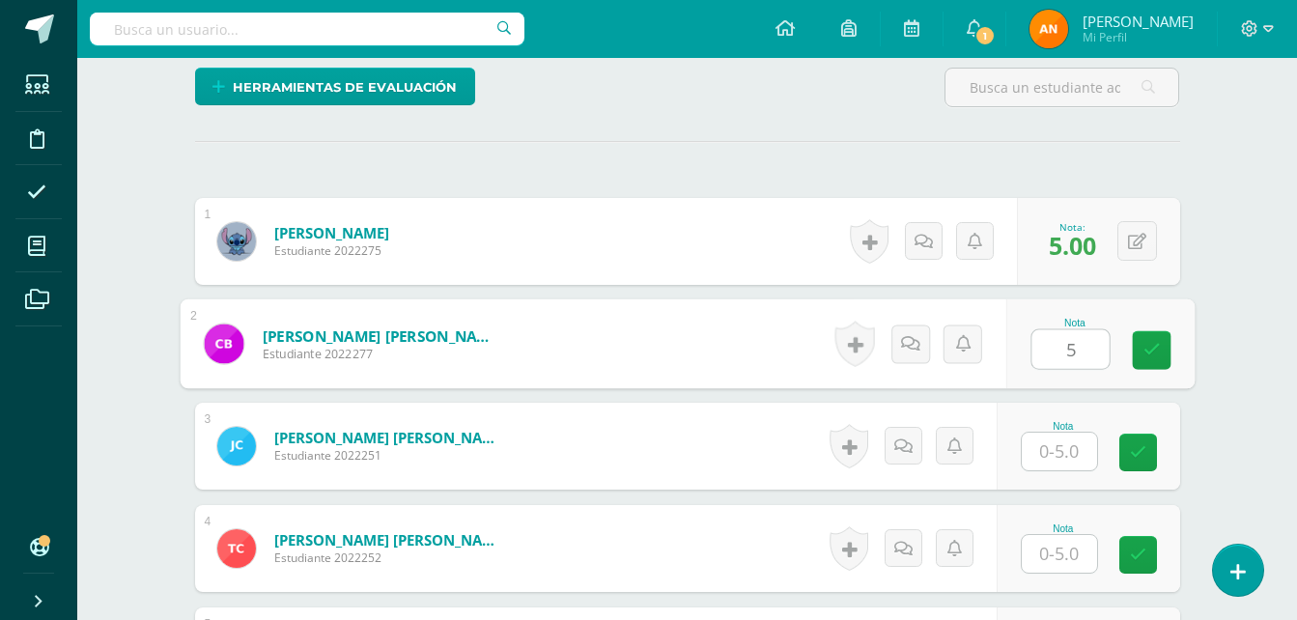
type input "5"
click at [1066, 445] on input "5" at bounding box center [1059, 452] width 75 height 38
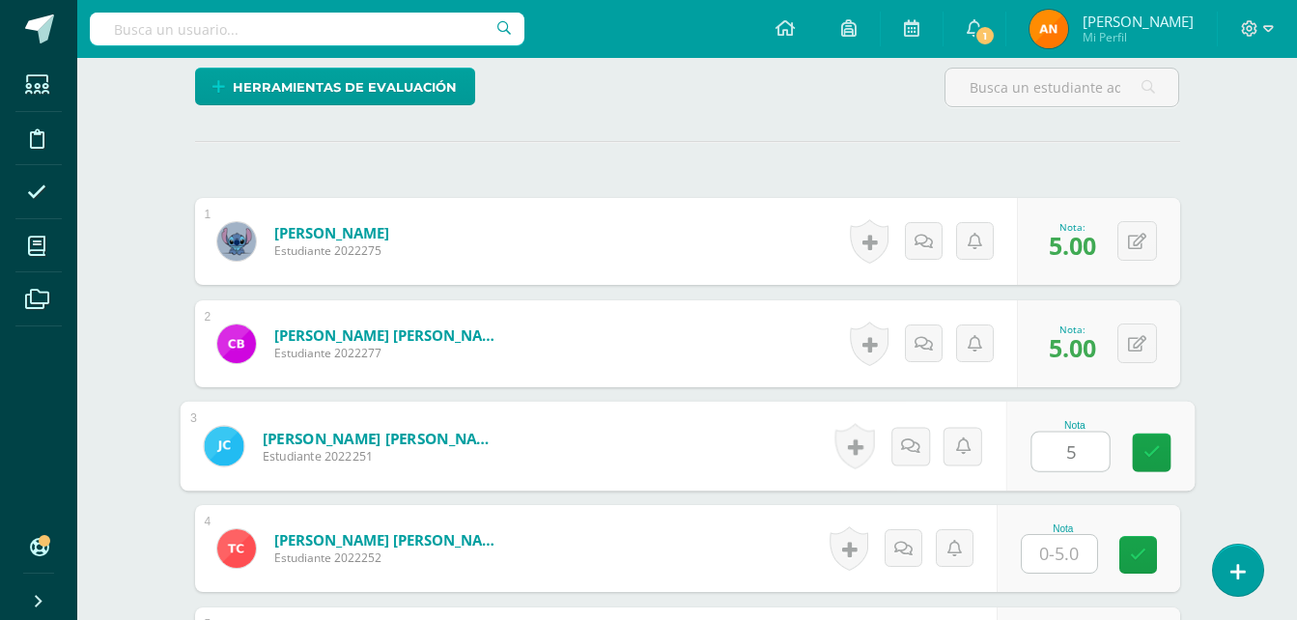
type input "5"
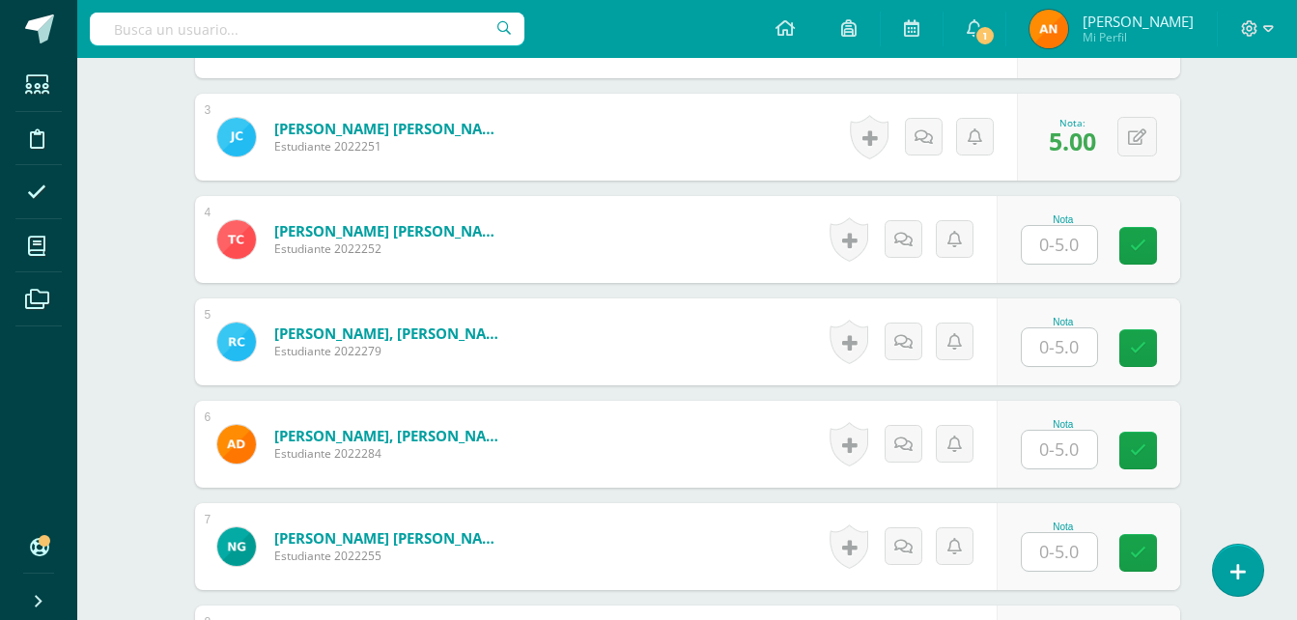
scroll to position [797, 0]
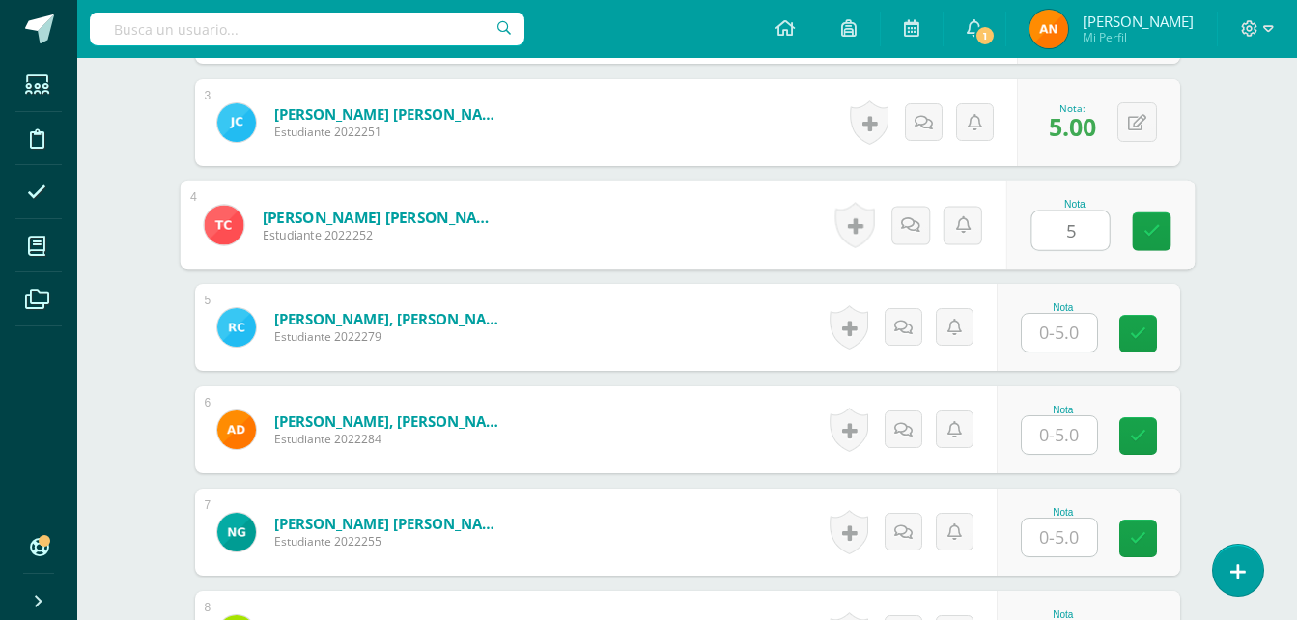
click at [1078, 224] on input "5" at bounding box center [1070, 231] width 77 height 39
type input "5"
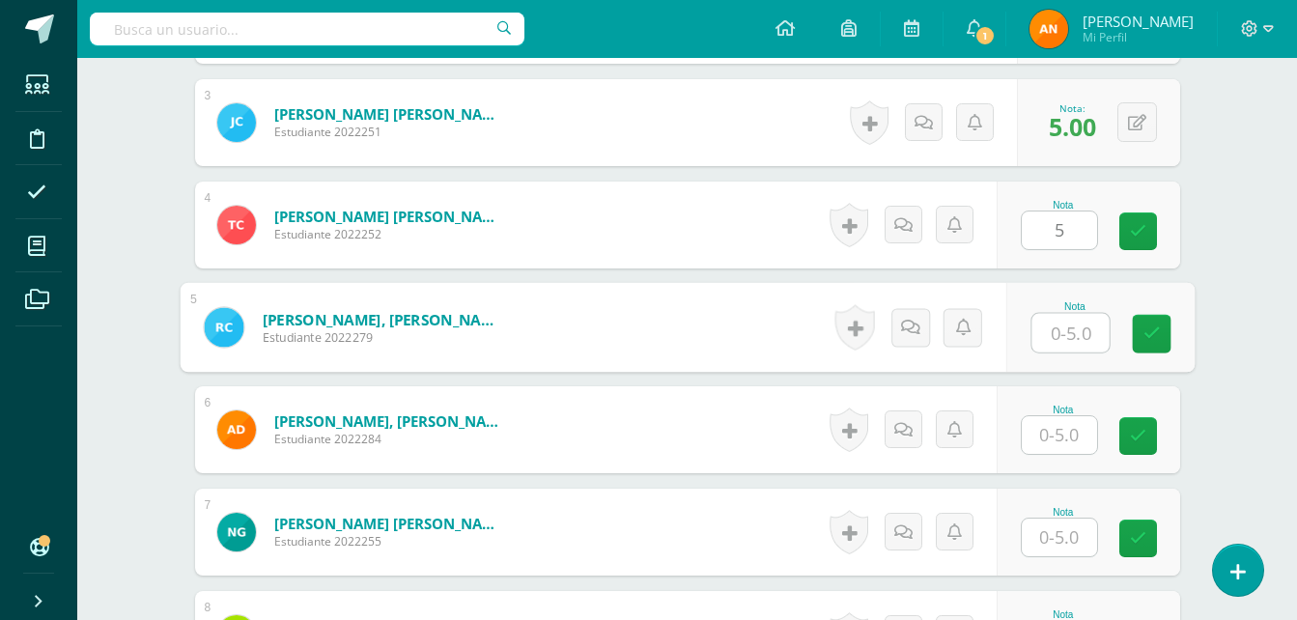
click at [1047, 335] on input "text" at bounding box center [1070, 333] width 77 height 39
type input "5"
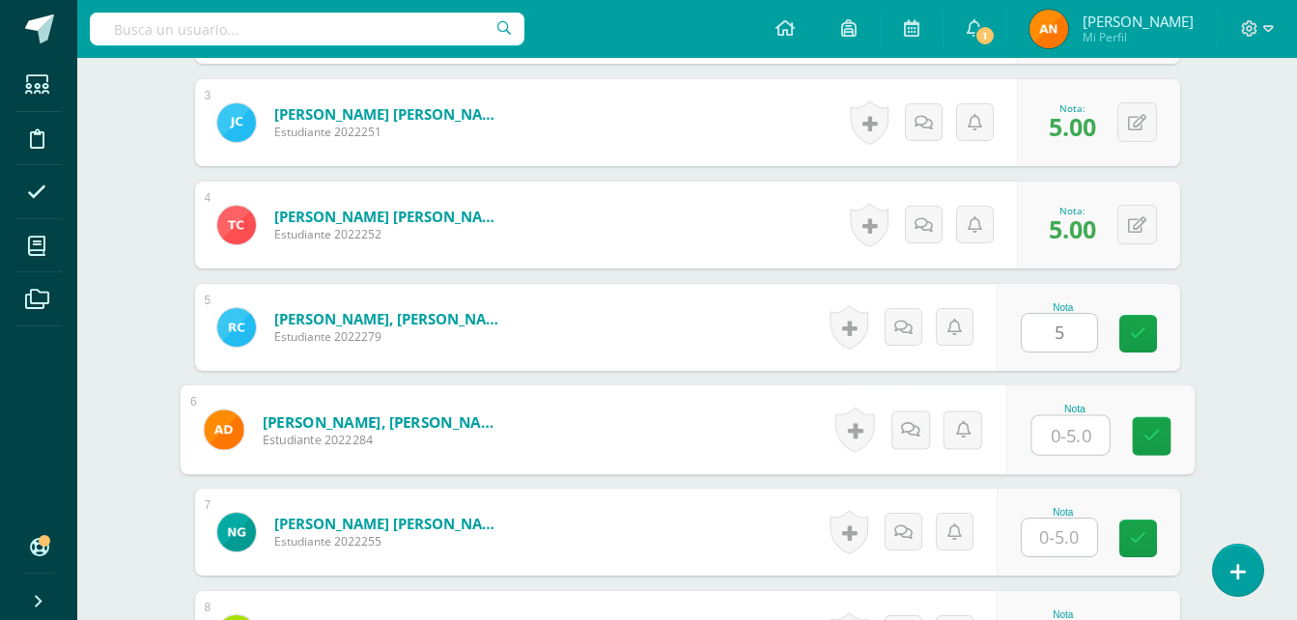
click at [1050, 439] on input "text" at bounding box center [1070, 435] width 77 height 39
type input "5"
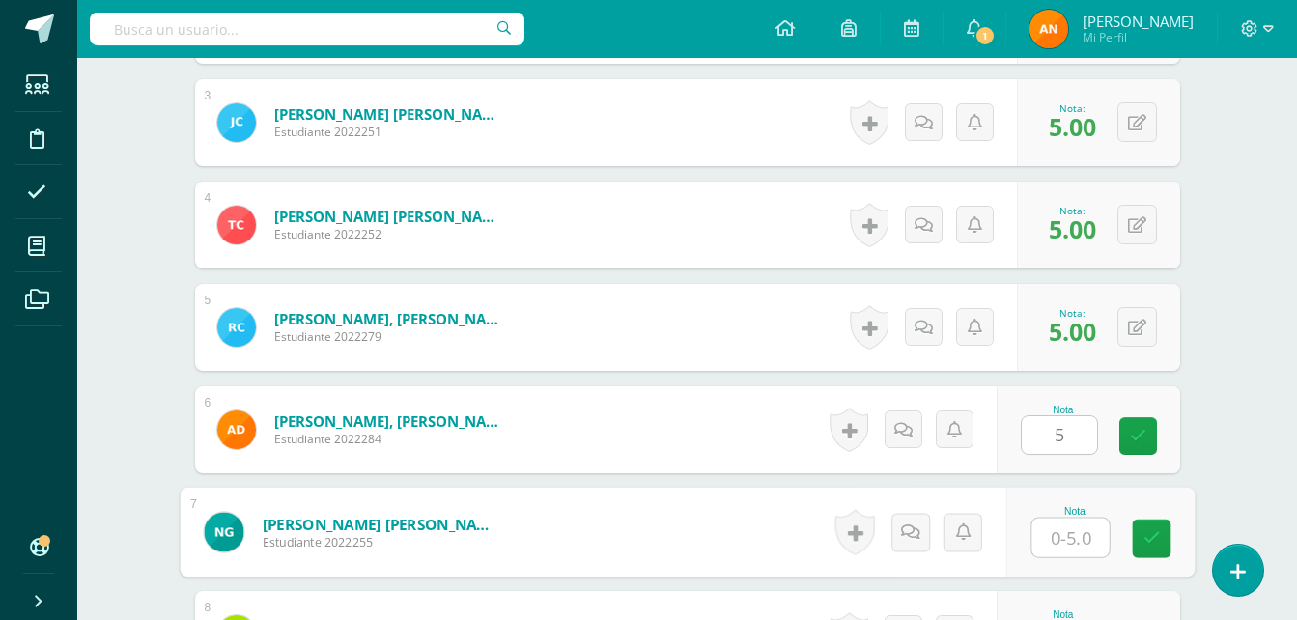
click at [1050, 547] on input "text" at bounding box center [1070, 538] width 77 height 39
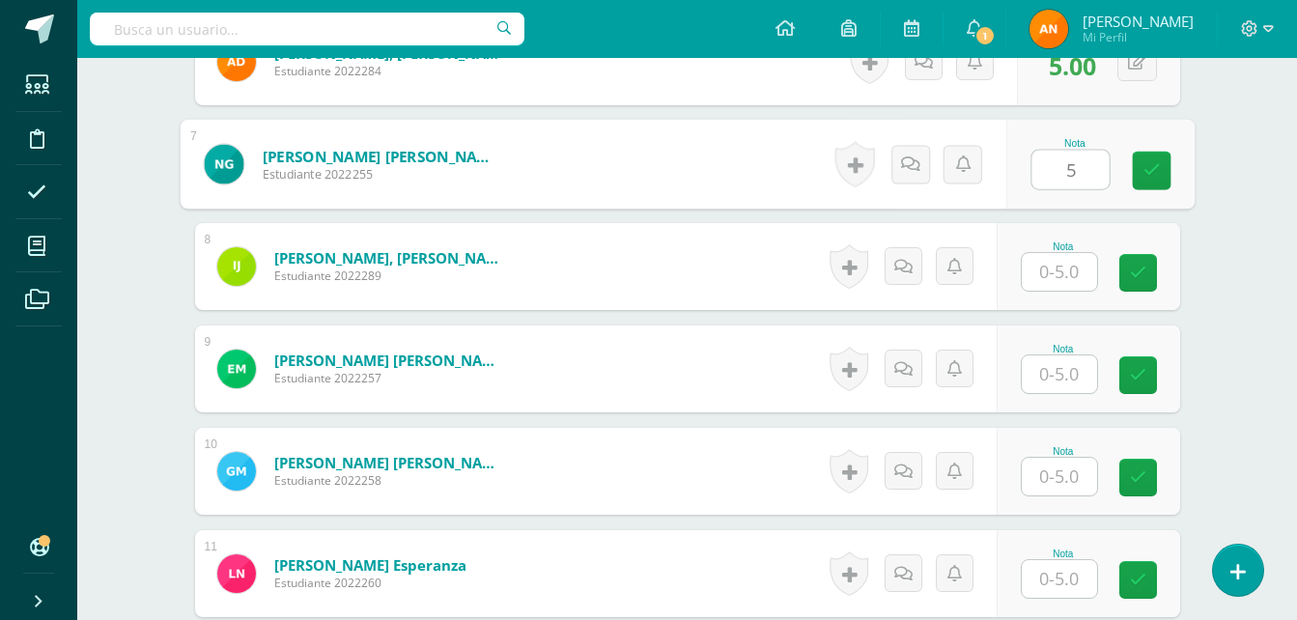
scroll to position [1174, 0]
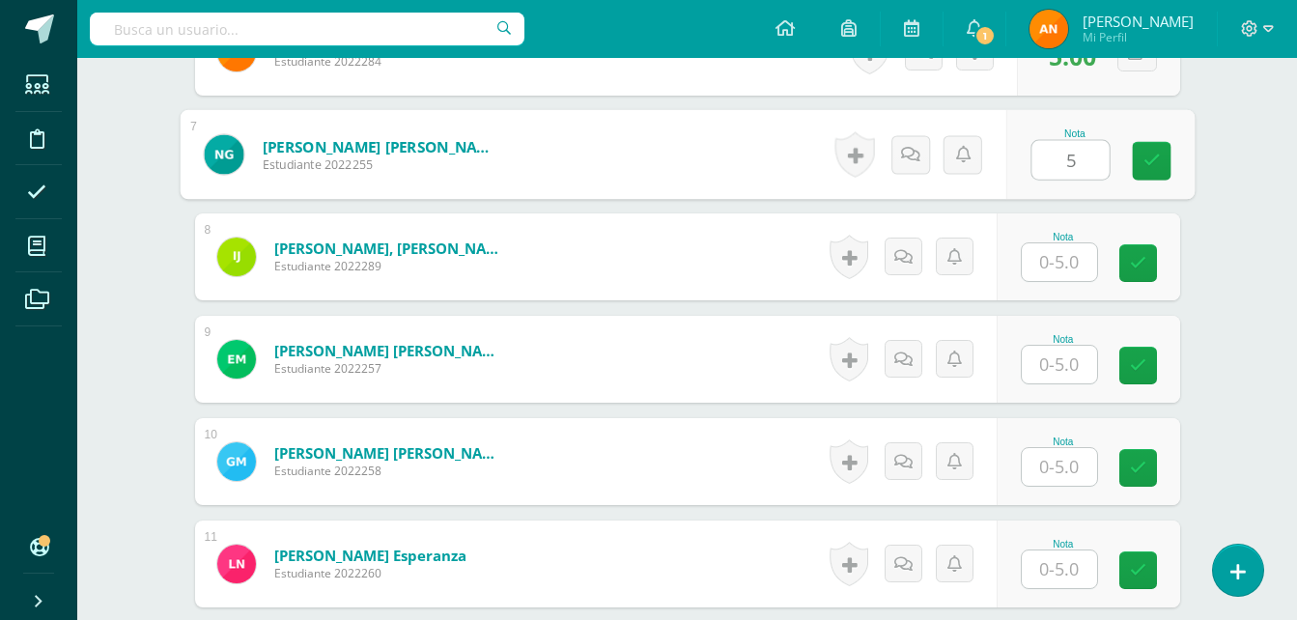
type input "5"
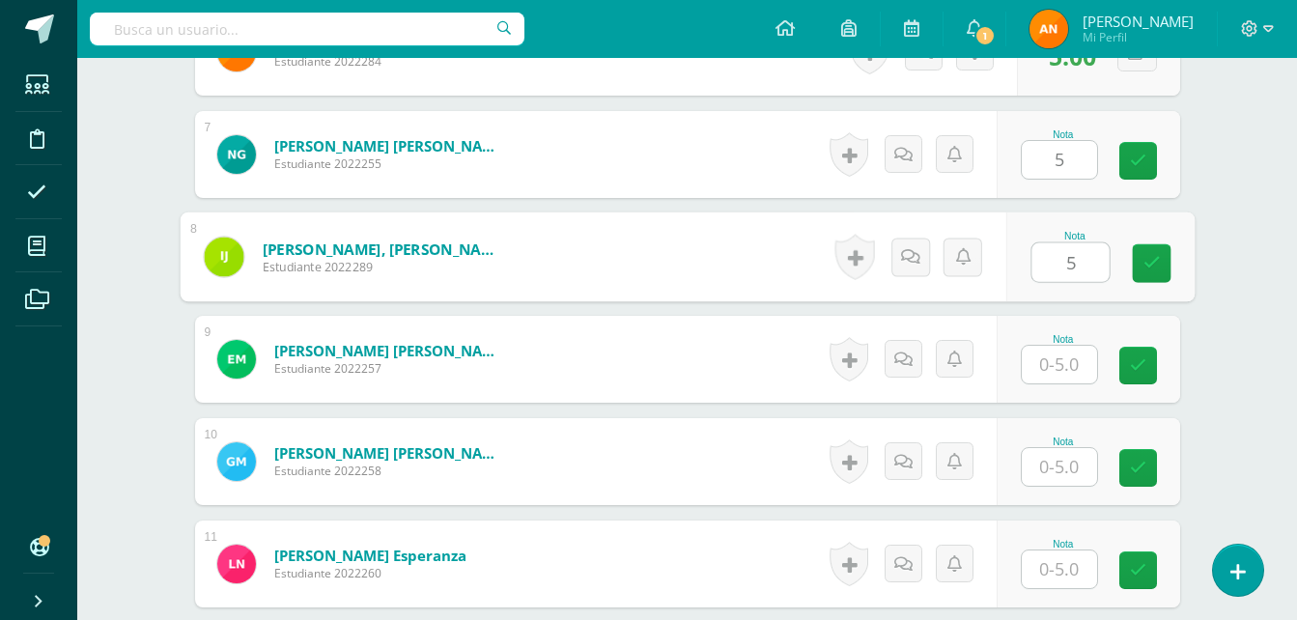
click at [1069, 260] on input "5" at bounding box center [1070, 262] width 77 height 39
type input "5"
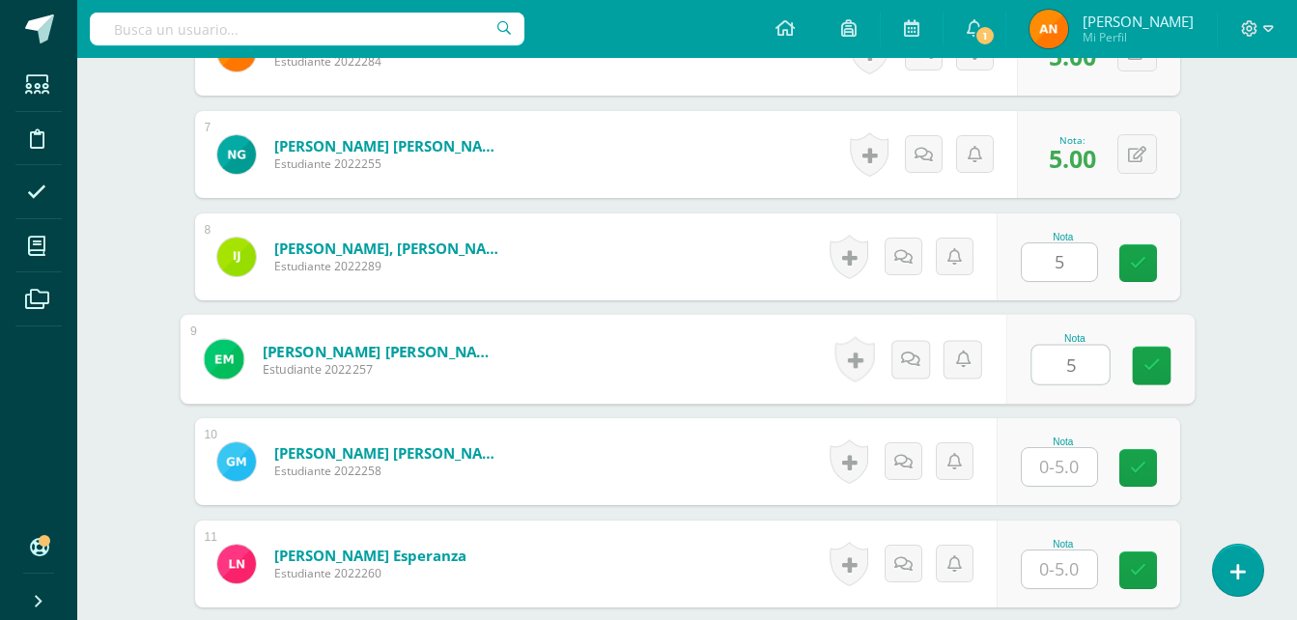
click at [1067, 356] on input "5" at bounding box center [1070, 365] width 77 height 39
type input "5"
click at [1058, 449] on input "text" at bounding box center [1059, 467] width 75 height 38
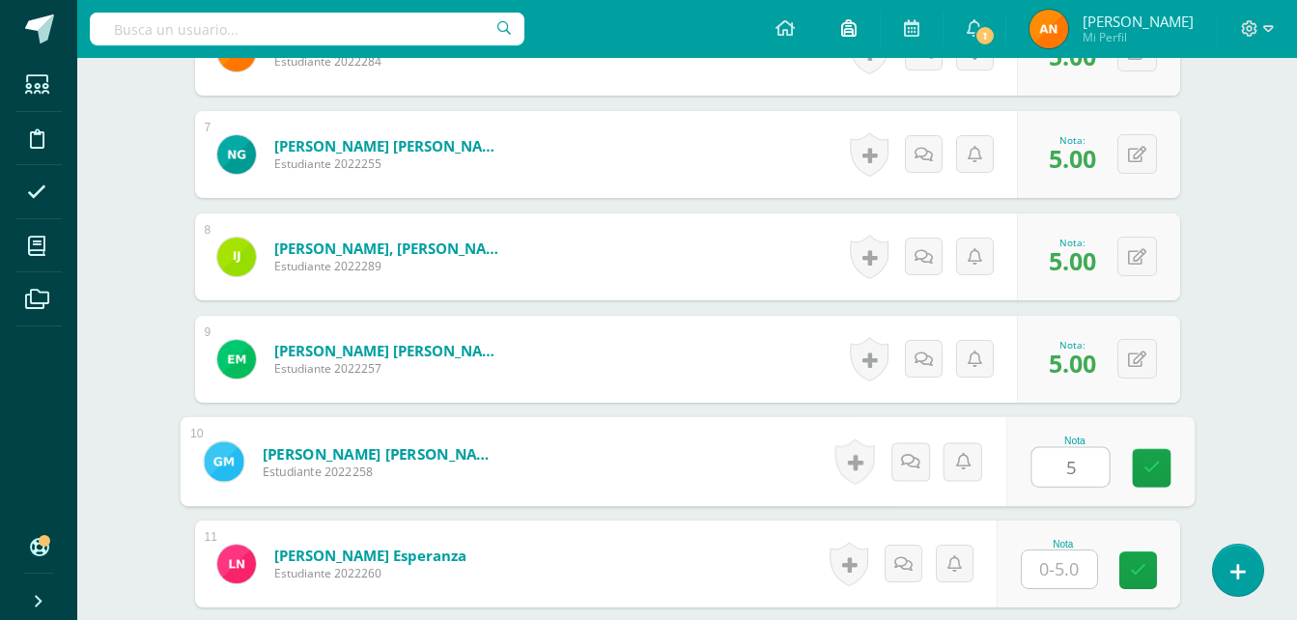
type input "5"
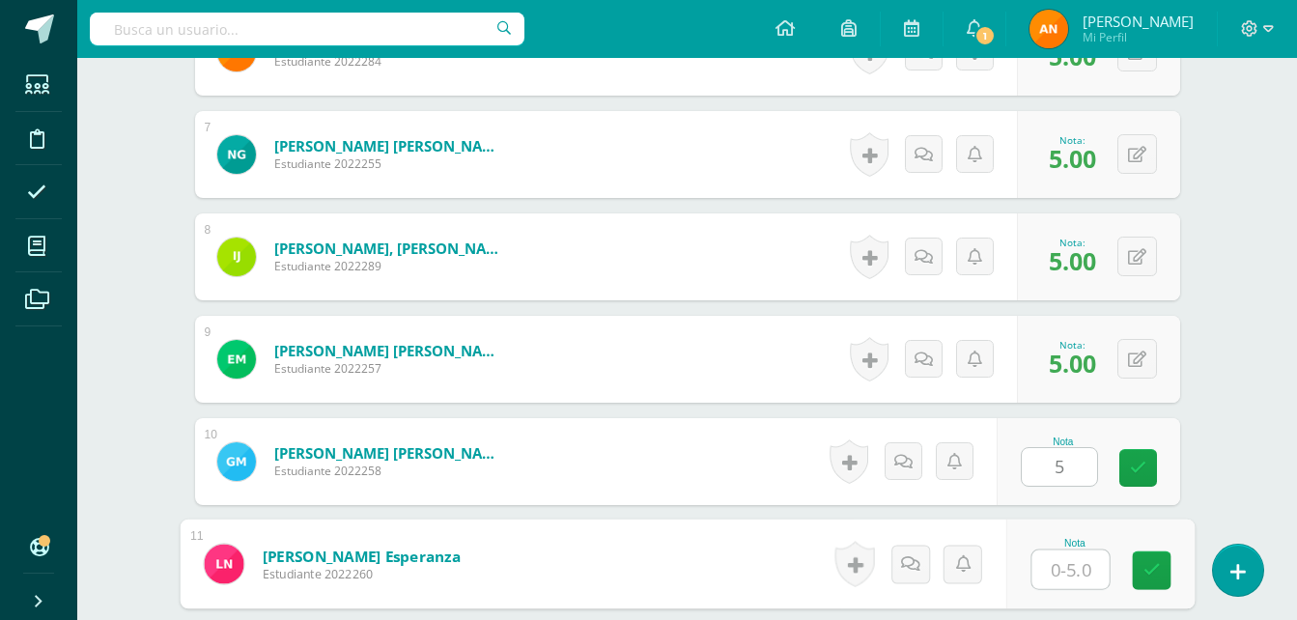
click at [1082, 565] on input "text" at bounding box center [1070, 570] width 77 height 39
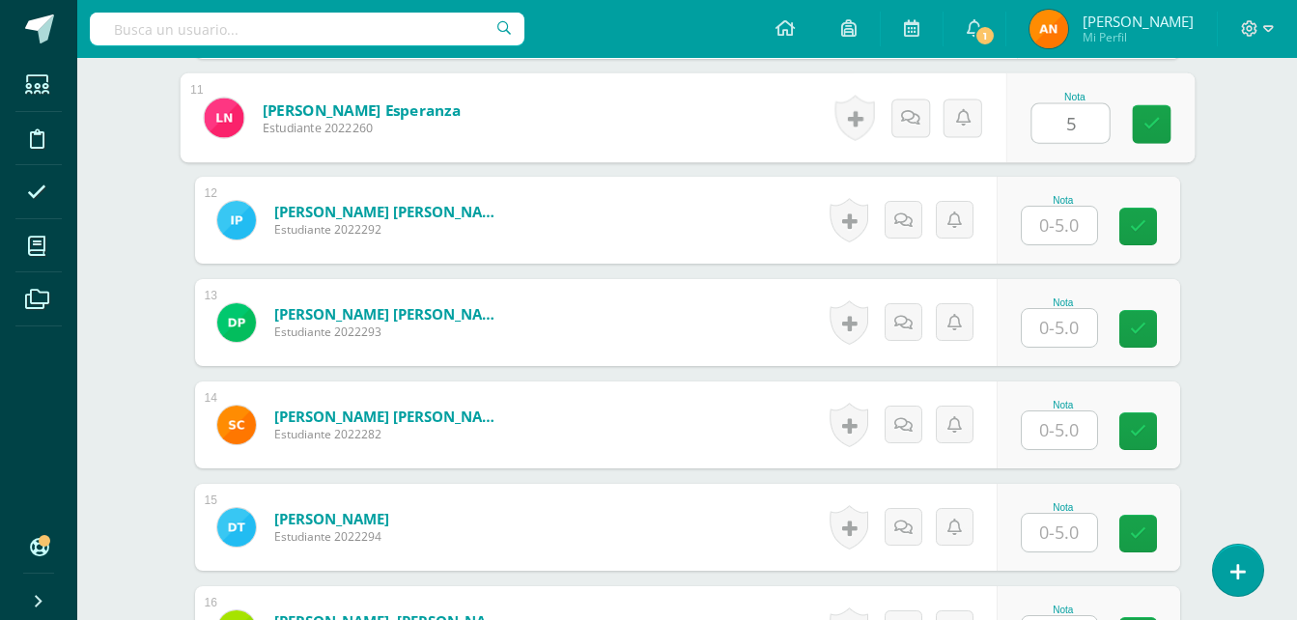
scroll to position [1630, 0]
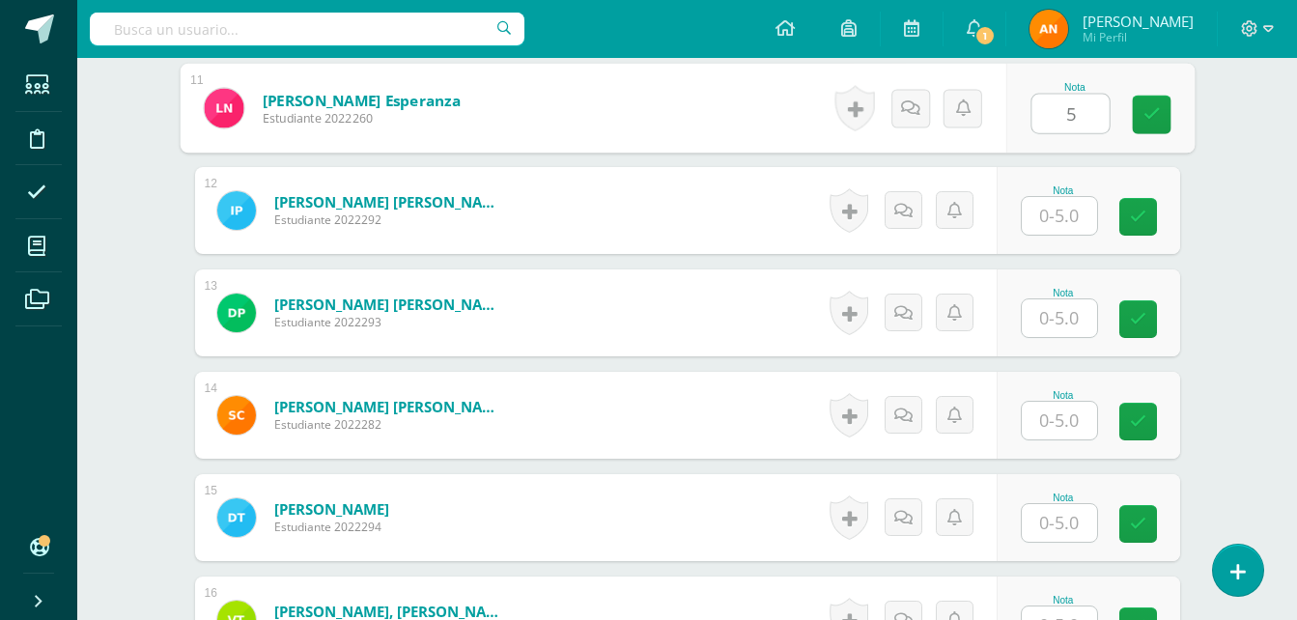
type input "5"
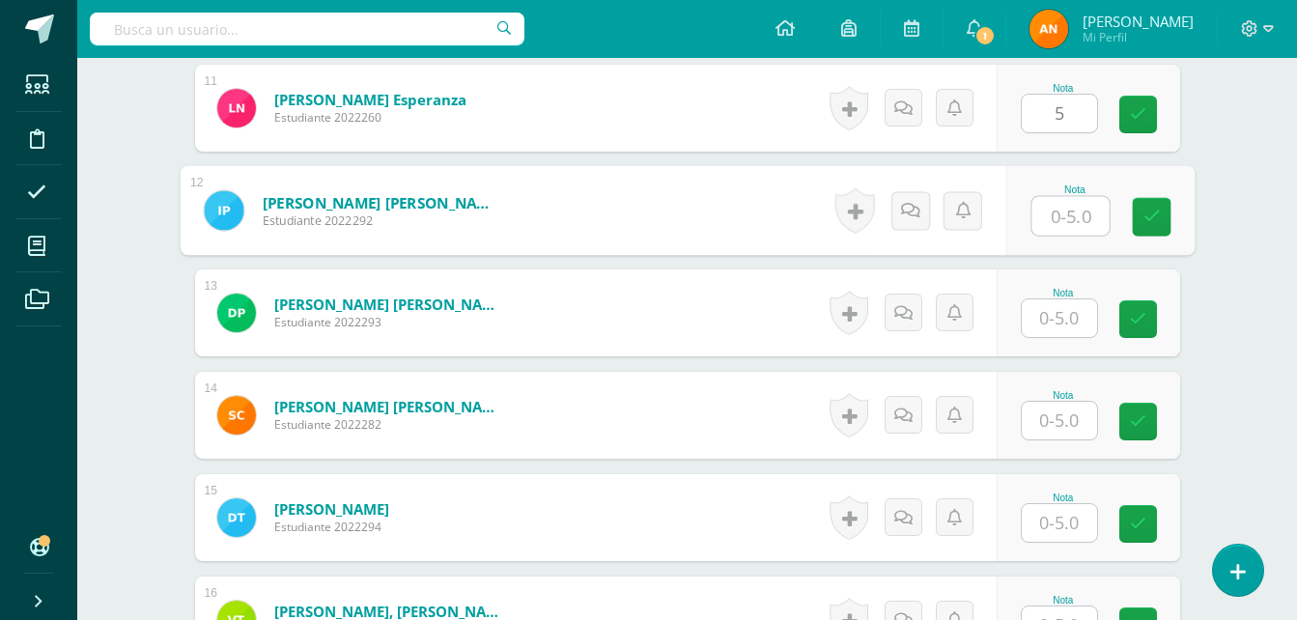
click at [1045, 232] on input "text" at bounding box center [1070, 216] width 77 height 39
type input "5"
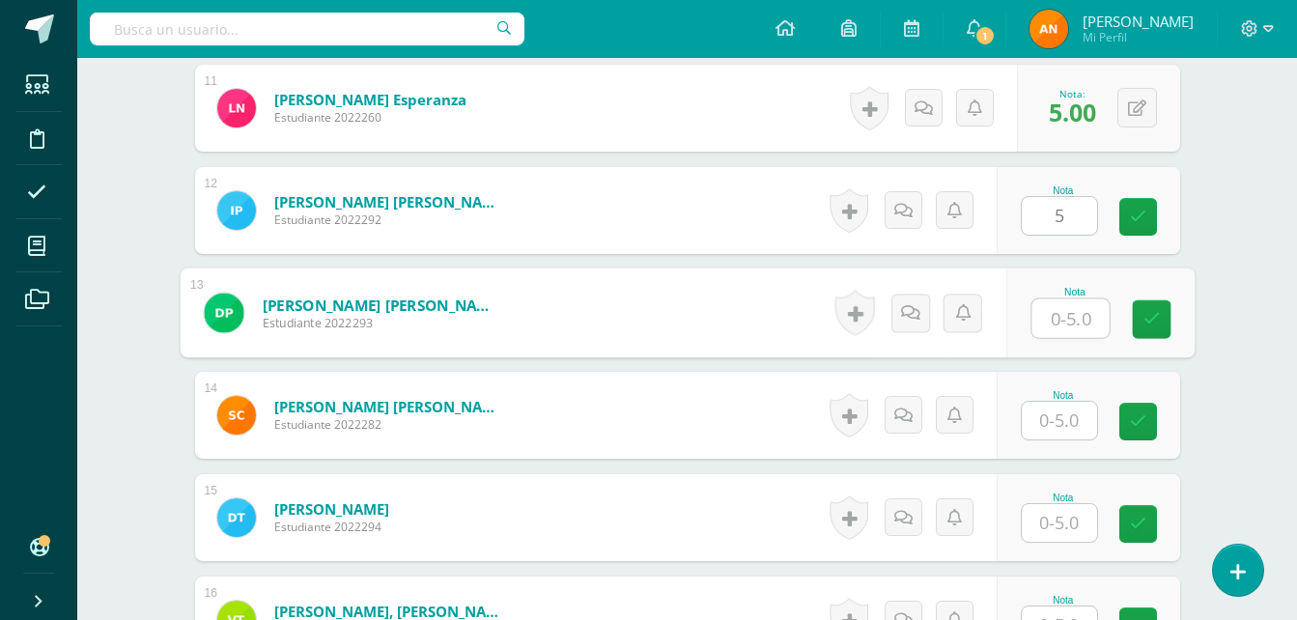
click at [1045, 305] on input "text" at bounding box center [1070, 318] width 77 height 39
type input "4"
type input "5"
click at [1038, 408] on input "text" at bounding box center [1059, 421] width 75 height 38
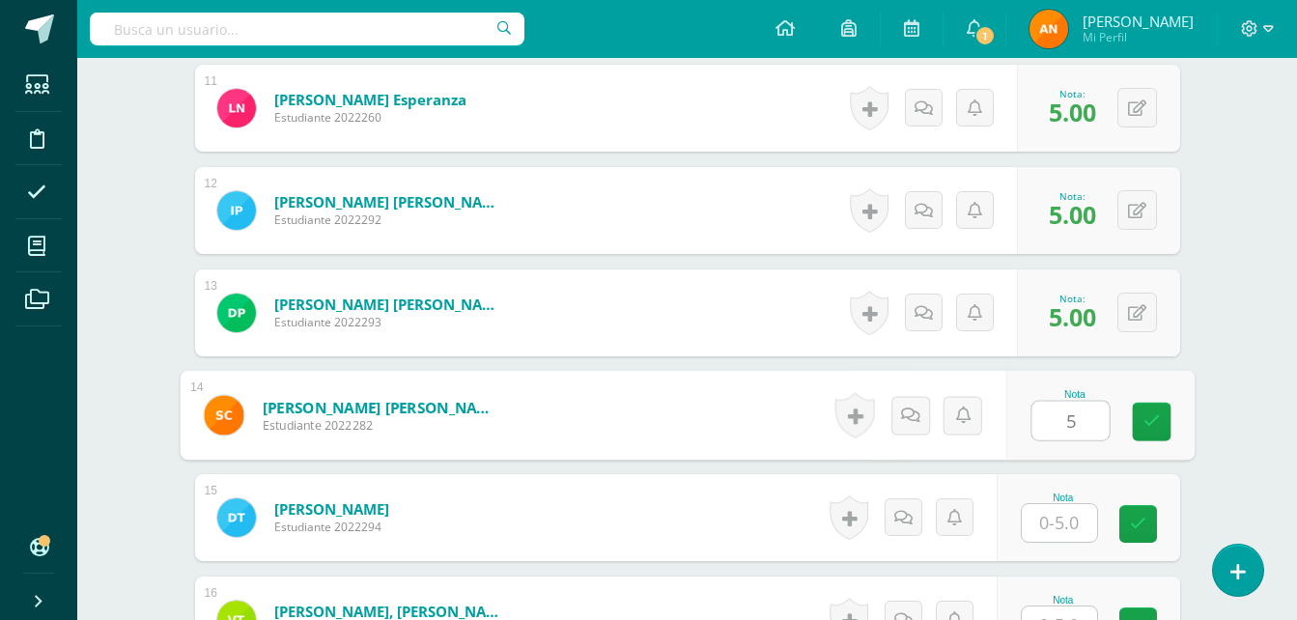
type input "5"
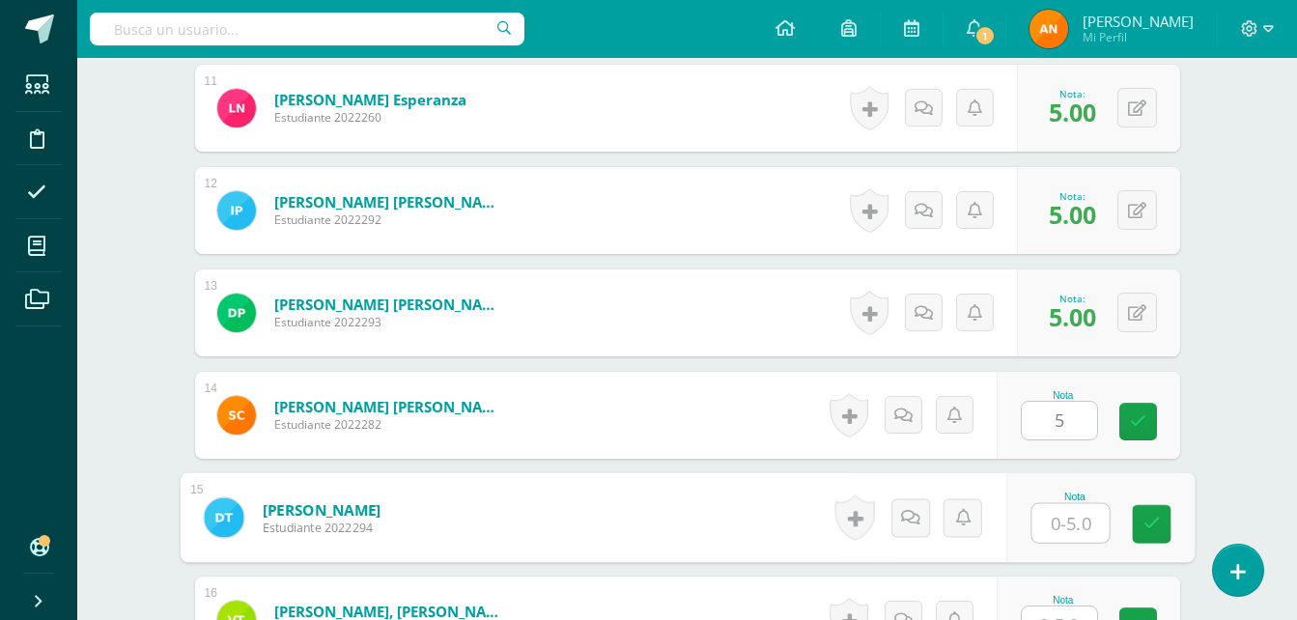
click at [1038, 517] on input "text" at bounding box center [1070, 523] width 77 height 39
type input "4"
click at [1146, 528] on icon at bounding box center [1151, 524] width 17 height 16
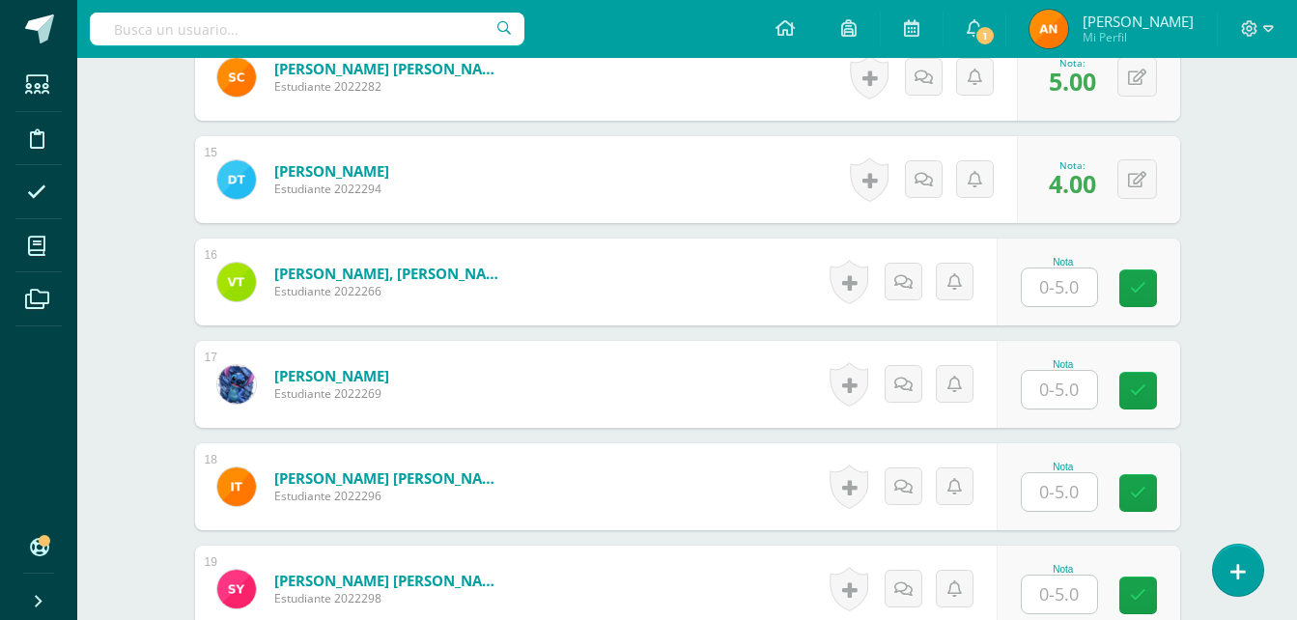
scroll to position [1973, 0]
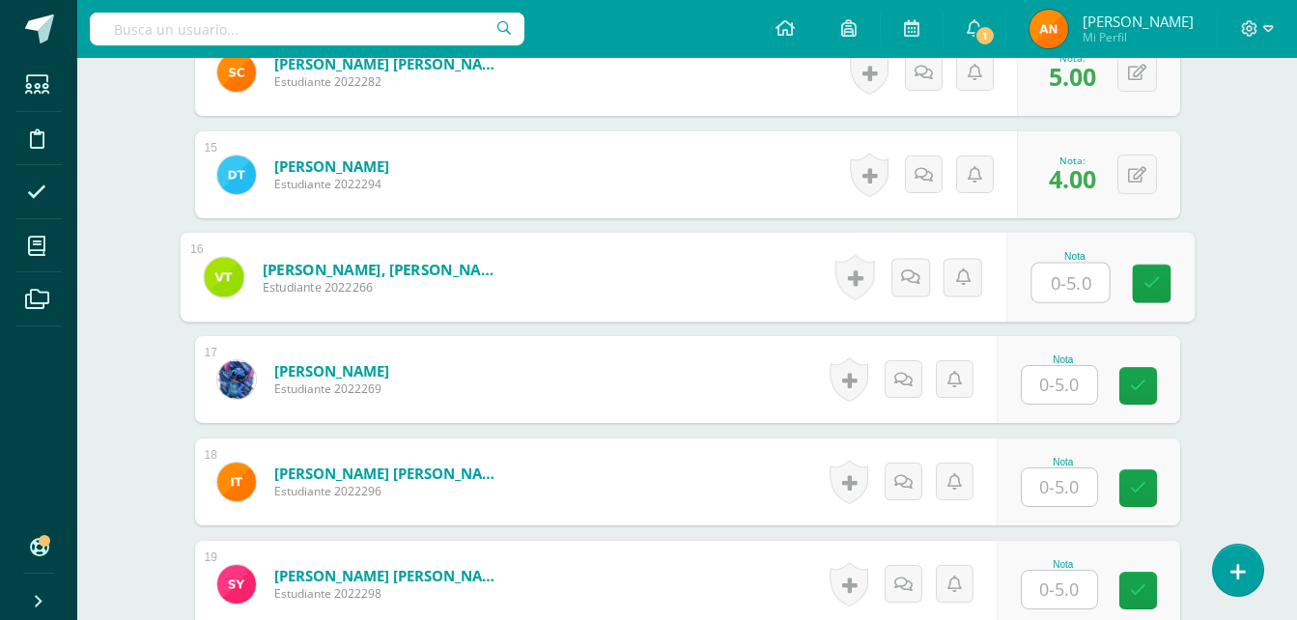
click at [1045, 269] on input "text" at bounding box center [1070, 283] width 77 height 39
type input "4"
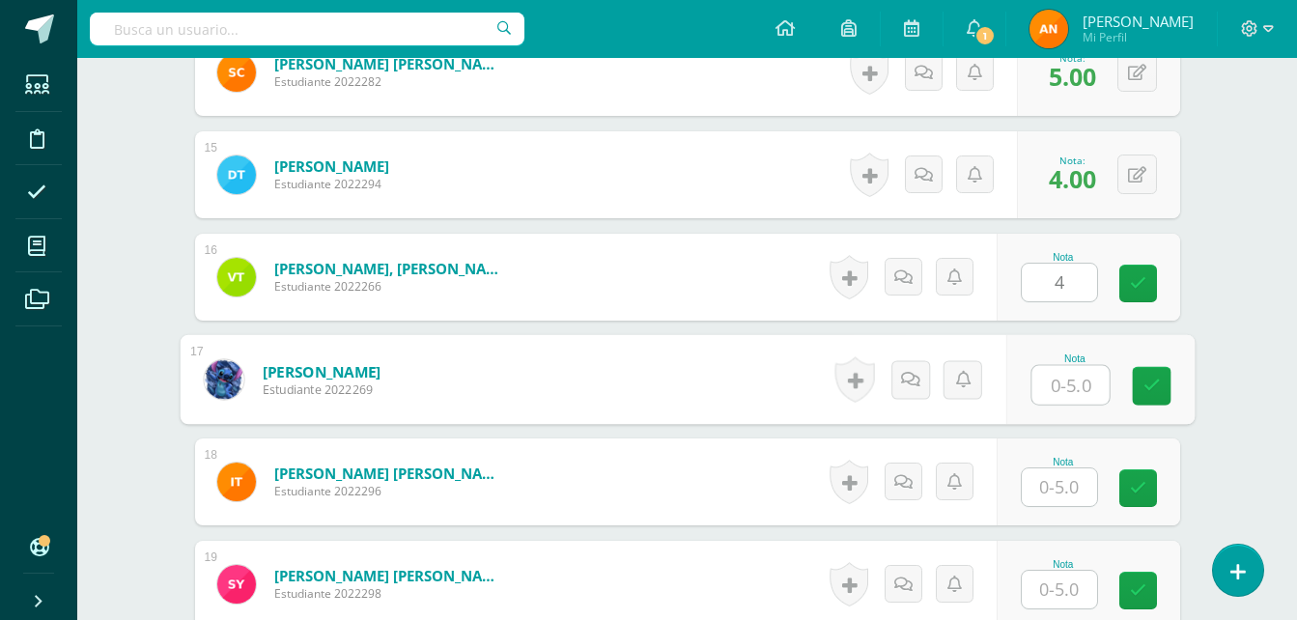
click at [1064, 367] on input "text" at bounding box center [1070, 385] width 77 height 39
type input "5"
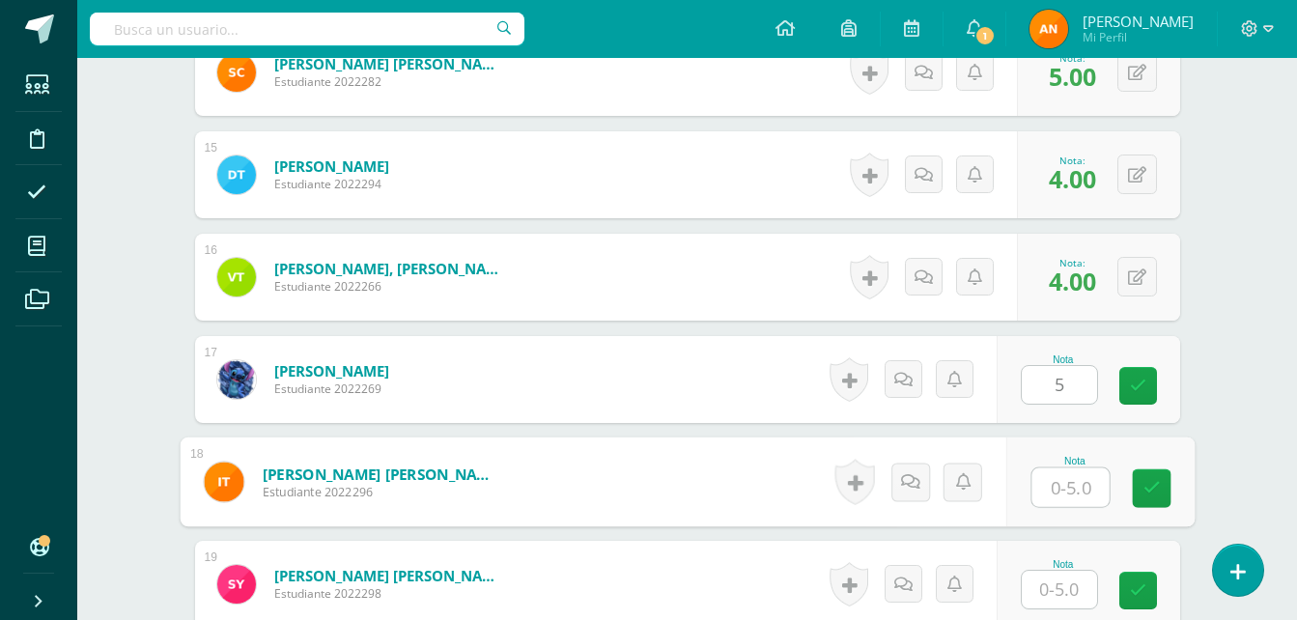
click at [1060, 491] on input "text" at bounding box center [1070, 487] width 77 height 39
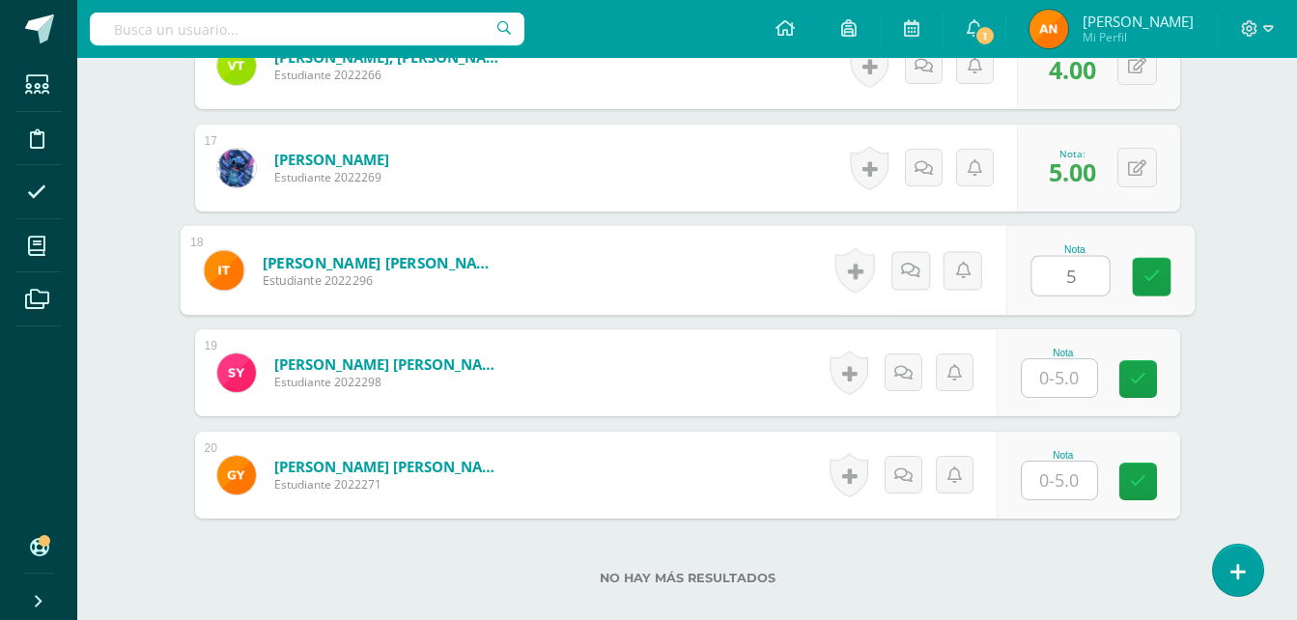
scroll to position [2190, 0]
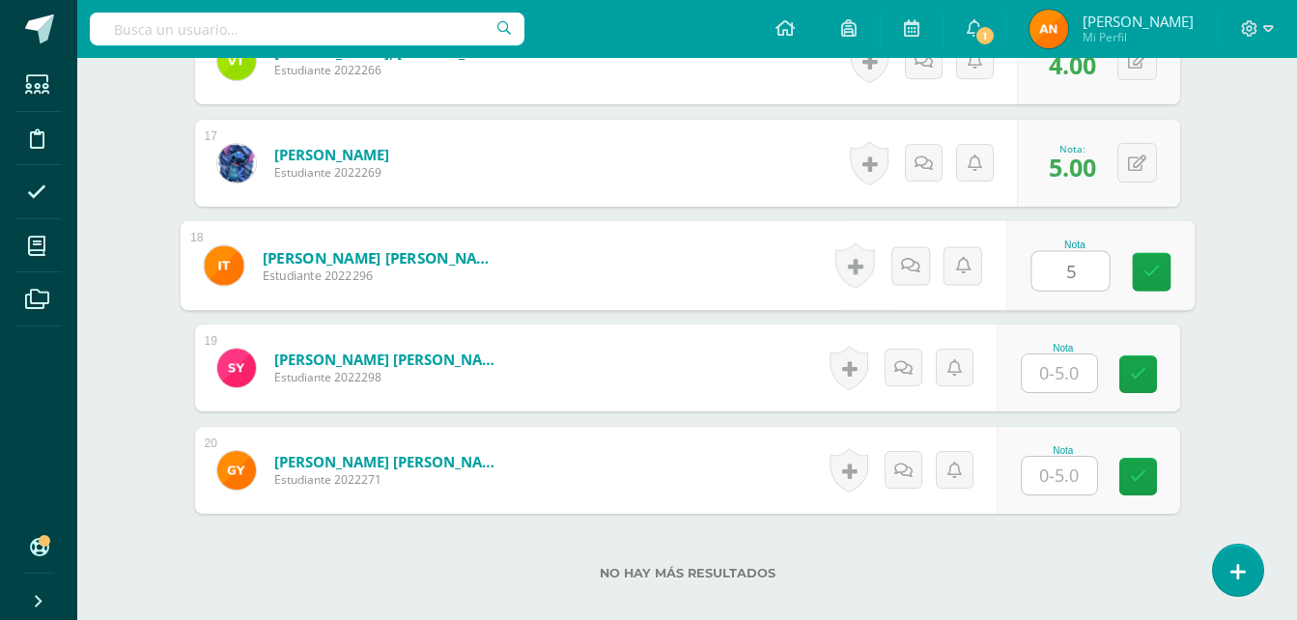
type input "5"
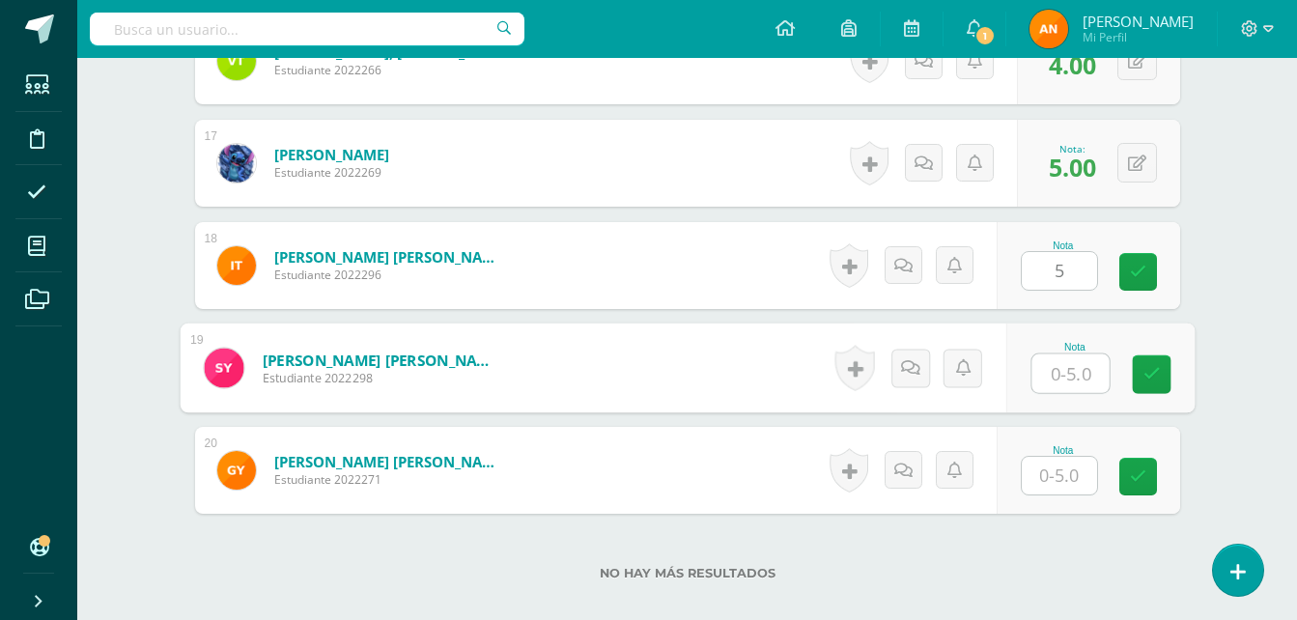
click at [1090, 378] on input "text" at bounding box center [1070, 373] width 77 height 39
type input "5"
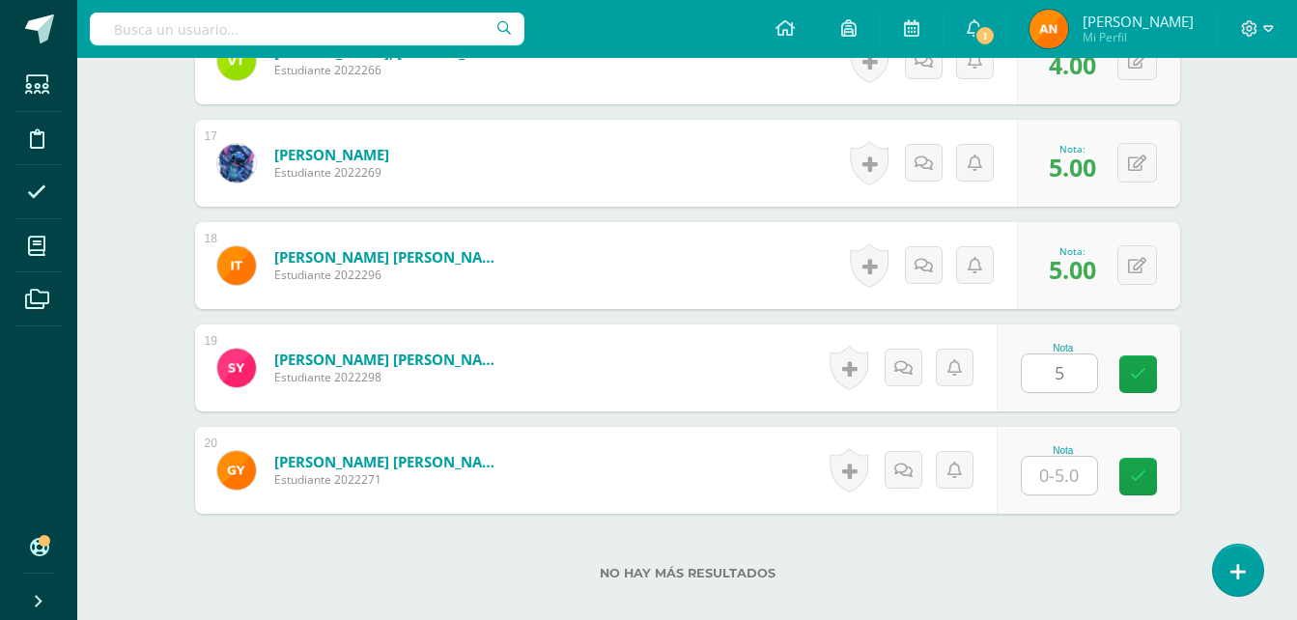
click at [1060, 495] on div "Nota" at bounding box center [1089, 470] width 184 height 87
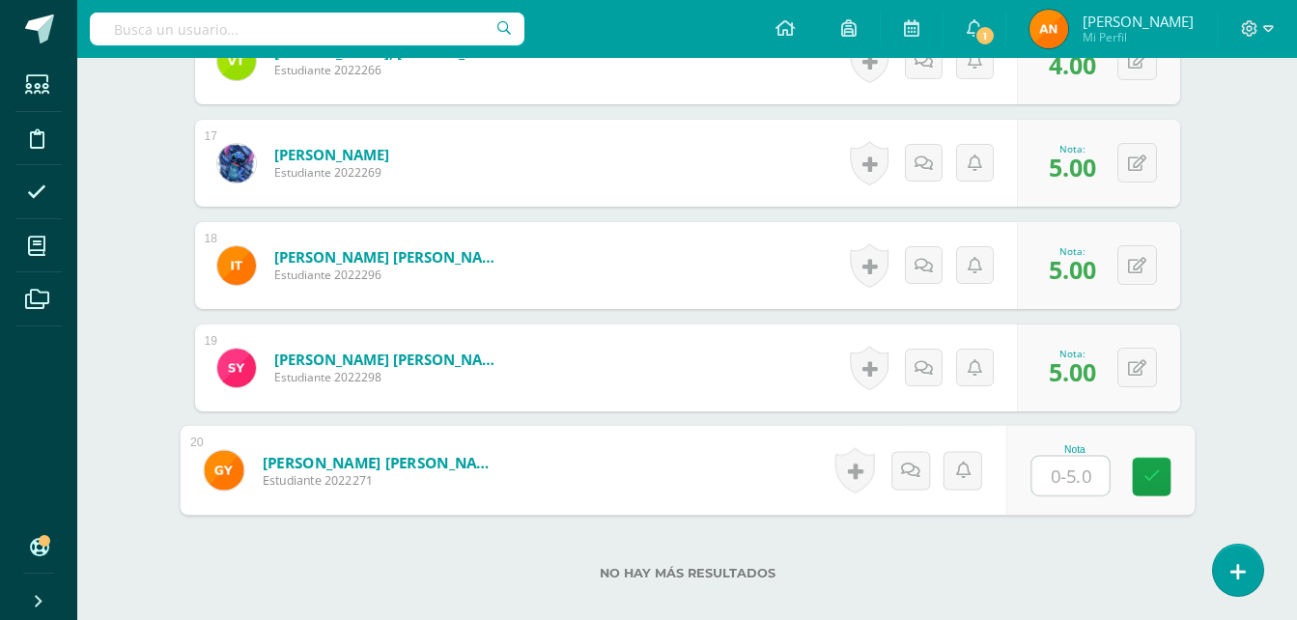
click at [1069, 475] on input "text" at bounding box center [1070, 476] width 77 height 39
type input "4"
click at [1166, 471] on link at bounding box center [1151, 477] width 39 height 39
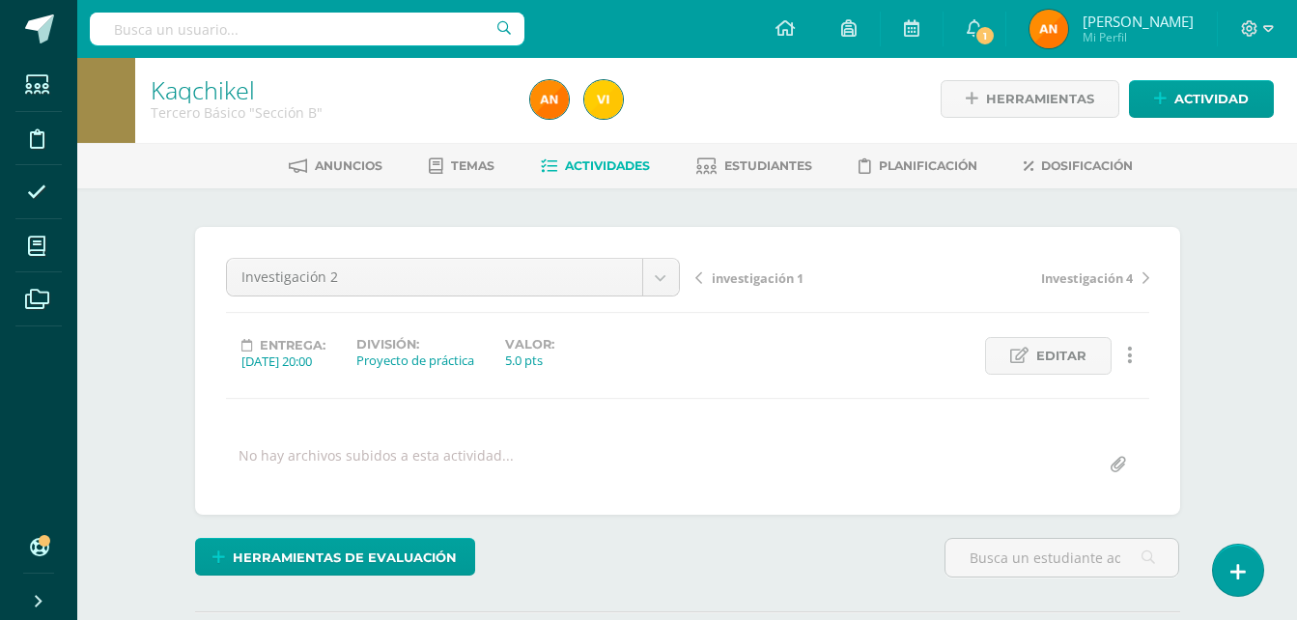
scroll to position [0, 0]
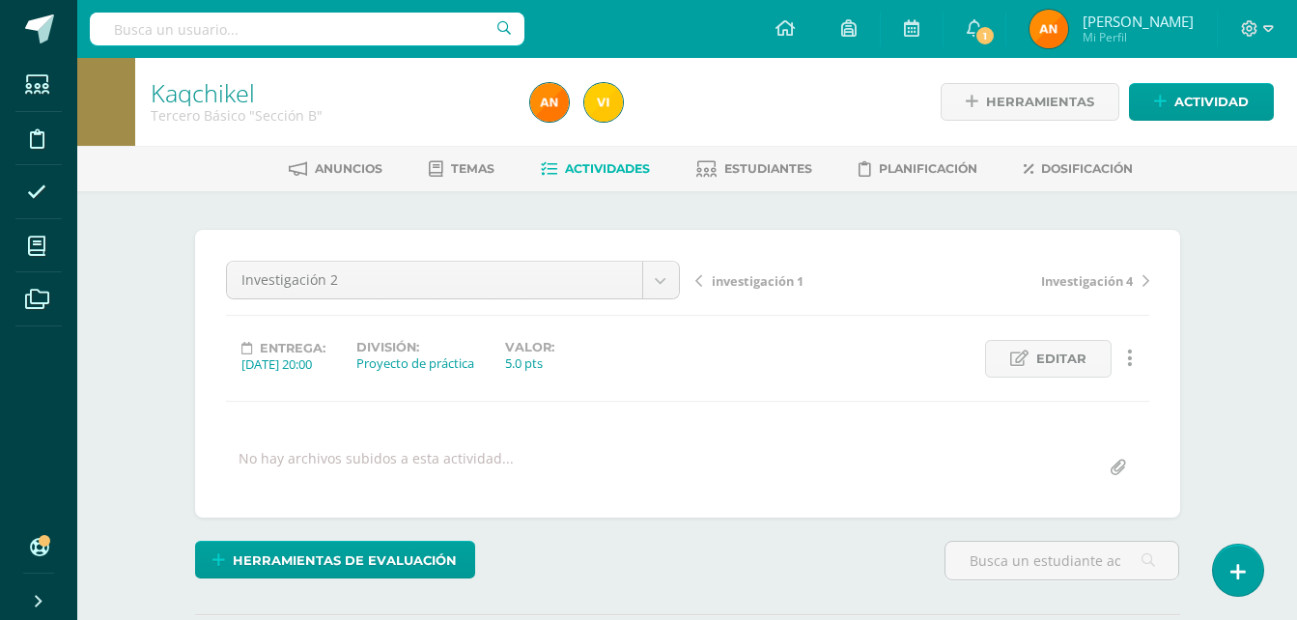
click at [647, 158] on link "Actividades" at bounding box center [595, 169] width 109 height 31
